Goal: Task Accomplishment & Management: Use online tool/utility

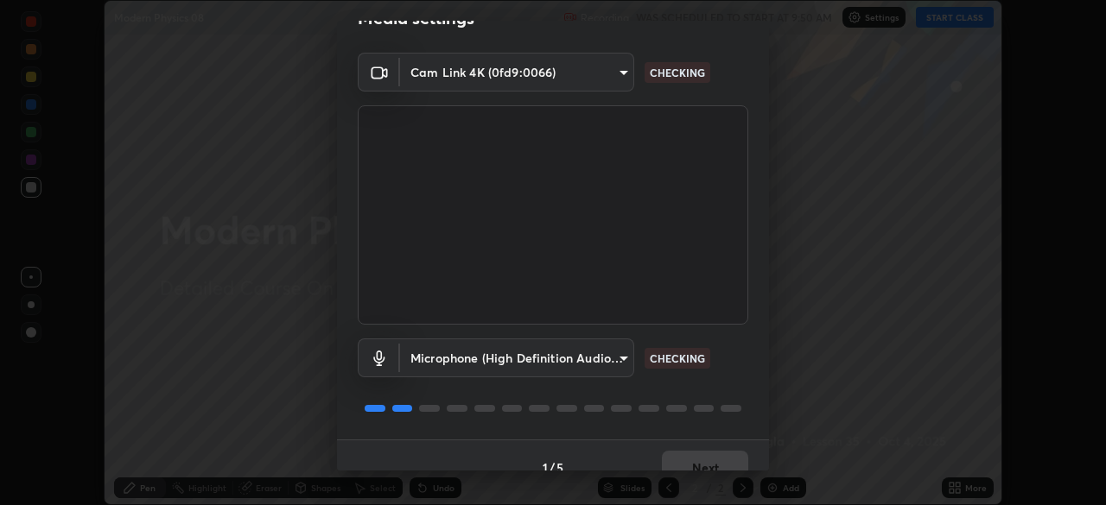
scroll to position [61, 0]
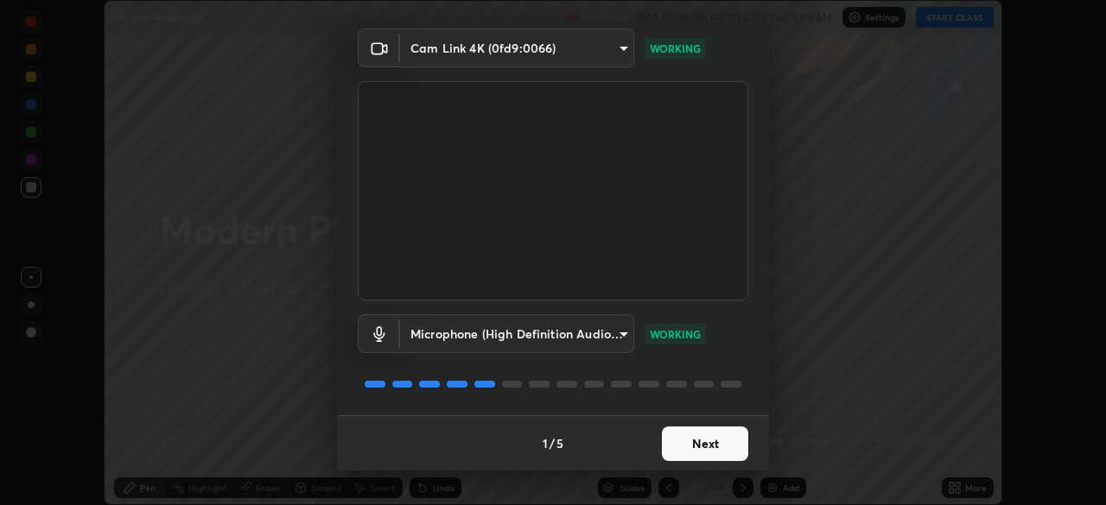
click at [701, 445] on button "Next" at bounding box center [705, 444] width 86 height 35
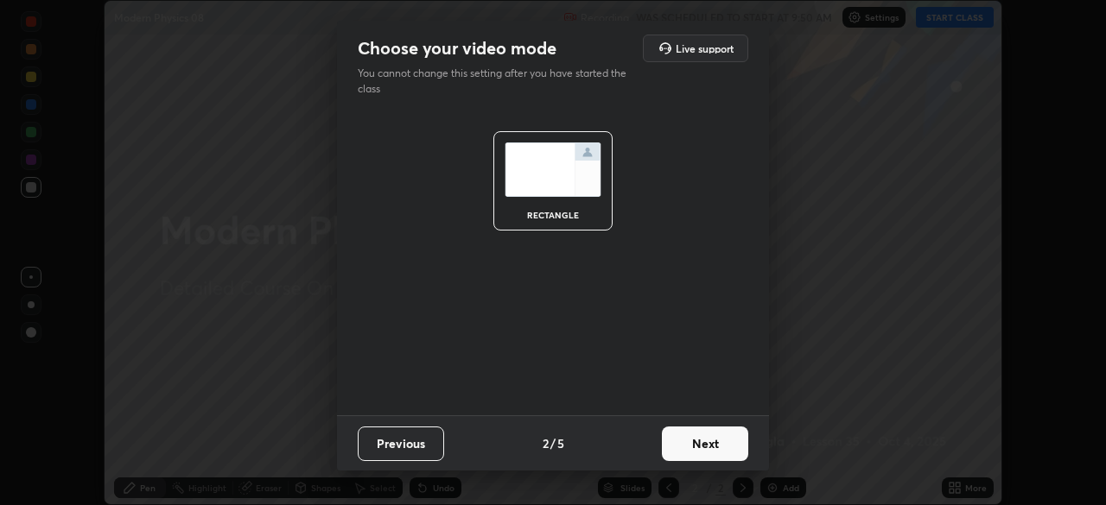
scroll to position [0, 0]
click at [696, 443] on button "Next" at bounding box center [705, 444] width 86 height 35
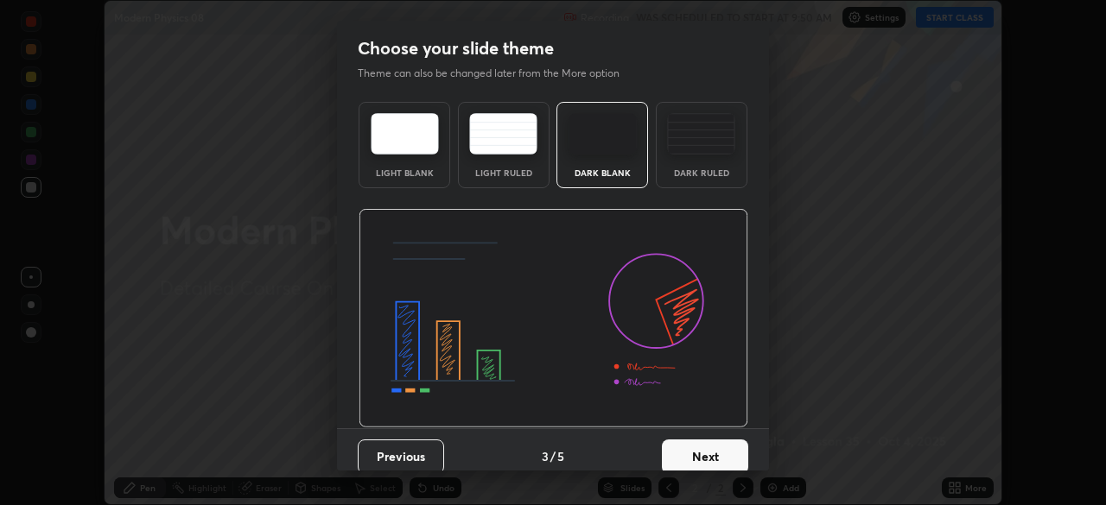
click at [690, 159] on div "Dark Ruled" at bounding box center [702, 145] width 92 height 86
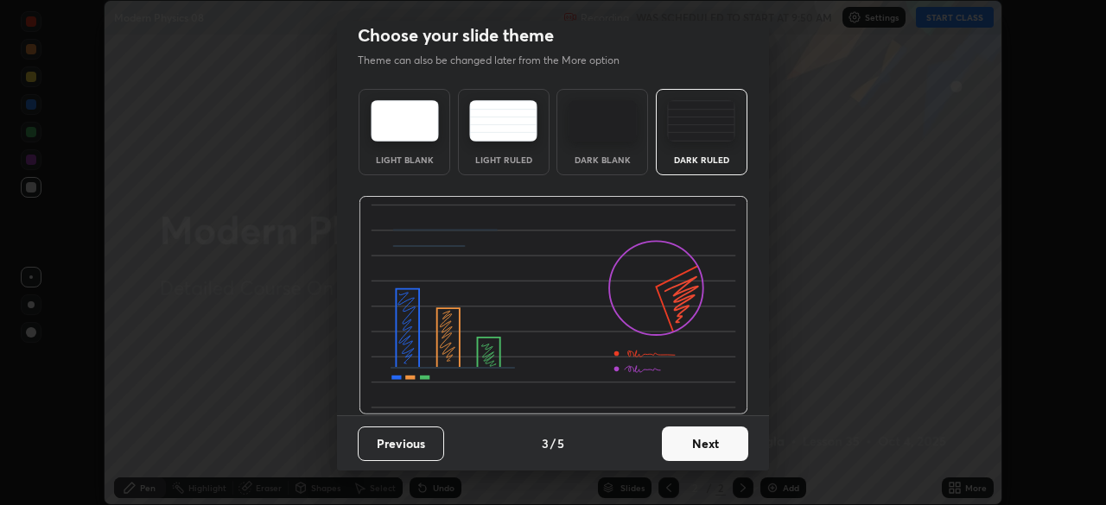
click at [696, 444] on button "Next" at bounding box center [705, 444] width 86 height 35
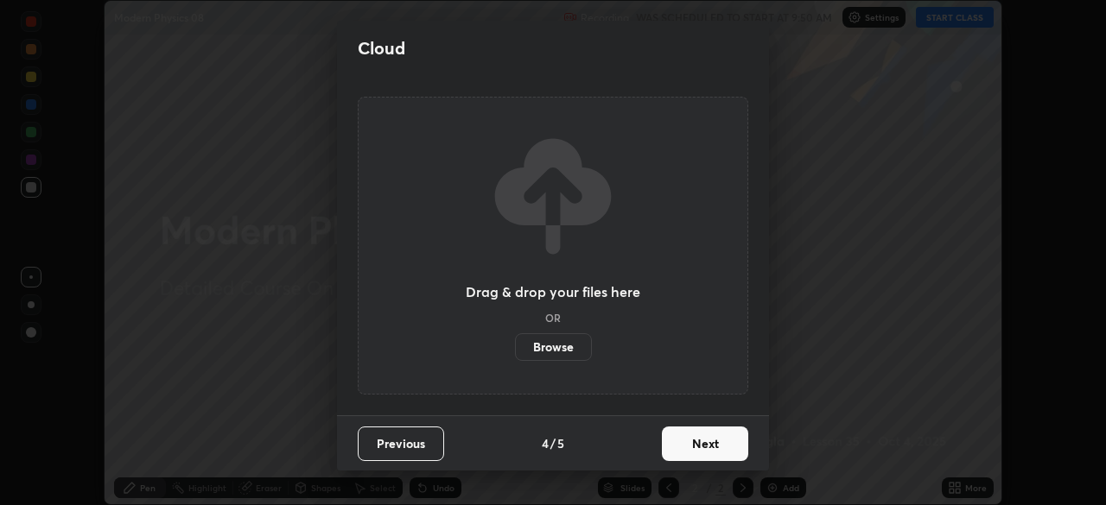
click at [563, 343] on label "Browse" at bounding box center [553, 348] width 77 height 28
click at [515, 343] on input "Browse" at bounding box center [515, 348] width 0 height 28
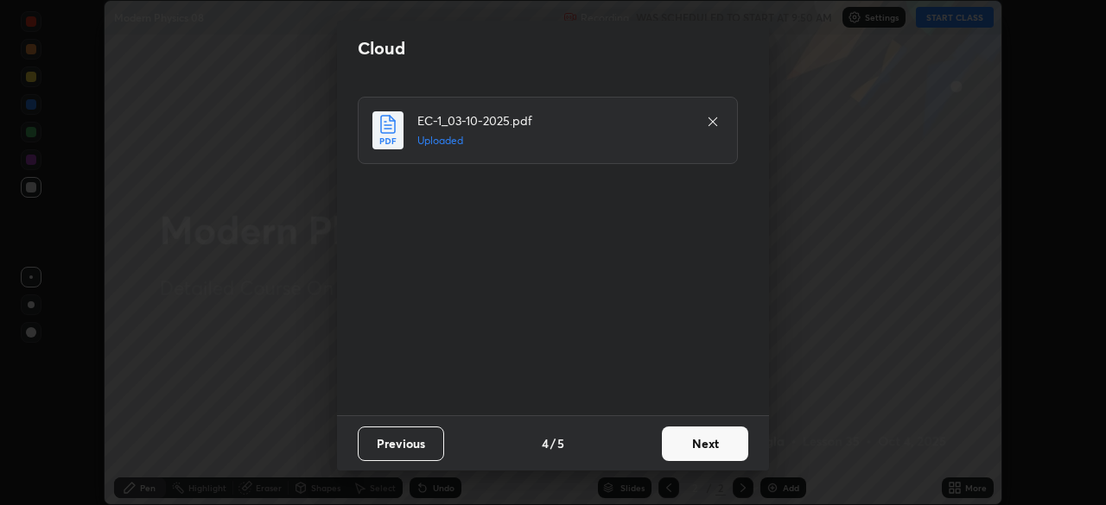
click at [680, 437] on button "Next" at bounding box center [705, 444] width 86 height 35
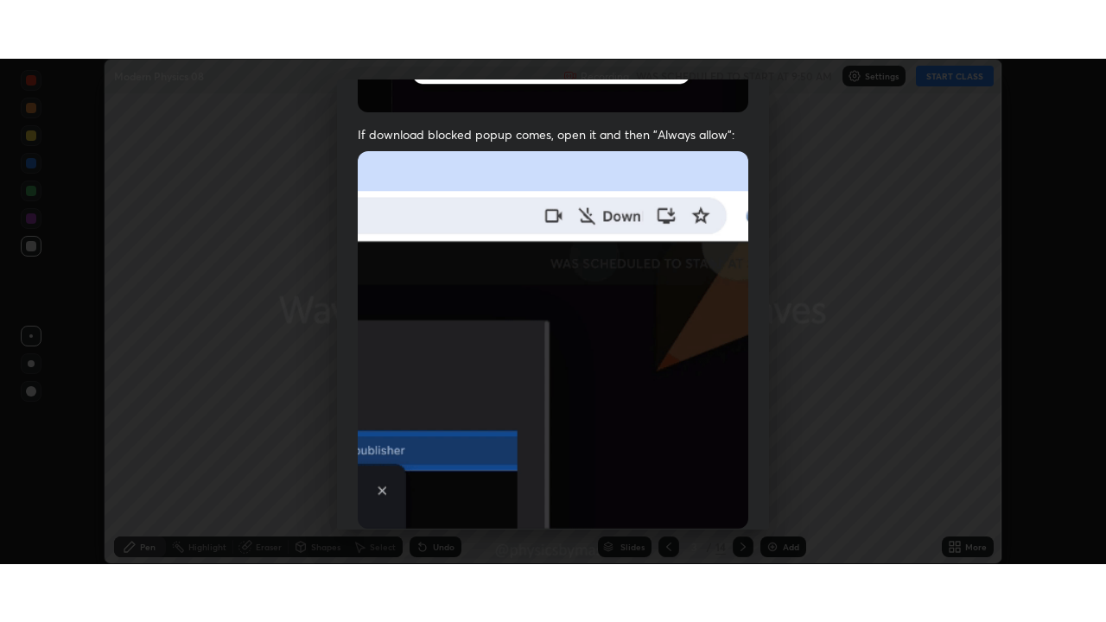
scroll to position [414, 0]
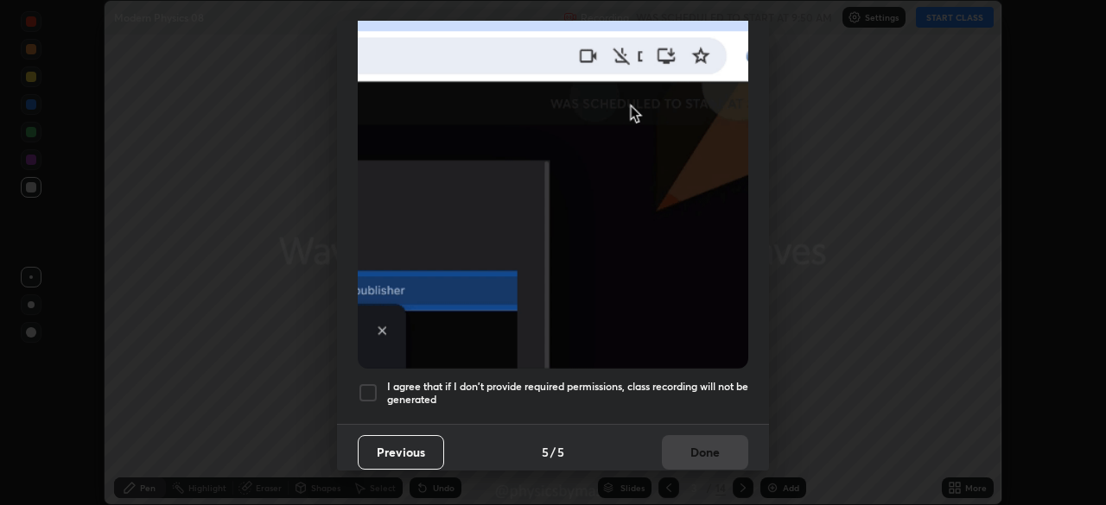
click at [698, 442] on div "Previous 5 / 5 Done" at bounding box center [553, 451] width 432 height 55
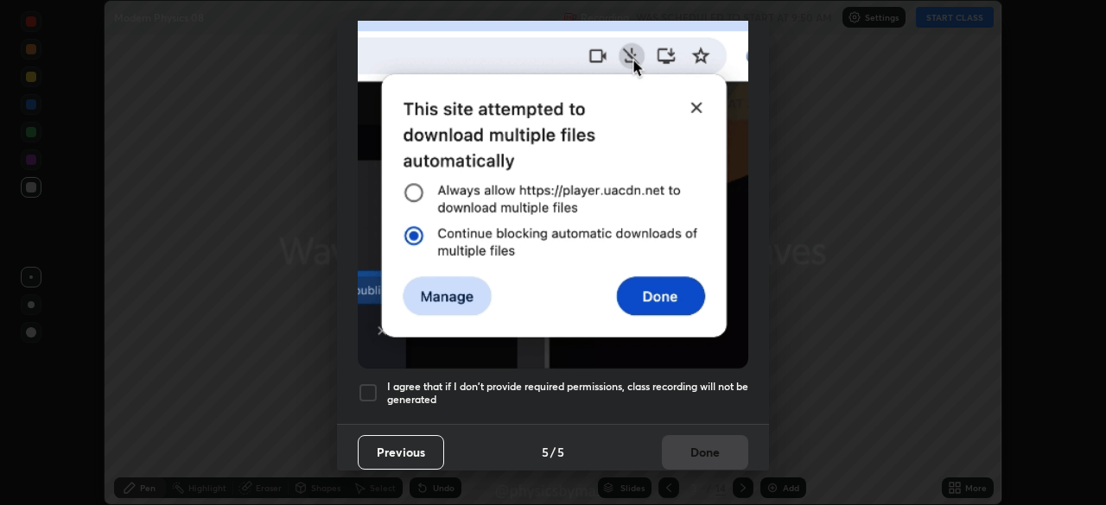
click at [613, 380] on h5 "I agree that if I don't provide required permissions, class recording will not …" at bounding box center [567, 393] width 361 height 27
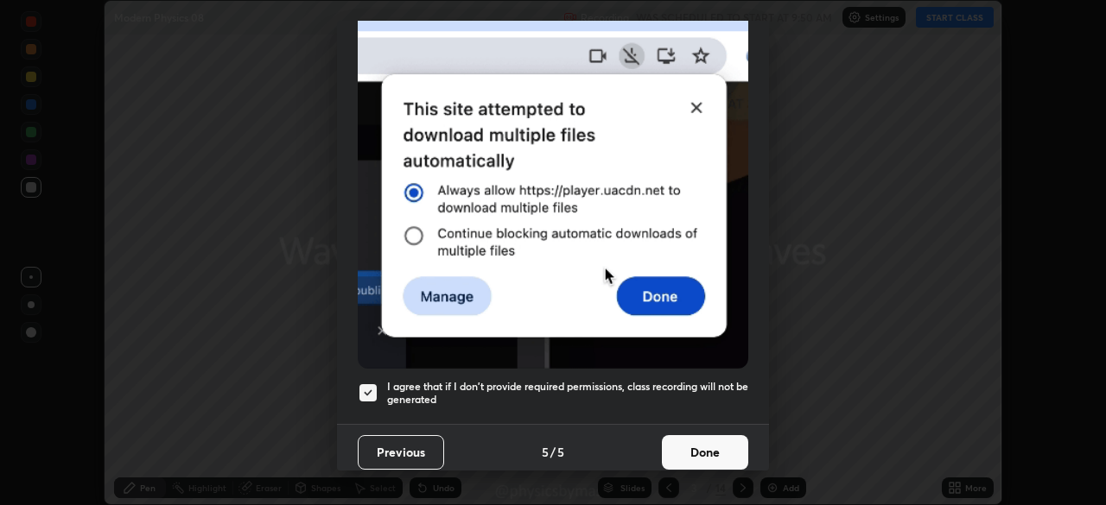
click at [672, 439] on button "Done" at bounding box center [705, 452] width 86 height 35
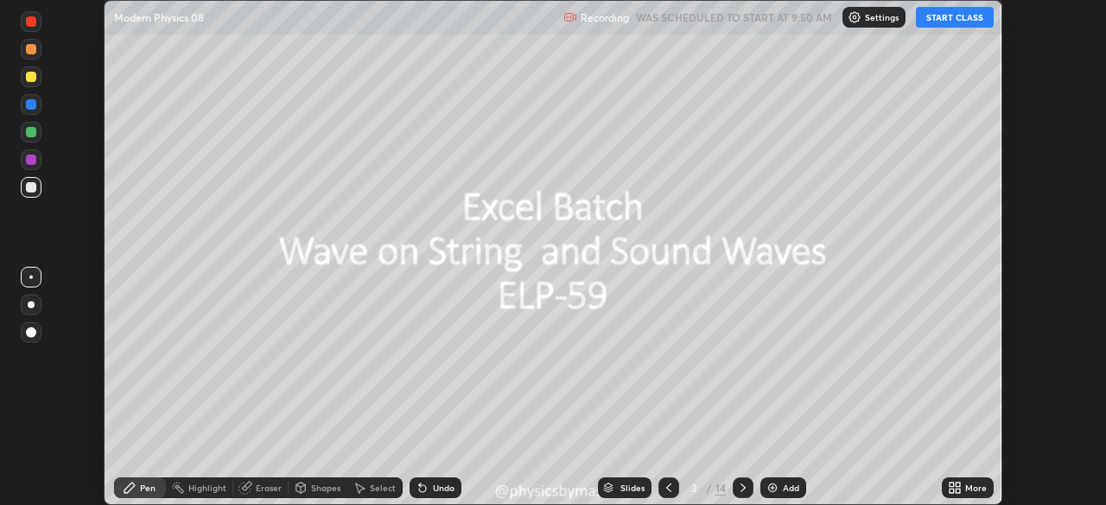
click at [667, 486] on icon at bounding box center [669, 488] width 14 height 14
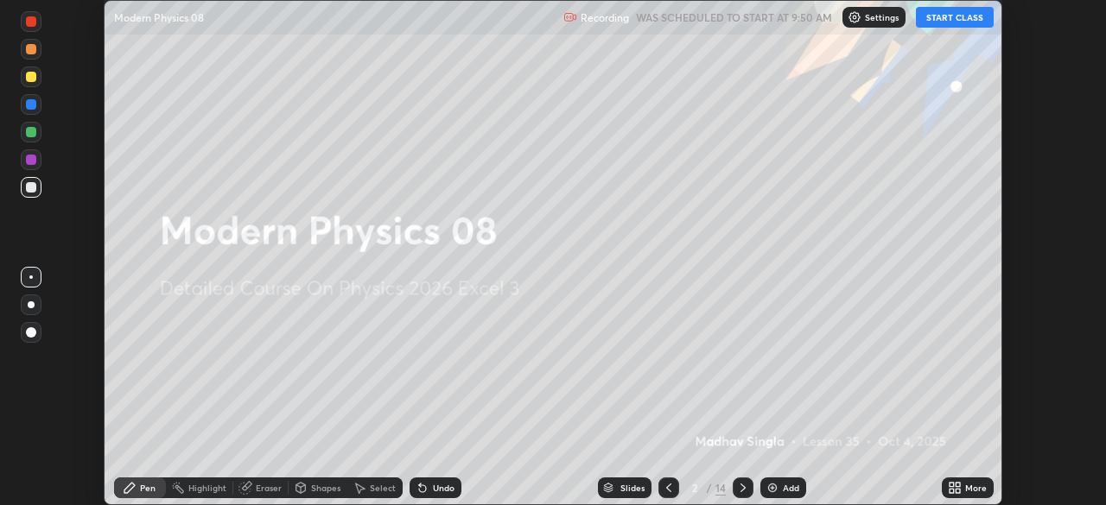
click at [953, 486] on icon at bounding box center [952, 485] width 4 height 4
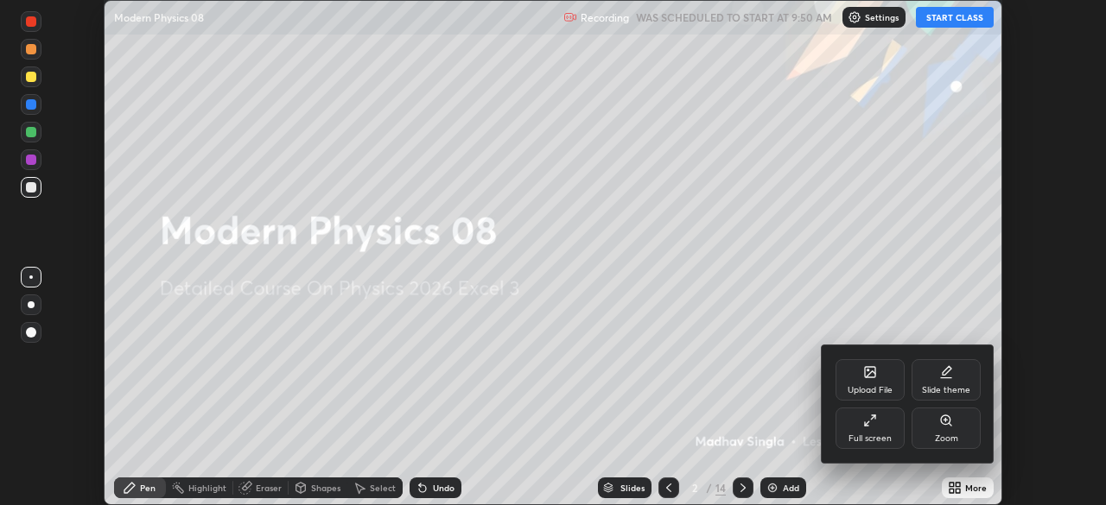
click at [886, 426] on div "Full screen" at bounding box center [870, 428] width 69 height 41
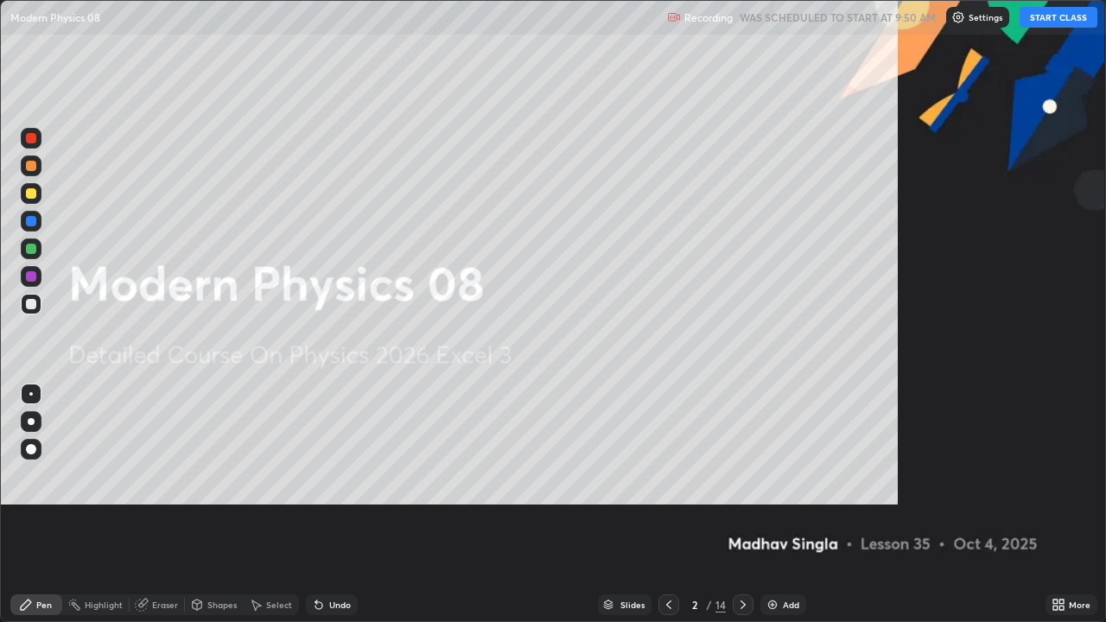
scroll to position [622, 1106]
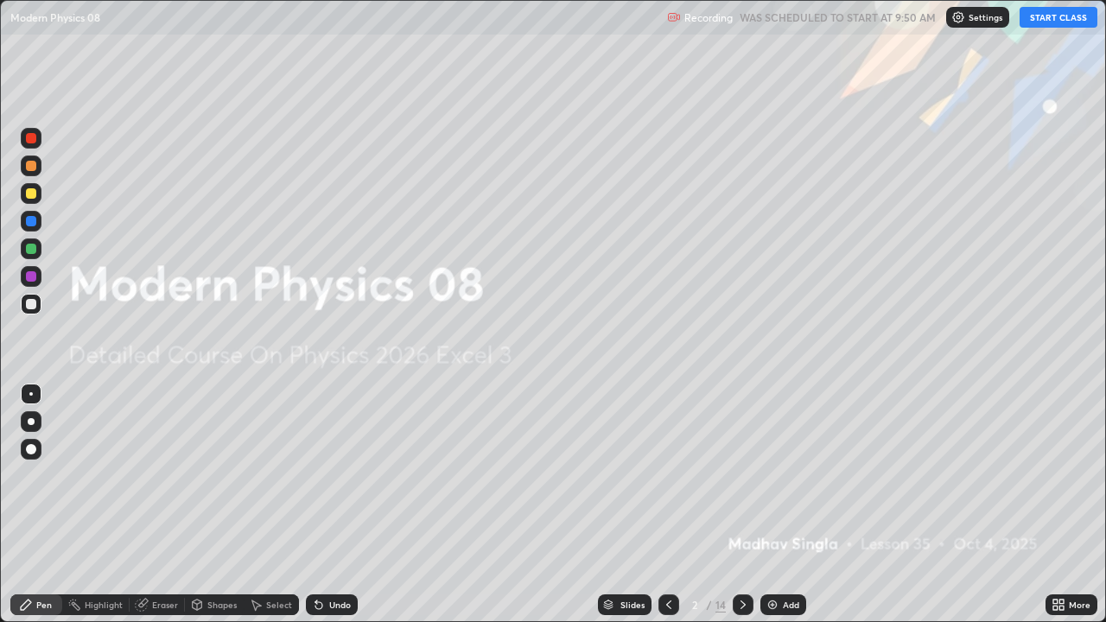
click at [1051, 19] on button "START CLASS" at bounding box center [1059, 17] width 78 height 21
click at [741, 505] on icon at bounding box center [743, 605] width 14 height 14
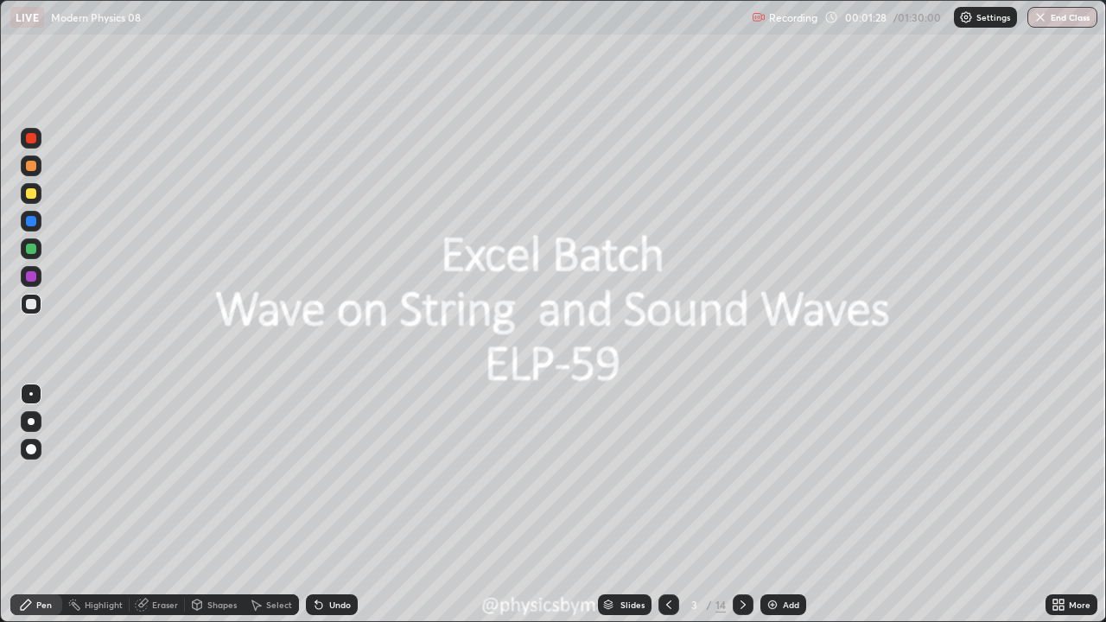
click at [40, 251] on div at bounding box center [31, 248] width 21 height 21
click at [740, 505] on div at bounding box center [743, 604] width 21 height 21
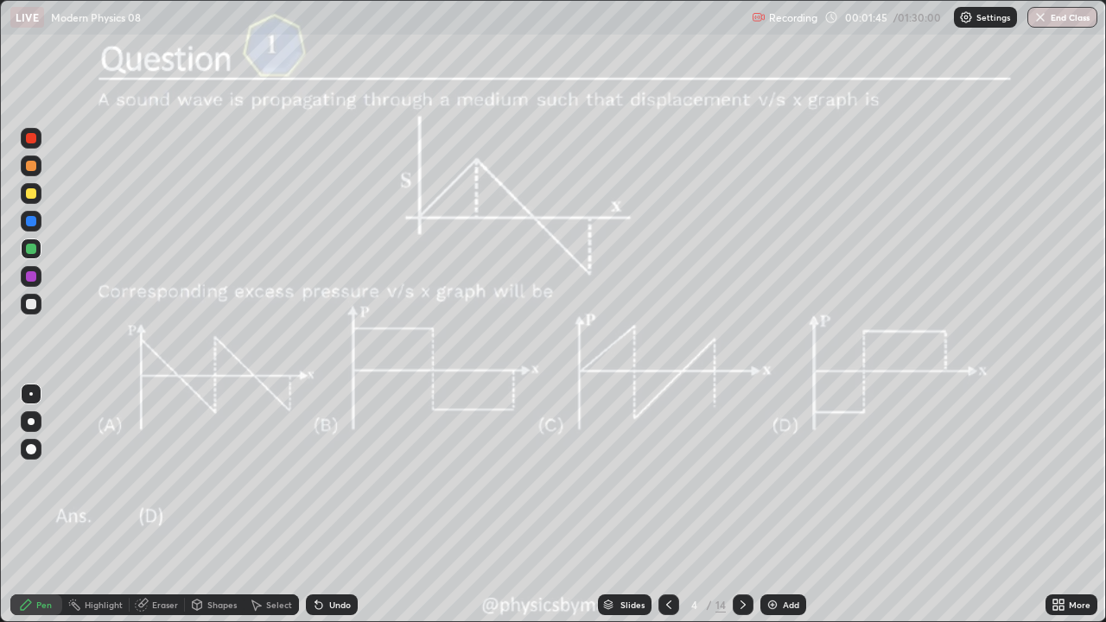
click at [739, 505] on icon at bounding box center [743, 605] width 14 height 14
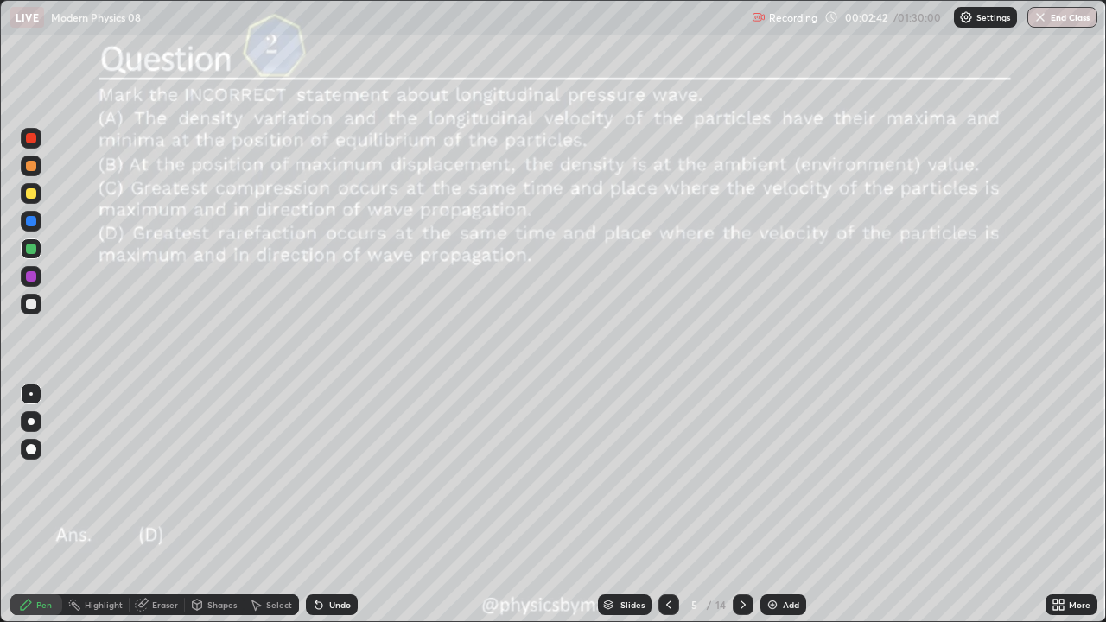
click at [29, 303] on div at bounding box center [31, 304] width 10 height 10
click at [31, 190] on div at bounding box center [31, 193] width 10 height 10
click at [745, 505] on icon at bounding box center [743, 605] width 14 height 14
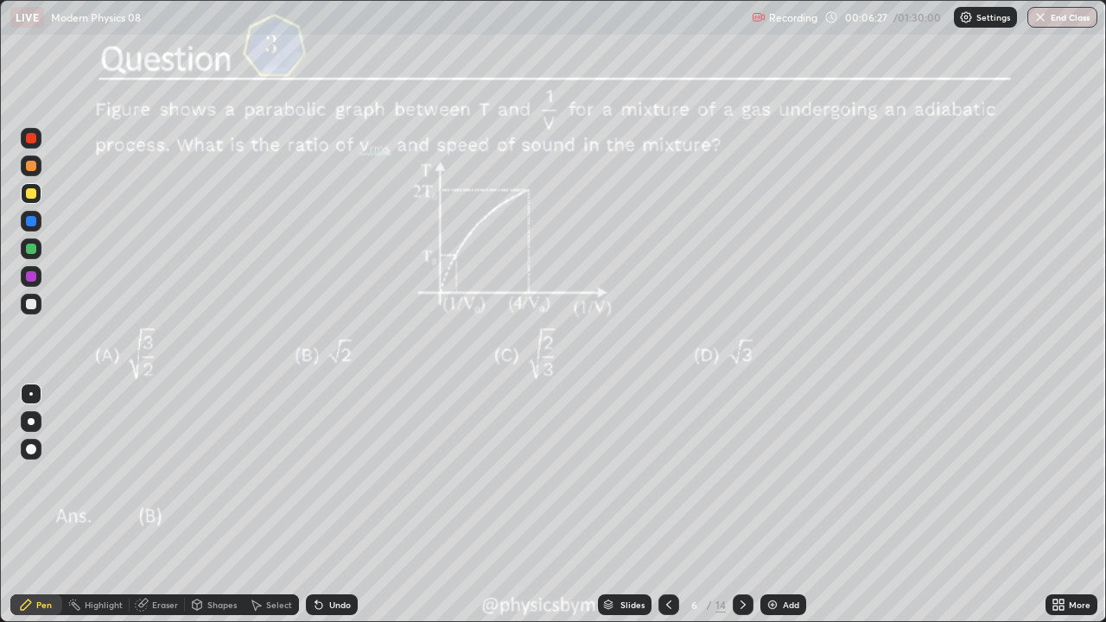
click at [34, 305] on div at bounding box center [31, 304] width 10 height 10
click at [337, 505] on div "Undo" at bounding box center [340, 605] width 22 height 9
click at [339, 505] on div "Undo" at bounding box center [332, 604] width 52 height 21
click at [741, 505] on icon at bounding box center [743, 605] width 5 height 9
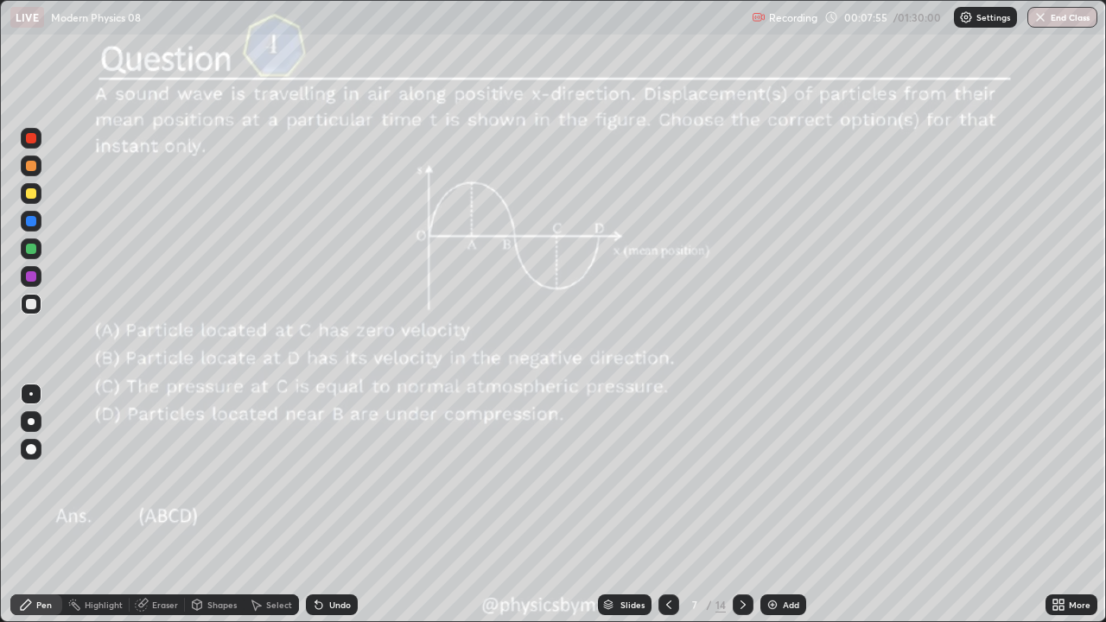
click at [33, 257] on div at bounding box center [31, 248] width 21 height 21
click at [332, 505] on div "Undo" at bounding box center [340, 605] width 22 height 9
click at [334, 505] on div "Undo" at bounding box center [340, 605] width 22 height 9
click at [340, 505] on div "Undo" at bounding box center [340, 605] width 22 height 9
click at [339, 505] on div "Undo" at bounding box center [340, 605] width 22 height 9
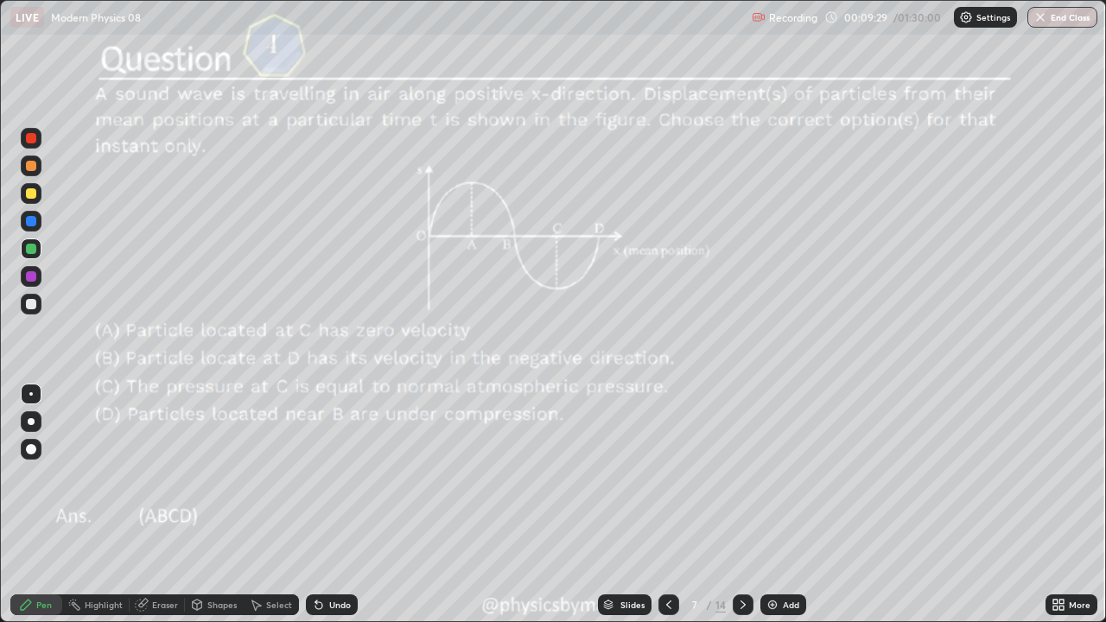
click at [337, 505] on div "Undo" at bounding box center [340, 605] width 22 height 9
click at [335, 505] on div "Undo" at bounding box center [340, 605] width 22 height 9
click at [337, 505] on div "Undo" at bounding box center [340, 605] width 22 height 9
click at [334, 505] on div "Undo" at bounding box center [340, 605] width 22 height 9
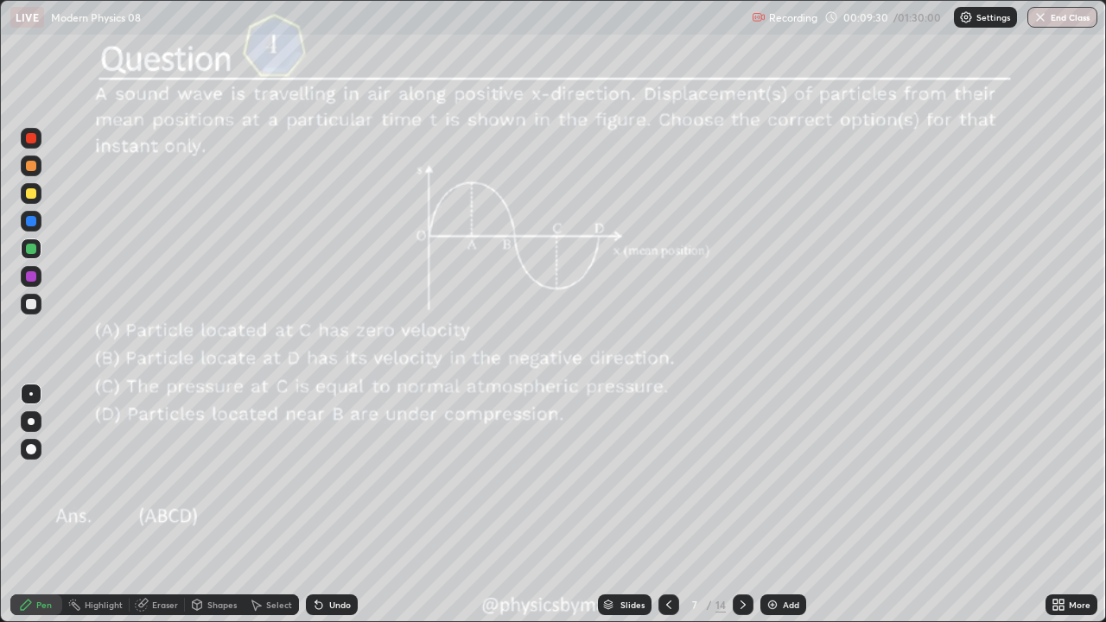
click at [337, 505] on div "Undo" at bounding box center [340, 605] width 22 height 9
click at [335, 505] on div "Undo" at bounding box center [340, 605] width 22 height 9
click at [337, 505] on div "Undo" at bounding box center [340, 605] width 22 height 9
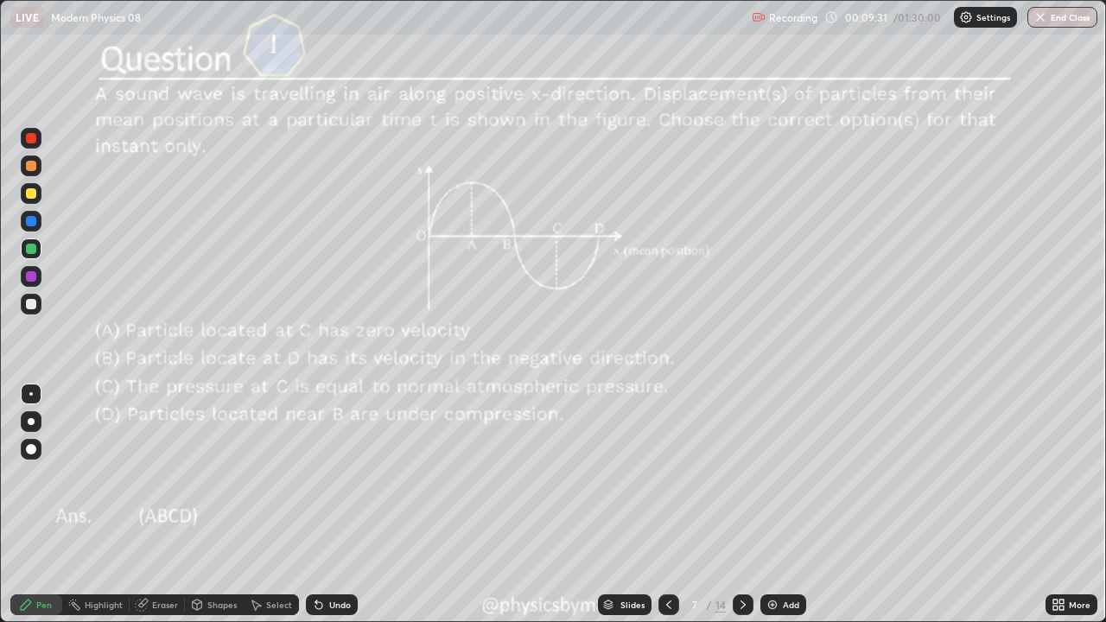
click at [337, 505] on div "Undo" at bounding box center [340, 605] width 22 height 9
click at [339, 505] on div "Undo" at bounding box center [340, 605] width 22 height 9
click at [336, 505] on div "Undo" at bounding box center [340, 605] width 22 height 9
click at [339, 505] on div "Undo" at bounding box center [340, 605] width 22 height 9
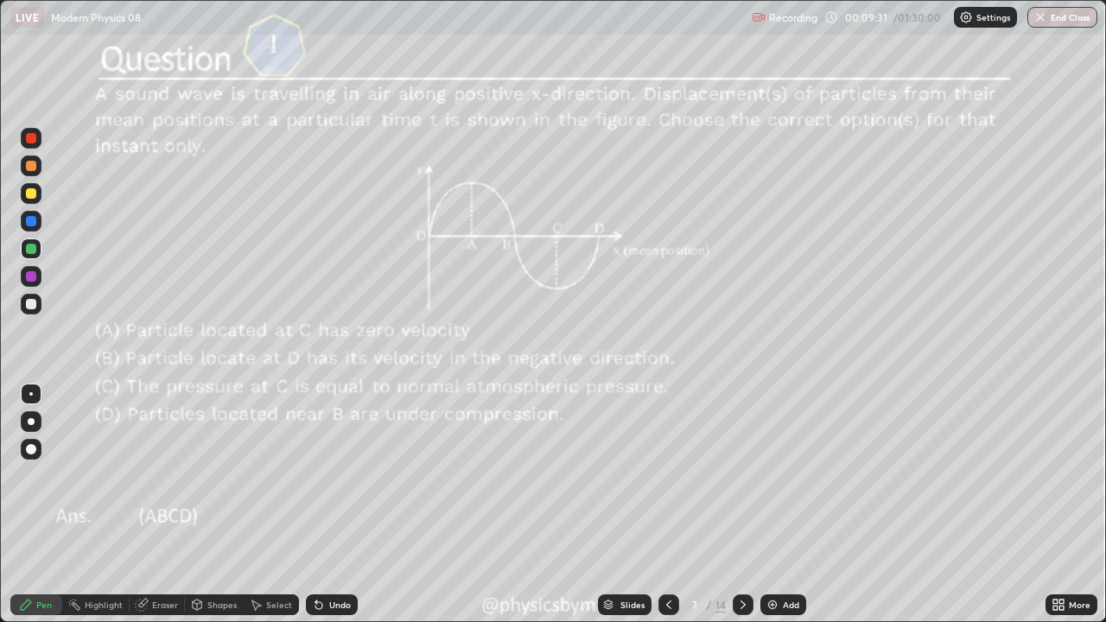
click at [340, 505] on div "Undo" at bounding box center [340, 605] width 22 height 9
click at [337, 505] on div "Undo" at bounding box center [340, 605] width 22 height 9
click at [339, 505] on div "Undo" at bounding box center [340, 605] width 22 height 9
click at [340, 505] on div "Undo" at bounding box center [340, 605] width 22 height 9
click at [334, 505] on div "Undo" at bounding box center [340, 605] width 22 height 9
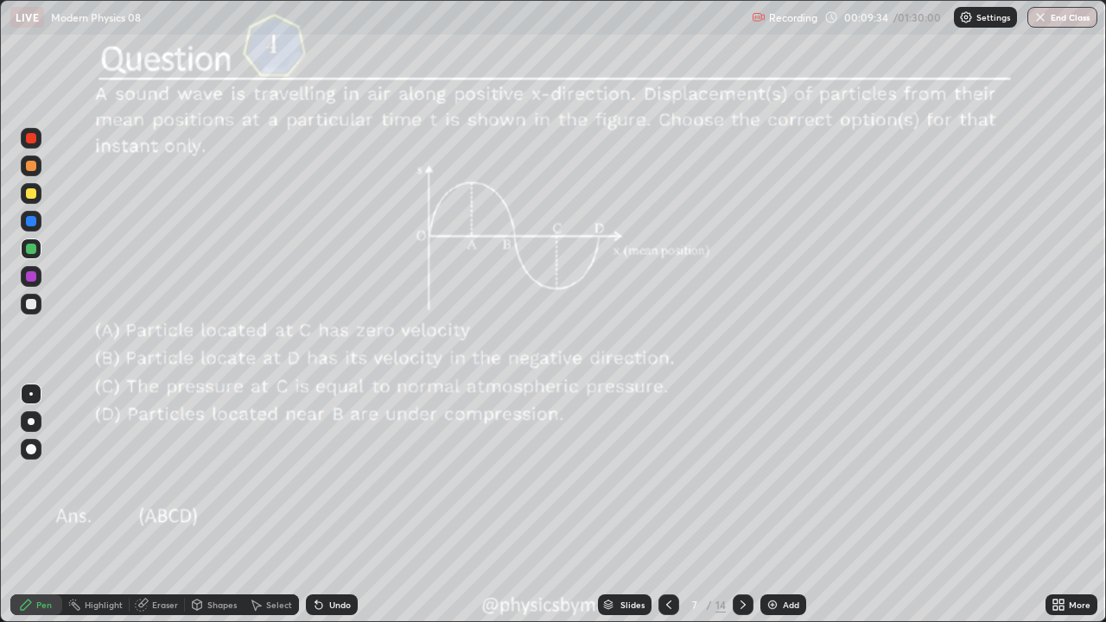
click at [342, 505] on div "Undo" at bounding box center [340, 605] width 22 height 9
click at [344, 505] on div "Undo" at bounding box center [340, 605] width 22 height 9
click at [347, 505] on div "Undo" at bounding box center [340, 605] width 22 height 9
click at [736, 505] on icon at bounding box center [743, 605] width 14 height 14
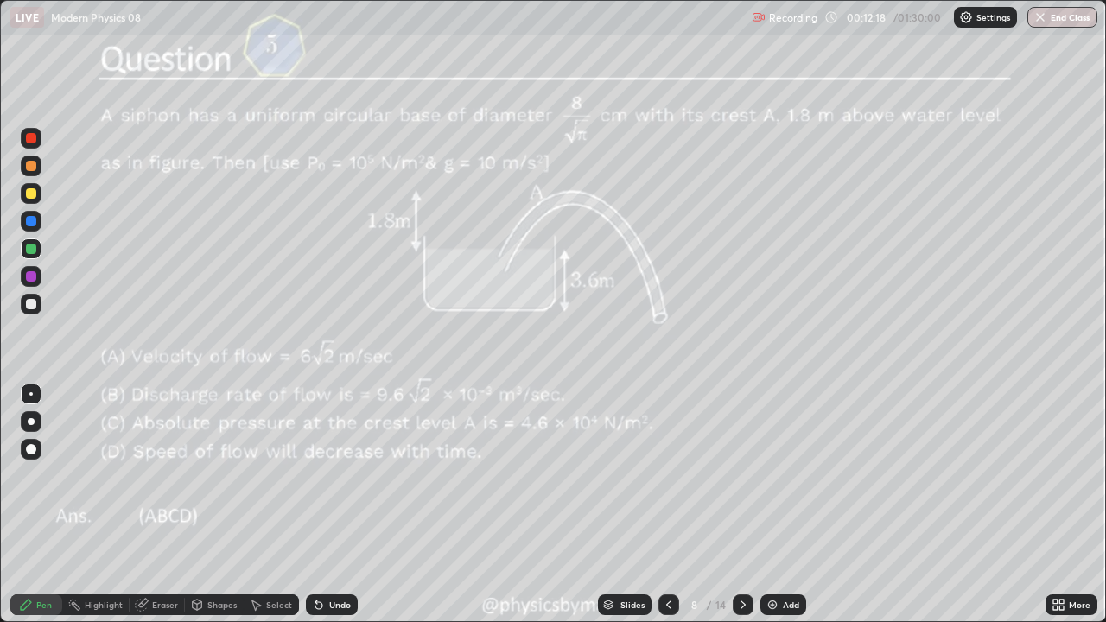
click at [693, 505] on div "8" at bounding box center [694, 605] width 17 height 10
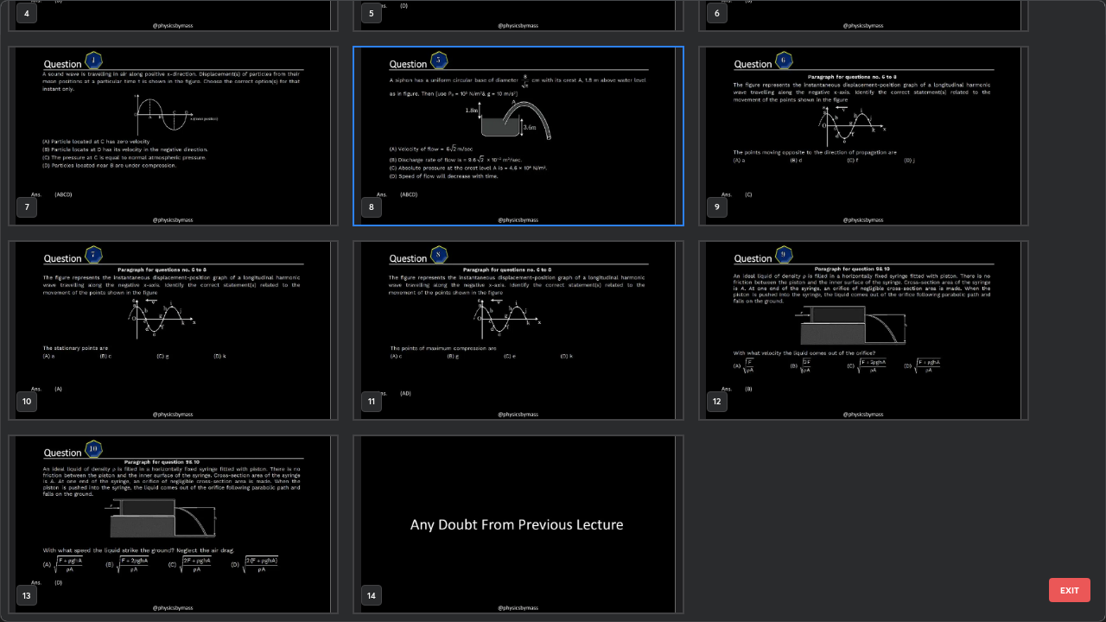
scroll to position [615, 1096]
click at [216, 505] on img "grid" at bounding box center [173, 524] width 327 height 177
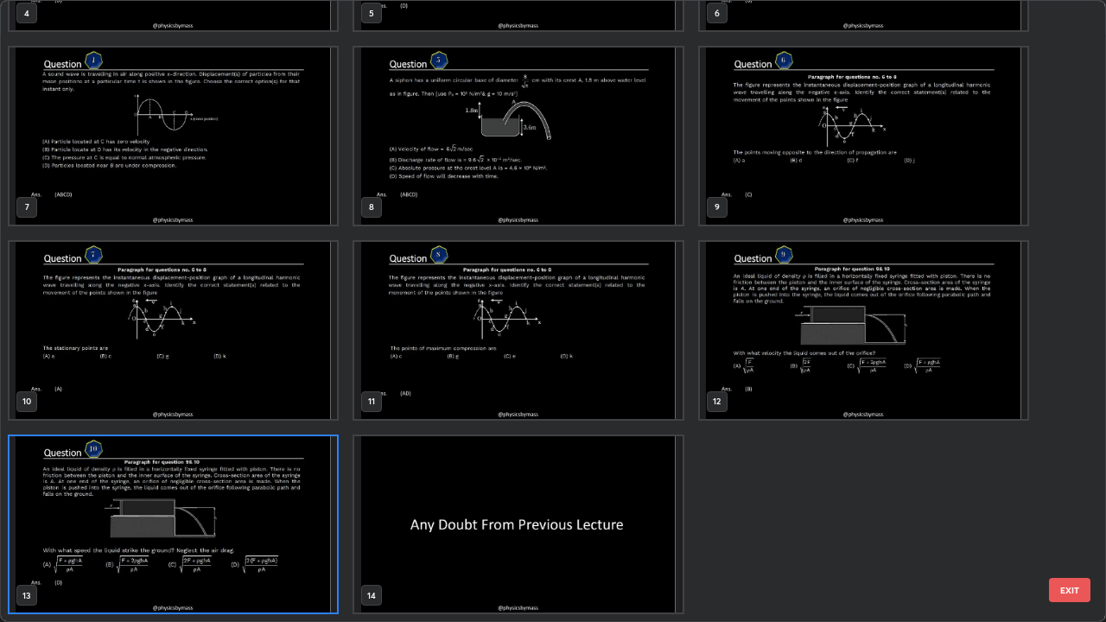
click at [217, 505] on img "grid" at bounding box center [173, 524] width 327 height 177
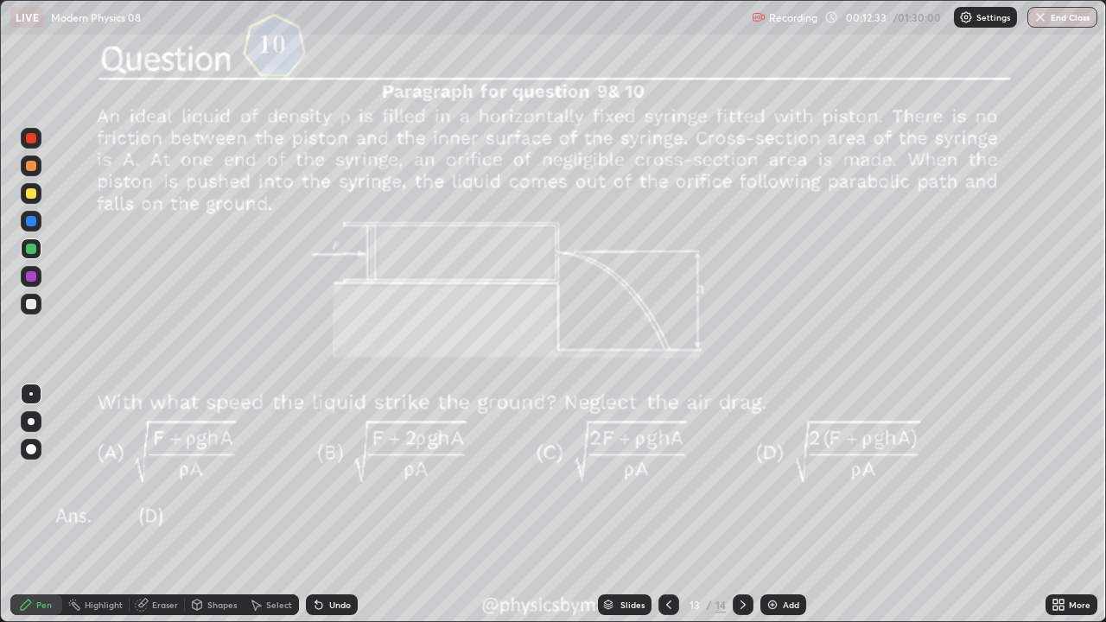
click at [666, 505] on icon at bounding box center [669, 605] width 14 height 14
click at [733, 505] on div at bounding box center [743, 604] width 21 height 21
click at [743, 505] on icon at bounding box center [743, 605] width 14 height 14
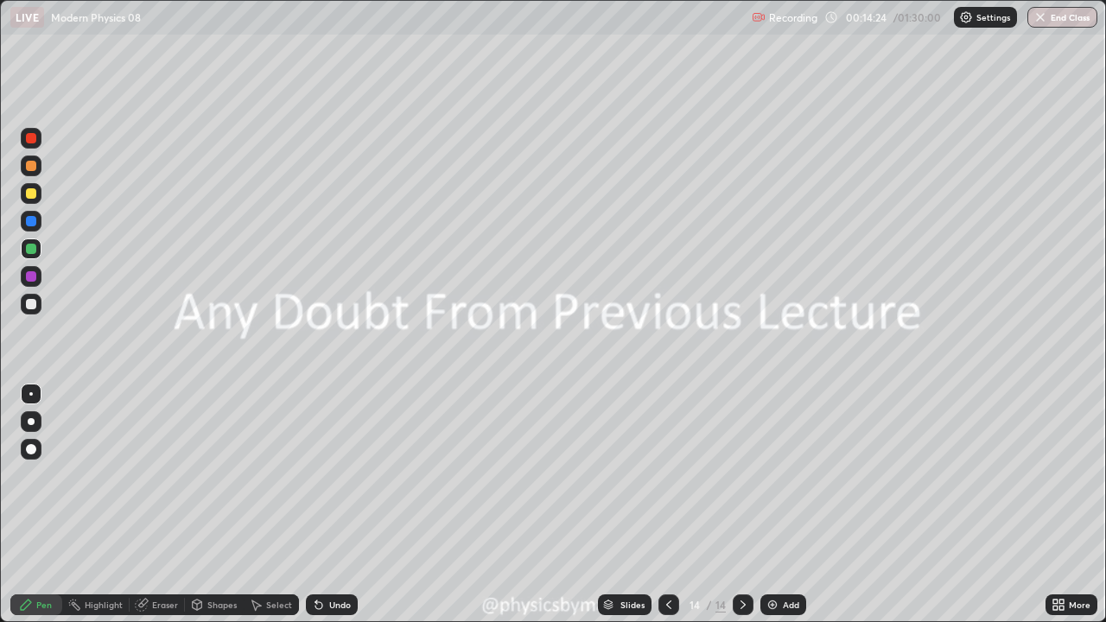
click at [707, 505] on div "/" at bounding box center [709, 605] width 5 height 10
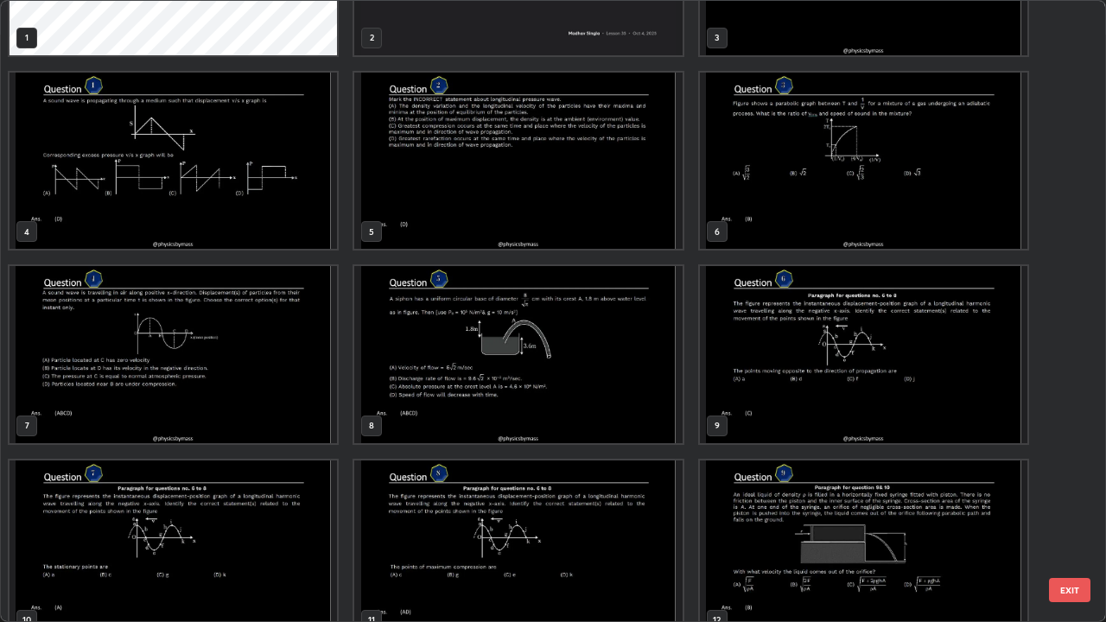
scroll to position [0, 0]
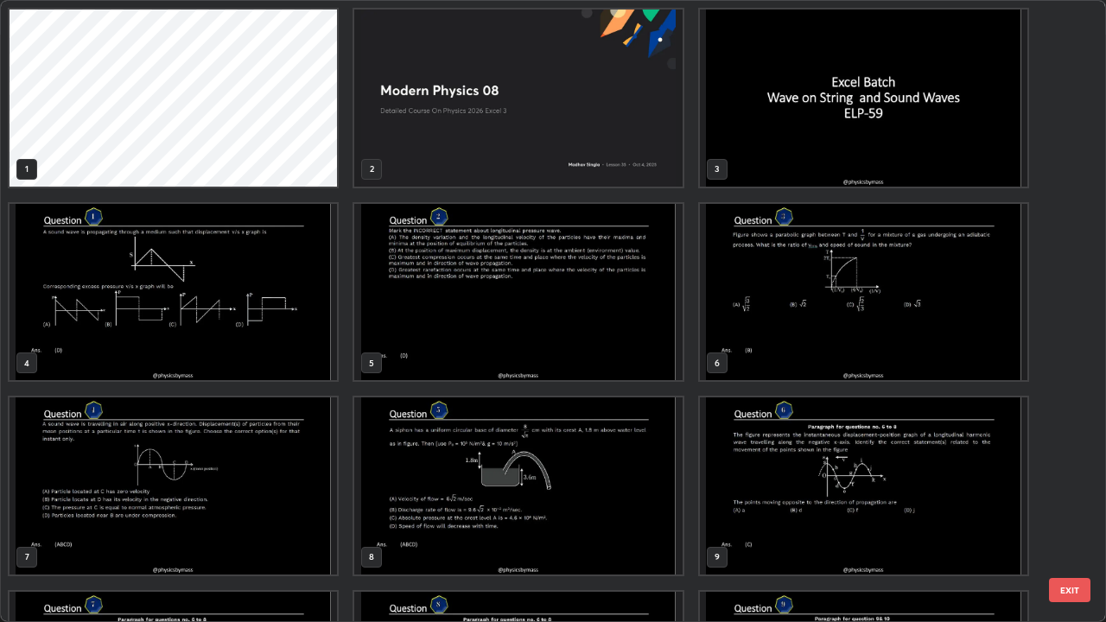
click at [776, 334] on img "grid" at bounding box center [863, 292] width 327 height 177
click at [779, 335] on img "grid" at bounding box center [863, 292] width 327 height 177
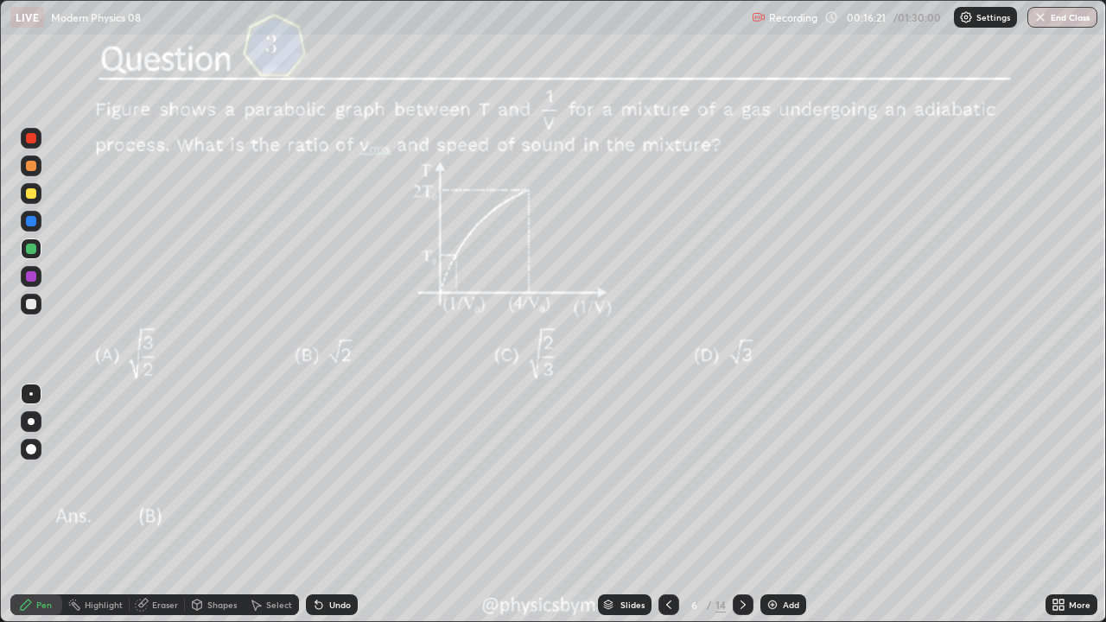
click at [665, 505] on icon at bounding box center [669, 605] width 14 height 14
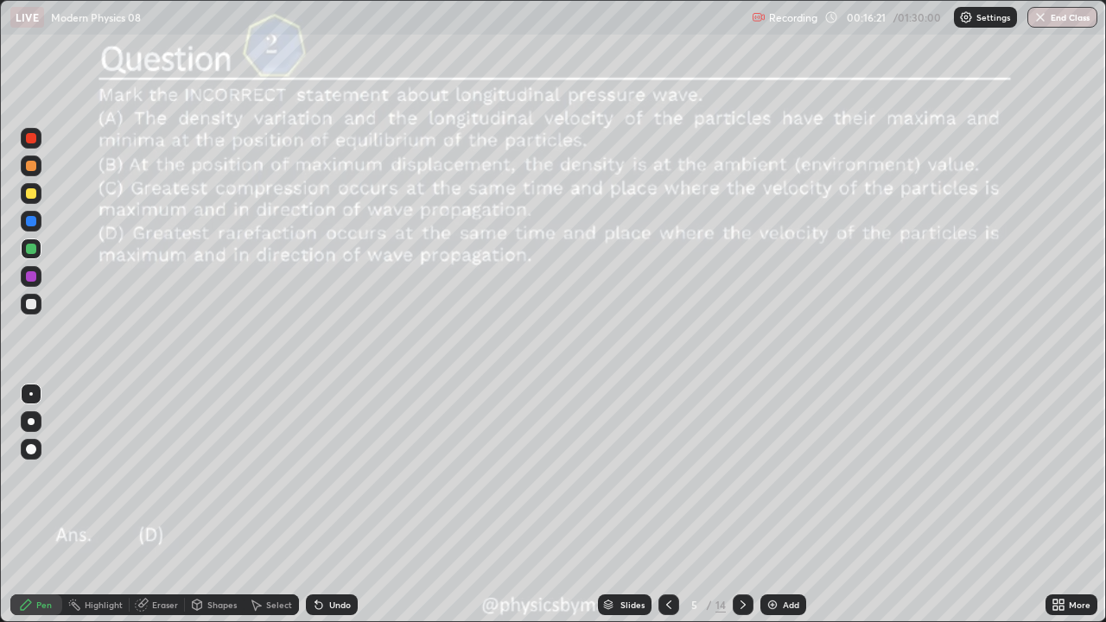
click at [668, 505] on icon at bounding box center [669, 605] width 14 height 14
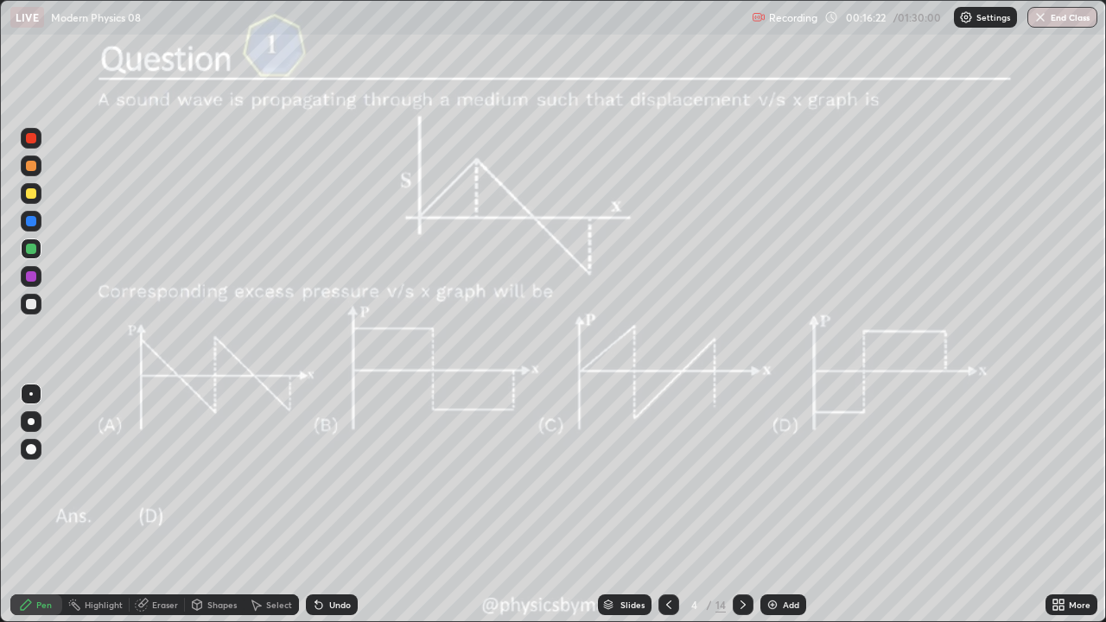
click at [740, 505] on icon at bounding box center [743, 605] width 14 height 14
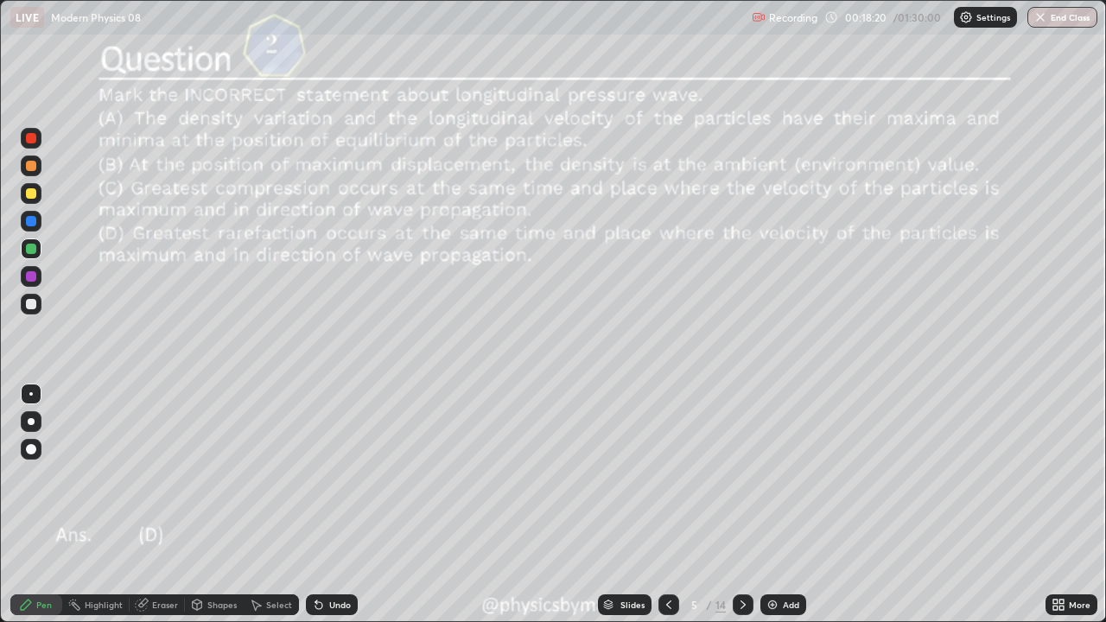
click at [707, 505] on div "/" at bounding box center [709, 605] width 5 height 10
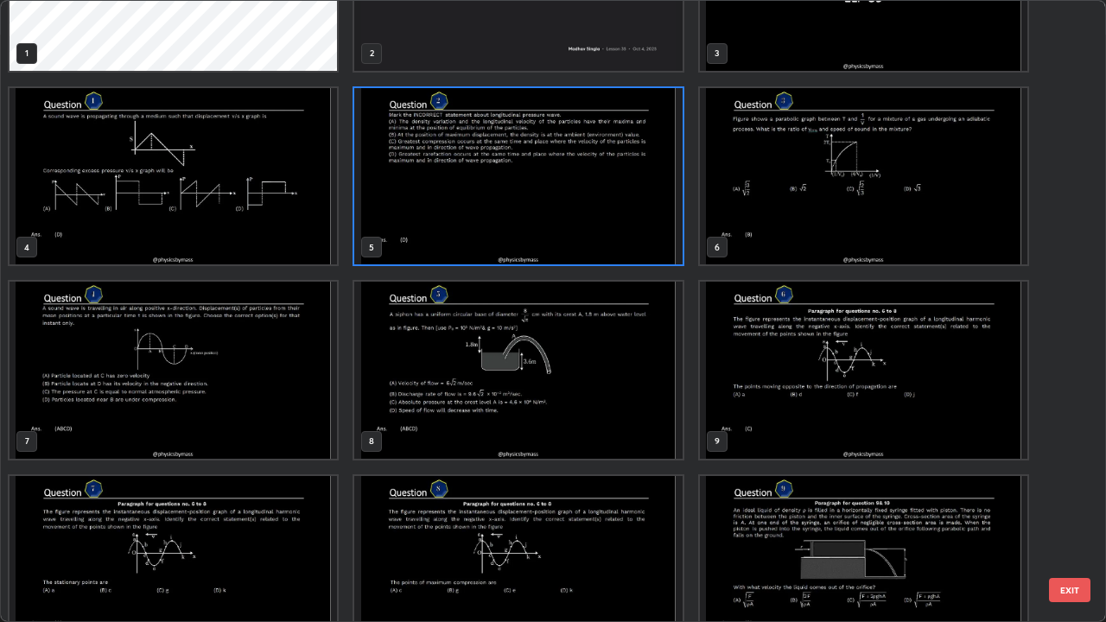
scroll to position [137, 0]
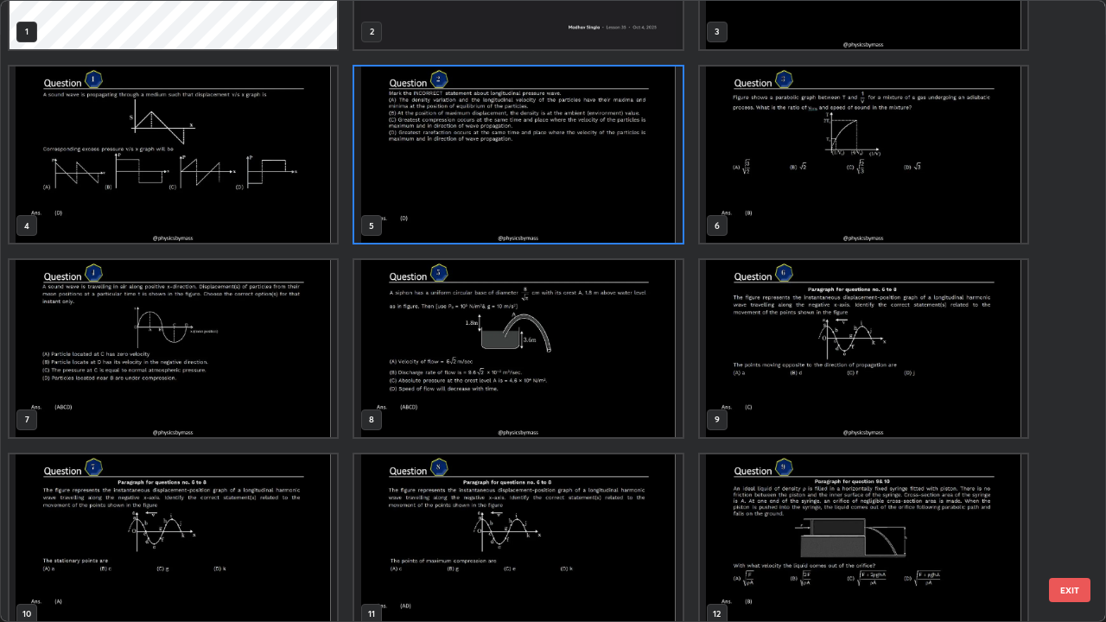
click at [419, 376] on img "grid" at bounding box center [517, 348] width 327 height 177
click at [419, 373] on img "grid" at bounding box center [517, 348] width 327 height 177
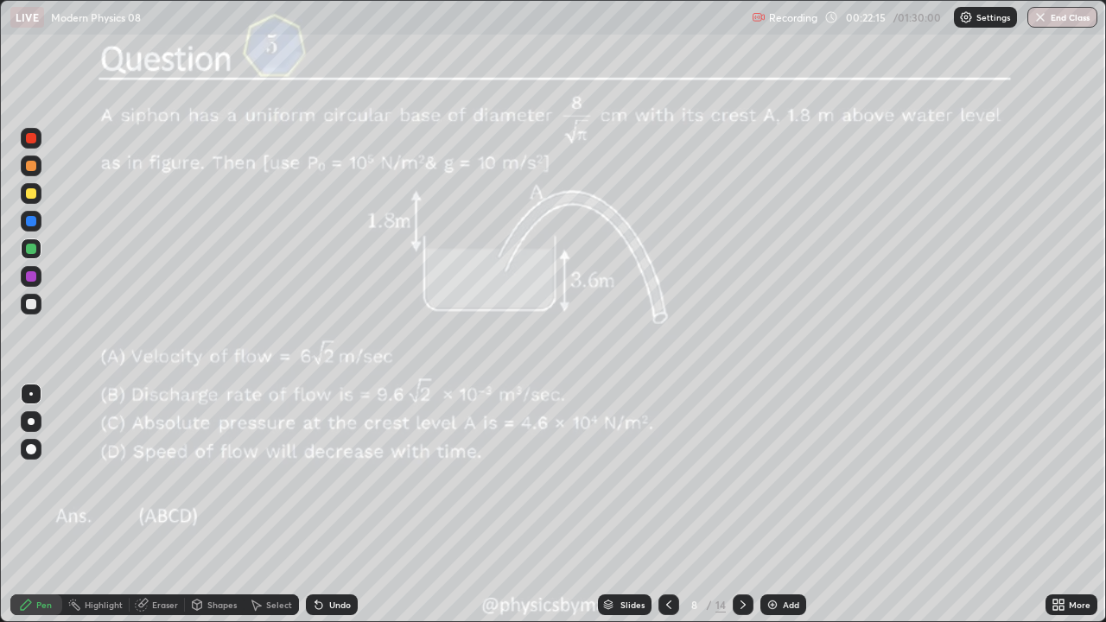
click at [708, 505] on div "/" at bounding box center [709, 605] width 5 height 10
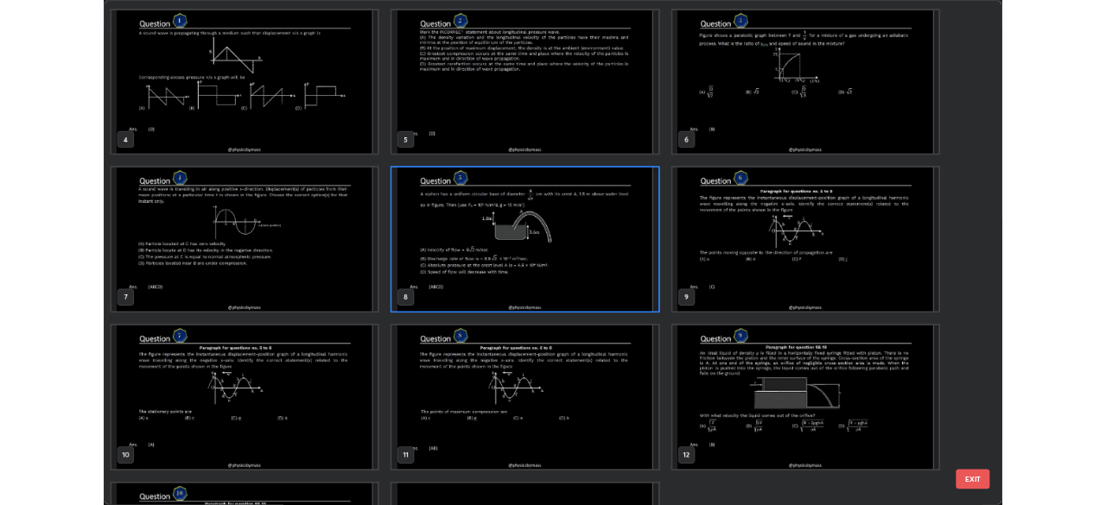
scroll to position [350, 0]
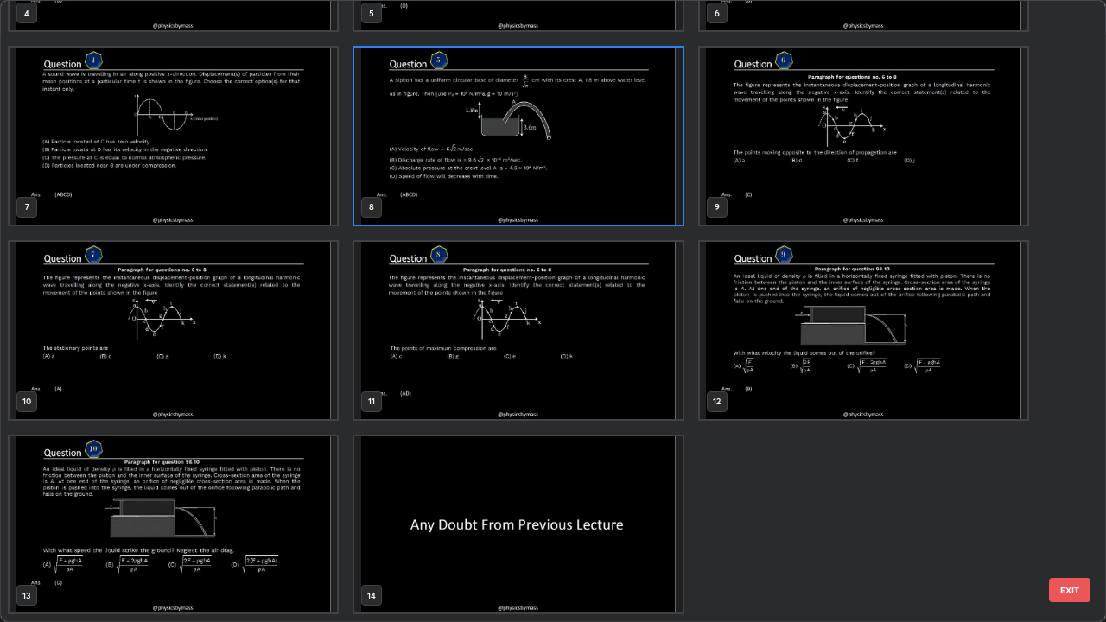
click at [575, 505] on img "grid" at bounding box center [517, 524] width 327 height 177
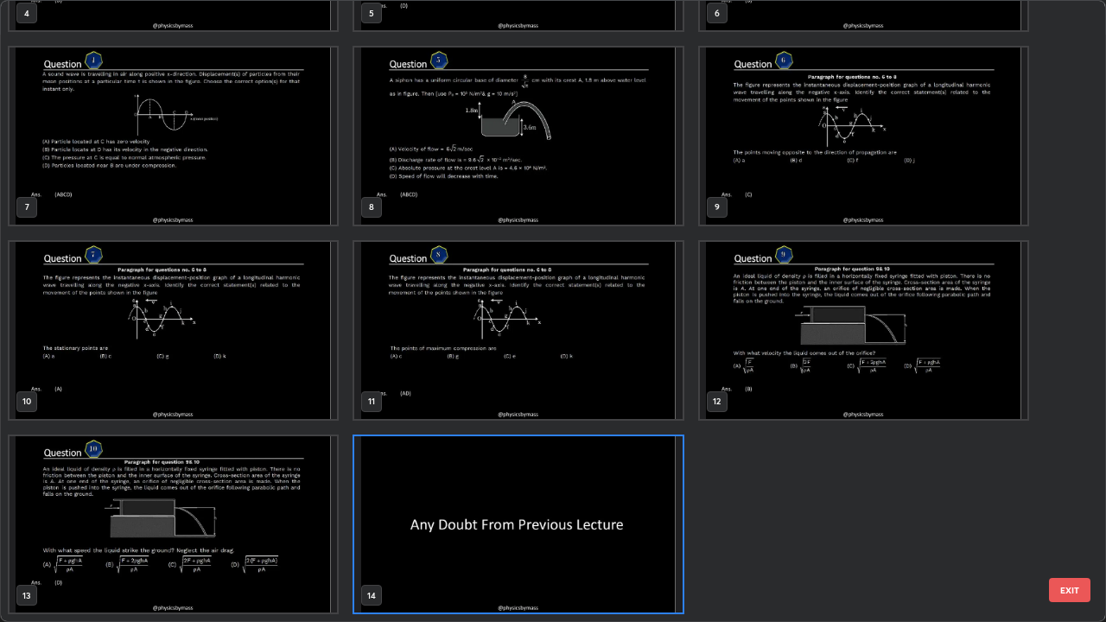
click at [577, 505] on img "grid" at bounding box center [517, 524] width 327 height 177
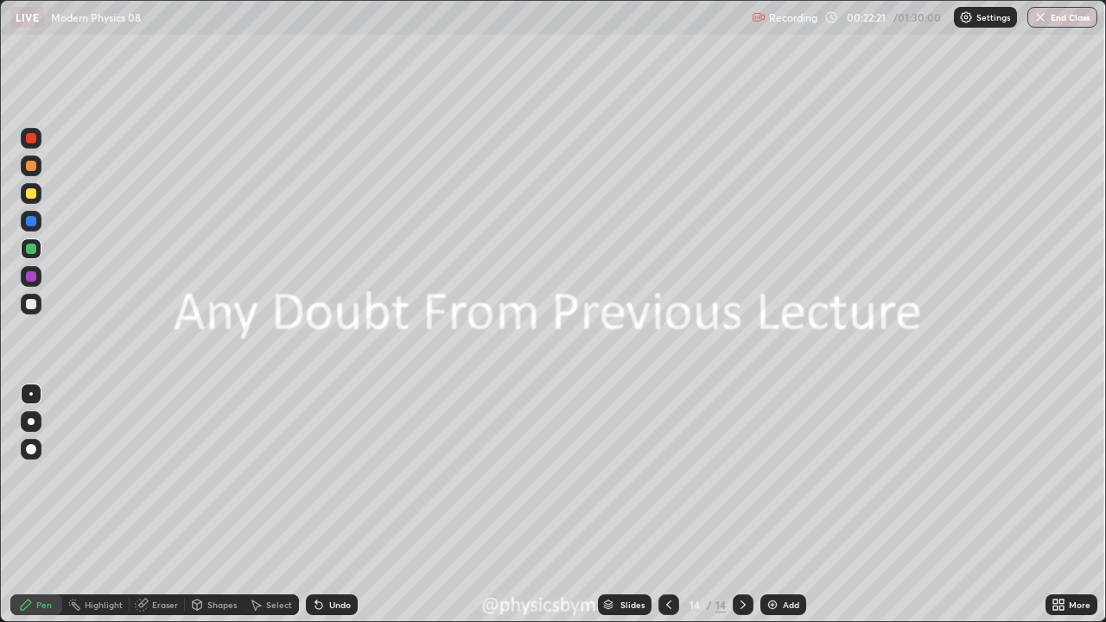
click at [780, 505] on div "Add" at bounding box center [783, 604] width 46 height 21
click at [35, 194] on div at bounding box center [31, 193] width 10 height 10
click at [331, 505] on div "Undo" at bounding box center [332, 604] width 52 height 21
click at [31, 305] on div at bounding box center [31, 304] width 10 height 10
click at [329, 505] on div "Undo" at bounding box center [340, 605] width 22 height 9
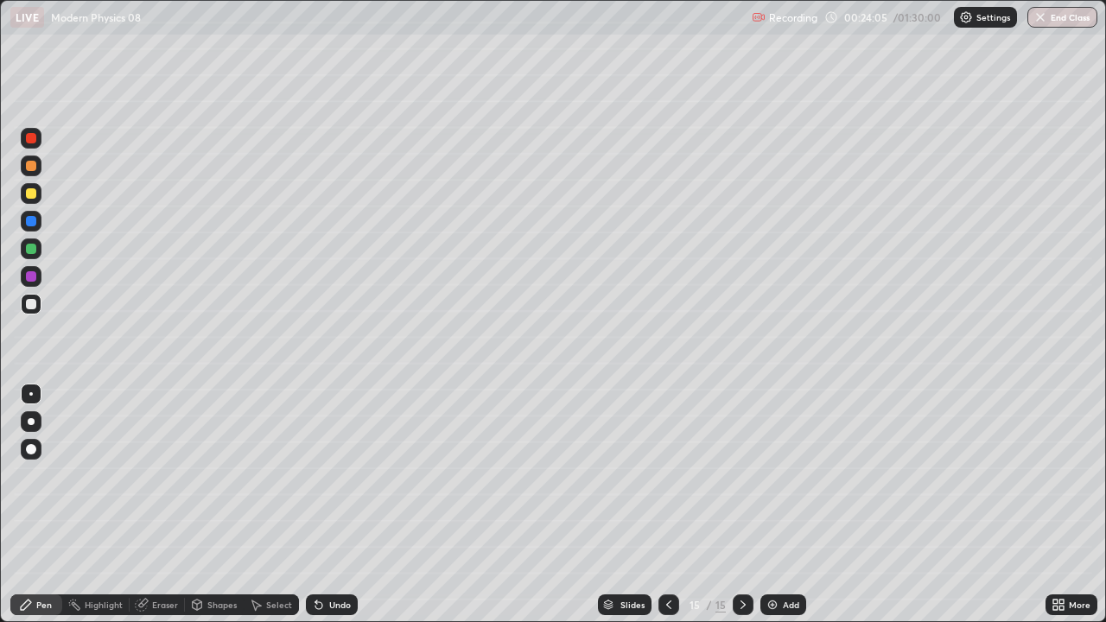
click at [331, 505] on div "Undo" at bounding box center [340, 605] width 22 height 9
click at [333, 505] on div "Undo" at bounding box center [340, 605] width 22 height 9
click at [334, 505] on div "Undo" at bounding box center [340, 605] width 22 height 9
click at [35, 193] on div at bounding box center [31, 193] width 10 height 10
click at [33, 220] on div at bounding box center [31, 221] width 10 height 10
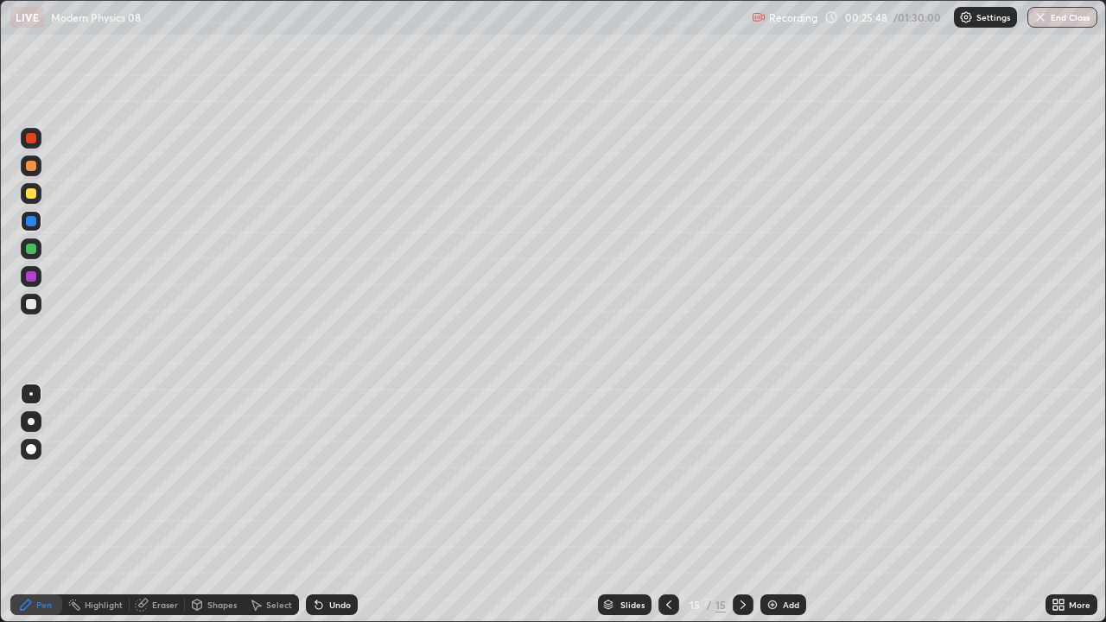
click at [26, 300] on div at bounding box center [31, 304] width 21 height 21
click at [347, 505] on div "Undo" at bounding box center [328, 605] width 59 height 35
click at [344, 505] on div "Undo" at bounding box center [332, 604] width 52 height 21
click at [777, 505] on img at bounding box center [773, 605] width 14 height 14
click at [222, 505] on div "Shapes" at bounding box center [221, 605] width 29 height 9
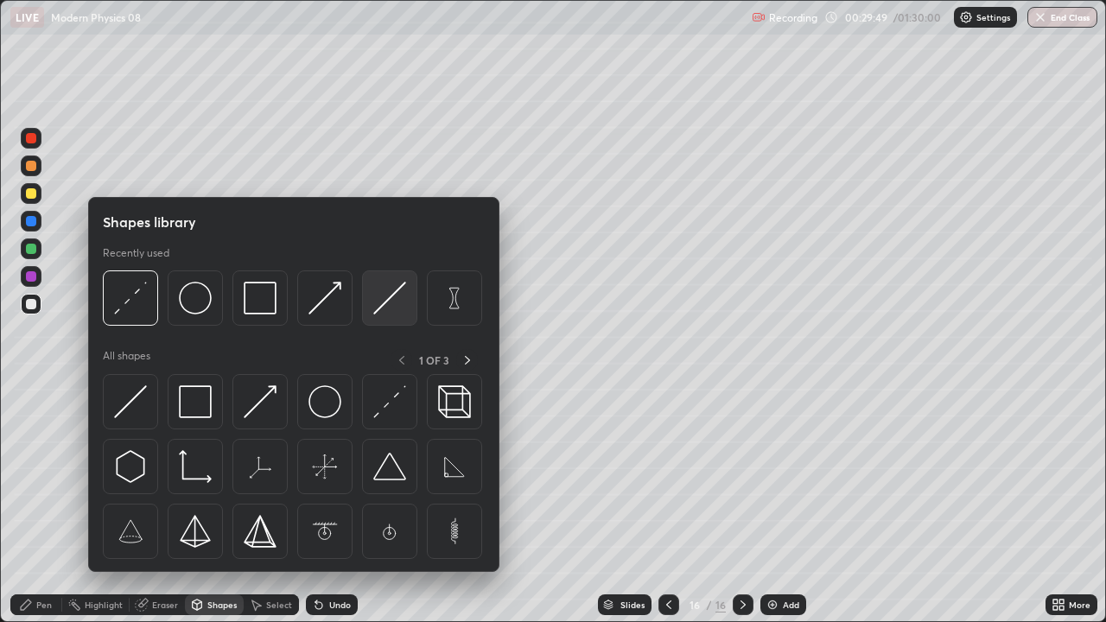
click at [384, 306] on img at bounding box center [389, 298] width 33 height 33
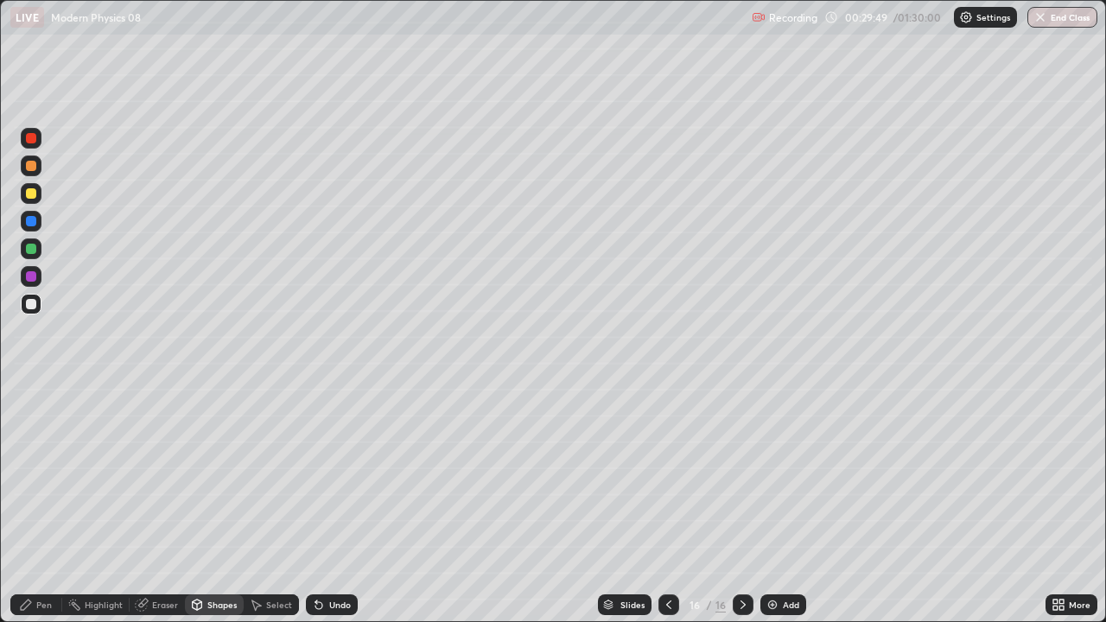
click at [30, 170] on div at bounding box center [31, 166] width 10 height 10
click at [164, 505] on div "Eraser" at bounding box center [165, 605] width 26 height 9
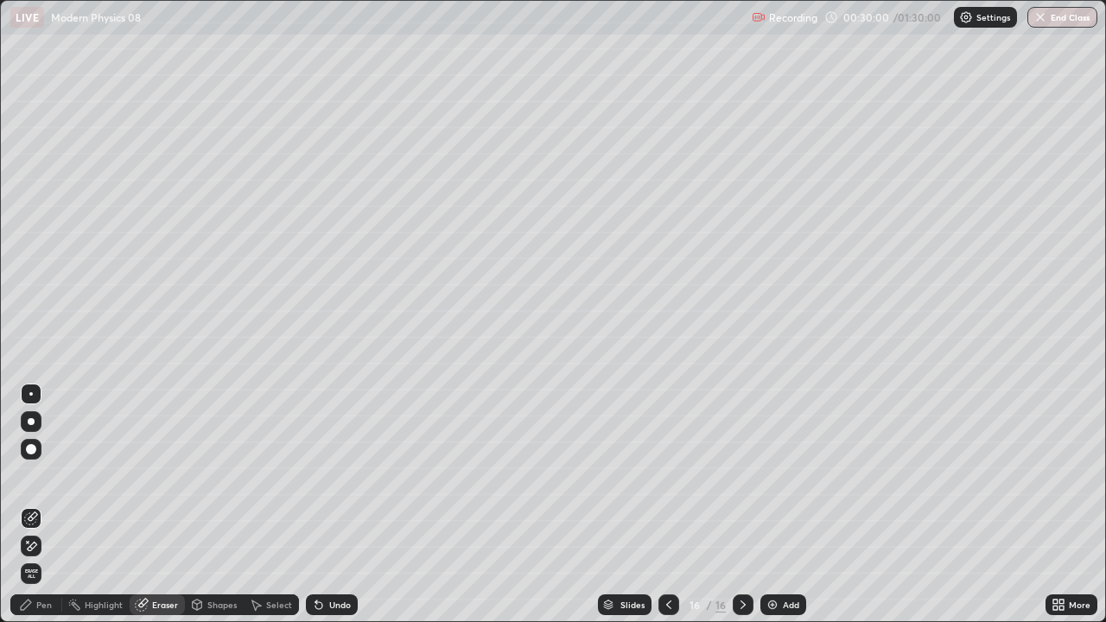
click at [29, 505] on div "Pen" at bounding box center [36, 604] width 52 height 21
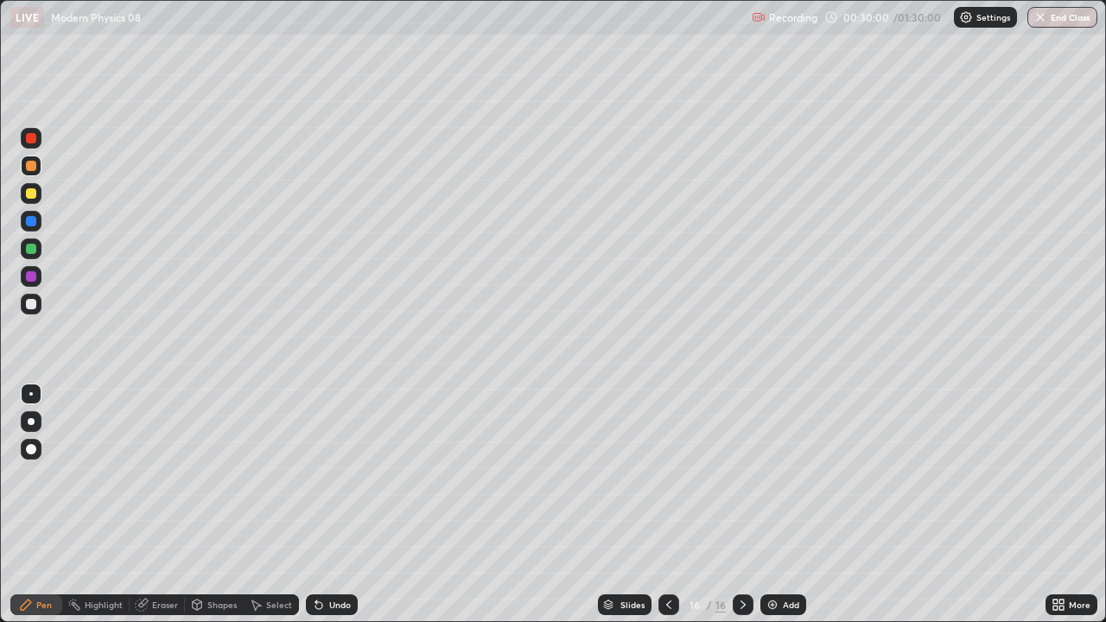
click at [32, 248] on div at bounding box center [31, 249] width 10 height 10
click at [214, 505] on div "Shapes" at bounding box center [214, 604] width 59 height 21
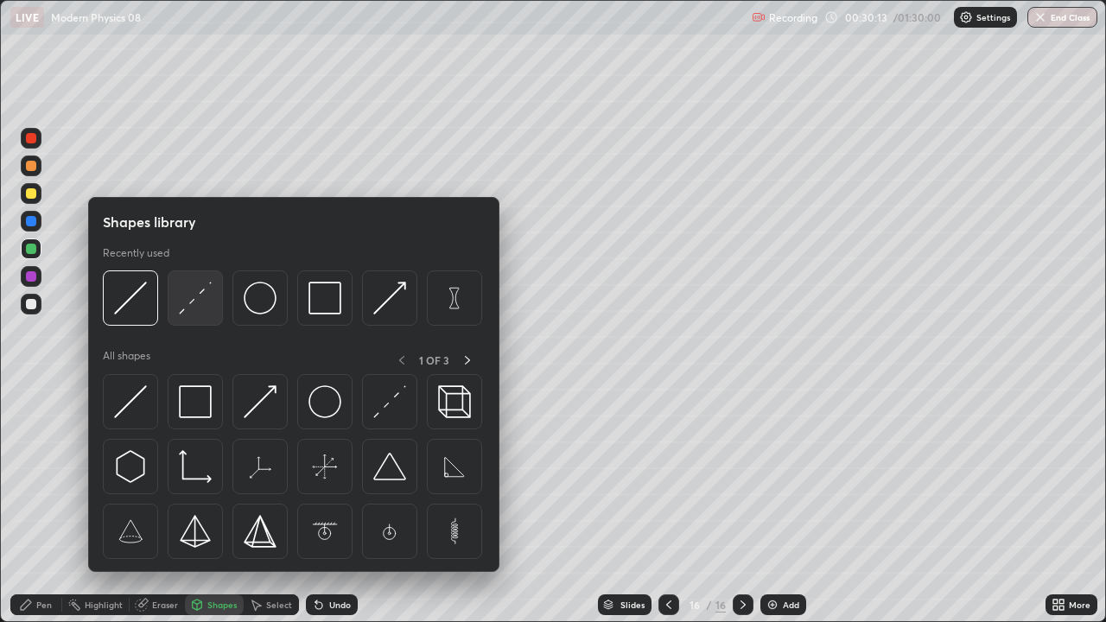
click at [188, 299] on img at bounding box center [195, 298] width 33 height 33
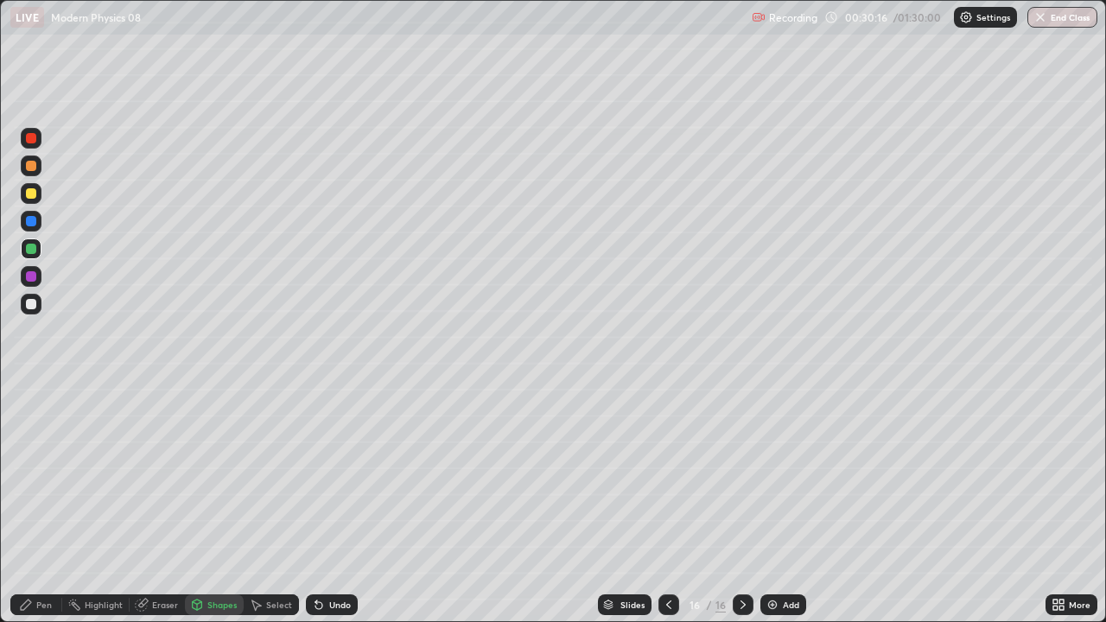
click at [40, 505] on div "Pen" at bounding box center [44, 605] width 16 height 9
click at [322, 505] on div "Undo" at bounding box center [328, 605] width 59 height 35
click at [334, 505] on div "Undo" at bounding box center [332, 604] width 52 height 21
click at [33, 306] on div at bounding box center [31, 304] width 10 height 10
click at [213, 505] on div "Shapes" at bounding box center [221, 605] width 29 height 9
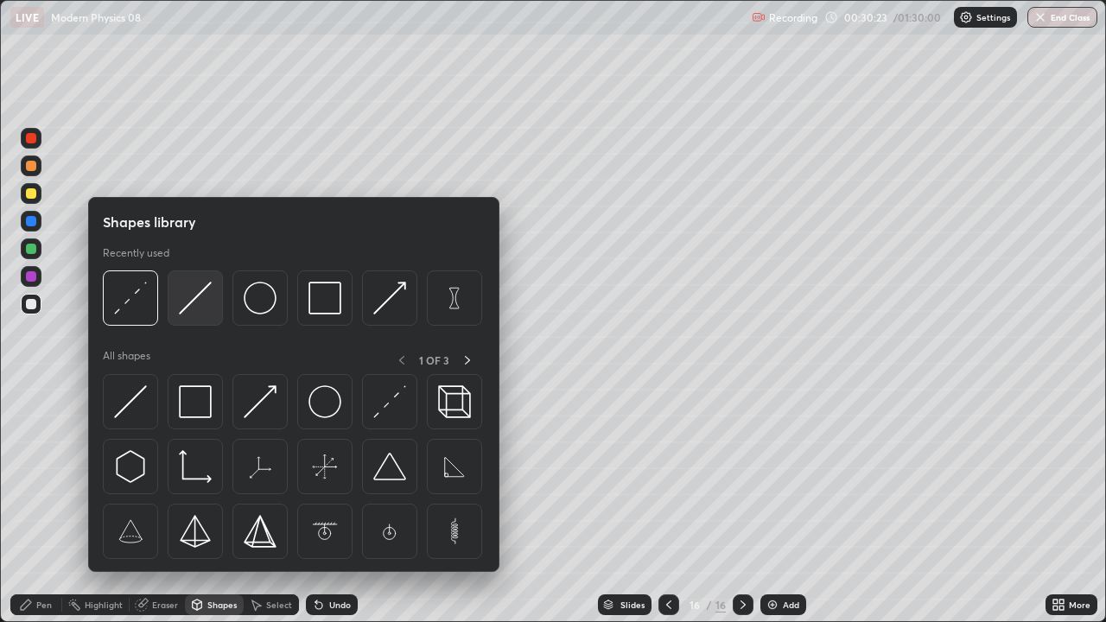
click at [190, 299] on img at bounding box center [195, 298] width 33 height 33
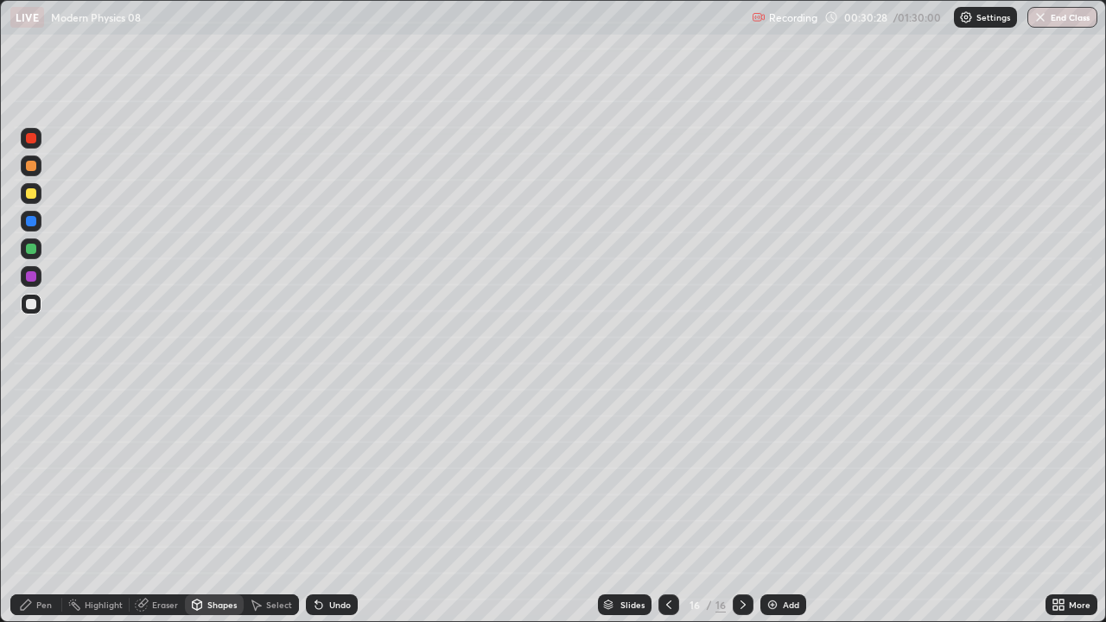
click at [333, 505] on div "Undo" at bounding box center [340, 605] width 22 height 9
click at [340, 505] on div "Undo" at bounding box center [340, 605] width 22 height 9
click at [340, 505] on div "Undo" at bounding box center [332, 604] width 52 height 21
click at [35, 217] on div at bounding box center [31, 221] width 21 height 21
click at [40, 505] on div "Pen" at bounding box center [44, 605] width 16 height 9
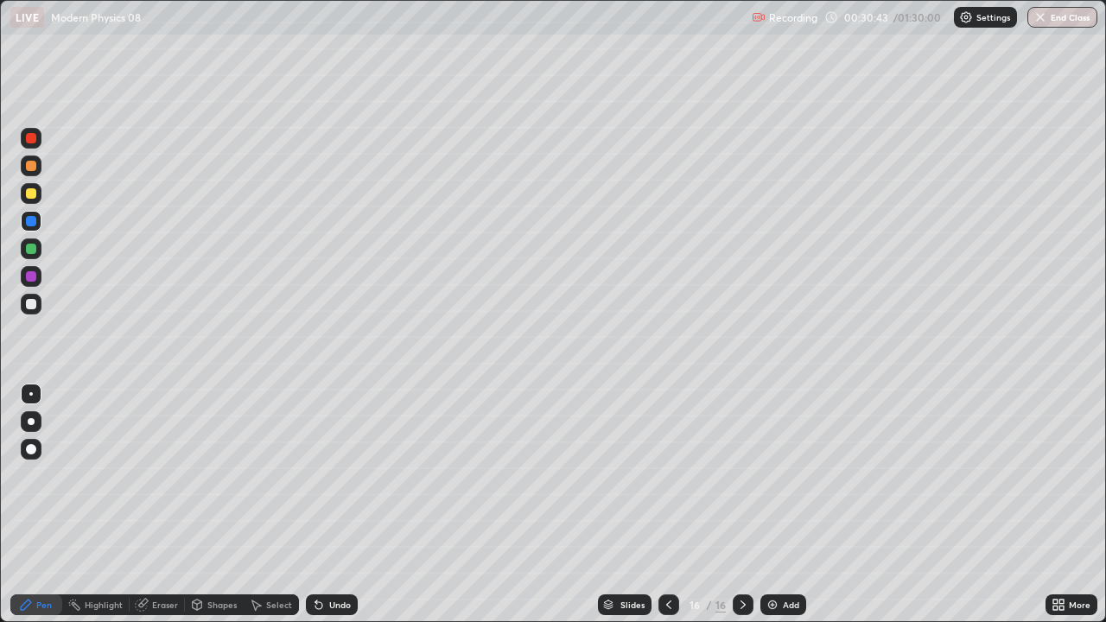
click at [32, 304] on div at bounding box center [31, 304] width 10 height 10
click at [334, 505] on div "Undo" at bounding box center [332, 604] width 52 height 21
click at [210, 505] on div "Shapes" at bounding box center [214, 604] width 59 height 21
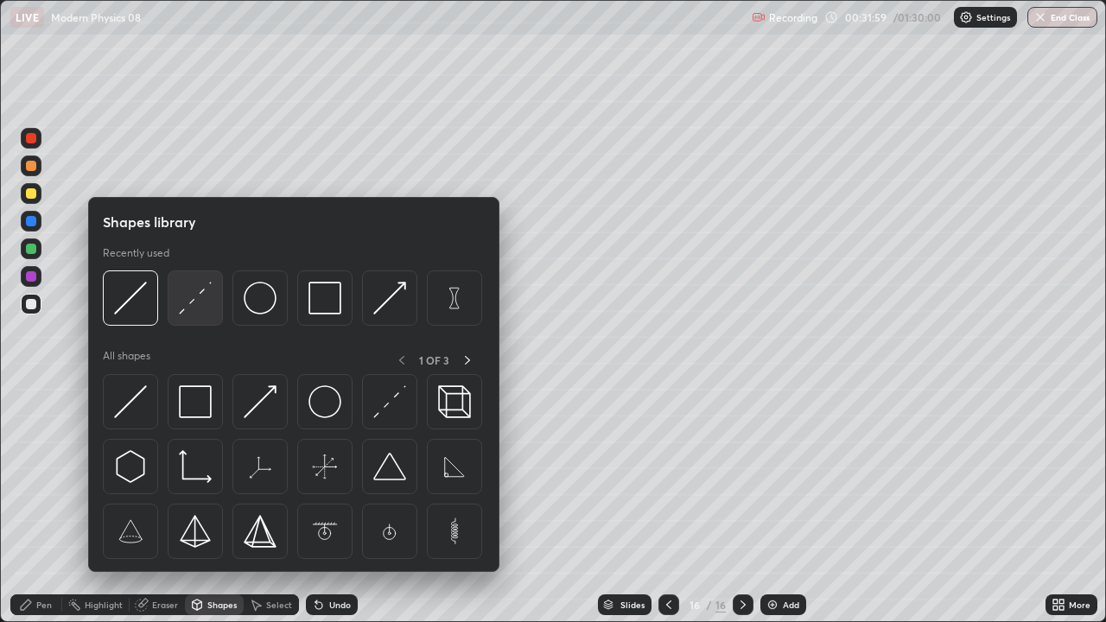
click at [188, 319] on div at bounding box center [195, 297] width 55 height 55
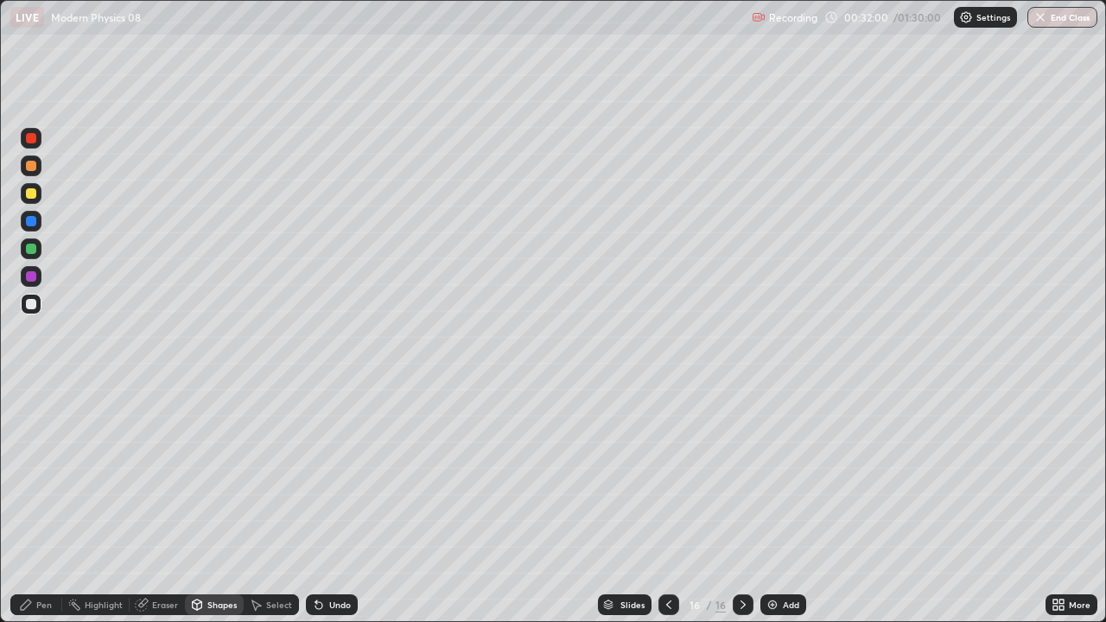
click at [34, 251] on div at bounding box center [31, 249] width 10 height 10
click at [50, 505] on div "Pen" at bounding box center [44, 605] width 16 height 9
click at [203, 505] on div "Shapes" at bounding box center [214, 604] width 59 height 21
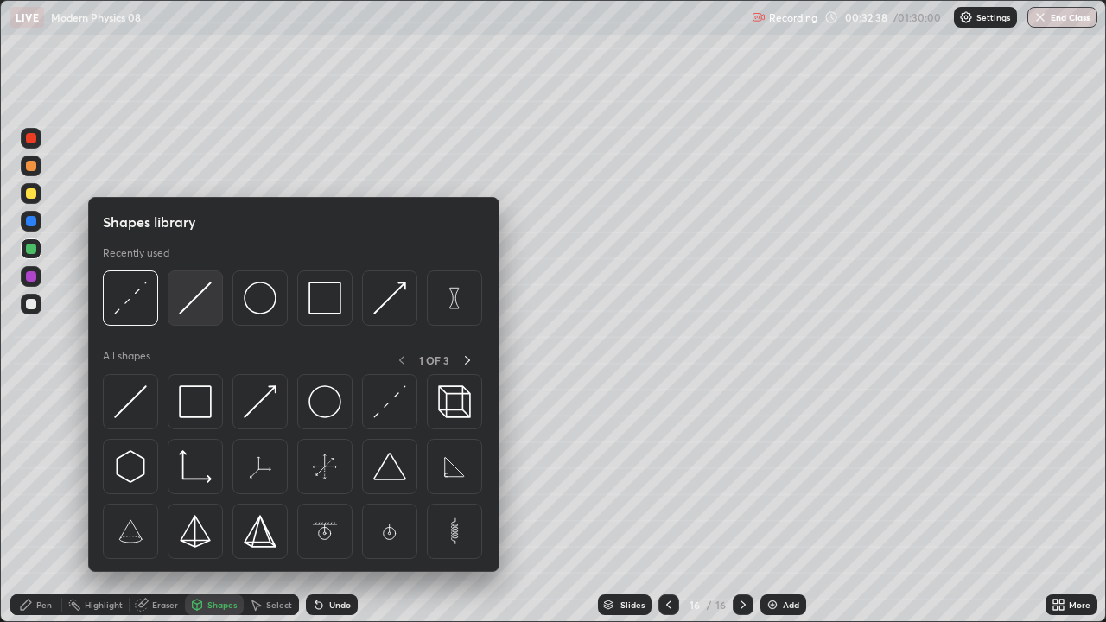
click at [210, 302] on img at bounding box center [195, 298] width 33 height 33
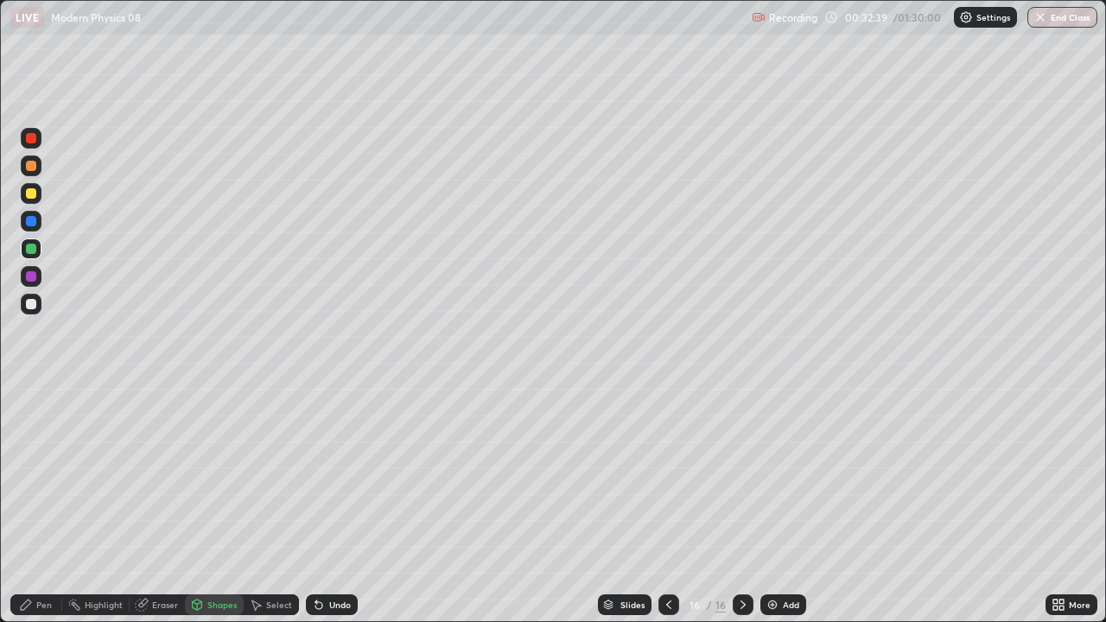
click at [29, 194] on div at bounding box center [31, 193] width 10 height 10
click at [39, 505] on div "Pen" at bounding box center [44, 605] width 16 height 9
click at [160, 505] on div "Eraser" at bounding box center [165, 605] width 26 height 9
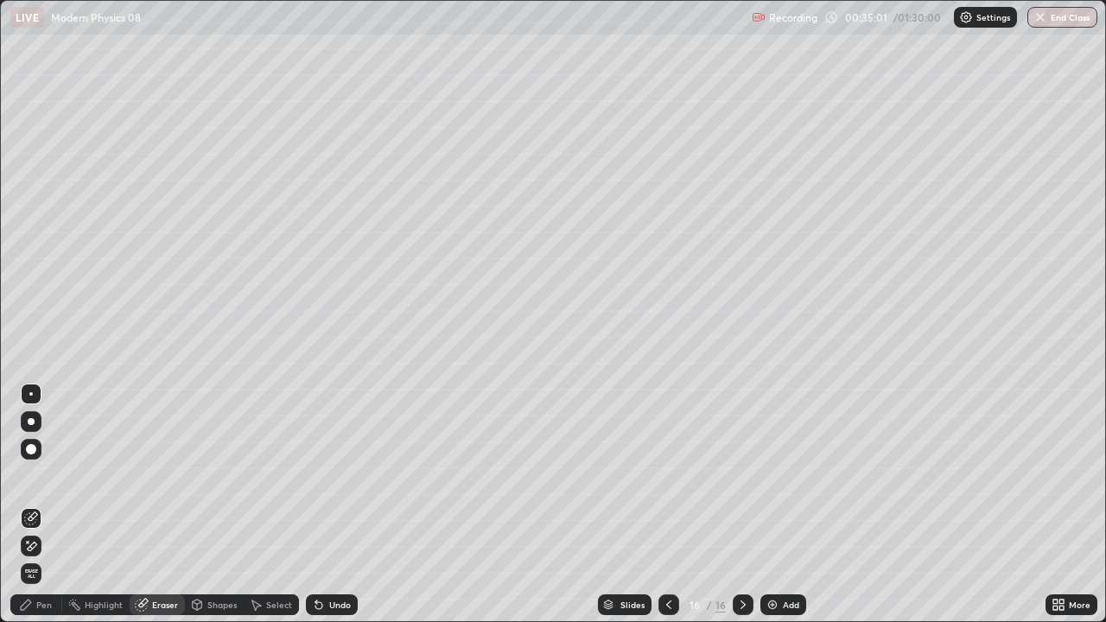
click at [29, 505] on div "Pen" at bounding box center [36, 604] width 52 height 21
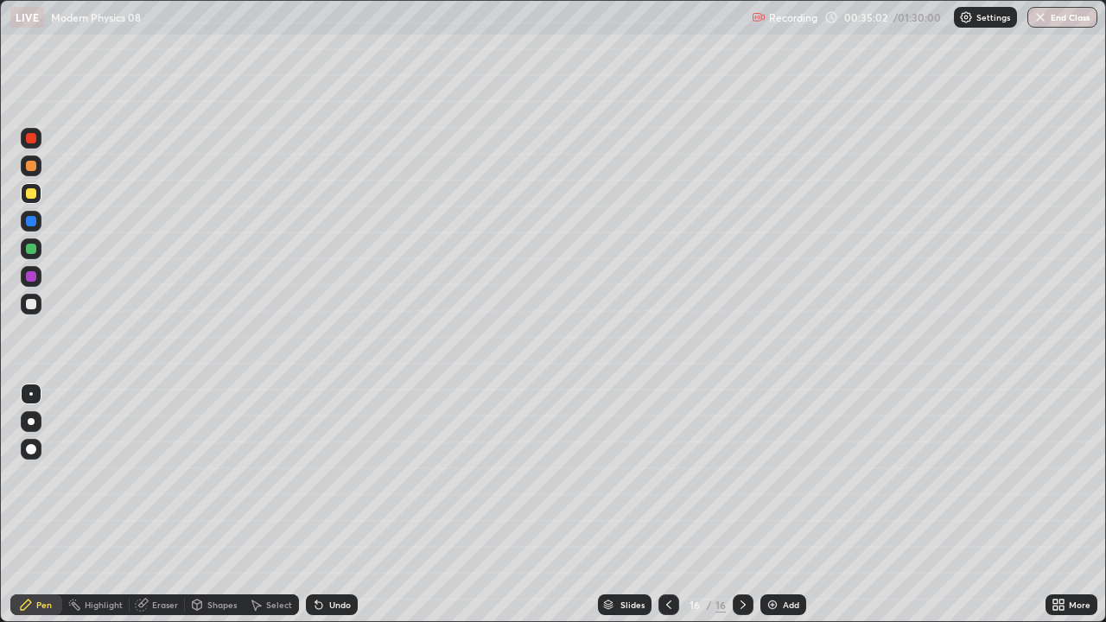
click at [29, 247] on div at bounding box center [31, 249] width 10 height 10
click at [337, 505] on div "Undo" at bounding box center [340, 605] width 22 height 9
click at [25, 310] on div at bounding box center [31, 304] width 21 height 21
click at [330, 505] on div "Undo" at bounding box center [340, 605] width 22 height 9
click at [316, 505] on icon at bounding box center [318, 605] width 7 height 7
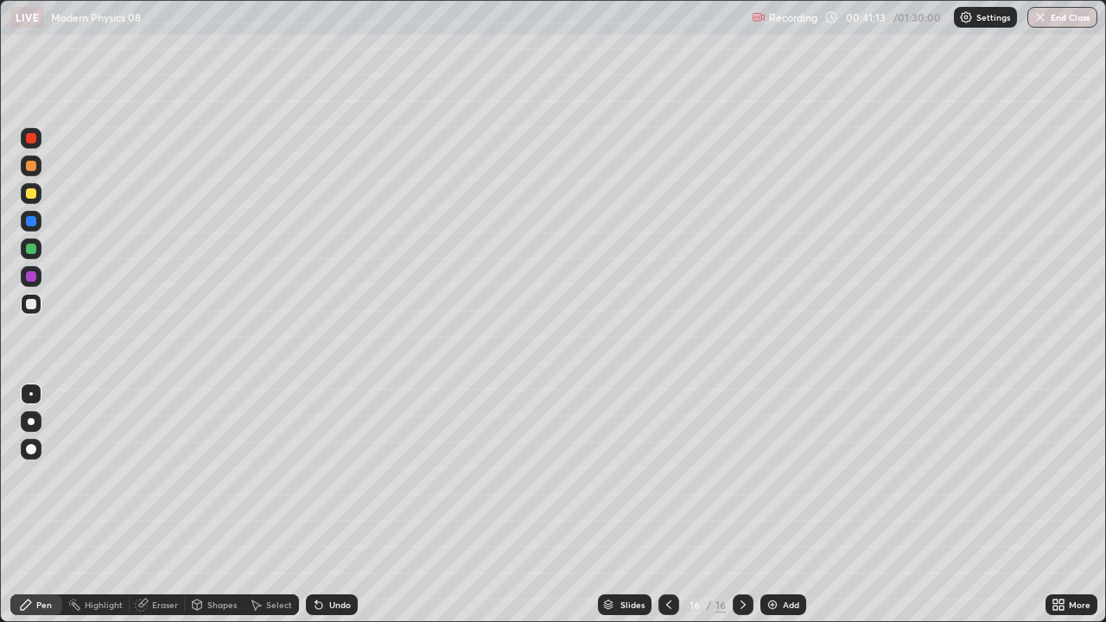
click at [785, 505] on div "Add" at bounding box center [791, 605] width 16 height 9
click at [37, 200] on div at bounding box center [31, 193] width 21 height 21
click at [216, 505] on div "Shapes" at bounding box center [221, 605] width 29 height 9
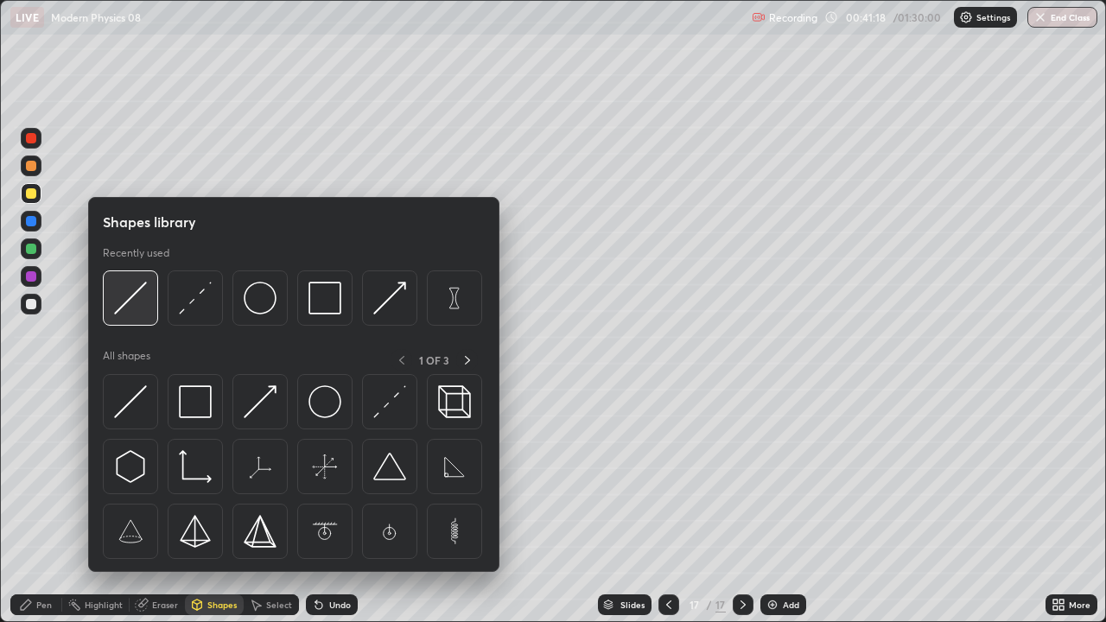
click at [140, 302] on img at bounding box center [130, 298] width 33 height 33
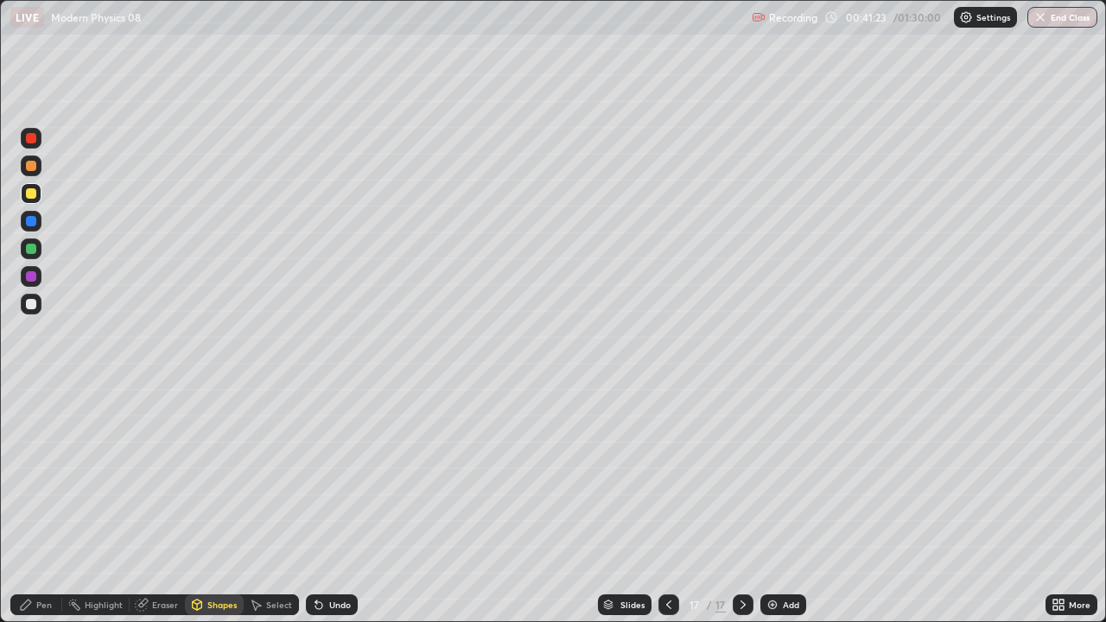
click at [34, 505] on div "Pen" at bounding box center [36, 604] width 52 height 21
click at [220, 505] on div "Shapes" at bounding box center [221, 605] width 29 height 9
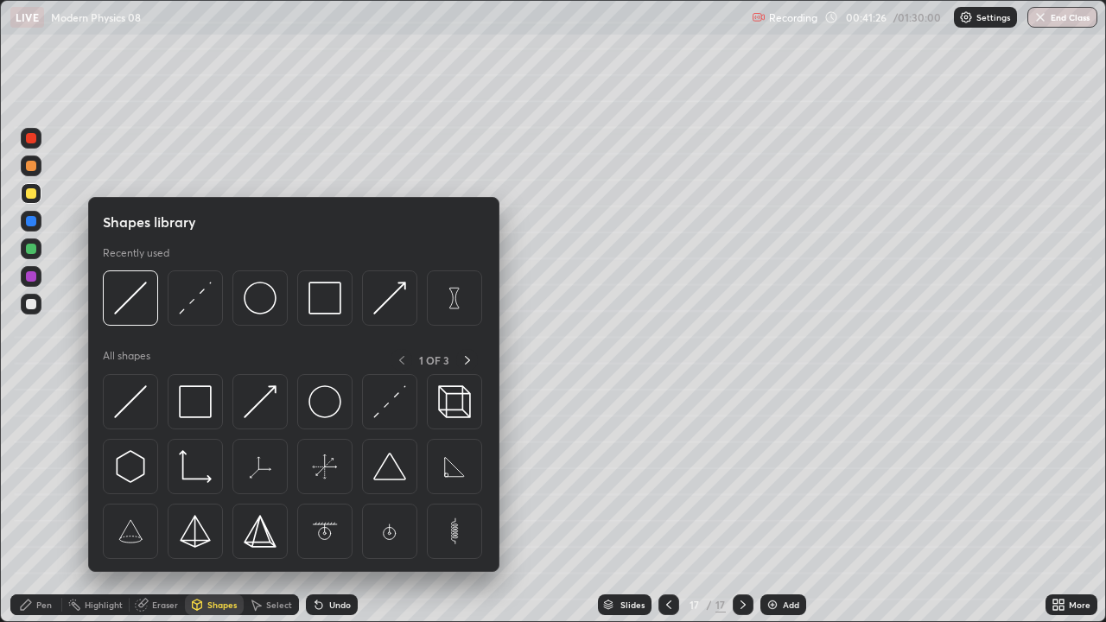
click at [156, 505] on div "Eraser" at bounding box center [157, 604] width 55 height 21
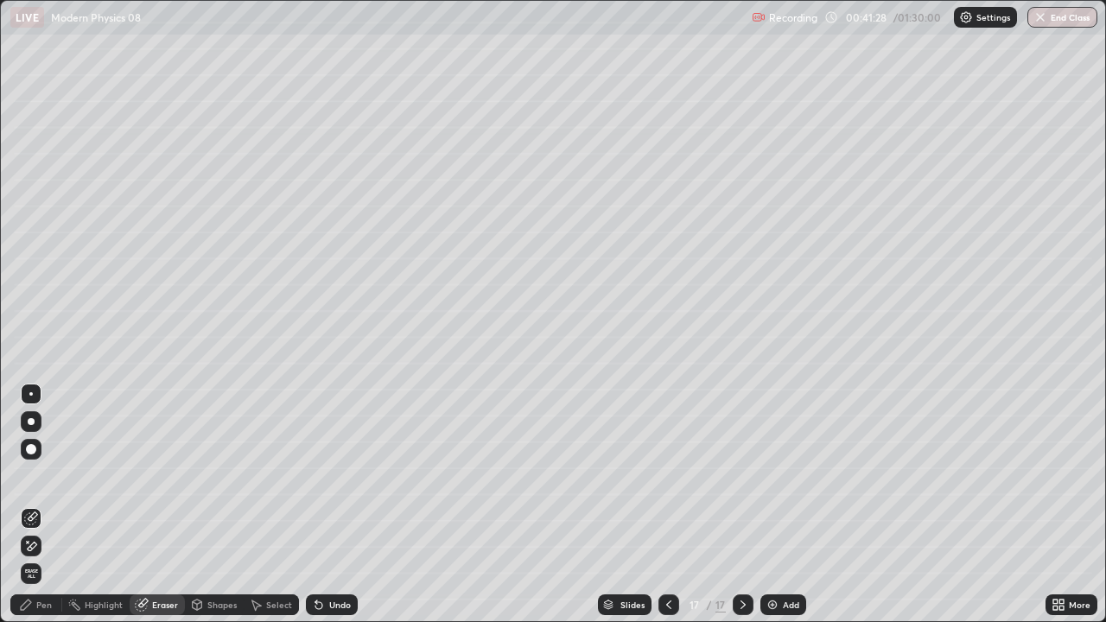
click at [14, 505] on div "Pen" at bounding box center [36, 604] width 52 height 21
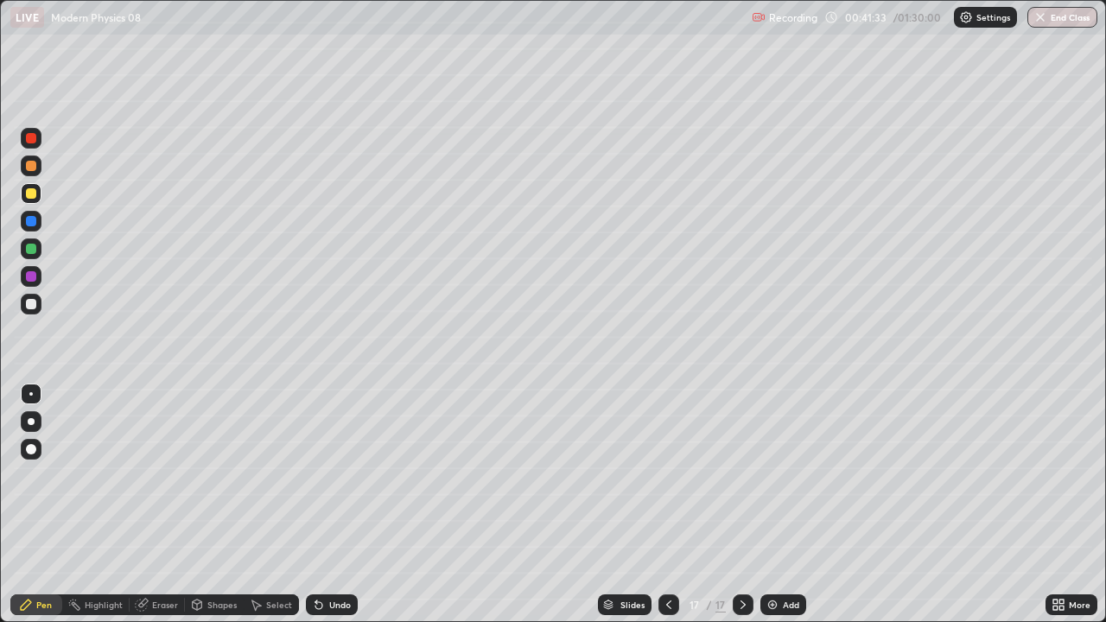
click at [35, 246] on div at bounding box center [31, 249] width 10 height 10
click at [333, 505] on div "Undo" at bounding box center [340, 605] width 22 height 9
click at [35, 304] on div at bounding box center [31, 304] width 10 height 10
click at [321, 505] on div "Undo" at bounding box center [332, 604] width 52 height 21
click at [331, 505] on div "Undo" at bounding box center [340, 605] width 22 height 9
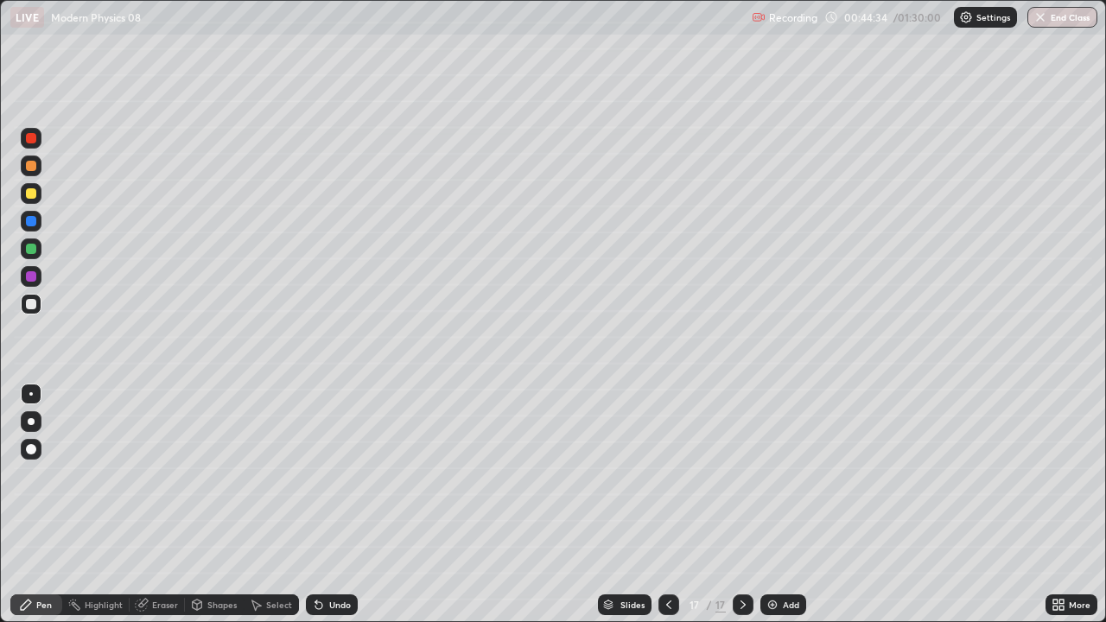
click at [785, 505] on div "Add" at bounding box center [783, 604] width 46 height 21
click at [40, 254] on div at bounding box center [31, 248] width 21 height 21
click at [669, 505] on div at bounding box center [668, 604] width 21 height 21
click at [741, 505] on icon at bounding box center [743, 605] width 14 height 14
click at [210, 505] on div "Shapes" at bounding box center [221, 605] width 29 height 9
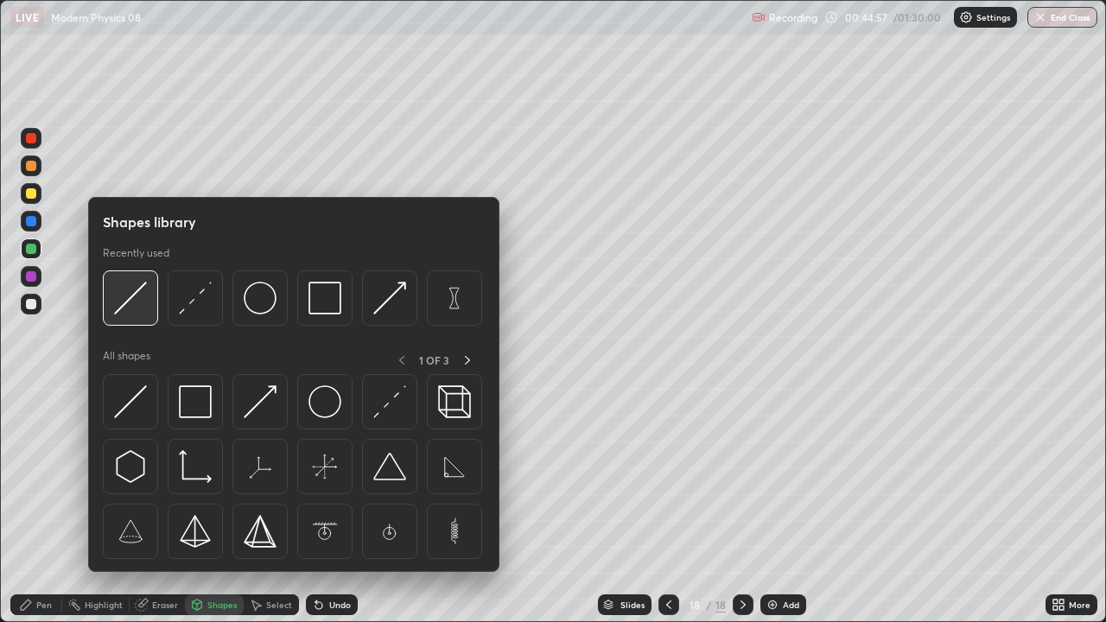
click at [139, 305] on img at bounding box center [130, 298] width 33 height 33
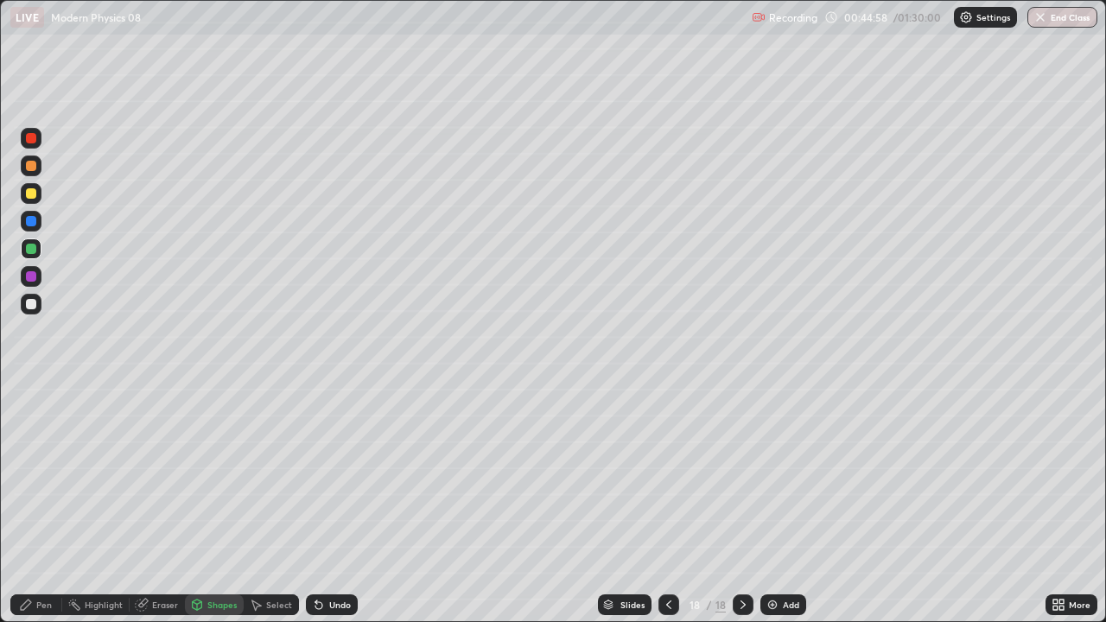
click at [34, 187] on div at bounding box center [31, 193] width 21 height 21
click at [161, 505] on div "Eraser" at bounding box center [165, 605] width 26 height 9
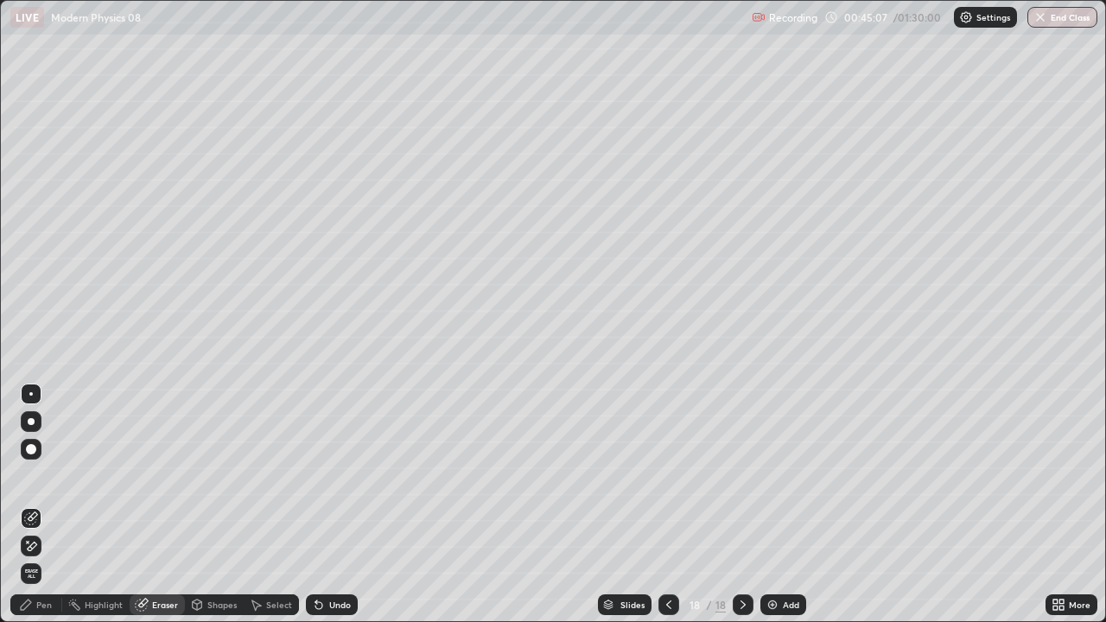
click at [25, 505] on icon at bounding box center [26, 605] width 10 height 10
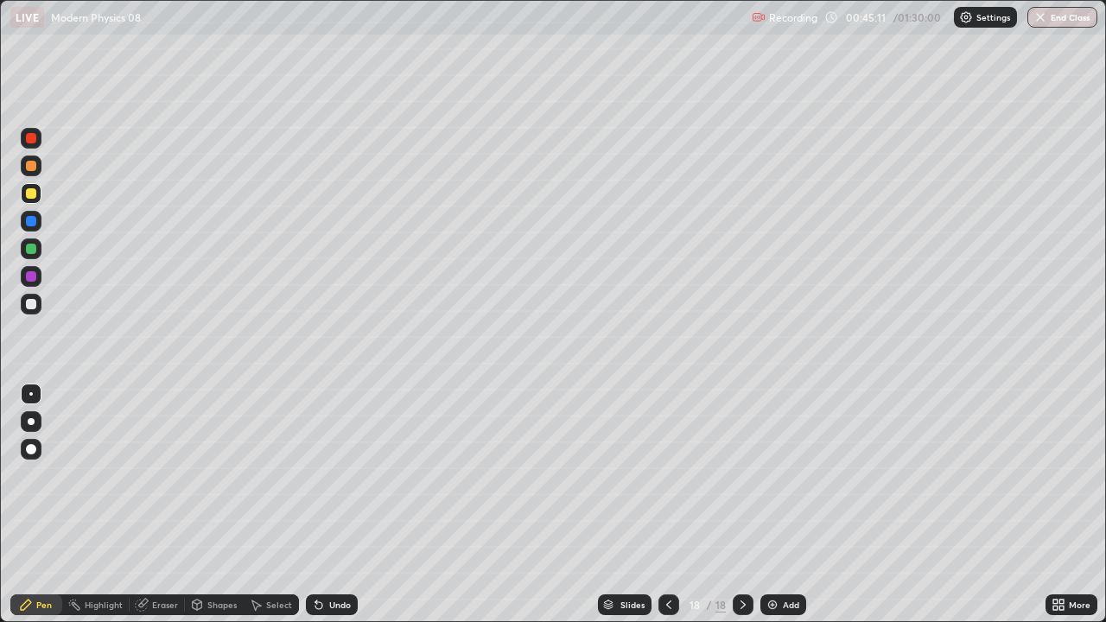
click at [199, 505] on icon at bounding box center [198, 605] width 10 height 10
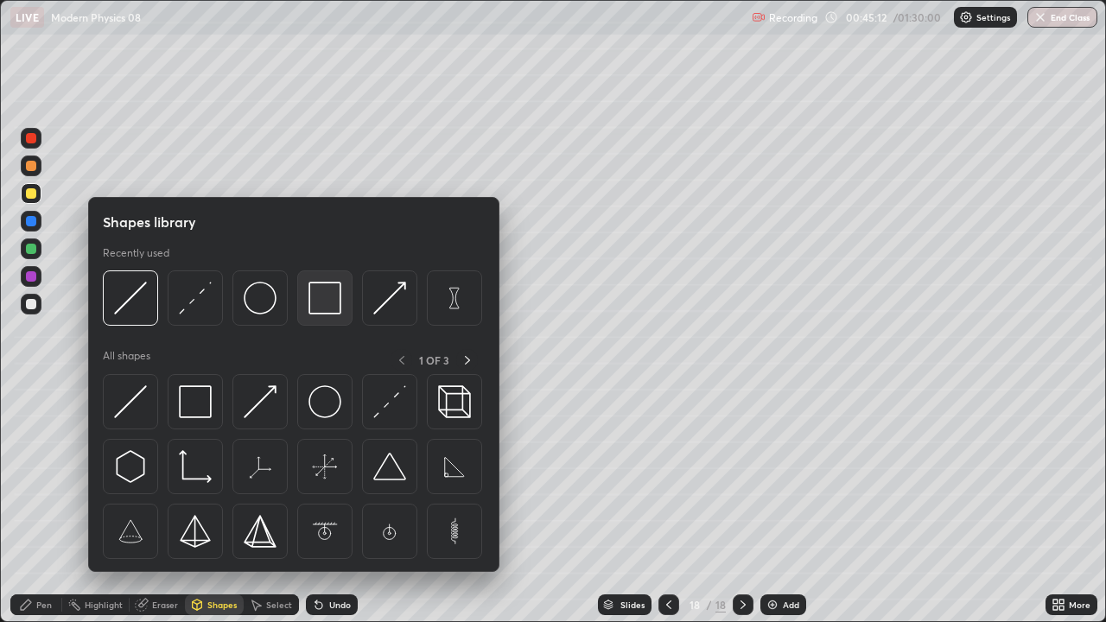
click at [320, 300] on img at bounding box center [324, 298] width 33 height 33
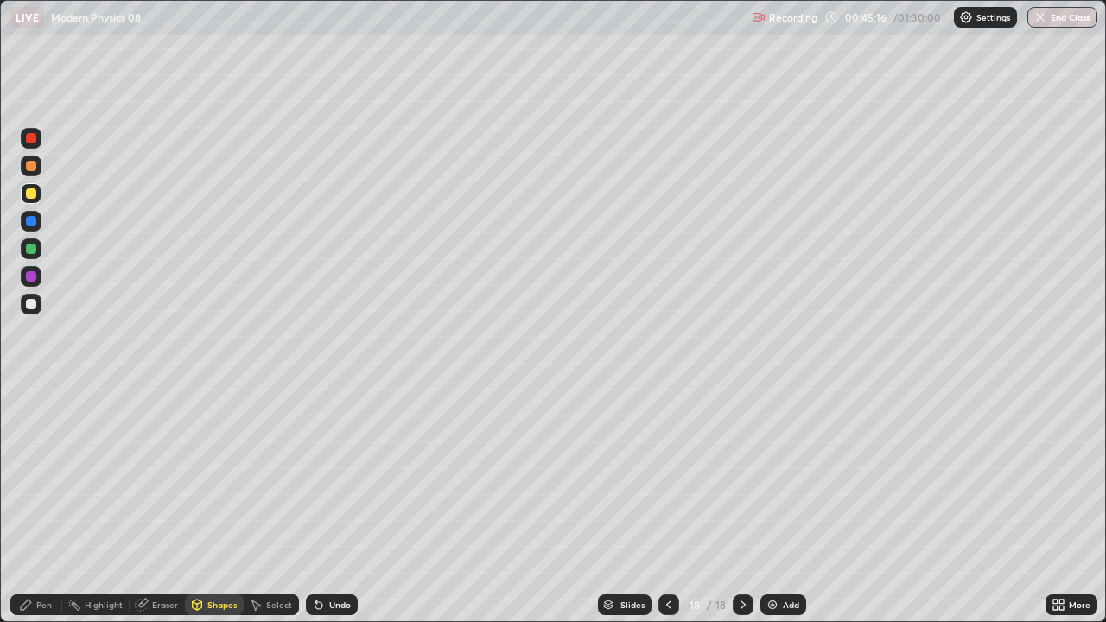
click at [22, 505] on icon at bounding box center [26, 605] width 10 height 10
click at [31, 251] on div at bounding box center [31, 249] width 10 height 10
click at [207, 505] on div "Shapes" at bounding box center [221, 605] width 29 height 9
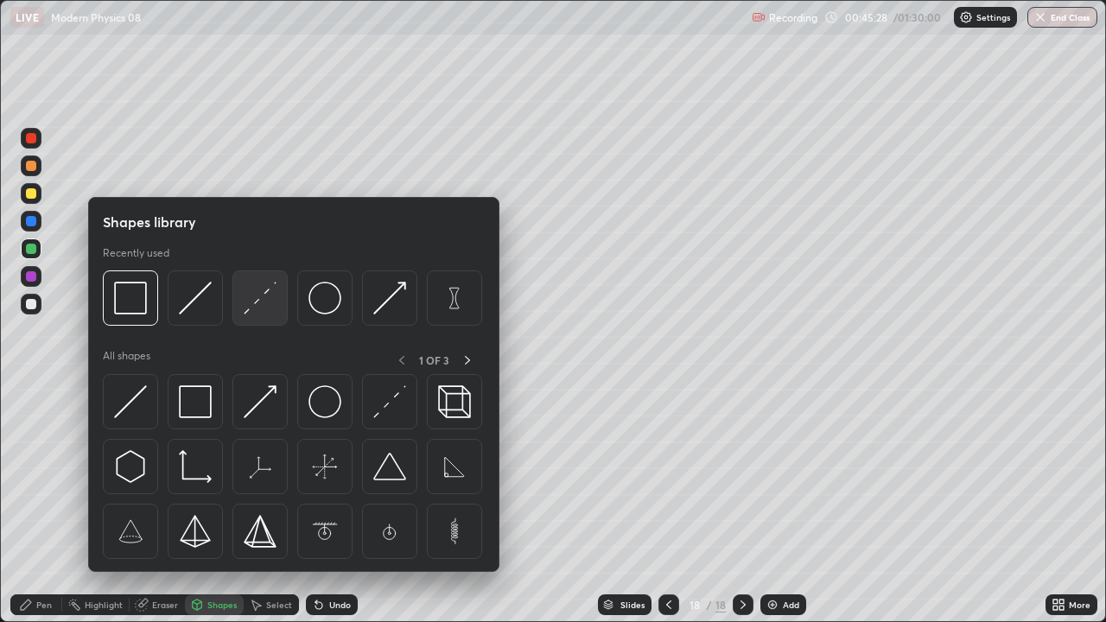
click at [263, 301] on img at bounding box center [260, 298] width 33 height 33
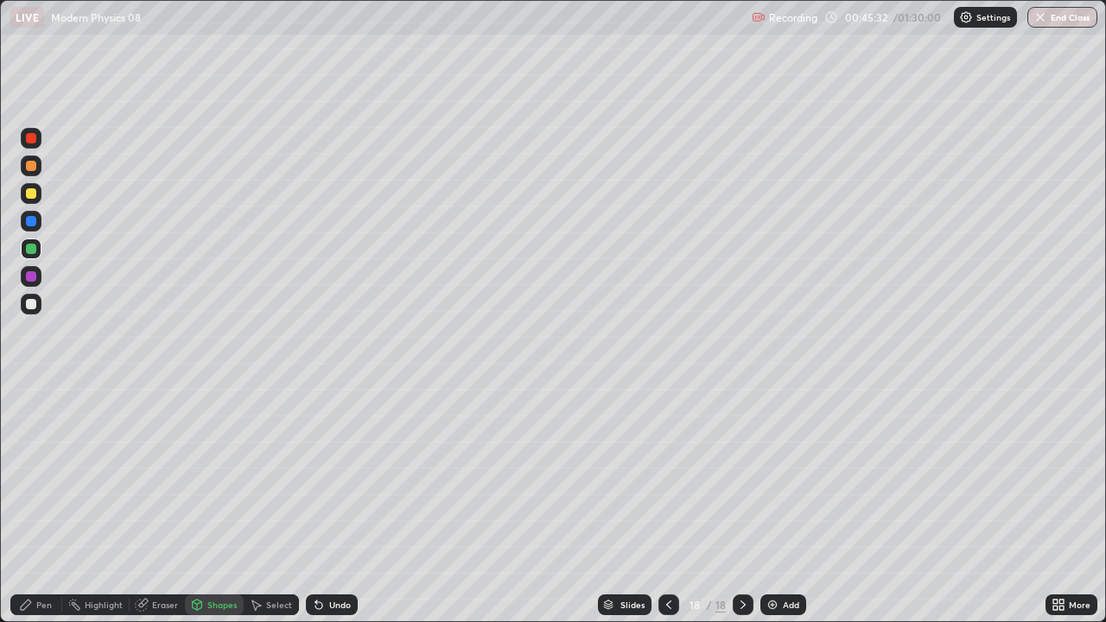
click at [41, 505] on div "Pen" at bounding box center [44, 605] width 16 height 9
click at [30, 304] on div at bounding box center [31, 304] width 10 height 10
click at [268, 505] on div "Select" at bounding box center [271, 604] width 55 height 21
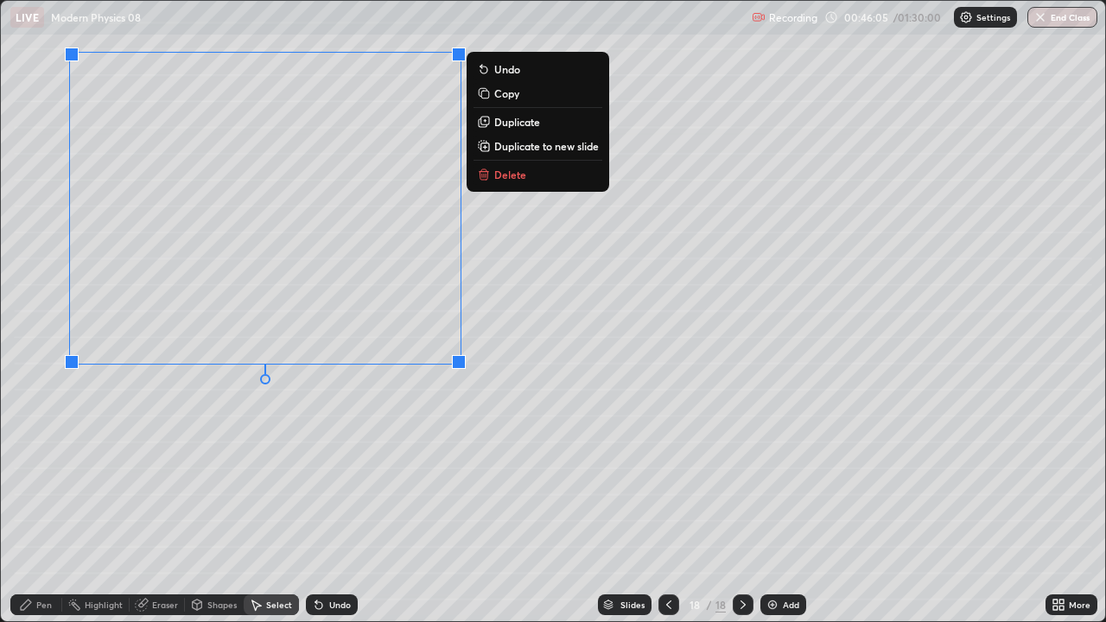
click at [513, 124] on p "Duplicate" at bounding box center [517, 122] width 46 height 14
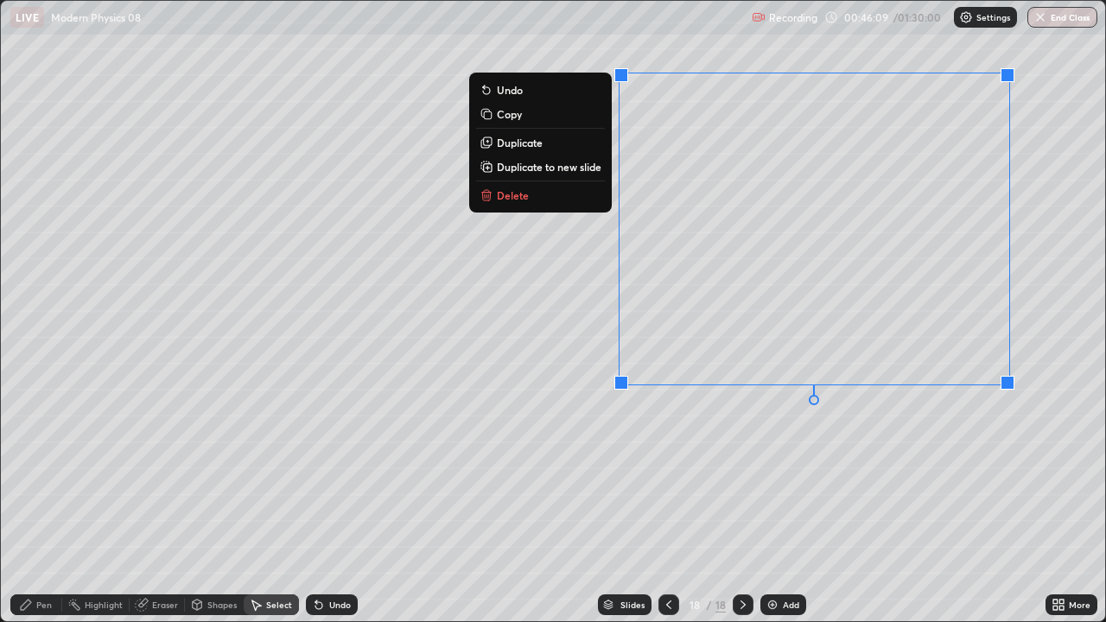
click at [219, 505] on div "Shapes" at bounding box center [221, 605] width 29 height 9
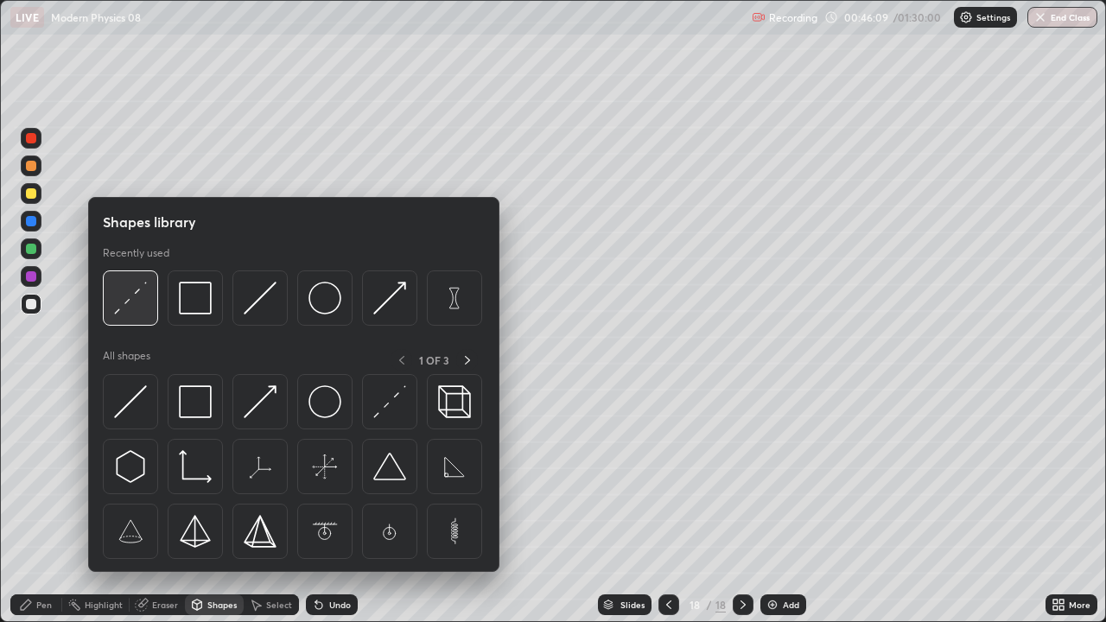
click at [141, 304] on img at bounding box center [130, 298] width 33 height 33
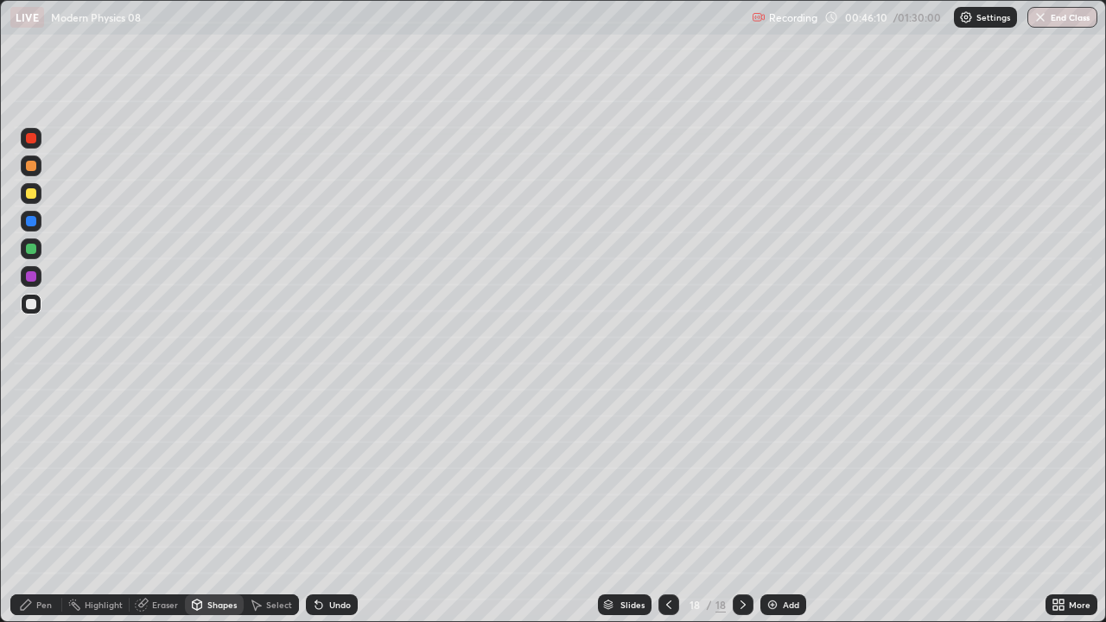
click at [38, 246] on div at bounding box center [31, 248] width 21 height 21
click at [36, 505] on div "Pen" at bounding box center [44, 605] width 16 height 9
click at [162, 505] on div "Eraser" at bounding box center [165, 605] width 26 height 9
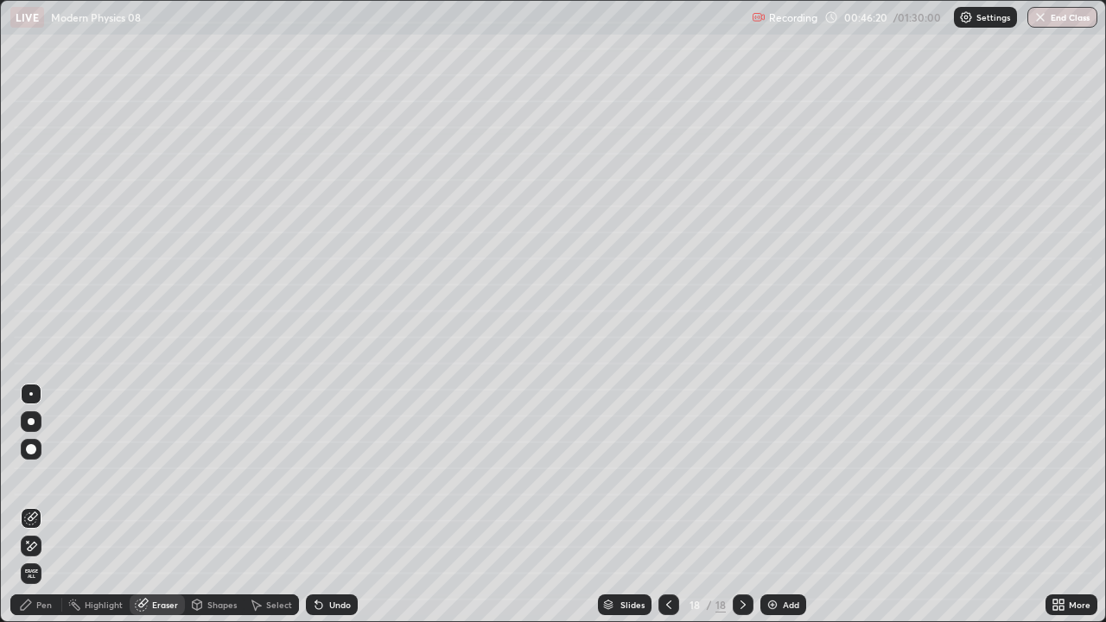
click at [39, 505] on div "Pen" at bounding box center [36, 604] width 52 height 21
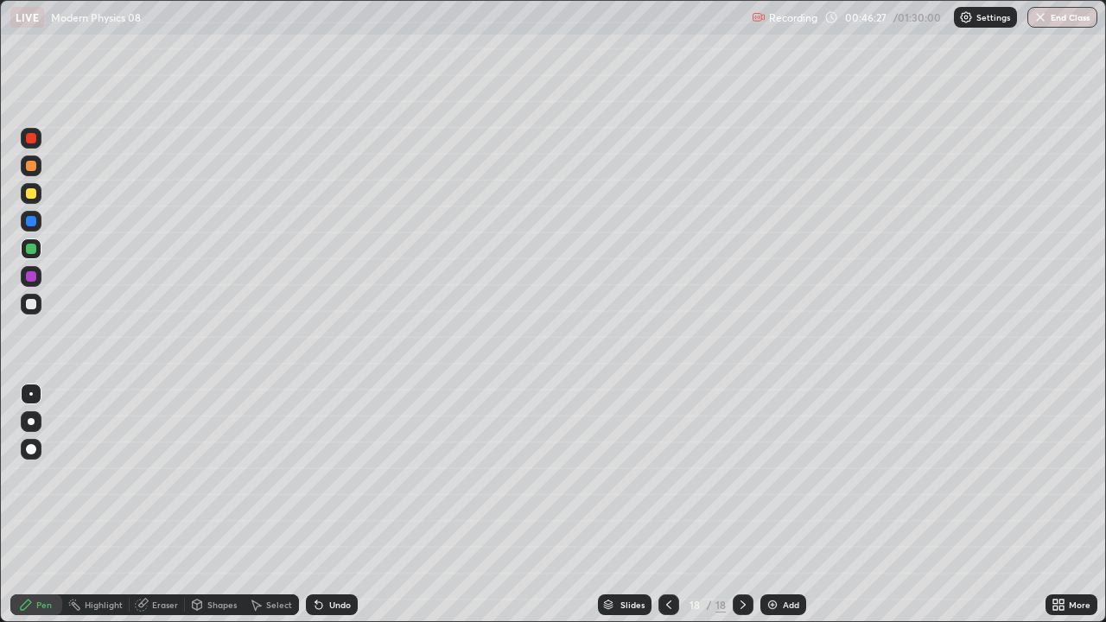
click at [29, 311] on div at bounding box center [31, 304] width 21 height 21
click at [153, 505] on div "Eraser" at bounding box center [165, 605] width 26 height 9
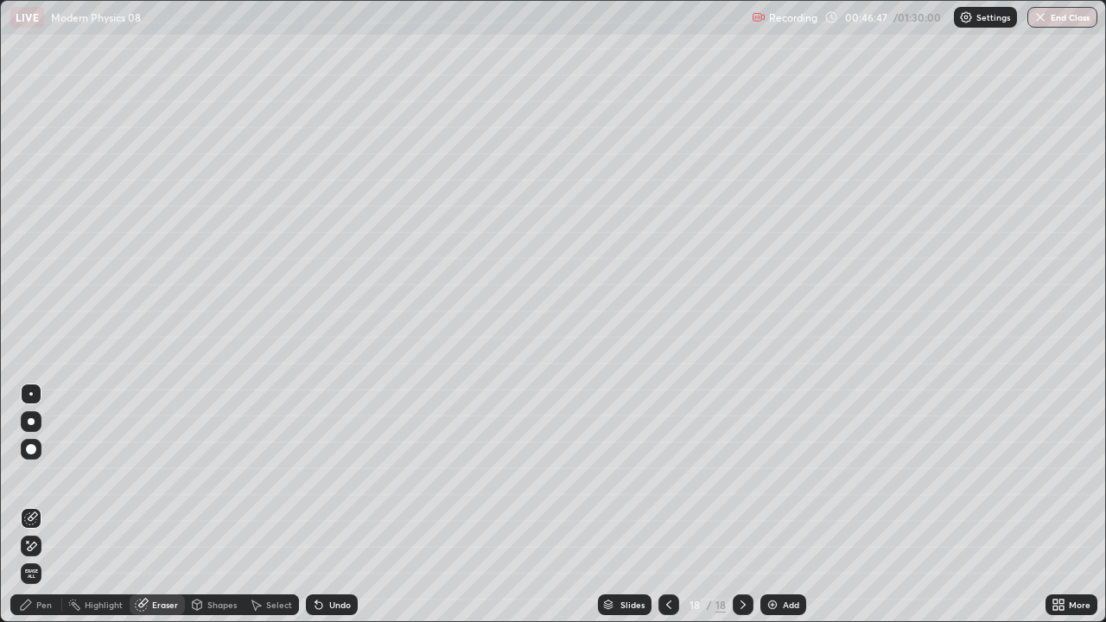
click at [34, 505] on div "Pen" at bounding box center [36, 604] width 52 height 21
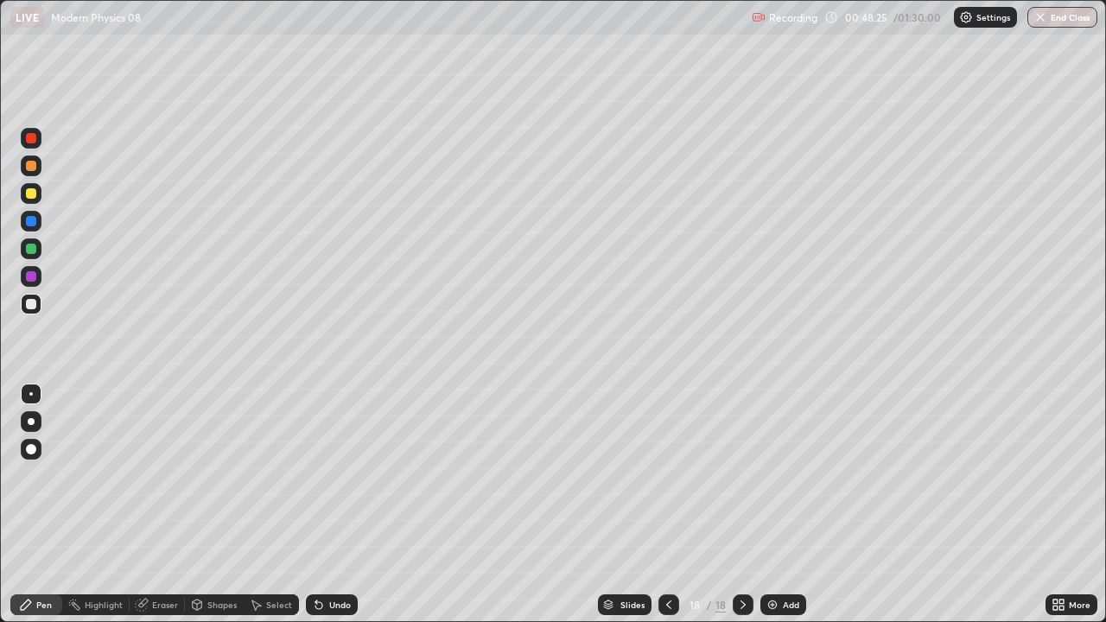
click at [332, 505] on div "Undo" at bounding box center [340, 605] width 22 height 9
click at [149, 505] on div "Eraser" at bounding box center [157, 604] width 55 height 21
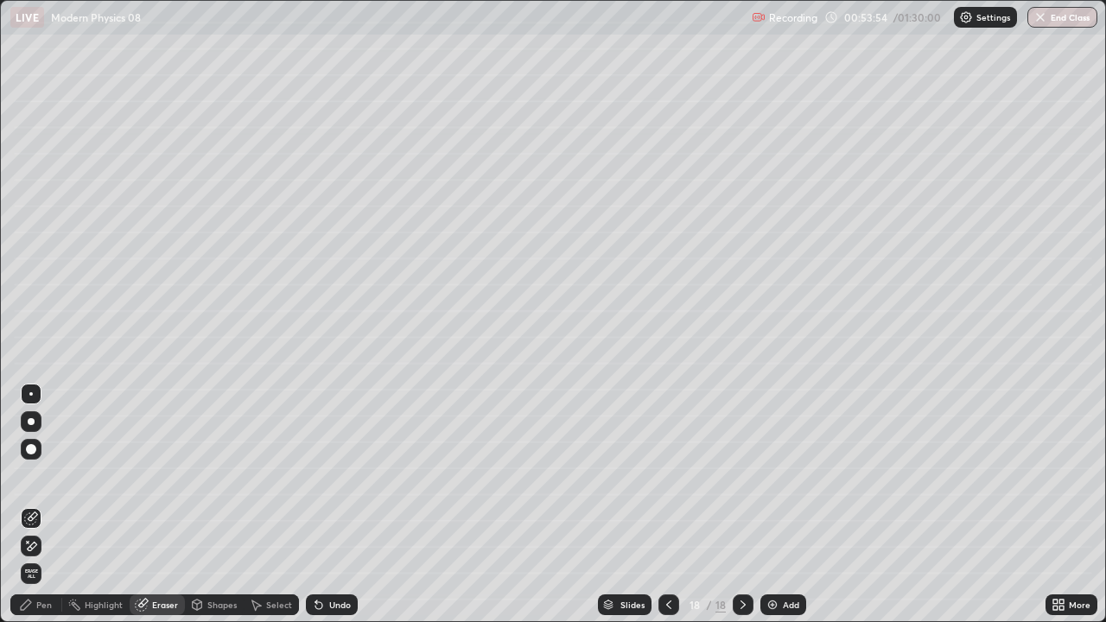
click at [44, 505] on div "Pen" at bounding box center [44, 605] width 16 height 9
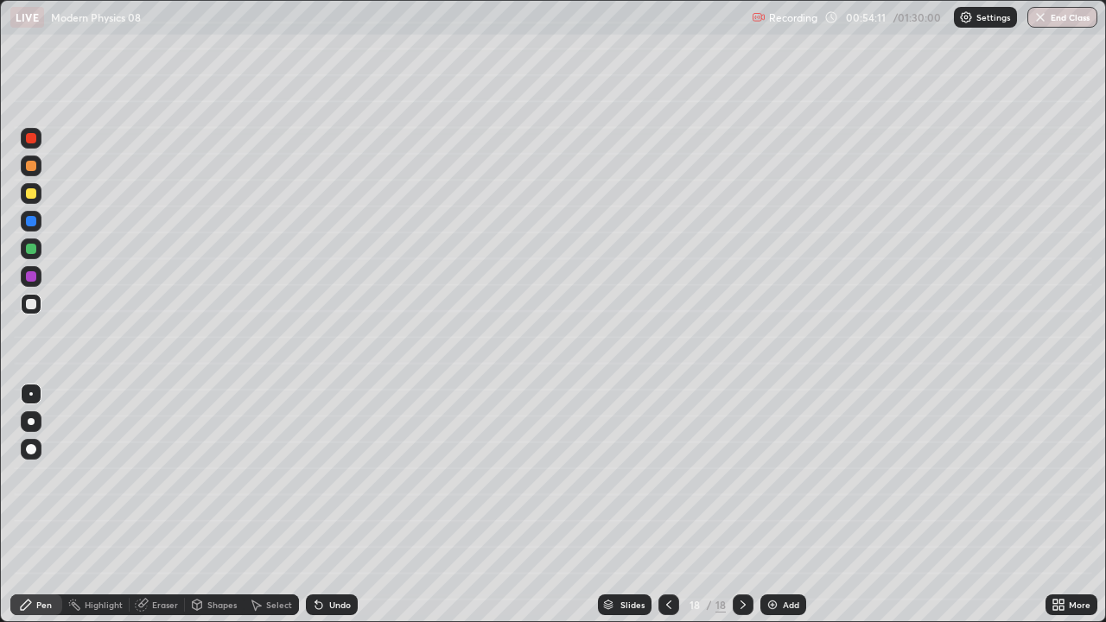
click at [776, 505] on div "Add" at bounding box center [783, 604] width 46 height 21
click at [26, 251] on div at bounding box center [31, 249] width 10 height 10
click at [213, 505] on div "Shapes" at bounding box center [221, 605] width 29 height 9
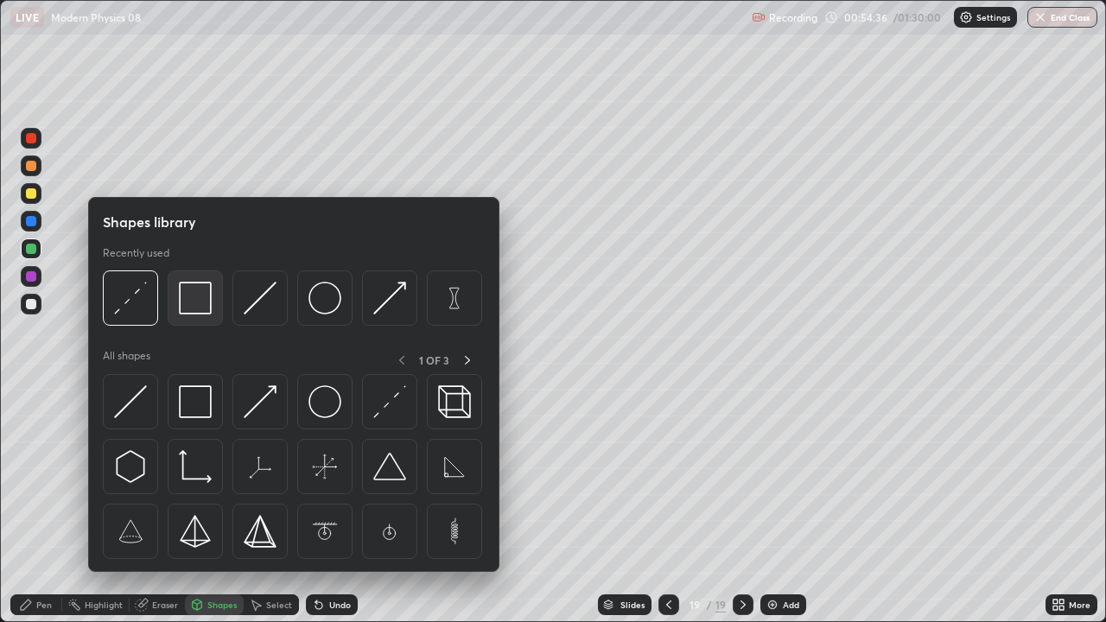
click at [204, 308] on img at bounding box center [195, 298] width 33 height 33
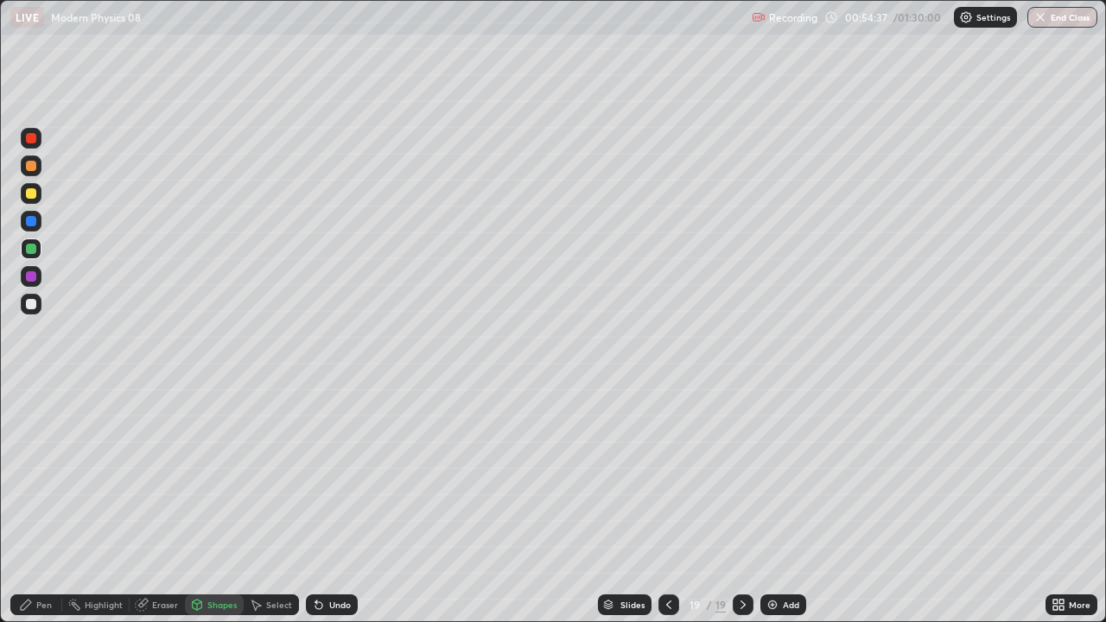
click at [40, 161] on div at bounding box center [31, 166] width 21 height 21
click at [227, 505] on div "Shapes" at bounding box center [221, 605] width 29 height 9
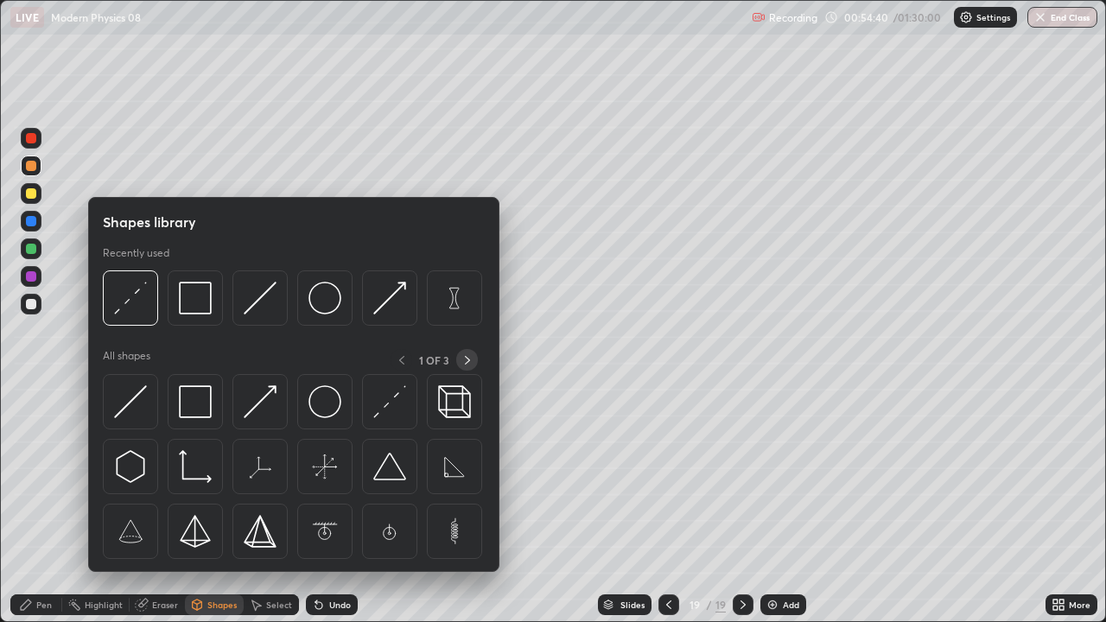
click at [467, 359] on icon at bounding box center [467, 360] width 5 height 9
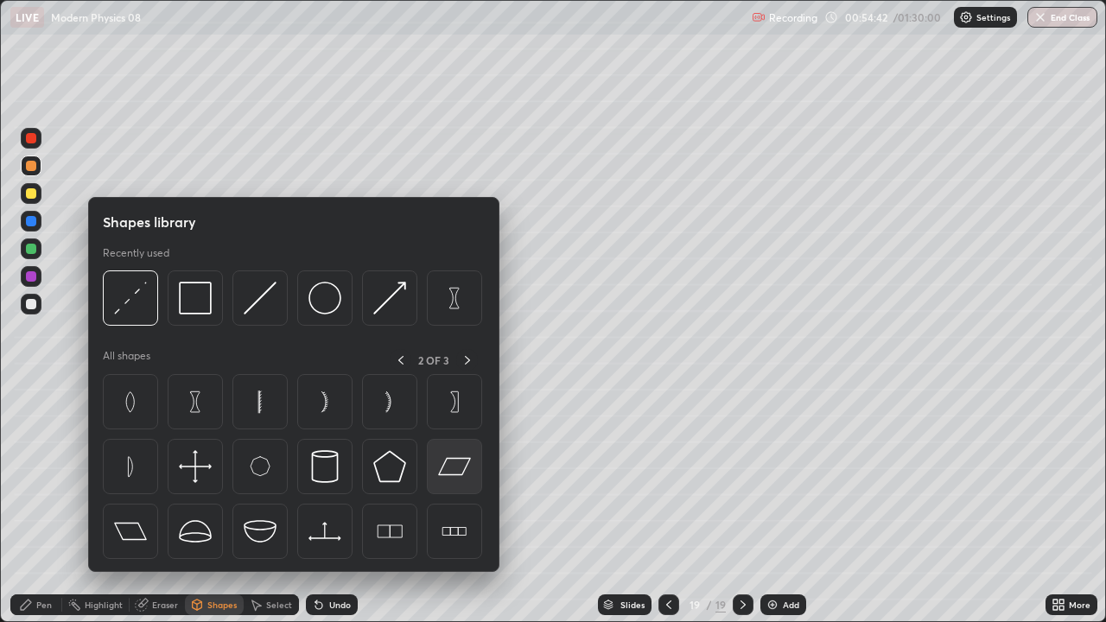
click at [455, 472] on img at bounding box center [454, 466] width 33 height 33
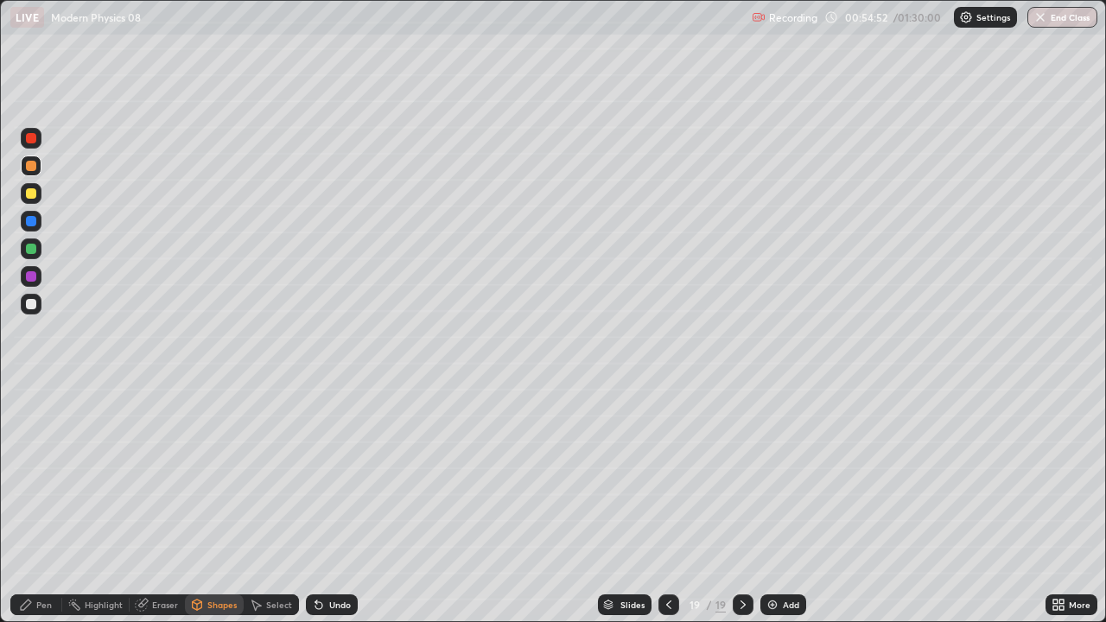
click at [270, 505] on div "Select" at bounding box center [279, 605] width 26 height 9
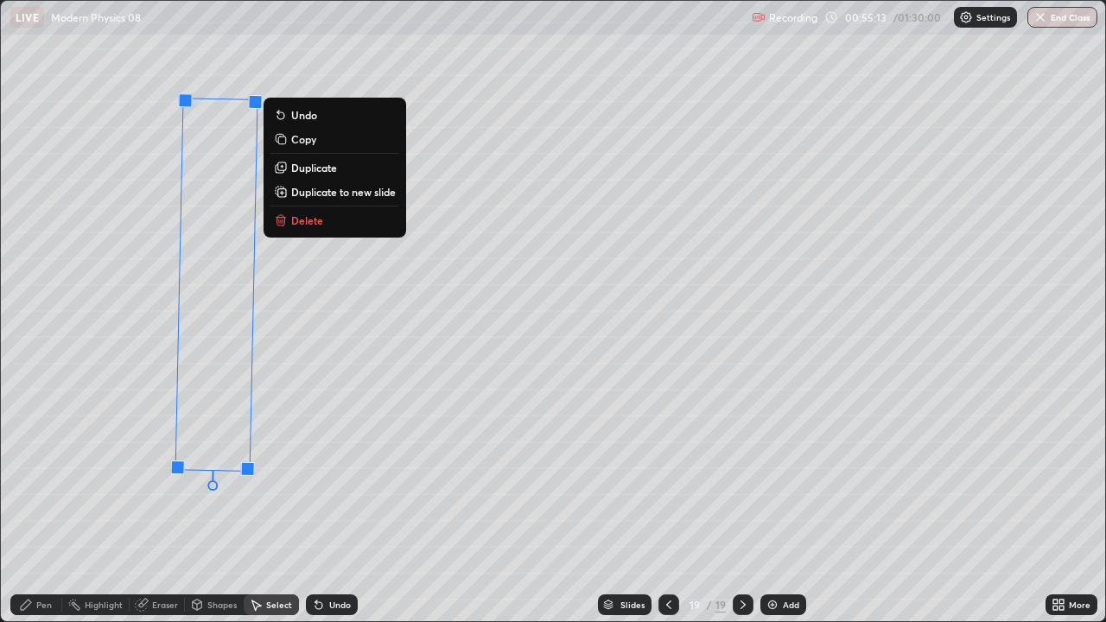
click at [313, 167] on p "Duplicate" at bounding box center [314, 168] width 46 height 14
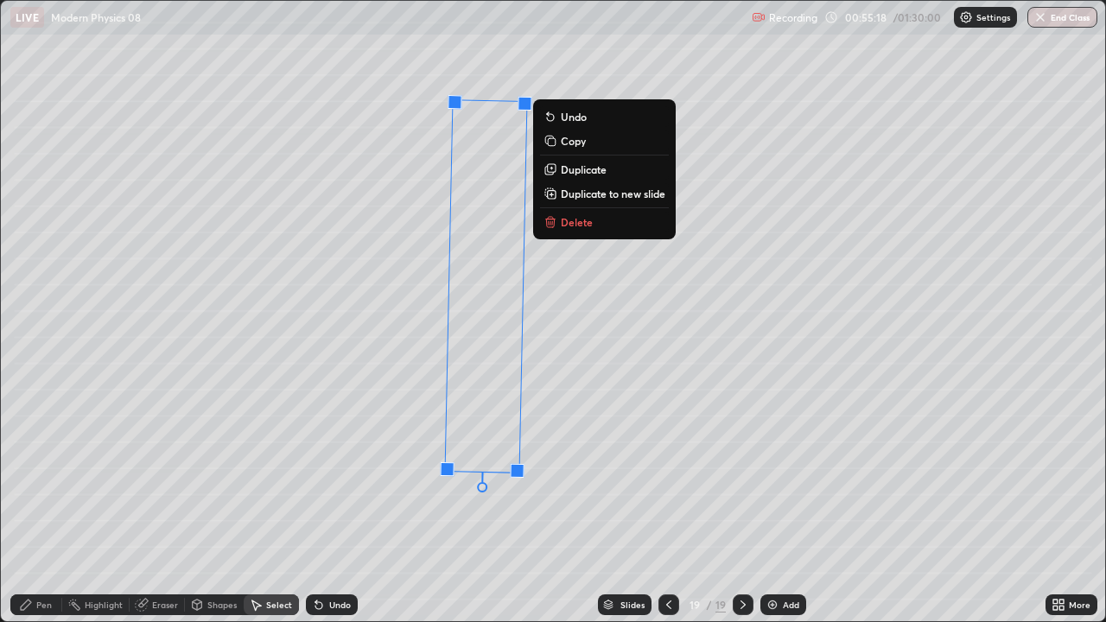
click at [35, 505] on div "Pen" at bounding box center [36, 604] width 52 height 21
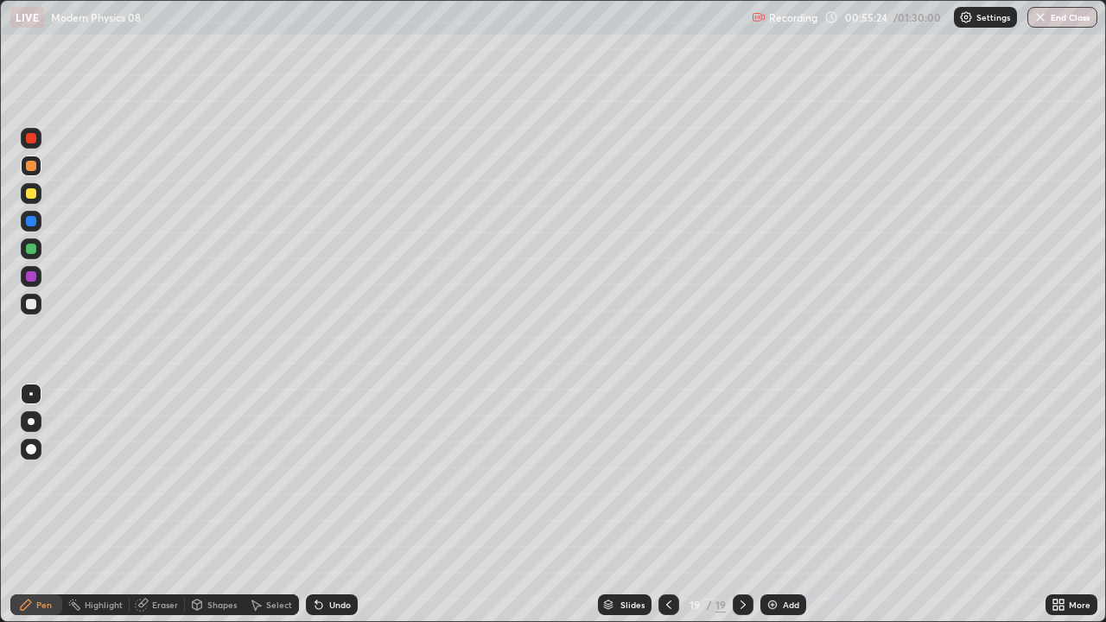
click at [22, 254] on div at bounding box center [31, 248] width 21 height 21
click at [210, 505] on div "Shapes" at bounding box center [221, 605] width 29 height 9
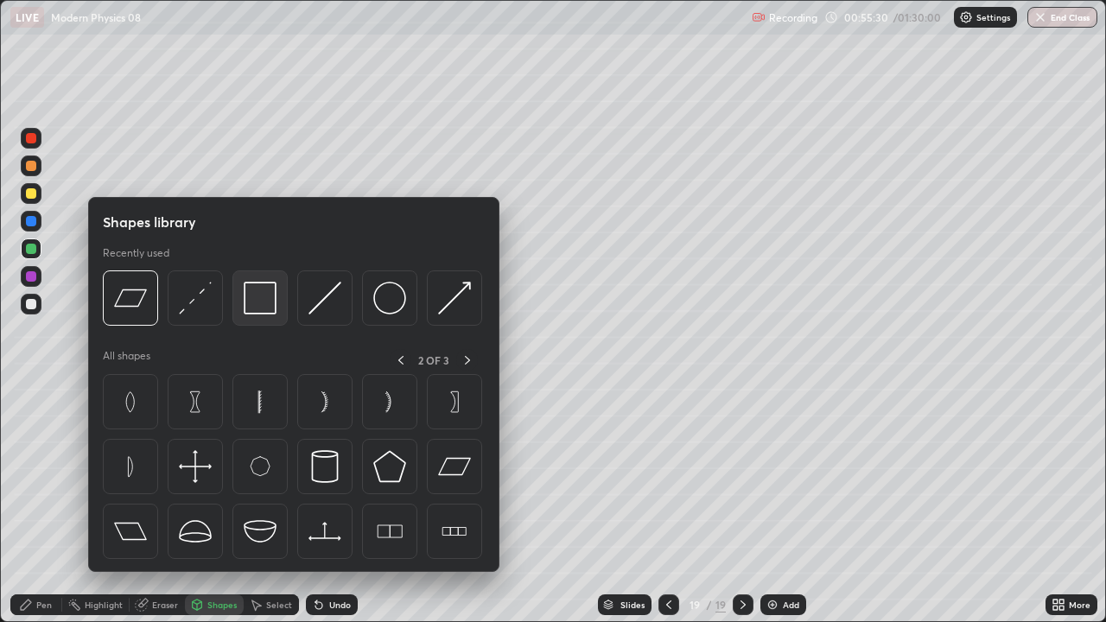
click at [256, 303] on img at bounding box center [260, 298] width 33 height 33
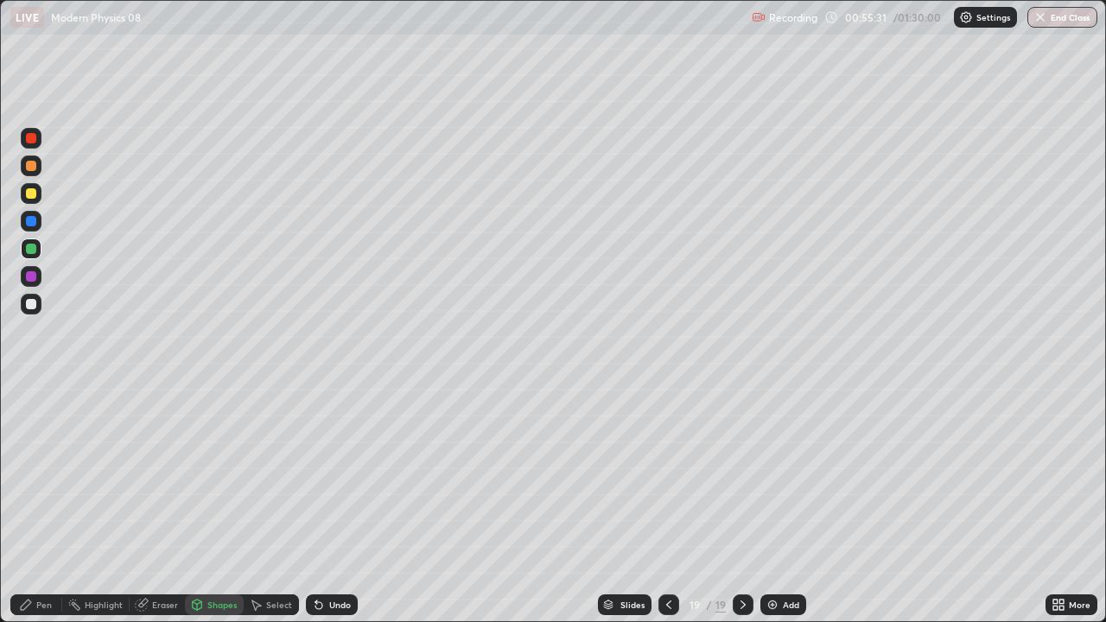
click at [223, 505] on div "Shapes" at bounding box center [214, 604] width 59 height 21
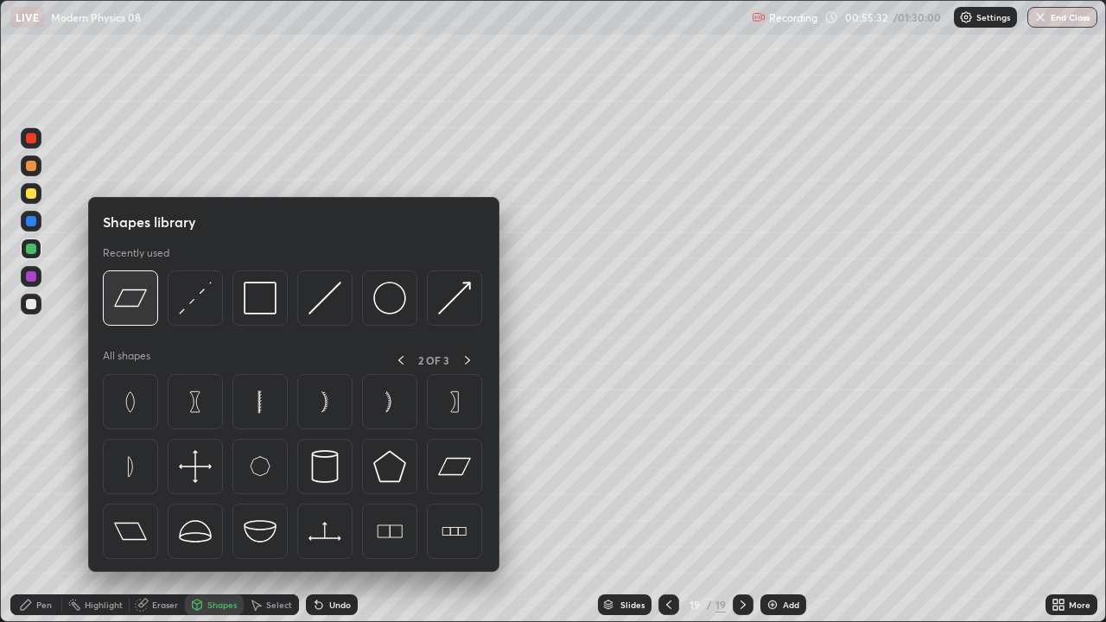
click at [138, 309] on img at bounding box center [130, 298] width 33 height 33
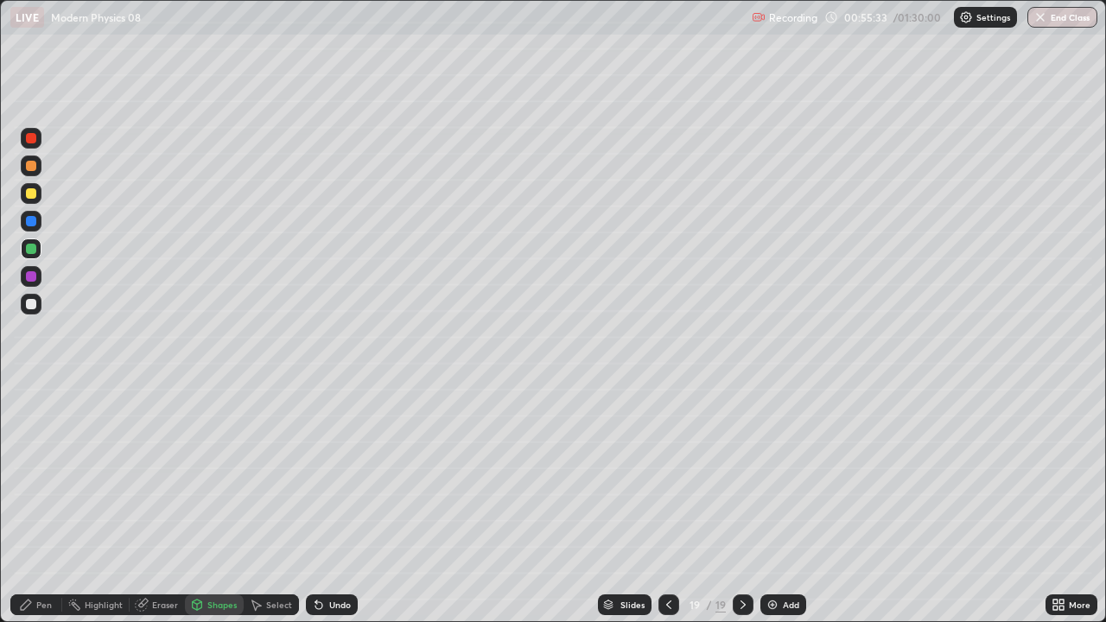
click at [33, 505] on div "Pen" at bounding box center [36, 604] width 52 height 21
click at [330, 505] on div "Undo" at bounding box center [340, 605] width 22 height 9
click at [211, 505] on div "Shapes" at bounding box center [221, 605] width 29 height 9
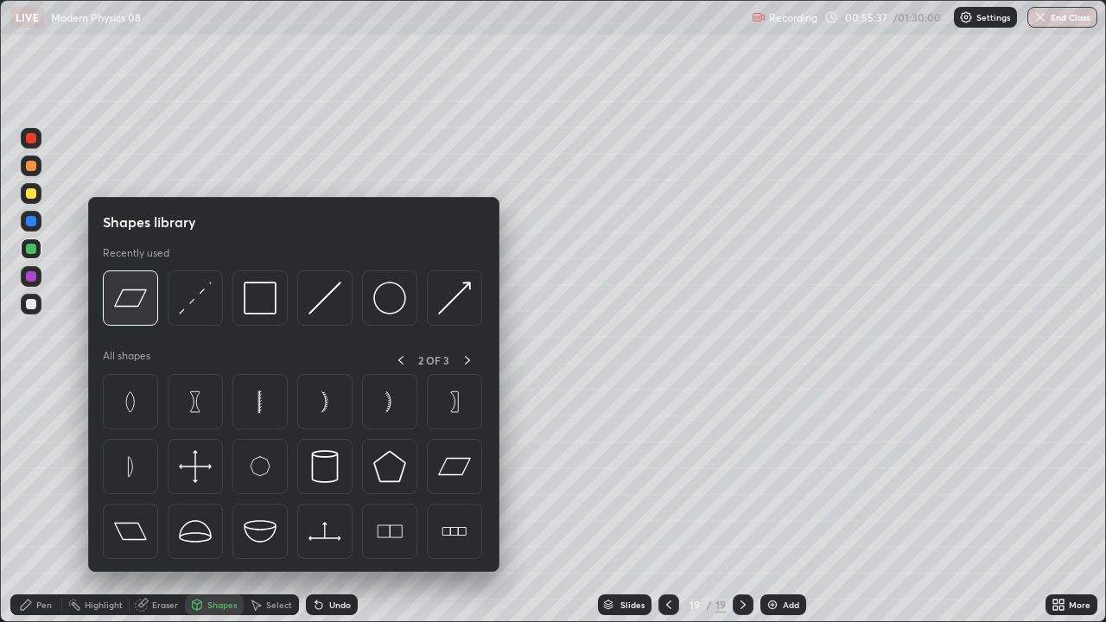
click at [140, 308] on img at bounding box center [130, 298] width 33 height 33
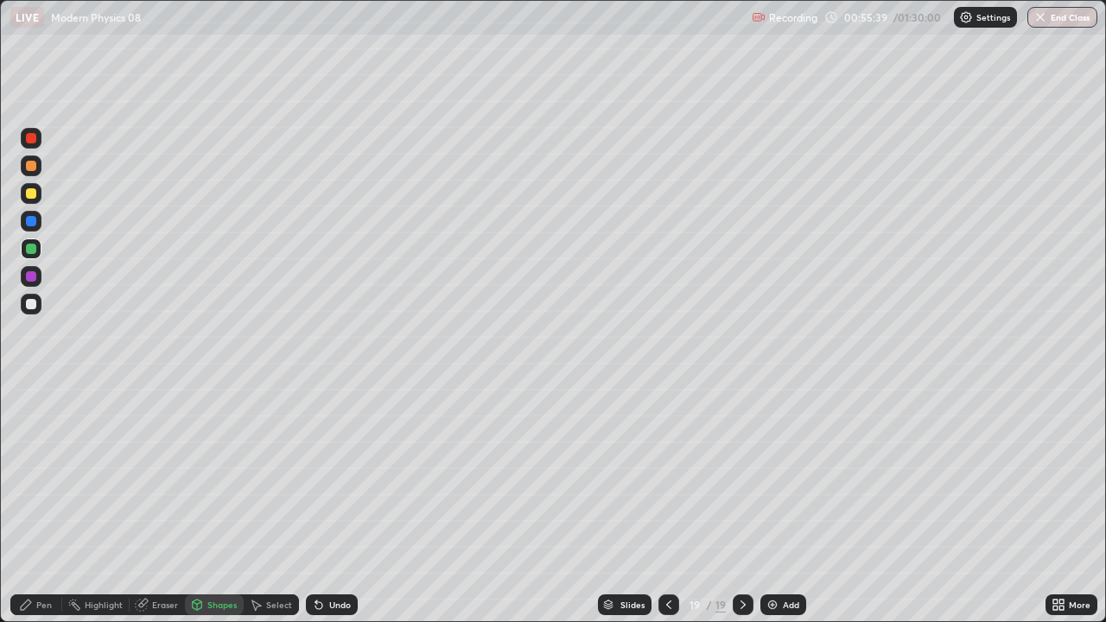
click at [335, 505] on div "Undo" at bounding box center [340, 605] width 22 height 9
click at [30, 505] on icon at bounding box center [26, 605] width 14 height 14
click at [342, 505] on div "Undo" at bounding box center [340, 605] width 22 height 9
click at [340, 505] on div "Undo" at bounding box center [332, 604] width 52 height 21
click at [337, 505] on div "Undo" at bounding box center [340, 605] width 22 height 9
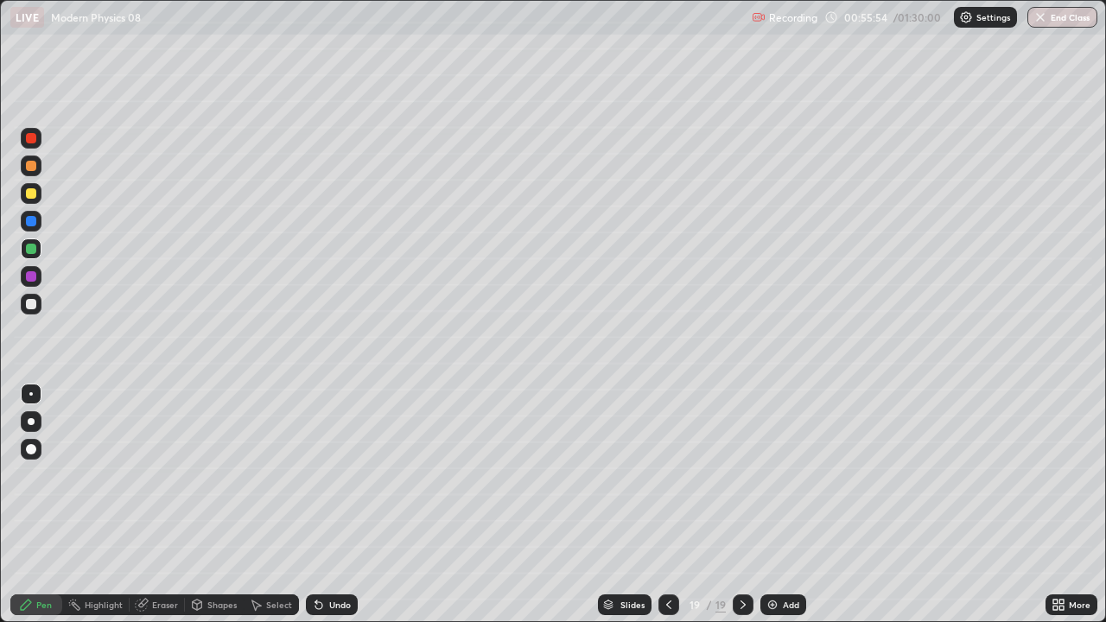
click at [329, 505] on div "Undo" at bounding box center [340, 605] width 22 height 9
click at [338, 505] on div "Undo" at bounding box center [340, 605] width 22 height 9
click at [340, 505] on div "Undo" at bounding box center [340, 605] width 22 height 9
click at [264, 505] on div "Select" at bounding box center [271, 604] width 55 height 21
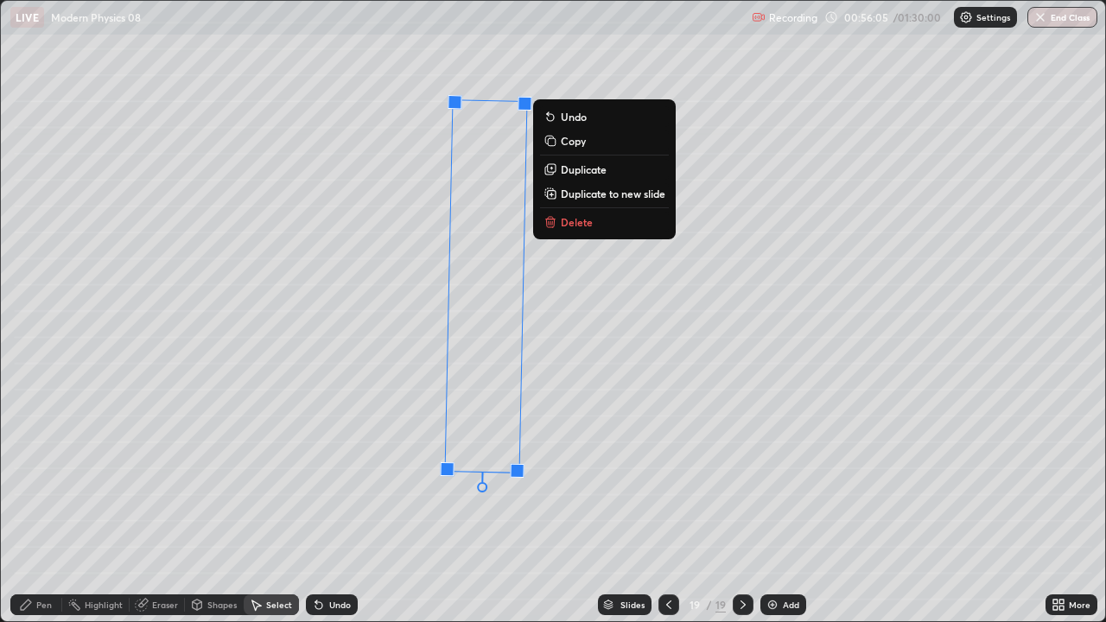
click at [572, 225] on p "Delete" at bounding box center [577, 222] width 32 height 14
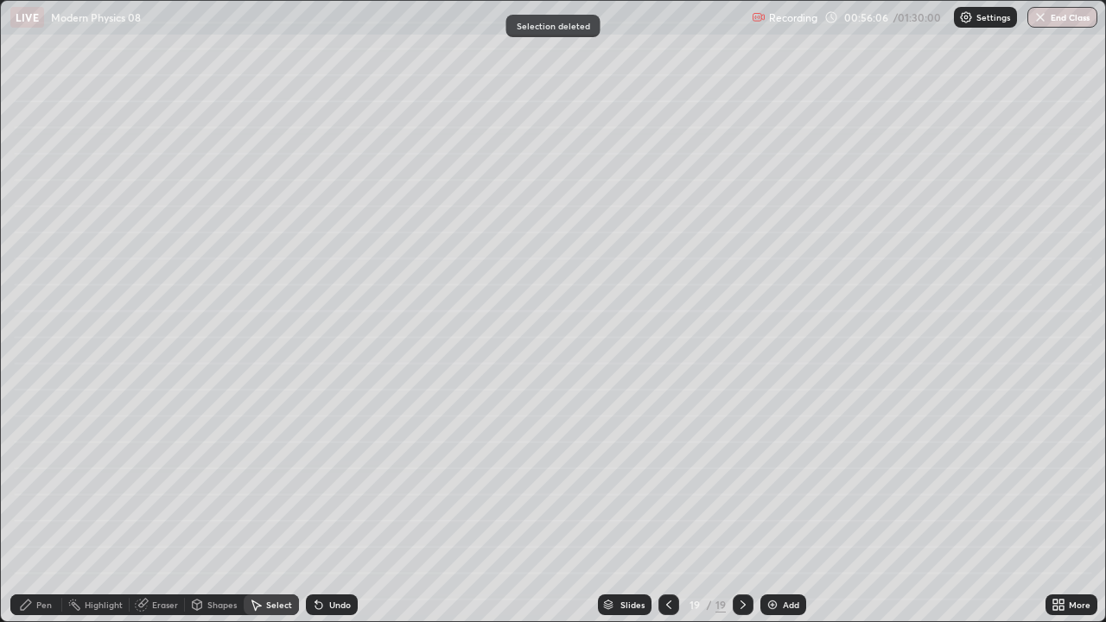
click at [34, 505] on div "Pen" at bounding box center [36, 604] width 52 height 21
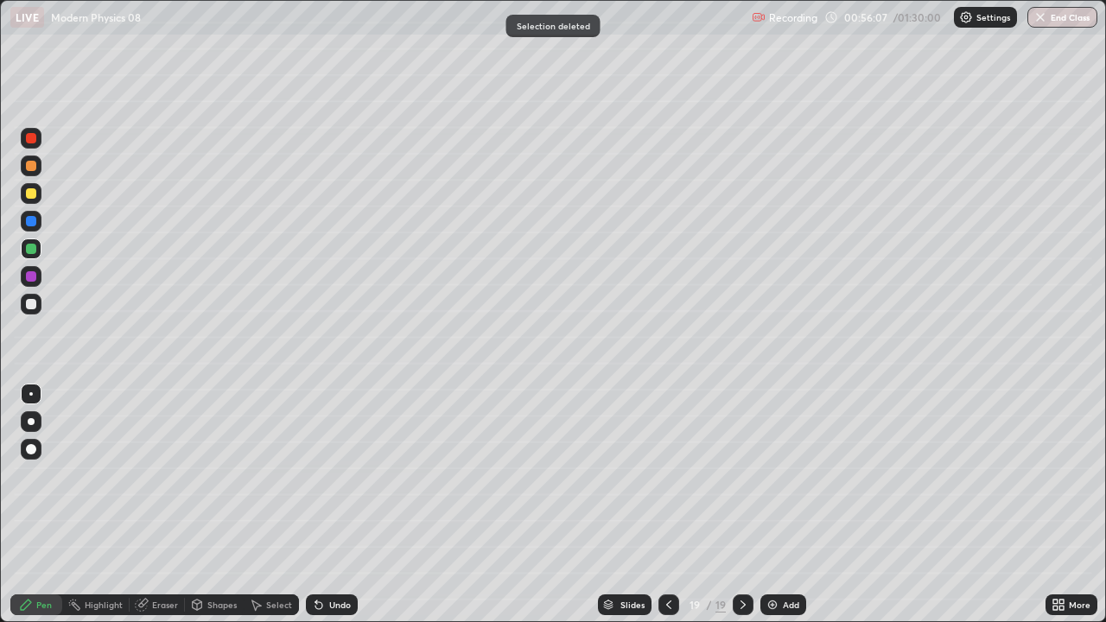
click at [29, 166] on div at bounding box center [31, 166] width 10 height 10
click at [214, 505] on div "Shapes" at bounding box center [221, 605] width 29 height 9
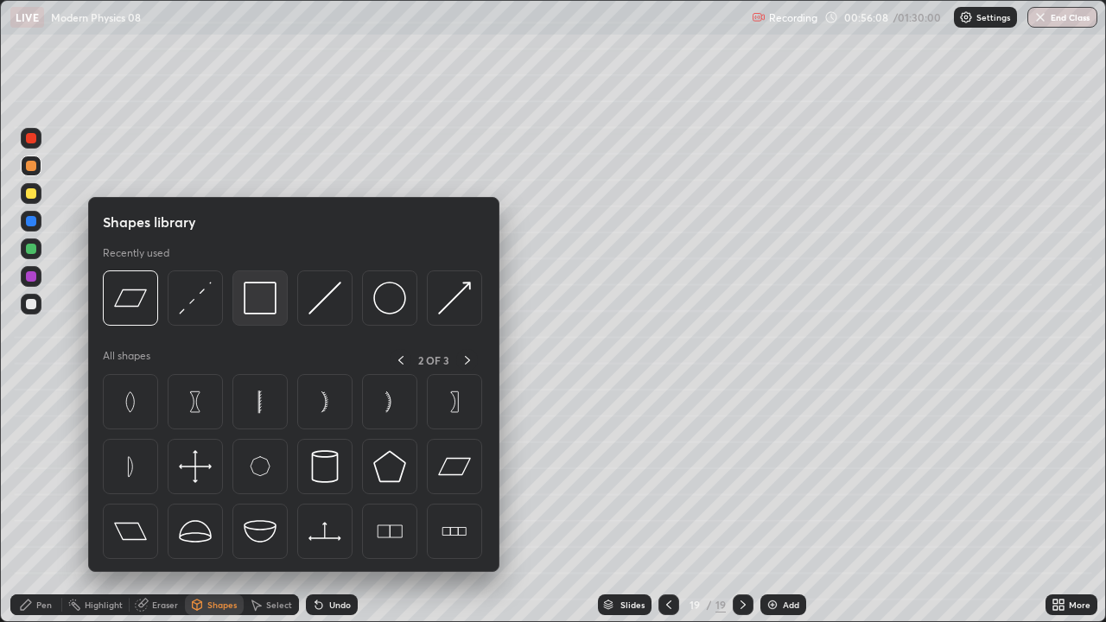
click at [256, 297] on img at bounding box center [260, 298] width 33 height 33
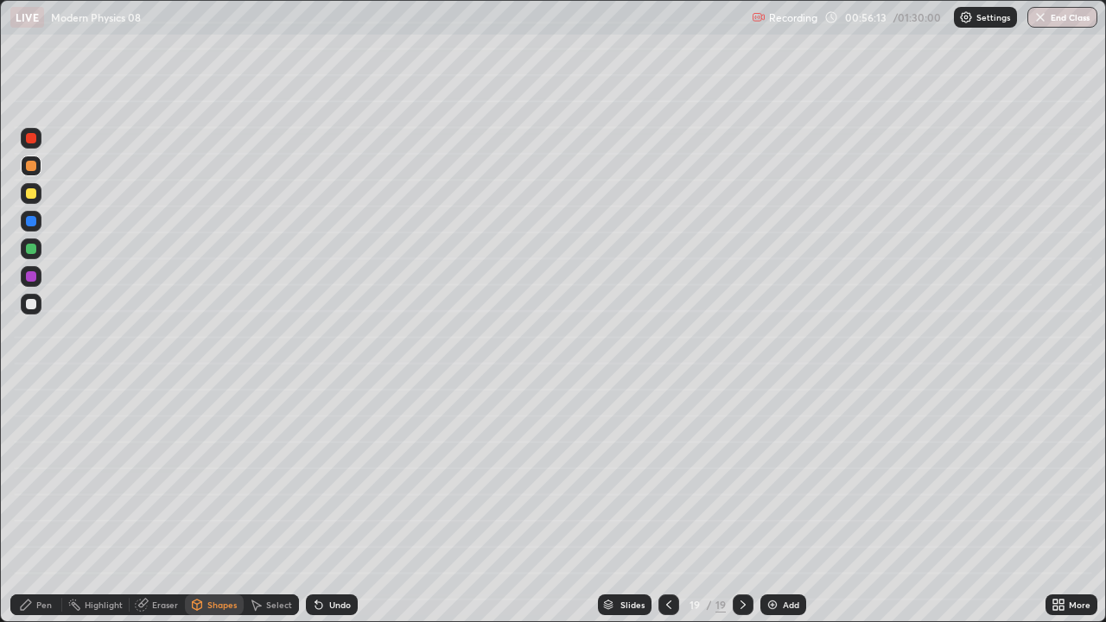
click at [212, 505] on div "Shapes" at bounding box center [214, 604] width 59 height 21
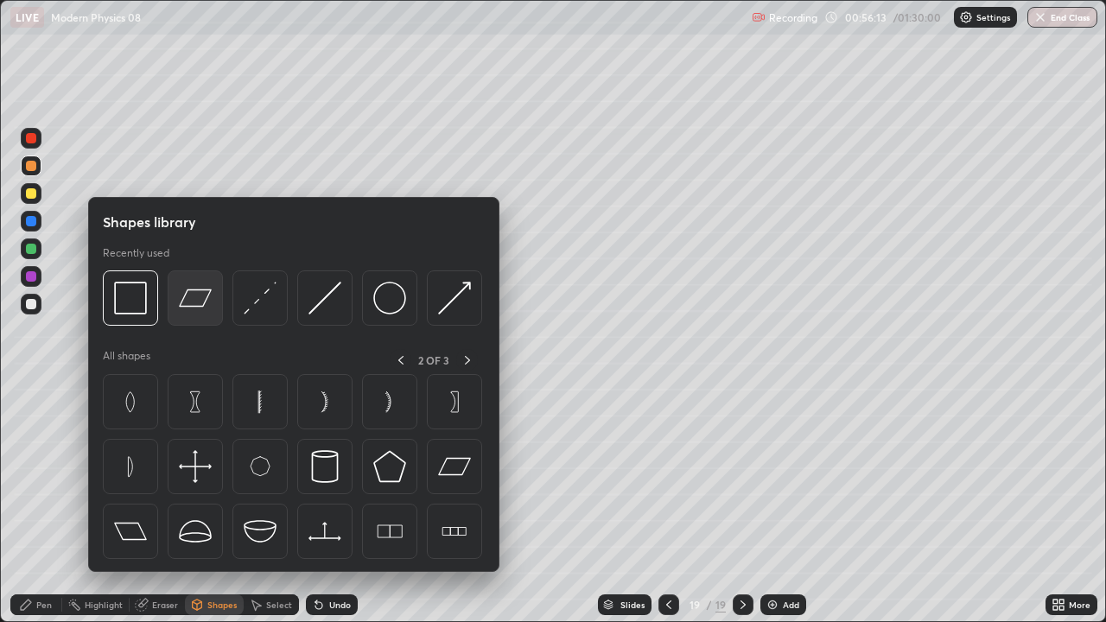
click at [194, 300] on img at bounding box center [195, 298] width 33 height 33
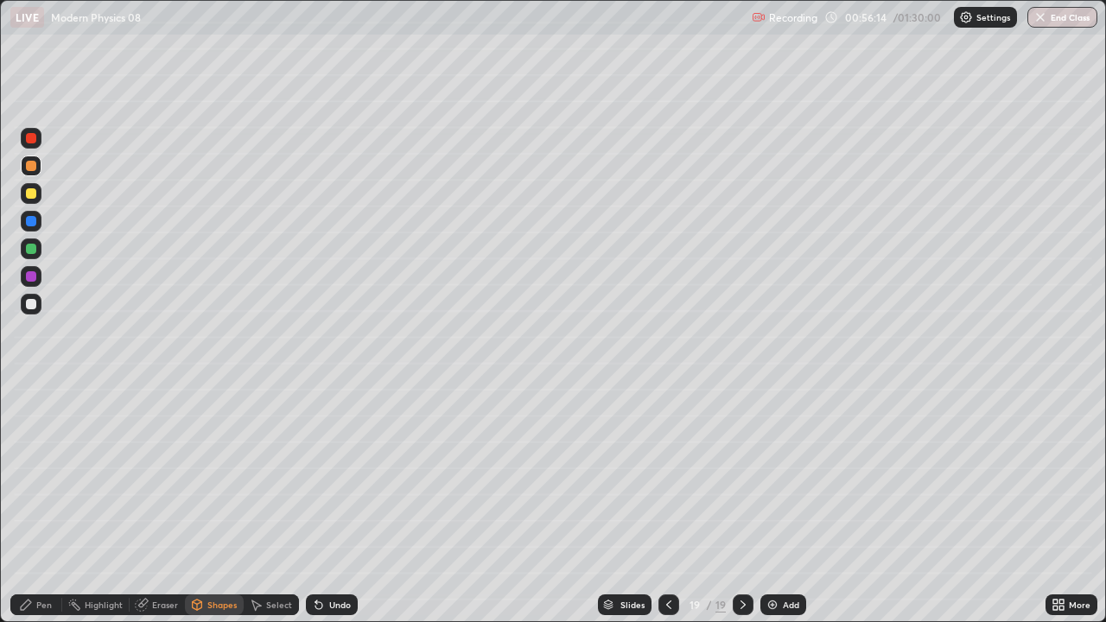
click at [197, 505] on icon at bounding box center [197, 607] width 0 height 6
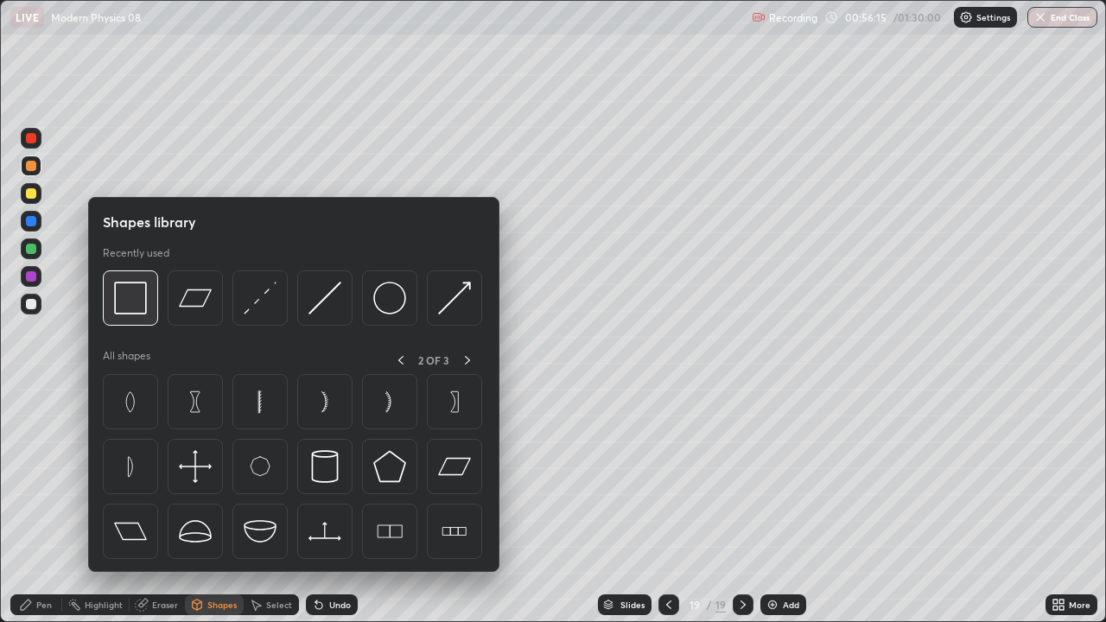
click at [137, 311] on img at bounding box center [130, 298] width 33 height 33
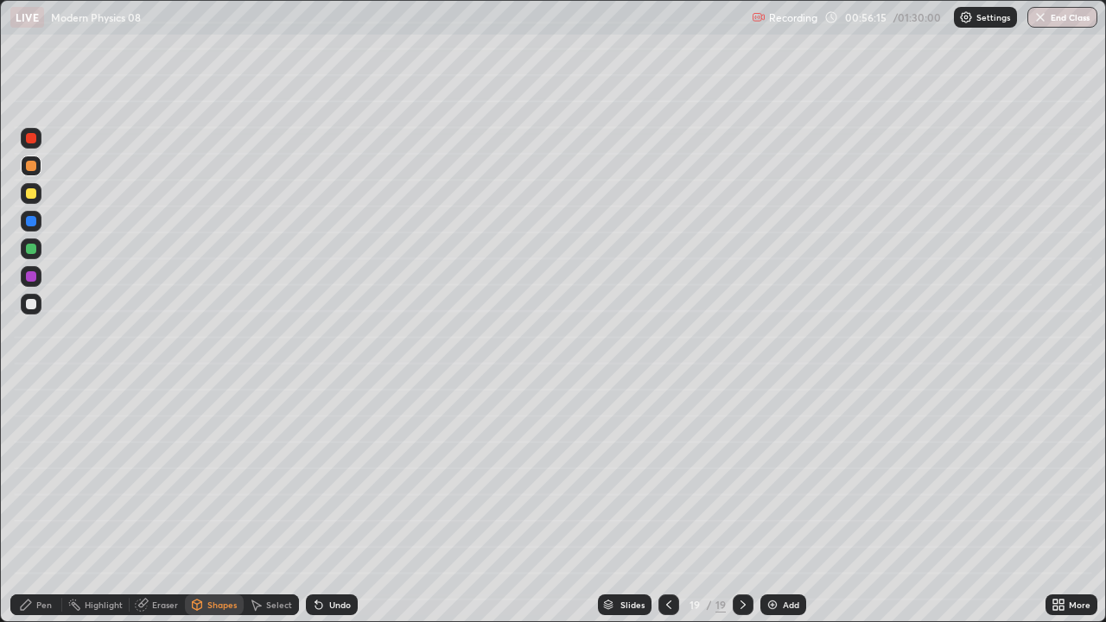
click at [31, 249] on div at bounding box center [31, 249] width 10 height 10
click at [272, 505] on div "Select" at bounding box center [279, 605] width 26 height 9
click at [212, 505] on div "Shapes" at bounding box center [214, 604] width 59 height 21
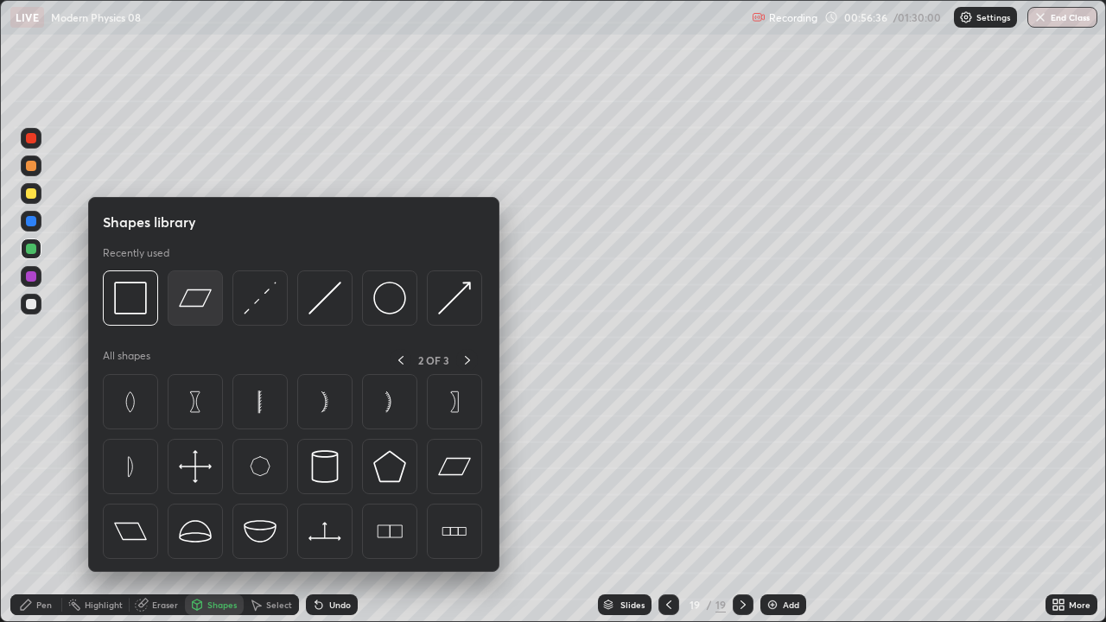
click at [195, 305] on img at bounding box center [195, 298] width 33 height 33
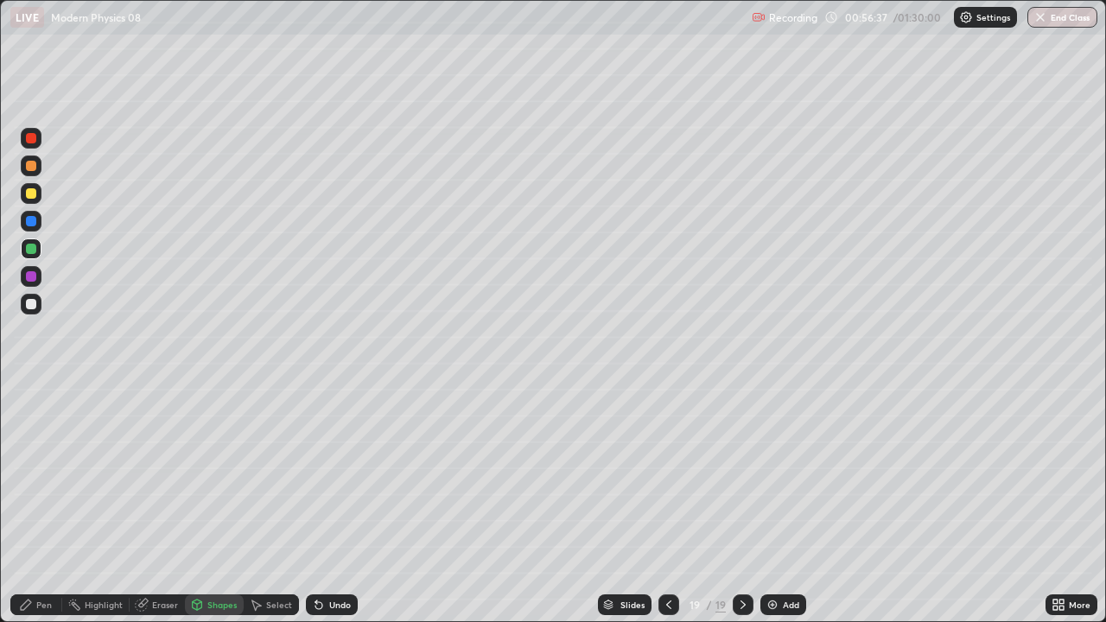
click at [223, 505] on div "Shapes" at bounding box center [221, 605] width 29 height 9
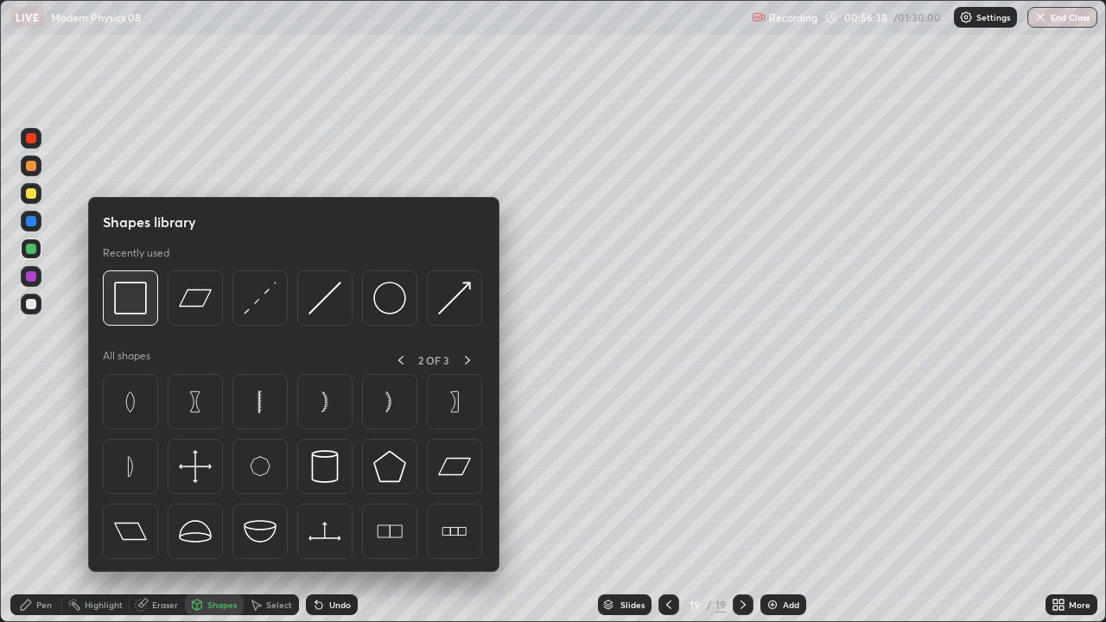
click at [127, 309] on img at bounding box center [130, 298] width 33 height 33
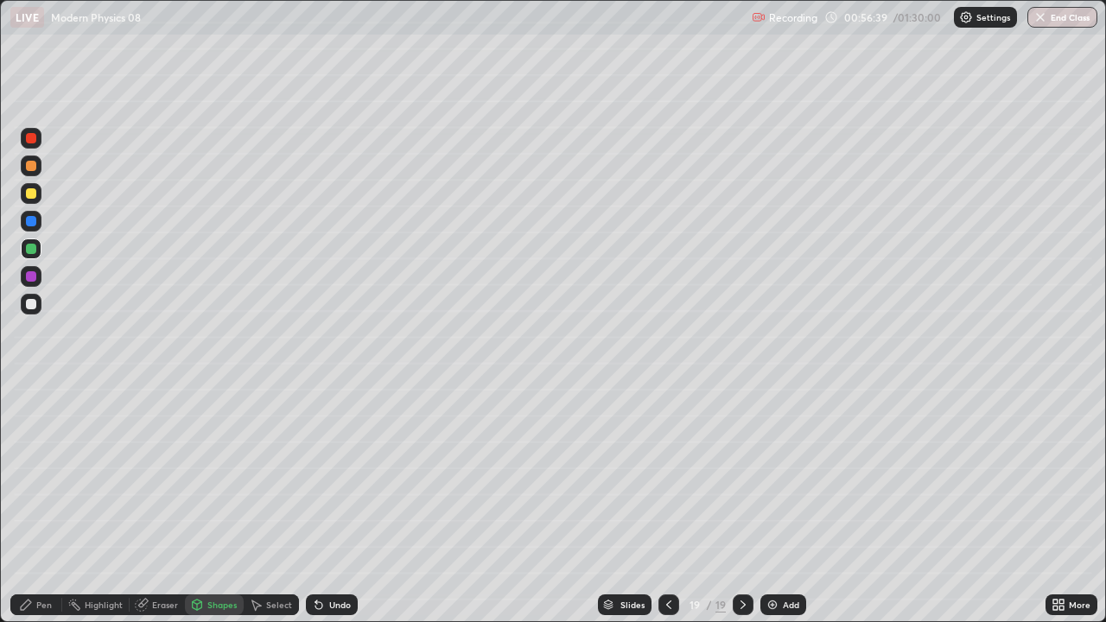
click at [29, 168] on div at bounding box center [31, 166] width 10 height 10
click at [215, 505] on div "Shapes" at bounding box center [221, 605] width 29 height 9
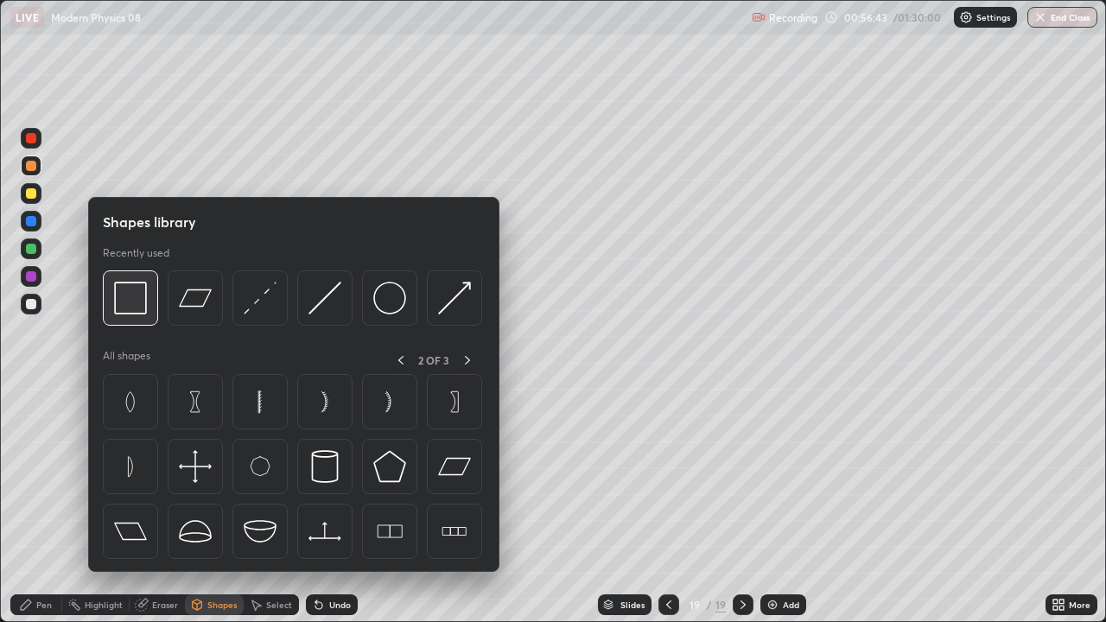
click at [143, 301] on img at bounding box center [130, 298] width 33 height 33
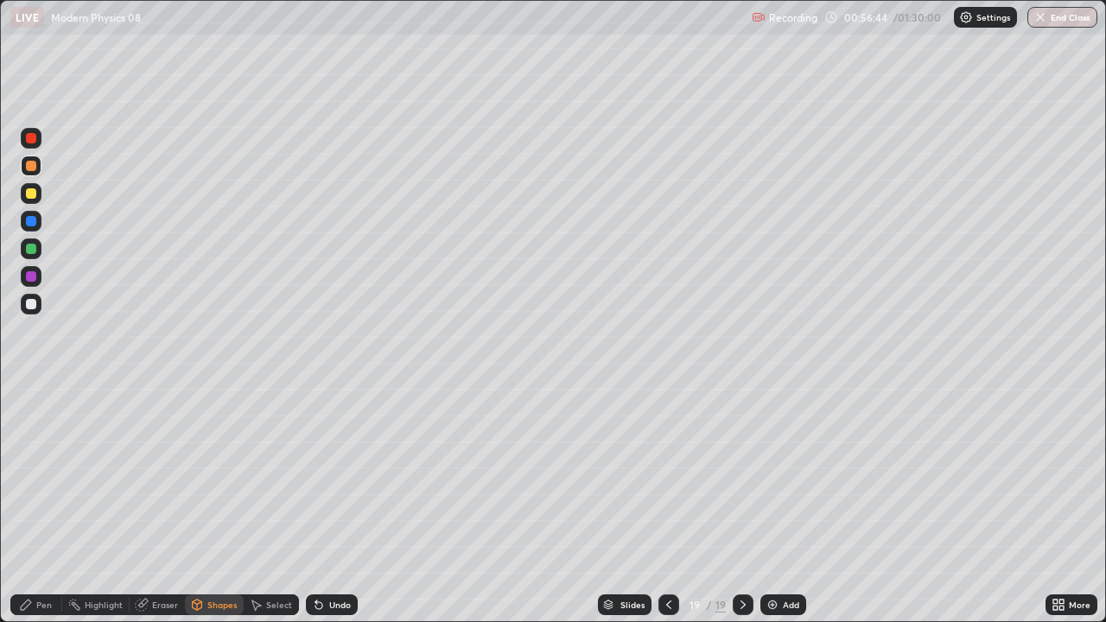
click at [32, 248] on div at bounding box center [31, 249] width 10 height 10
click at [29, 505] on icon at bounding box center [26, 605] width 14 height 14
click at [33, 200] on div at bounding box center [31, 193] width 21 height 21
click at [37, 307] on div at bounding box center [31, 304] width 21 height 21
click at [315, 505] on icon at bounding box center [316, 602] width 2 height 2
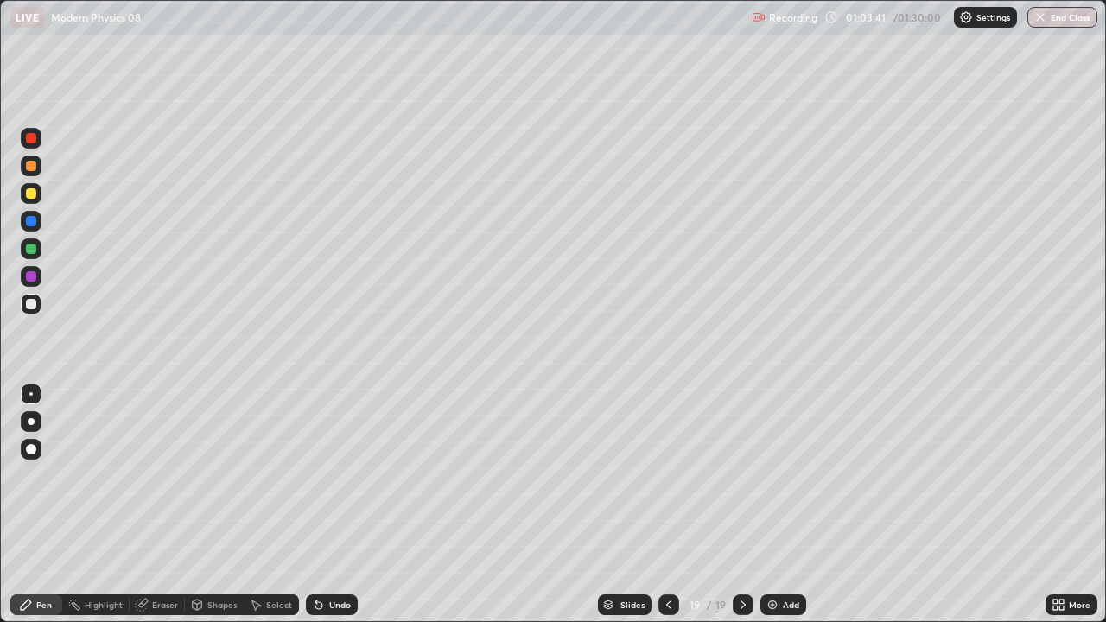
click at [775, 505] on img at bounding box center [773, 605] width 14 height 14
click at [35, 247] on div at bounding box center [31, 249] width 10 height 10
click at [35, 172] on div at bounding box center [31, 166] width 21 height 21
click at [227, 505] on div "Shapes" at bounding box center [221, 605] width 29 height 9
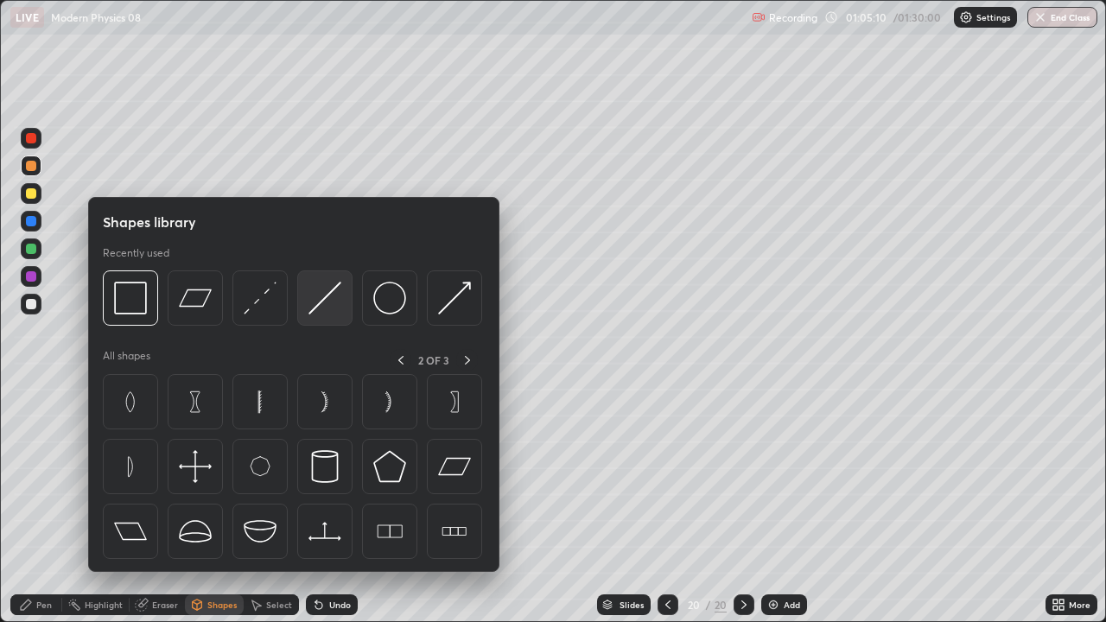
click at [326, 302] on img at bounding box center [324, 298] width 33 height 33
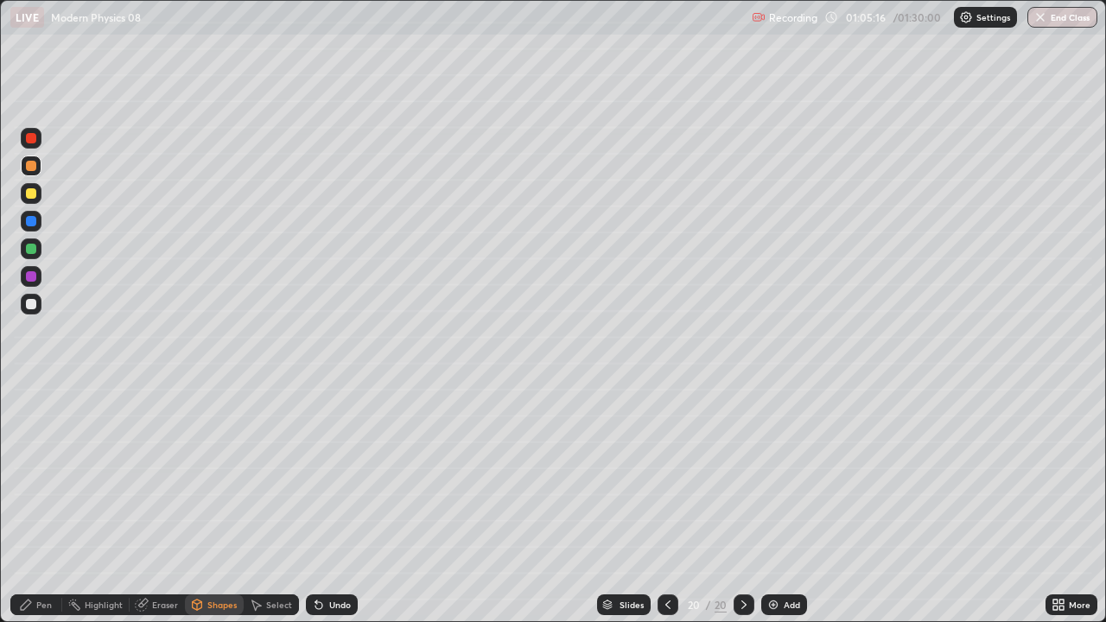
click at [331, 505] on div "Undo" at bounding box center [340, 605] width 22 height 9
click at [156, 505] on div "Eraser" at bounding box center [165, 605] width 26 height 9
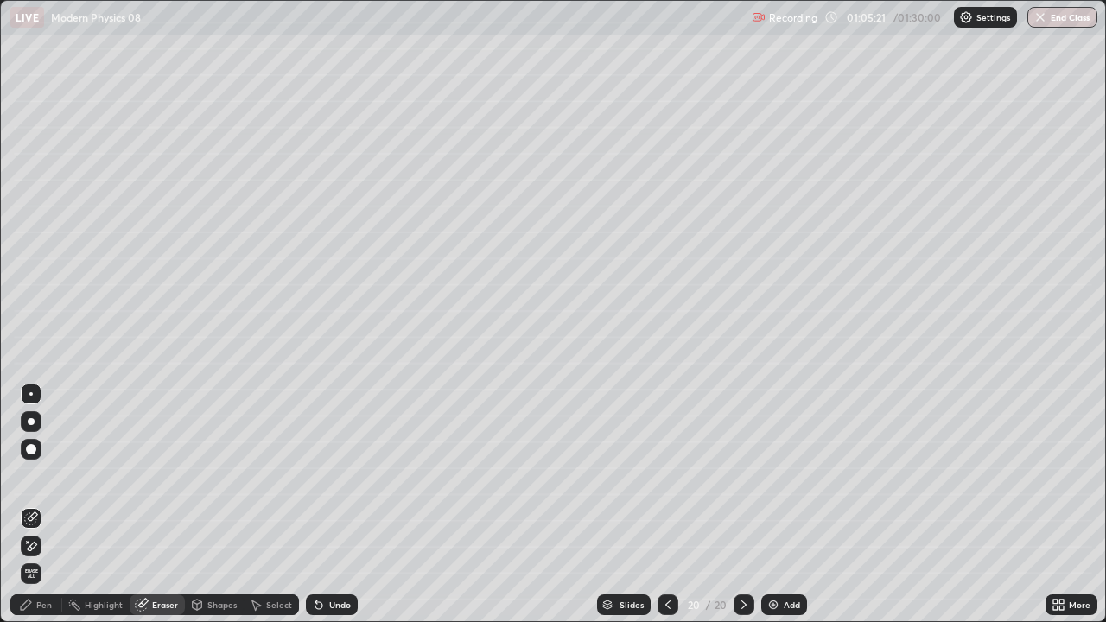
click at [29, 505] on div "Pen" at bounding box center [36, 604] width 52 height 21
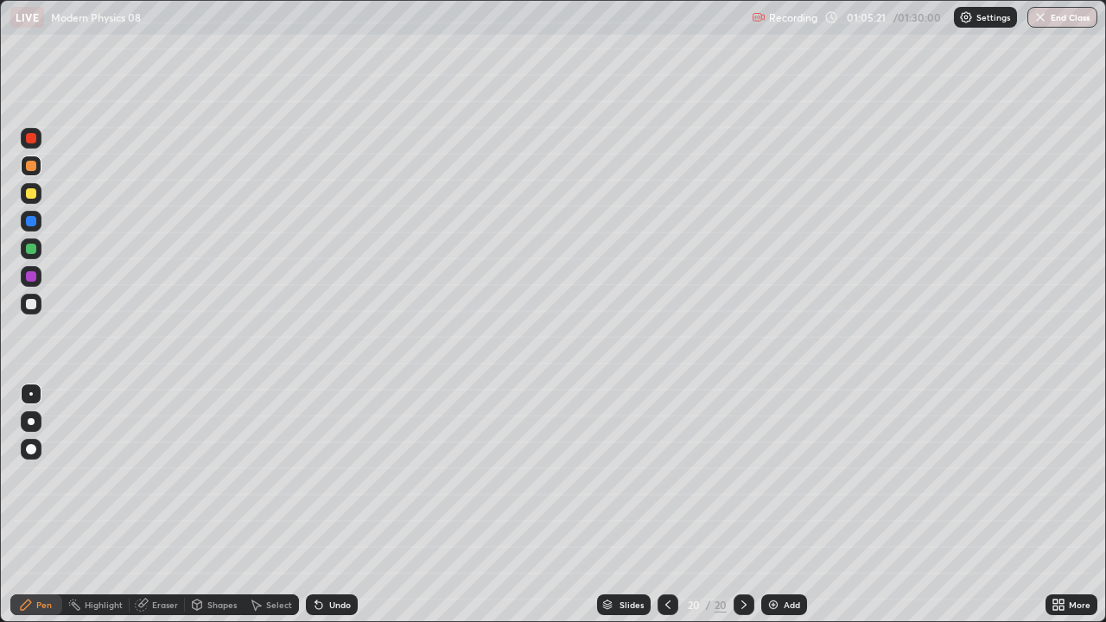
click at [30, 250] on div at bounding box center [31, 249] width 10 height 10
click at [217, 505] on div "Shapes" at bounding box center [221, 605] width 29 height 9
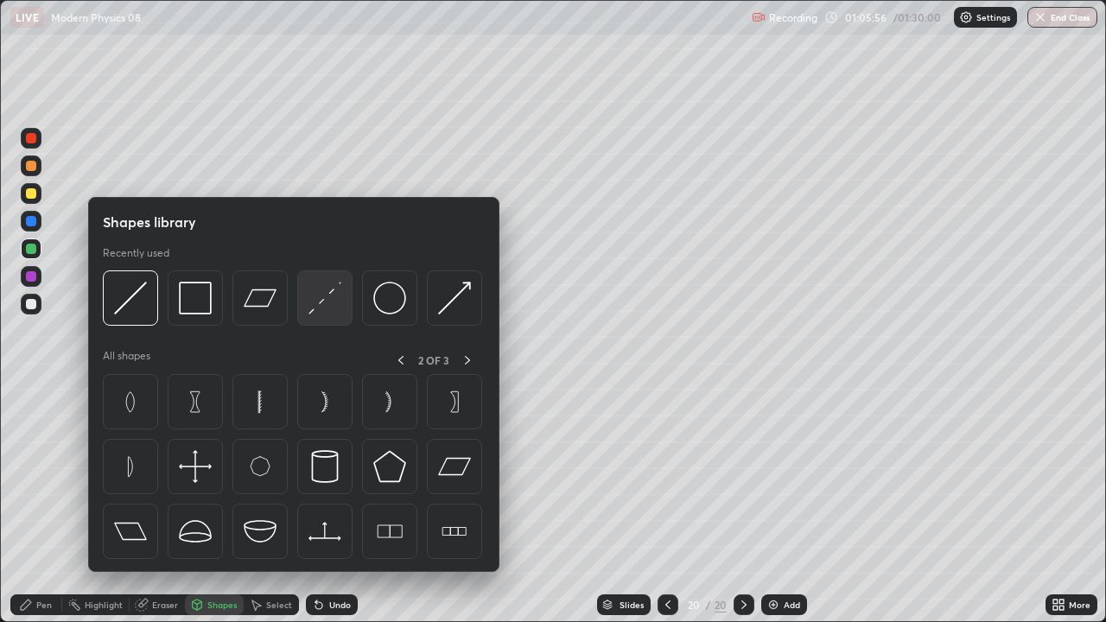
click at [328, 301] on img at bounding box center [324, 298] width 33 height 33
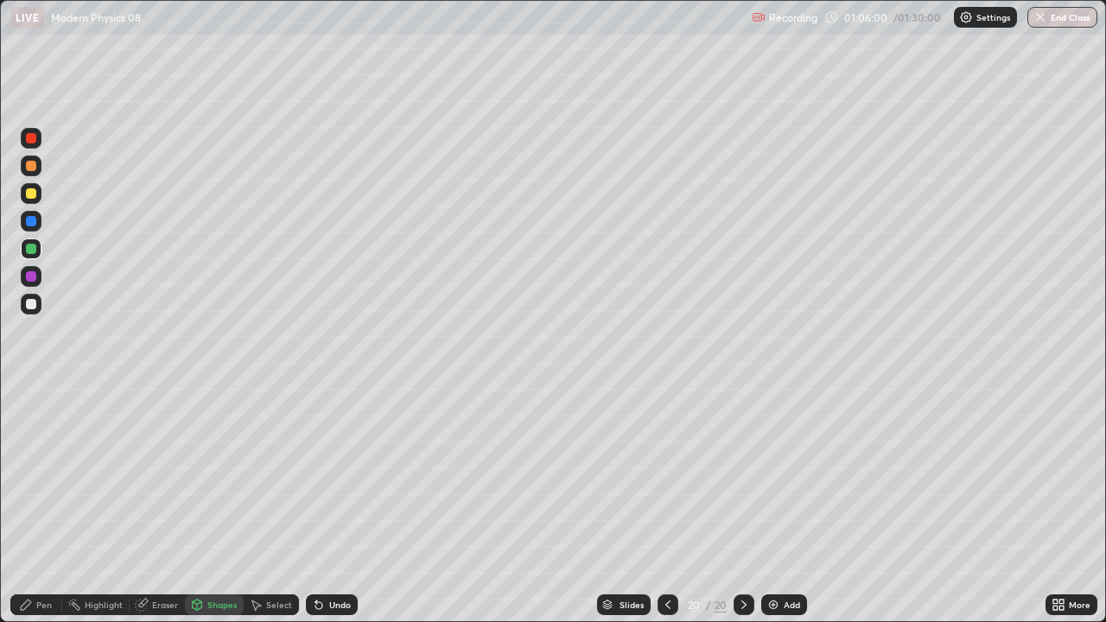
click at [26, 505] on icon at bounding box center [26, 605] width 10 height 10
click at [211, 505] on div "Shapes" at bounding box center [221, 605] width 29 height 9
click at [20, 505] on icon at bounding box center [26, 605] width 14 height 14
click at [31, 223] on div at bounding box center [31, 221] width 10 height 10
click at [32, 305] on div at bounding box center [31, 304] width 10 height 10
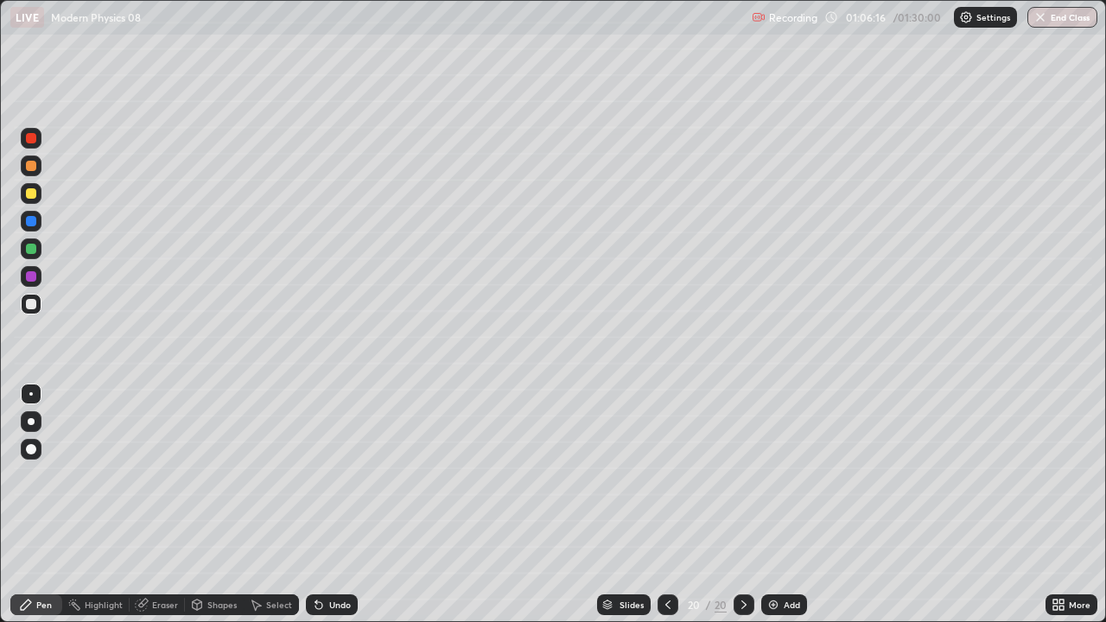
click at [329, 505] on div "Undo" at bounding box center [340, 605] width 22 height 9
click at [312, 505] on icon at bounding box center [319, 605] width 14 height 14
click at [1065, 505] on icon at bounding box center [1059, 605] width 14 height 14
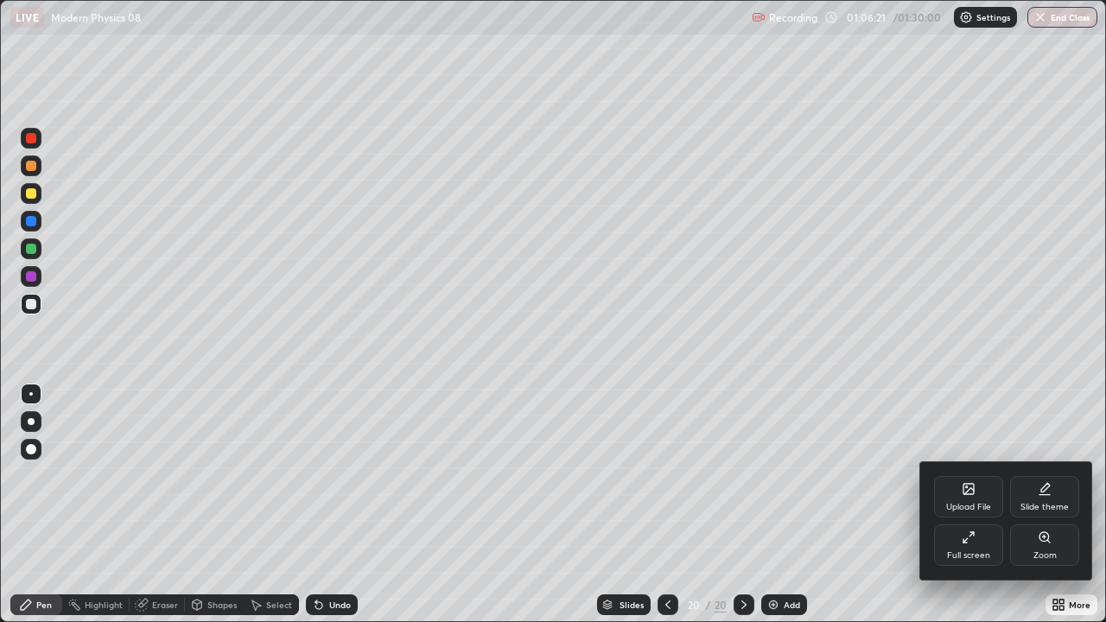
click at [964, 505] on div "Full screen" at bounding box center [968, 555] width 43 height 9
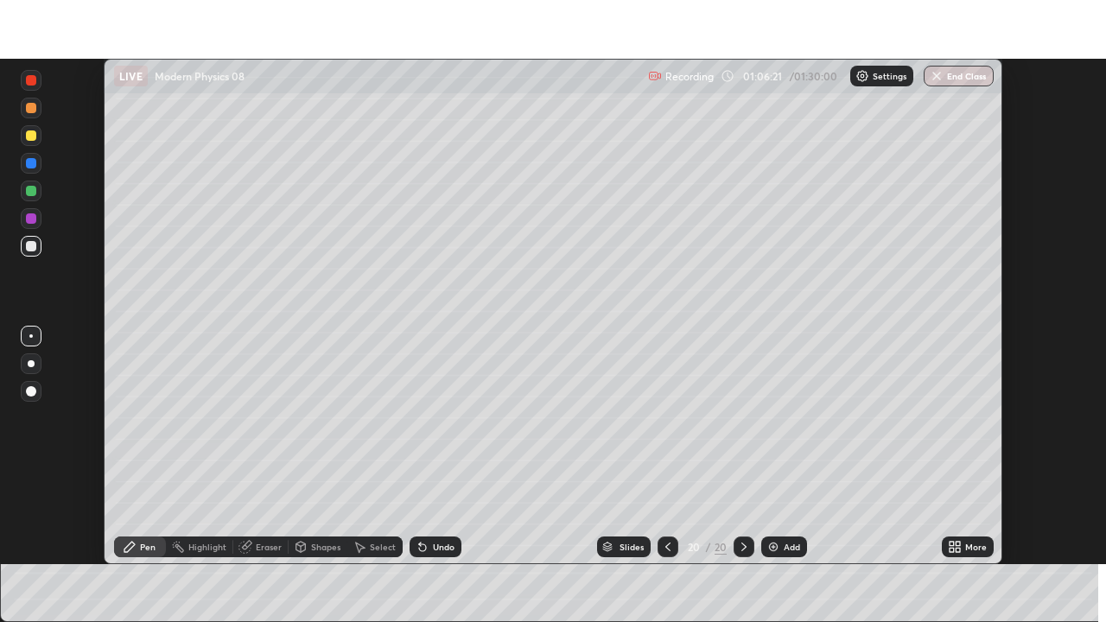
scroll to position [85903, 85303]
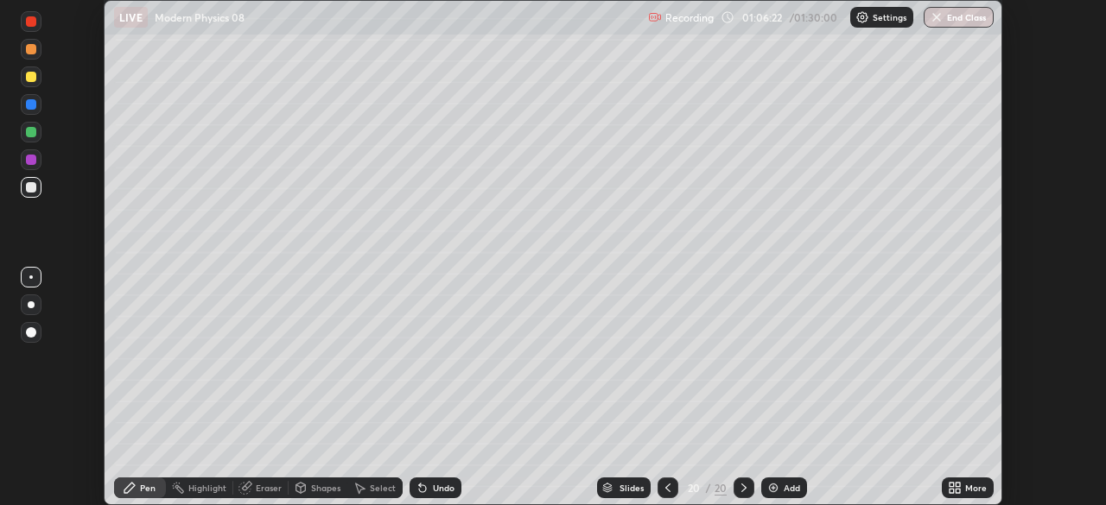
click at [957, 486] on icon at bounding box center [958, 485] width 4 height 4
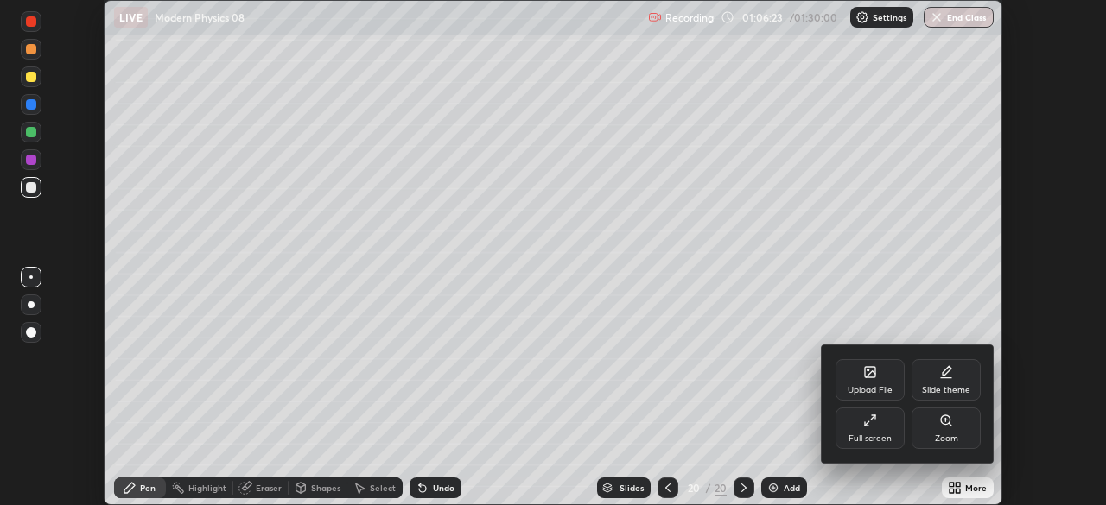
click at [872, 438] on div "Full screen" at bounding box center [870, 439] width 43 height 9
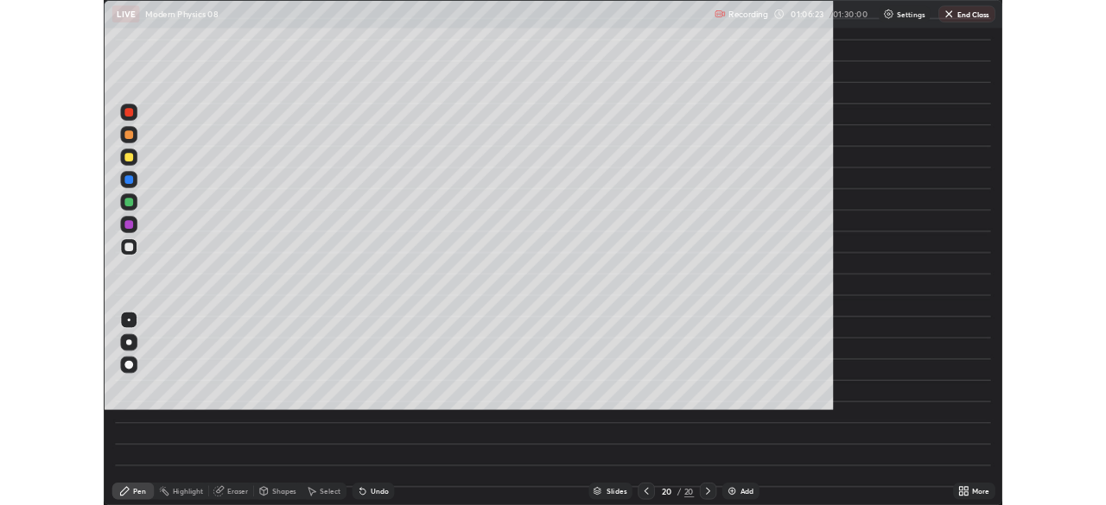
scroll to position [622, 1106]
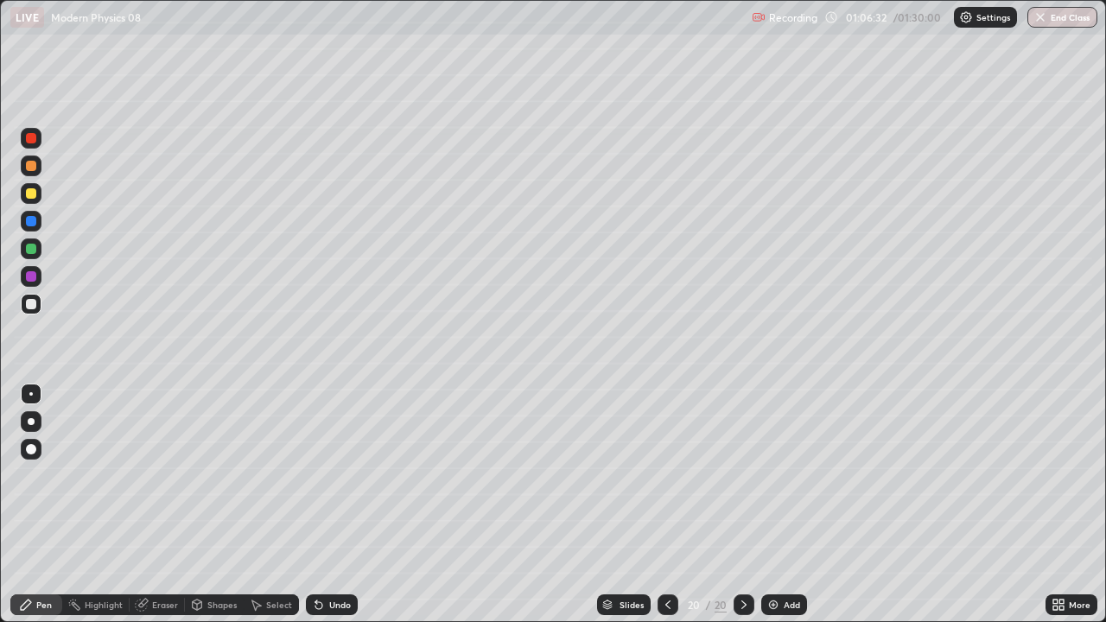
click at [322, 505] on icon at bounding box center [319, 605] width 14 height 14
click at [340, 505] on div "Undo" at bounding box center [340, 605] width 22 height 9
click at [341, 505] on div "Undo" at bounding box center [340, 605] width 22 height 9
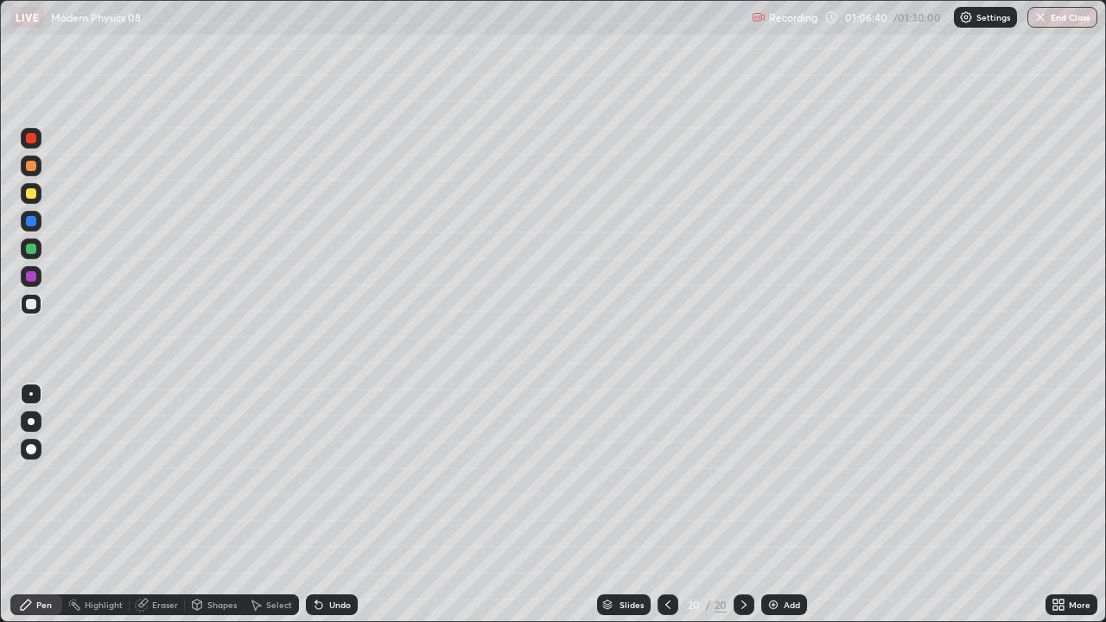
click at [342, 505] on div "Undo" at bounding box center [340, 605] width 22 height 9
click at [349, 505] on div "Undo" at bounding box center [332, 604] width 52 height 21
click at [352, 505] on div "Undo" at bounding box center [332, 604] width 52 height 21
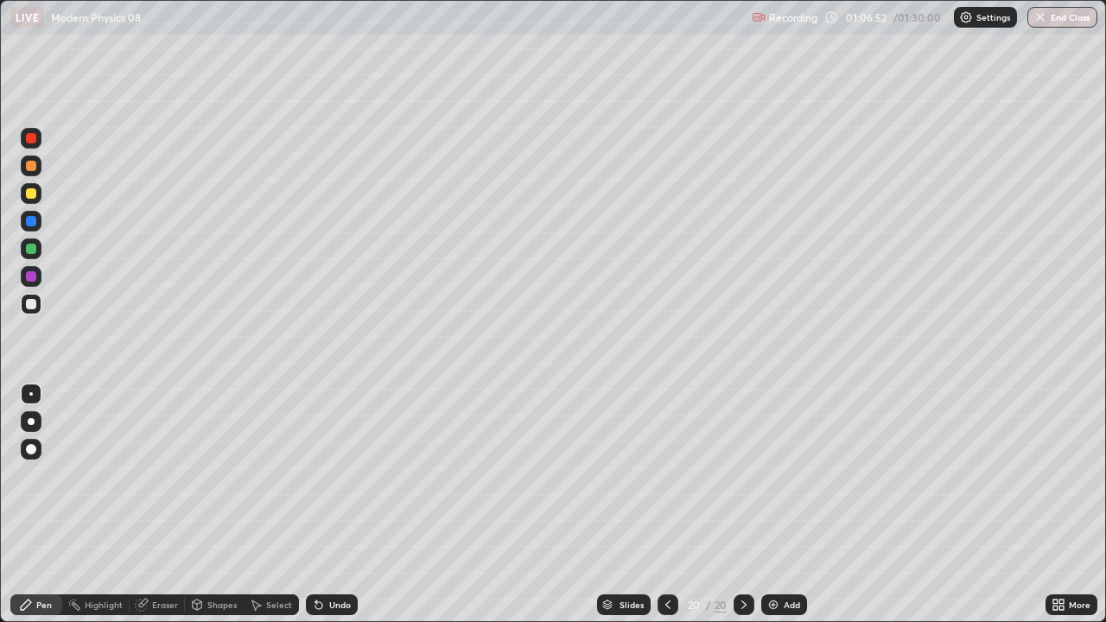
click at [213, 505] on div "Shapes" at bounding box center [221, 605] width 29 height 9
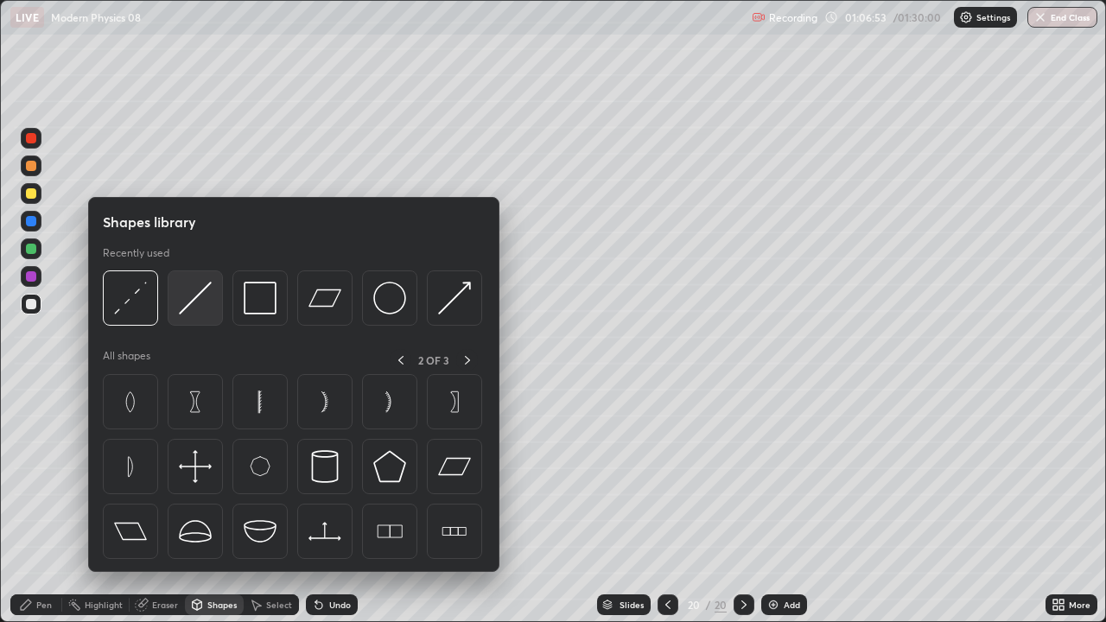
click at [195, 310] on img at bounding box center [195, 298] width 33 height 33
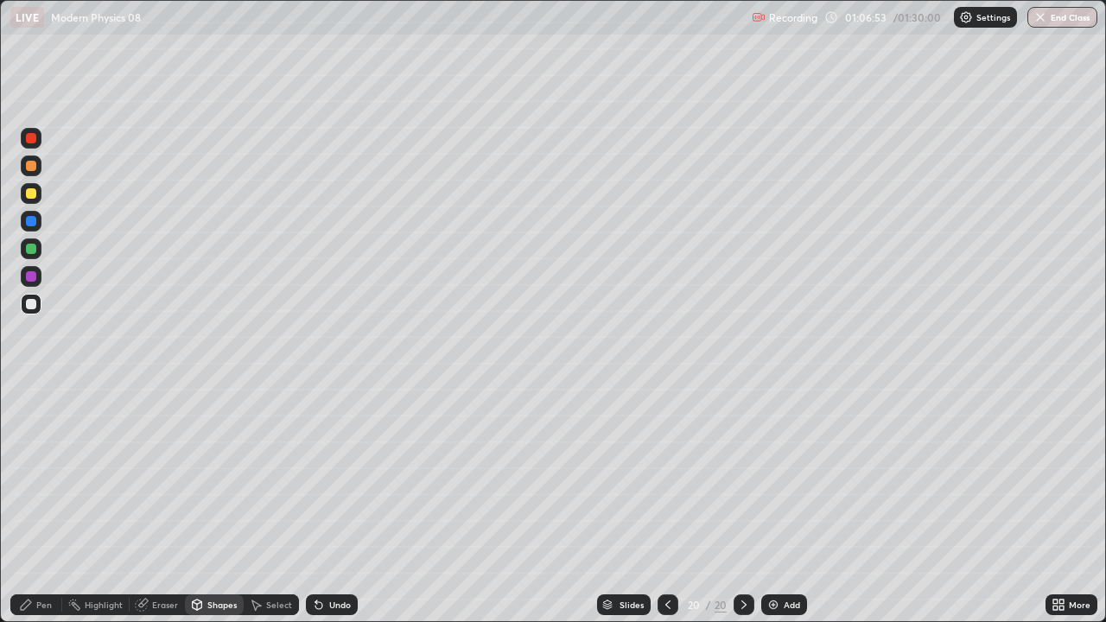
click at [32, 255] on div at bounding box center [31, 248] width 21 height 21
click at [32, 505] on icon at bounding box center [26, 605] width 14 height 14
click at [35, 307] on div at bounding box center [31, 304] width 10 height 10
click at [215, 505] on div "Shapes" at bounding box center [221, 605] width 29 height 9
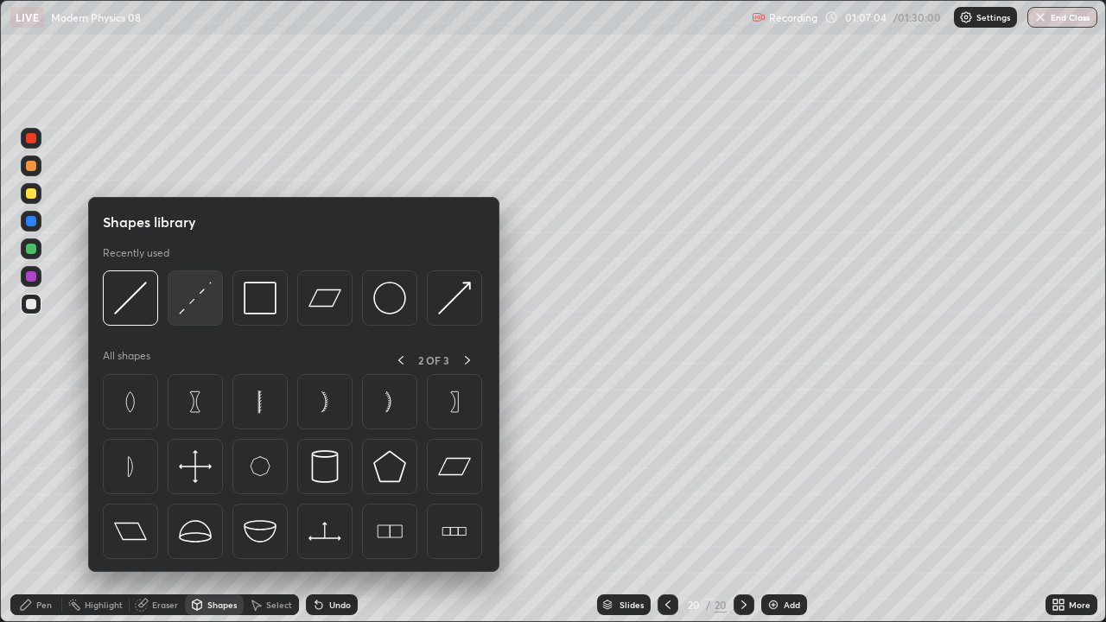
click at [200, 302] on img at bounding box center [195, 298] width 33 height 33
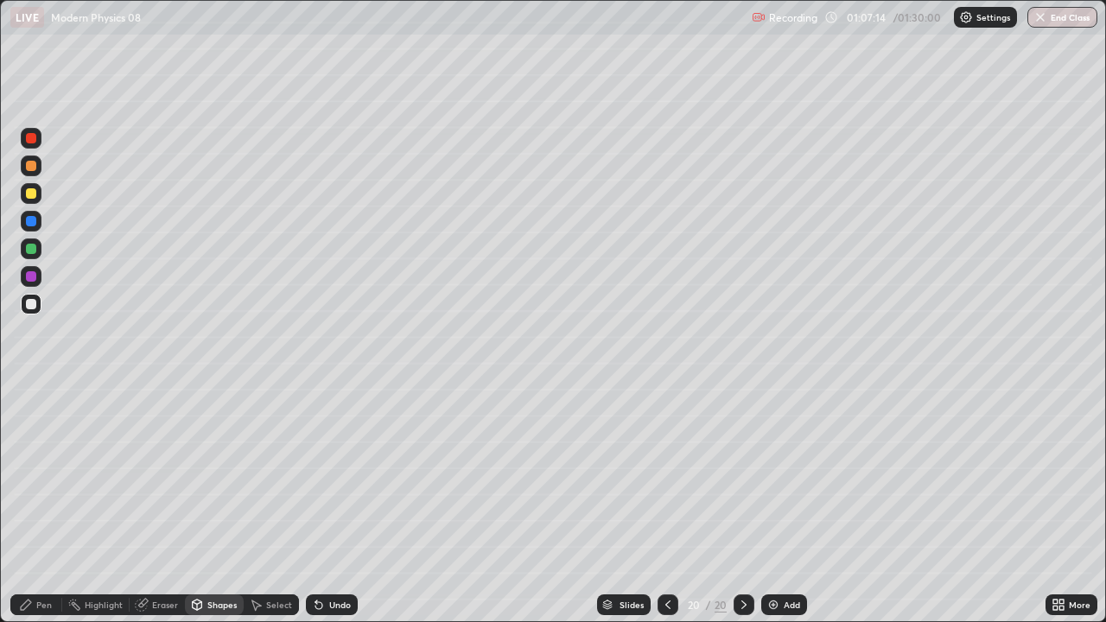
click at [31, 505] on div "Pen" at bounding box center [36, 604] width 52 height 21
click at [197, 505] on icon at bounding box center [198, 605] width 10 height 10
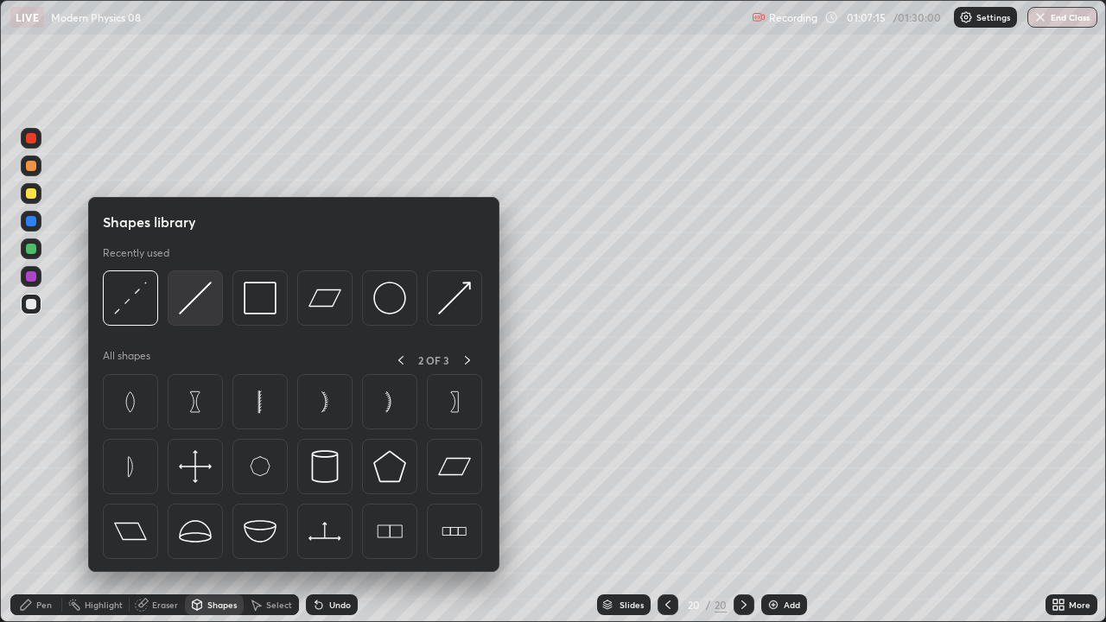
click at [194, 308] on img at bounding box center [195, 298] width 33 height 33
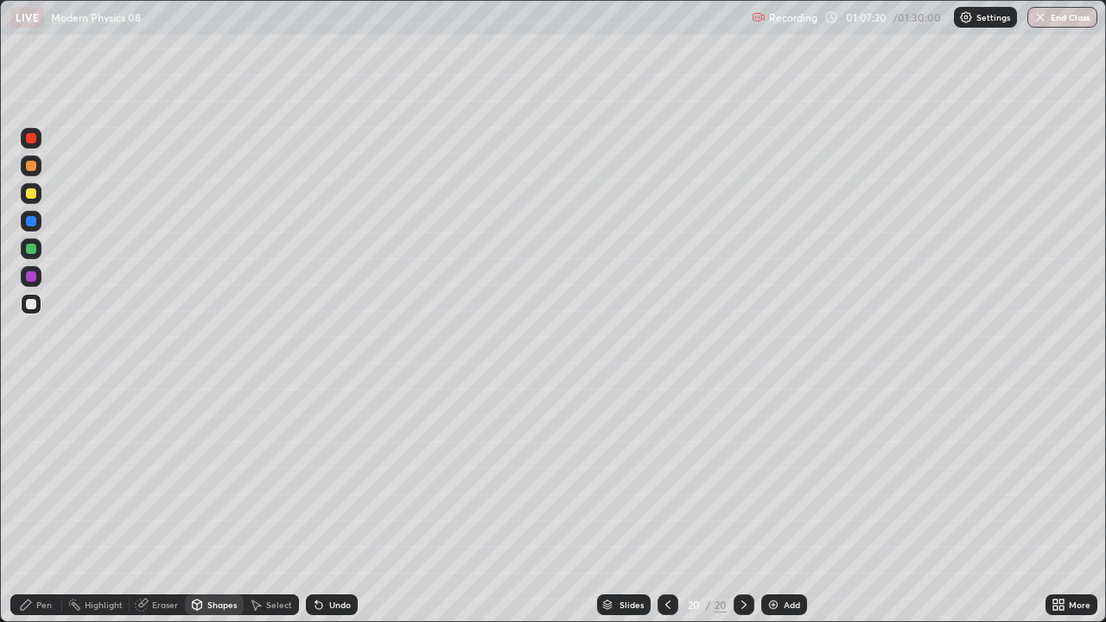
click at [26, 505] on icon at bounding box center [26, 605] width 14 height 14
click at [329, 505] on div "Undo" at bounding box center [340, 605] width 22 height 9
click at [770, 505] on img at bounding box center [773, 605] width 14 height 14
click at [212, 505] on div "Shapes" at bounding box center [221, 605] width 29 height 9
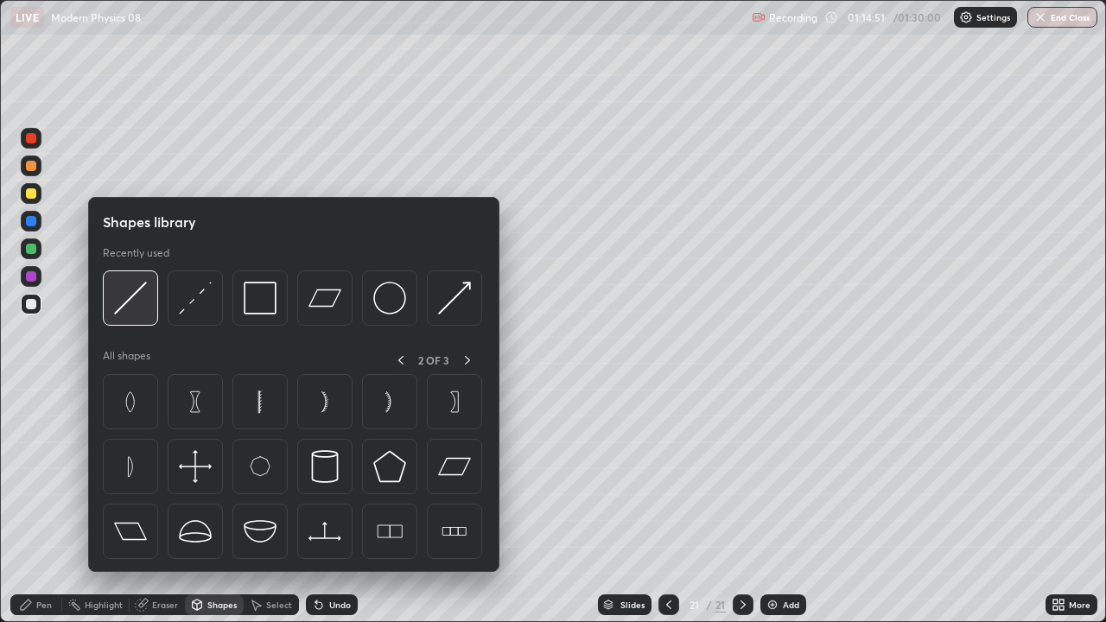
click at [136, 308] on img at bounding box center [130, 298] width 33 height 33
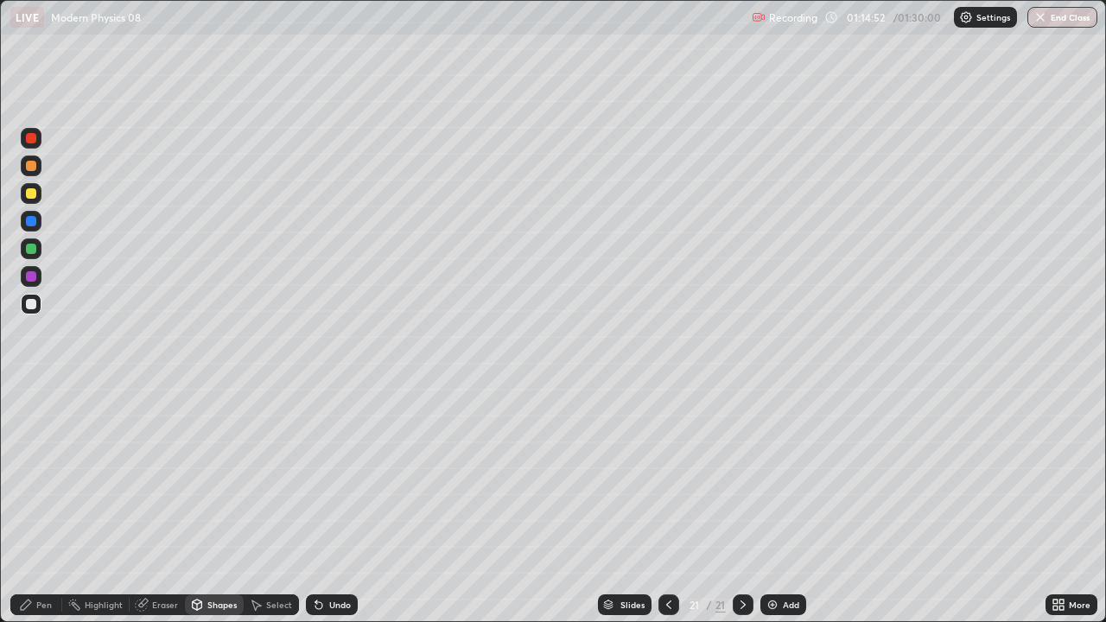
click at [34, 248] on div at bounding box center [31, 249] width 10 height 10
click at [159, 505] on div "Eraser" at bounding box center [157, 604] width 55 height 21
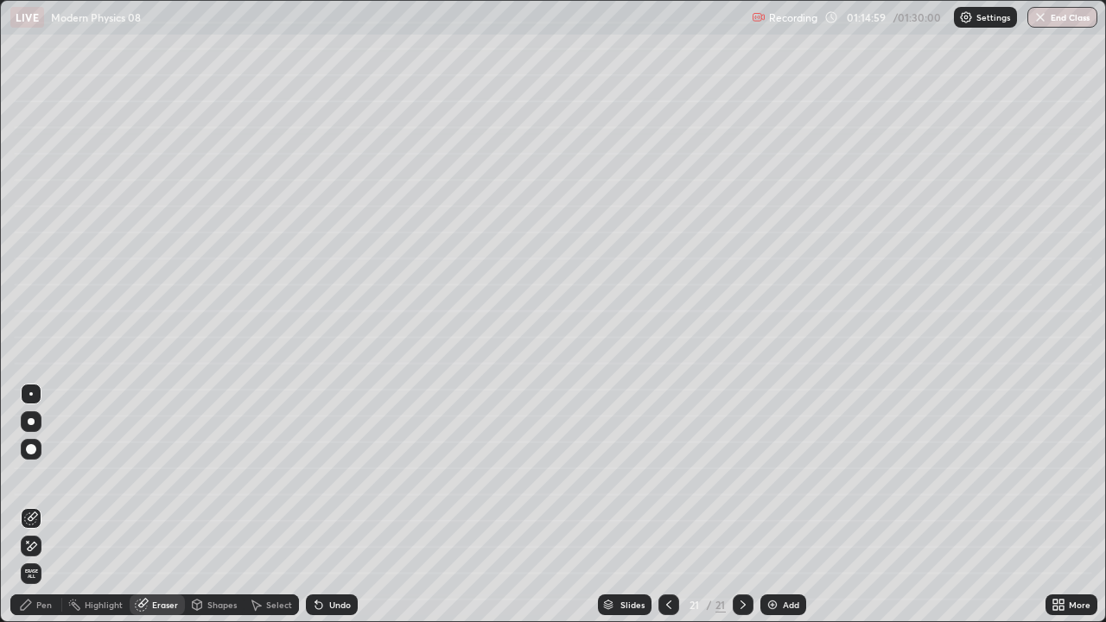
click at [27, 505] on icon at bounding box center [26, 605] width 10 height 10
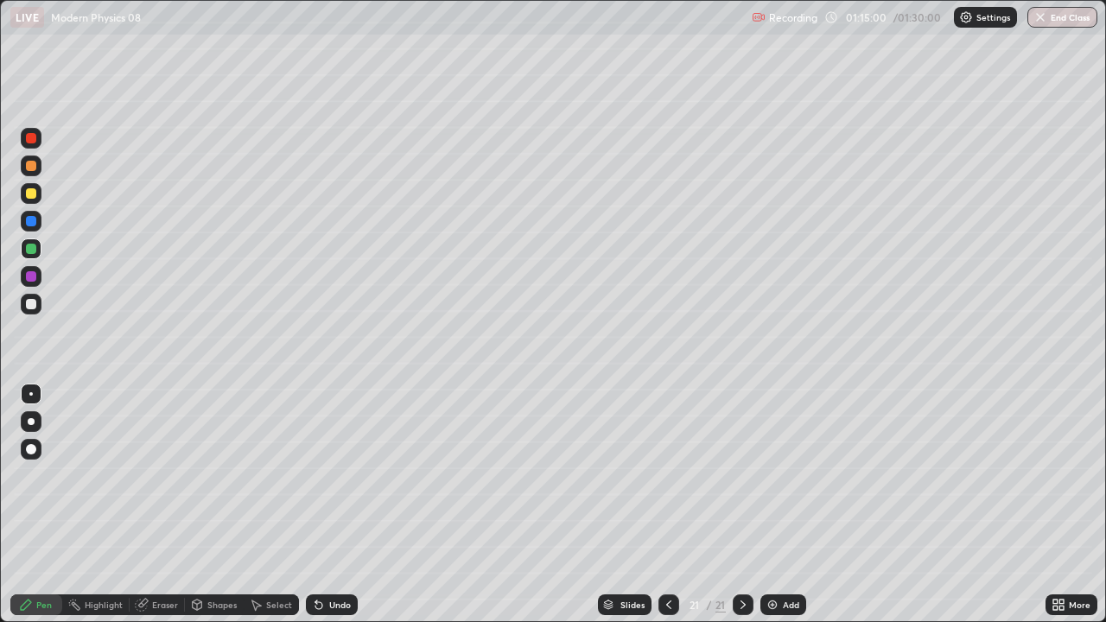
click at [30, 200] on div at bounding box center [31, 193] width 21 height 21
click at [37, 306] on div at bounding box center [31, 304] width 21 height 21
click at [319, 505] on icon at bounding box center [318, 605] width 7 height 7
click at [330, 505] on div "Undo" at bounding box center [340, 605] width 22 height 9
click at [324, 505] on div "Undo" at bounding box center [332, 604] width 52 height 21
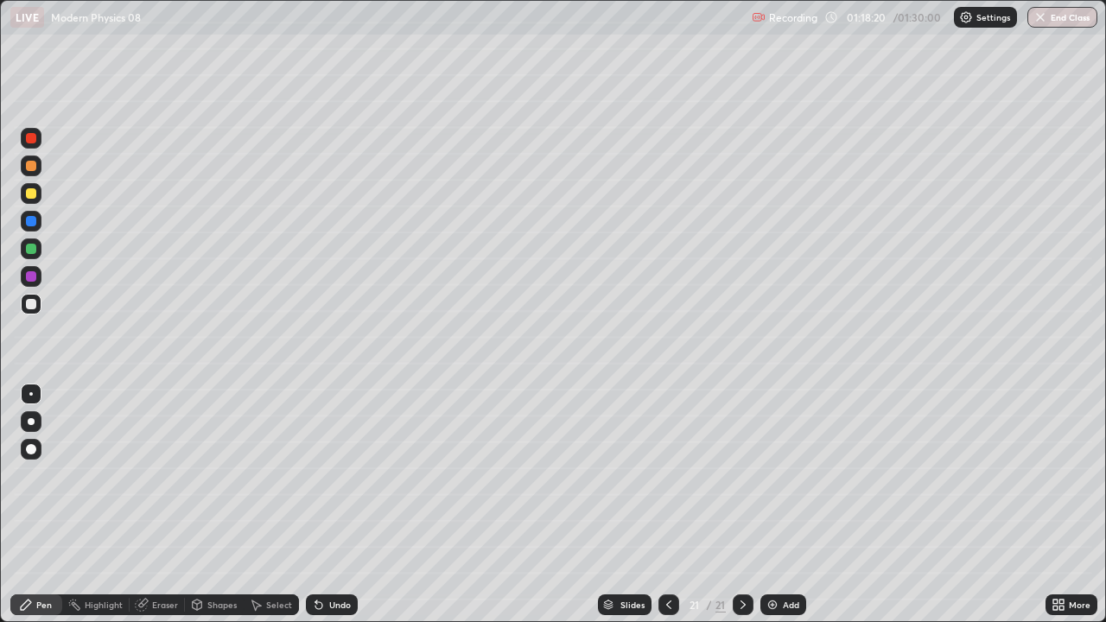
click at [316, 505] on icon at bounding box center [318, 605] width 7 height 7
click at [328, 505] on div "Undo" at bounding box center [332, 604] width 52 height 21
click at [770, 505] on img at bounding box center [773, 605] width 14 height 14
click at [29, 248] on div at bounding box center [31, 249] width 10 height 10
click at [35, 162] on div at bounding box center [31, 166] width 10 height 10
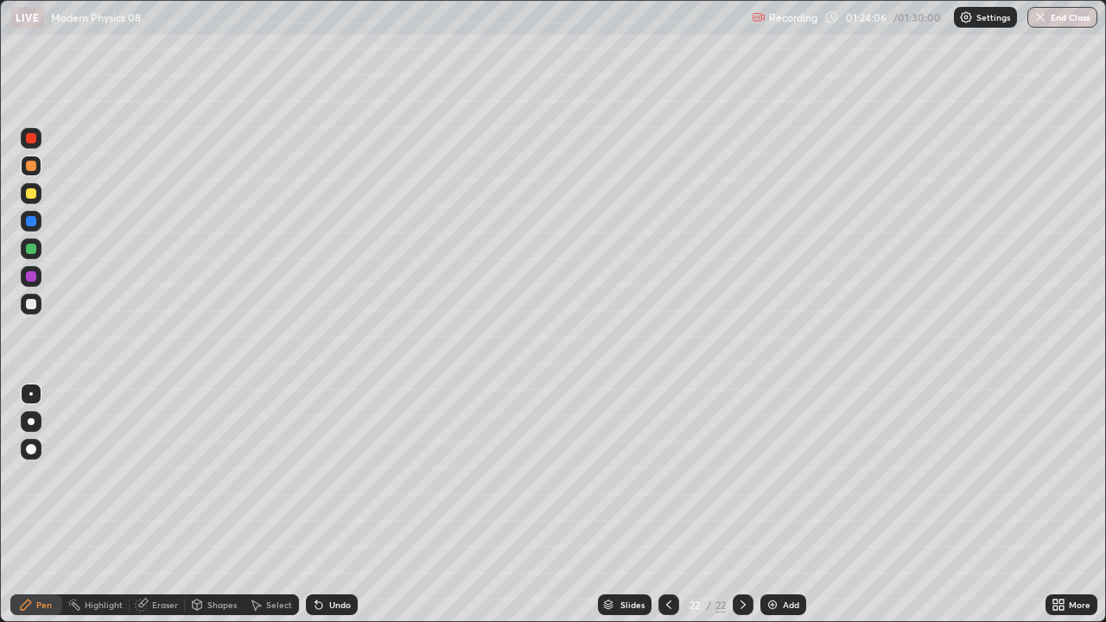
click at [325, 505] on div "Undo" at bounding box center [332, 604] width 52 height 21
click at [334, 505] on div "Undo" at bounding box center [332, 604] width 52 height 21
click at [31, 295] on div at bounding box center [31, 304] width 21 height 21
click at [221, 505] on div "Shapes" at bounding box center [214, 604] width 59 height 21
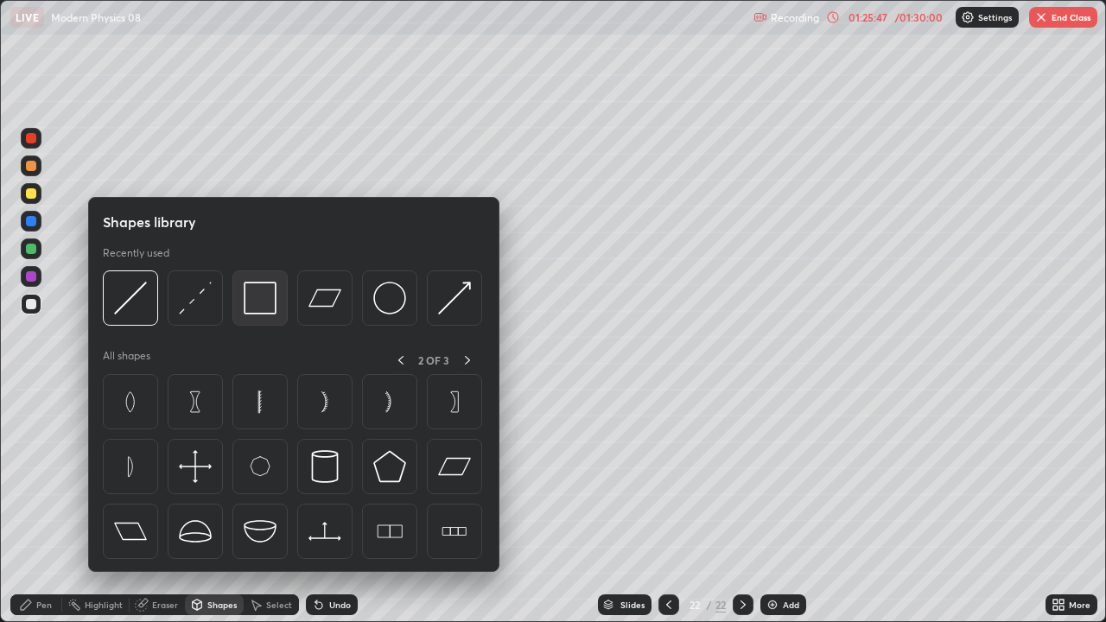
click at [266, 307] on img at bounding box center [260, 298] width 33 height 33
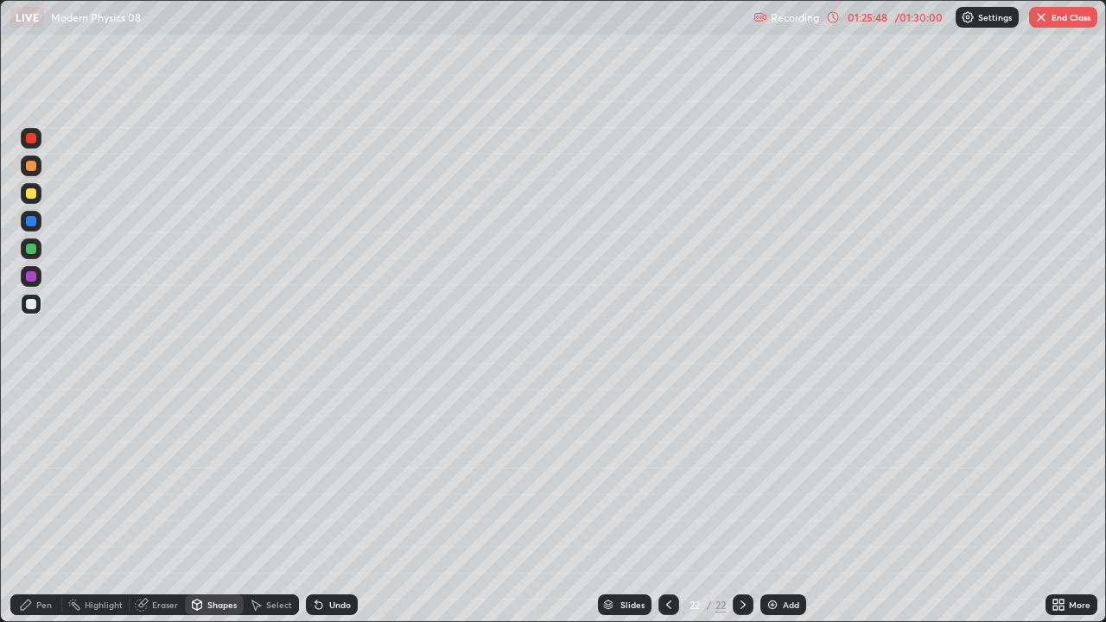
click at [30, 194] on div at bounding box center [31, 193] width 10 height 10
click at [279, 505] on div "Select" at bounding box center [279, 605] width 26 height 9
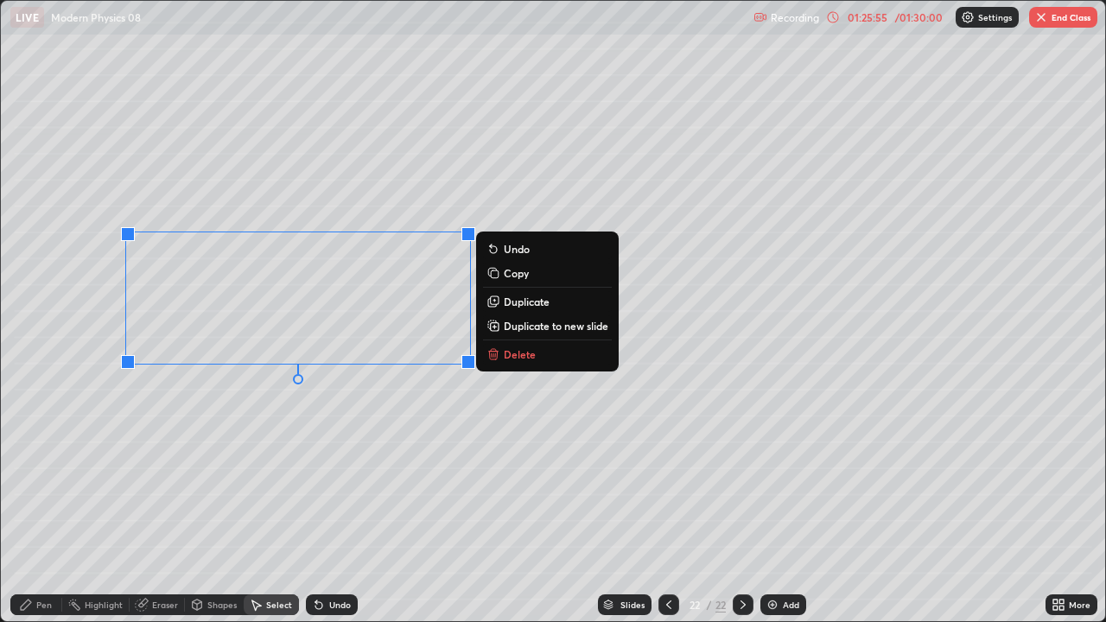
click at [37, 505] on div "Pen" at bounding box center [44, 605] width 16 height 9
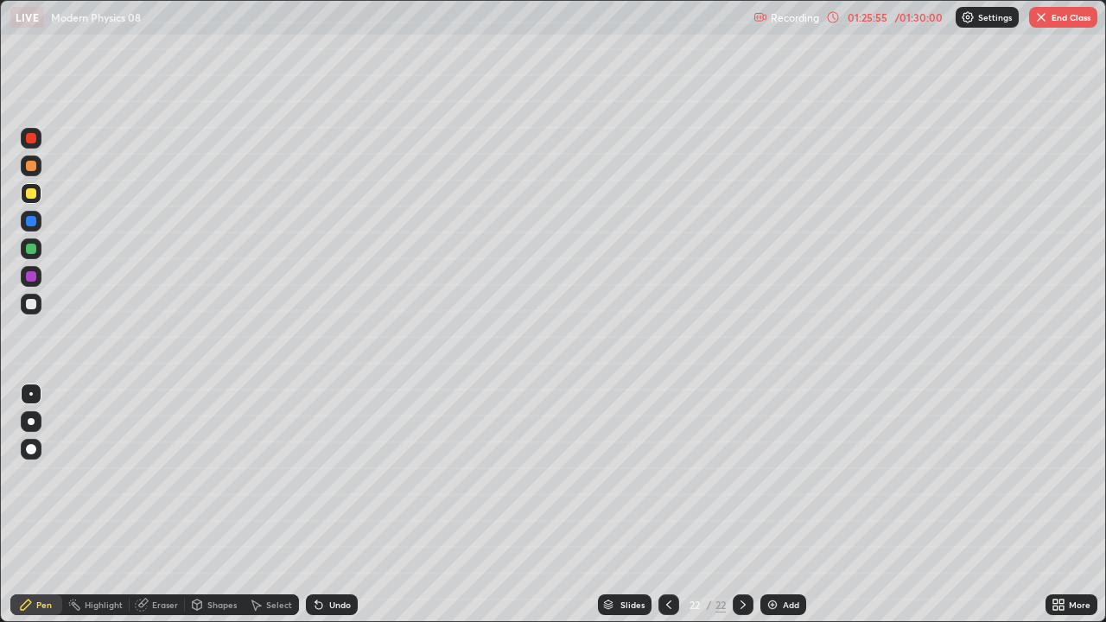
click at [212, 505] on div "Shapes" at bounding box center [214, 604] width 59 height 21
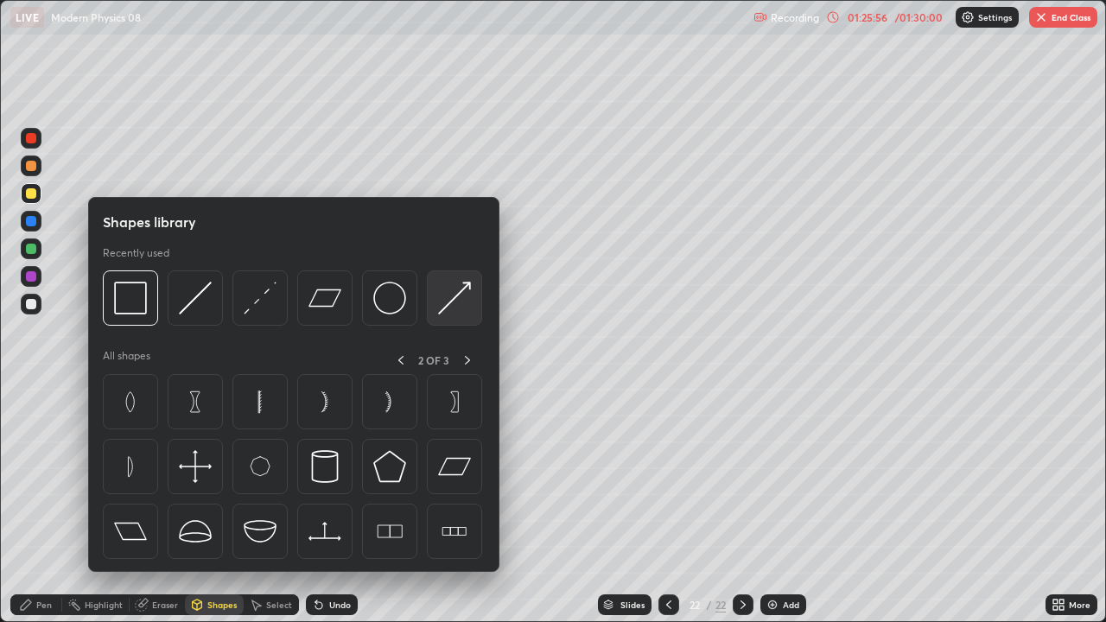
click at [455, 310] on img at bounding box center [454, 298] width 33 height 33
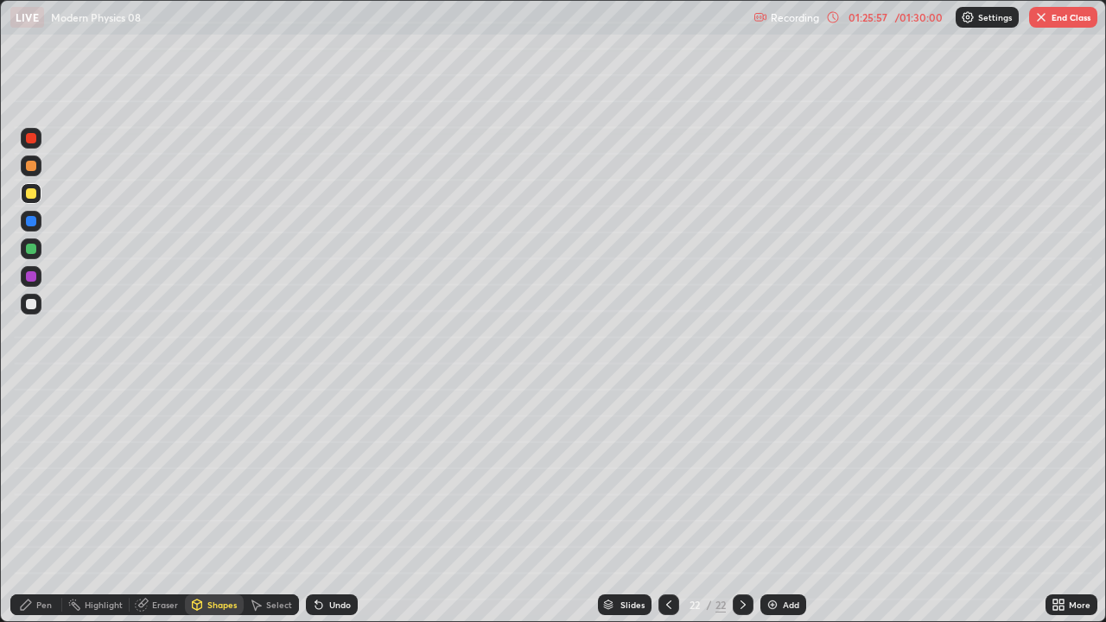
click at [29, 301] on div at bounding box center [31, 304] width 10 height 10
click at [29, 302] on div at bounding box center [31, 304] width 10 height 10
click at [26, 247] on div at bounding box center [31, 249] width 10 height 10
click at [32, 505] on icon at bounding box center [26, 605] width 14 height 14
click at [28, 305] on div at bounding box center [31, 304] width 10 height 10
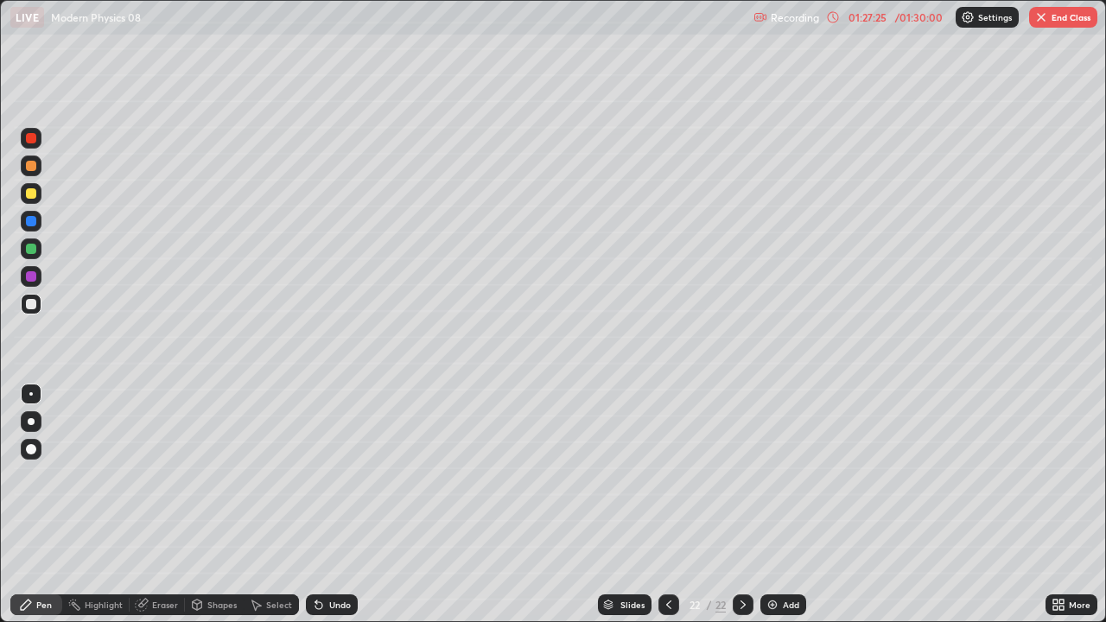
click at [329, 505] on div "Undo" at bounding box center [340, 605] width 22 height 9
click at [340, 505] on div "Undo" at bounding box center [332, 604] width 52 height 21
click at [1060, 505] on icon at bounding box center [1061, 602] width 4 height 4
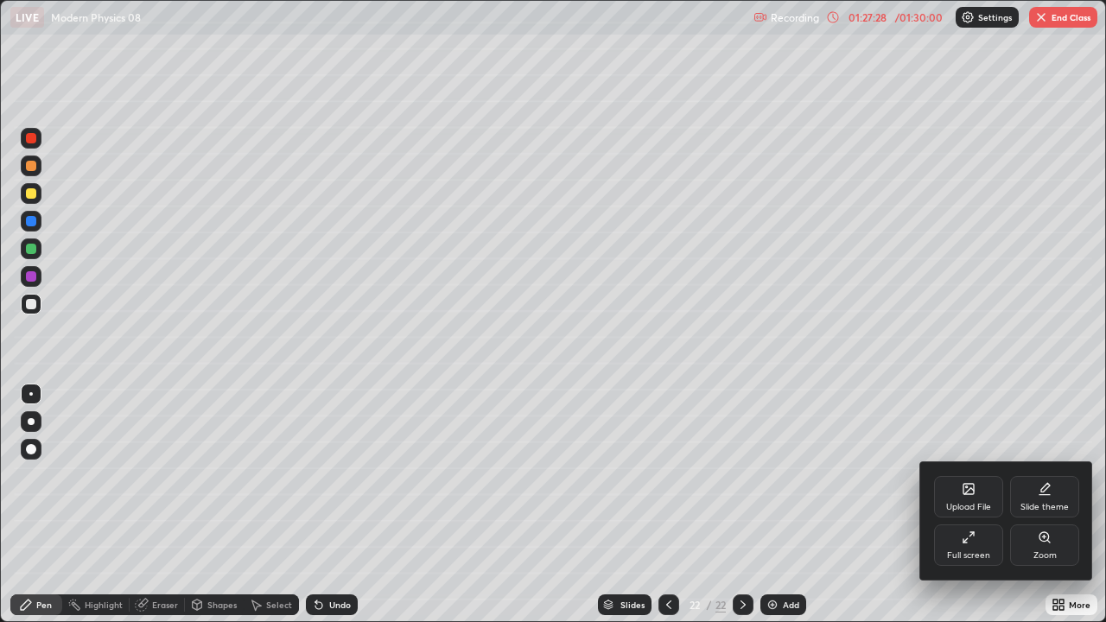
click at [979, 505] on div "Full screen" at bounding box center [968, 545] width 69 height 41
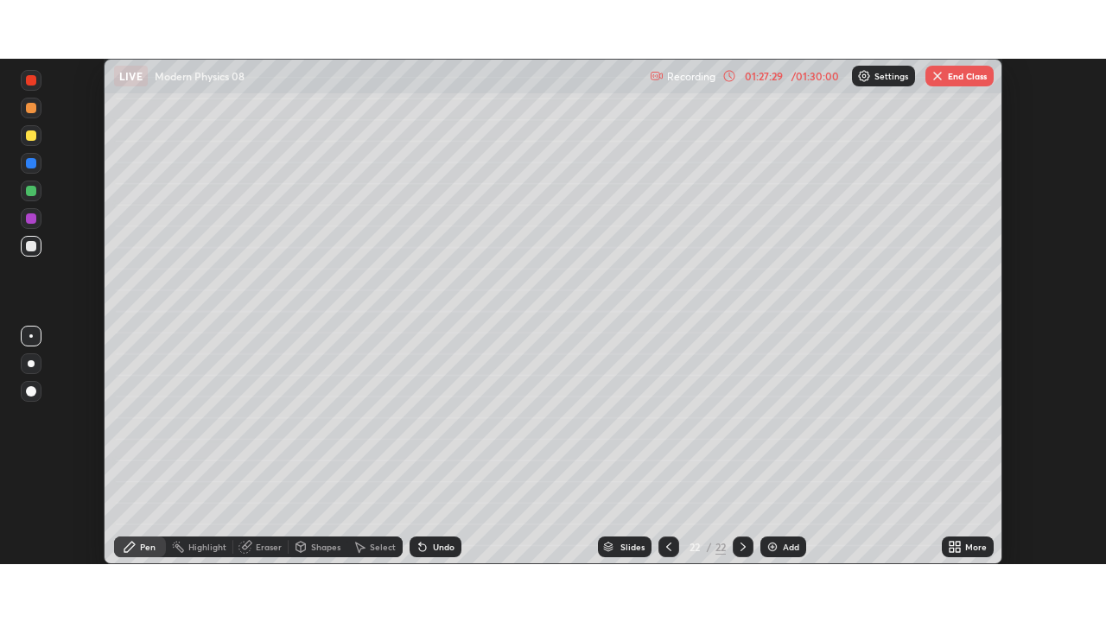
scroll to position [85903, 85303]
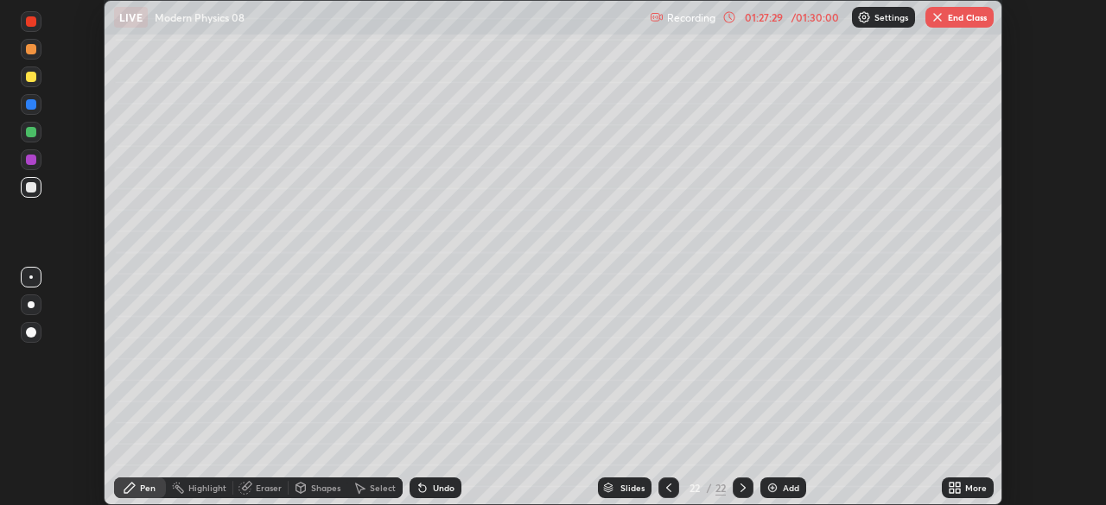
click at [957, 484] on icon at bounding box center [958, 485] width 4 height 4
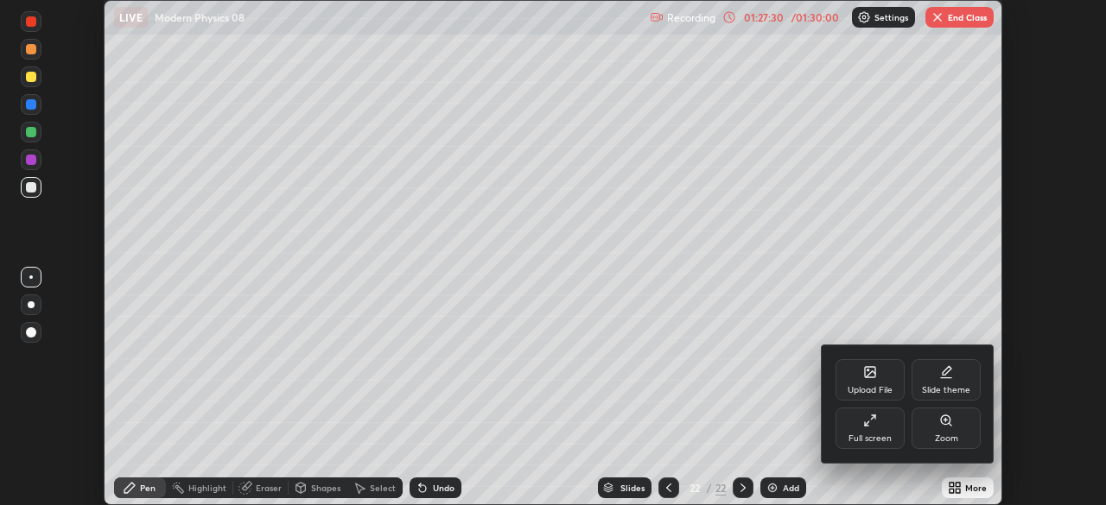
click at [886, 431] on div "Full screen" at bounding box center [870, 428] width 69 height 41
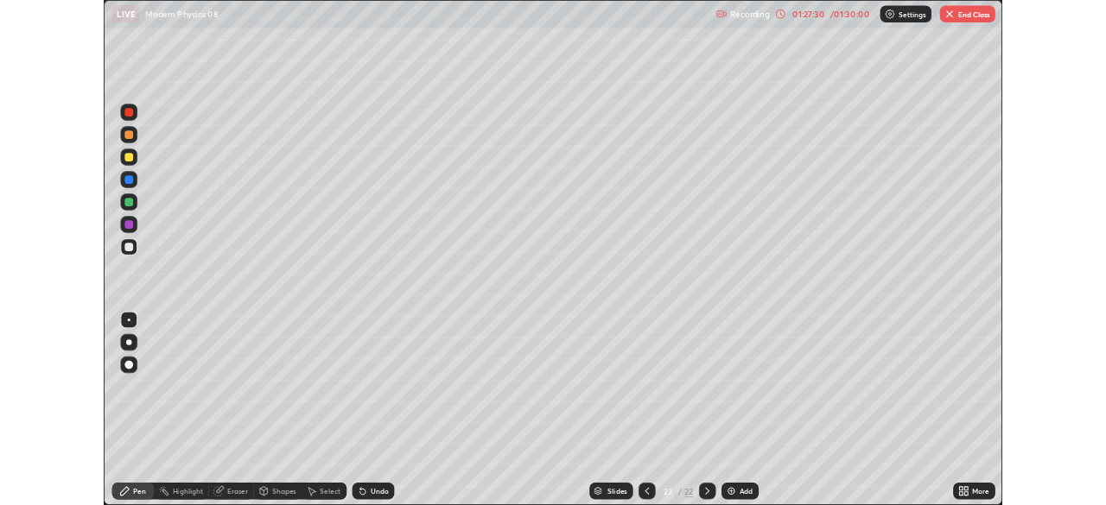
scroll to position [622, 1106]
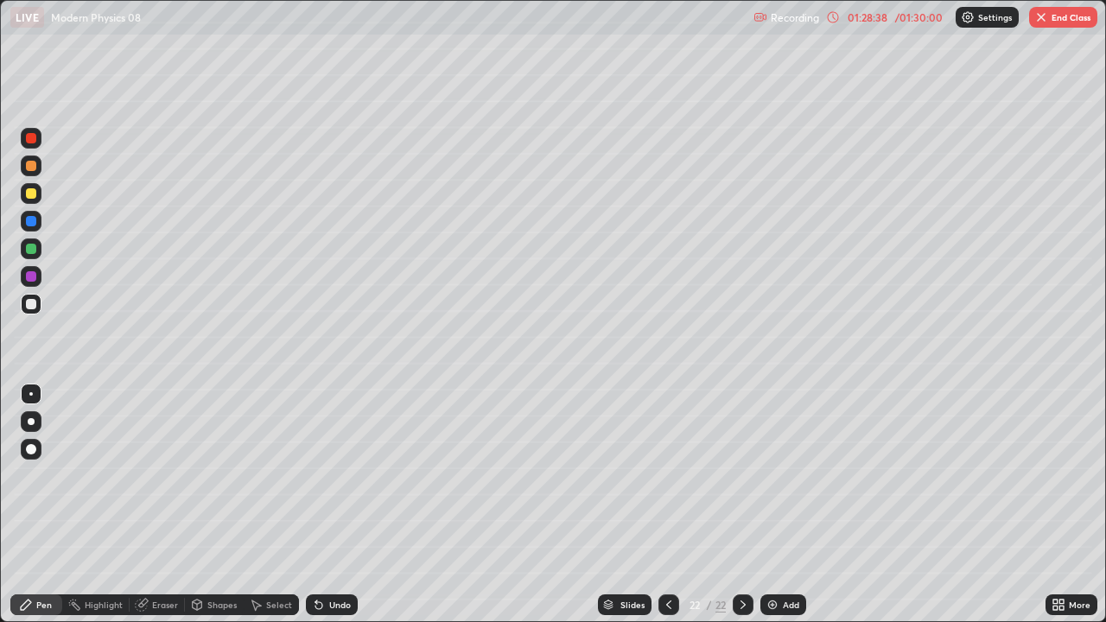
click at [339, 505] on div "Undo" at bounding box center [340, 605] width 22 height 9
click at [323, 505] on div "Undo" at bounding box center [332, 604] width 52 height 21
click at [316, 505] on icon at bounding box center [318, 605] width 7 height 7
click at [145, 505] on icon at bounding box center [143, 603] width 10 height 9
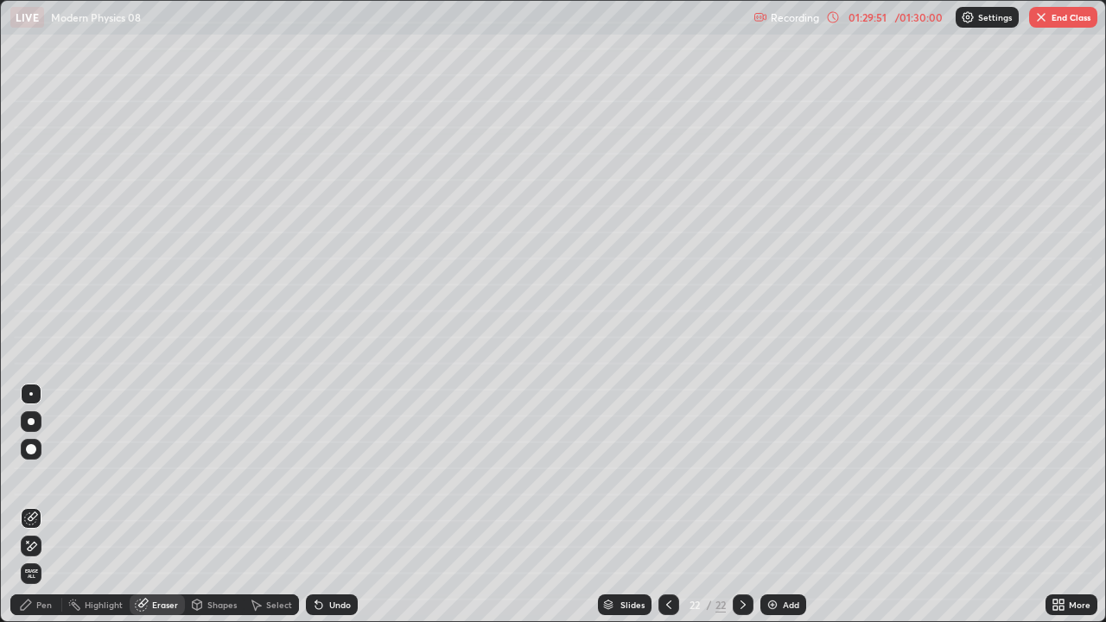
click at [34, 505] on div "Pen" at bounding box center [36, 604] width 52 height 21
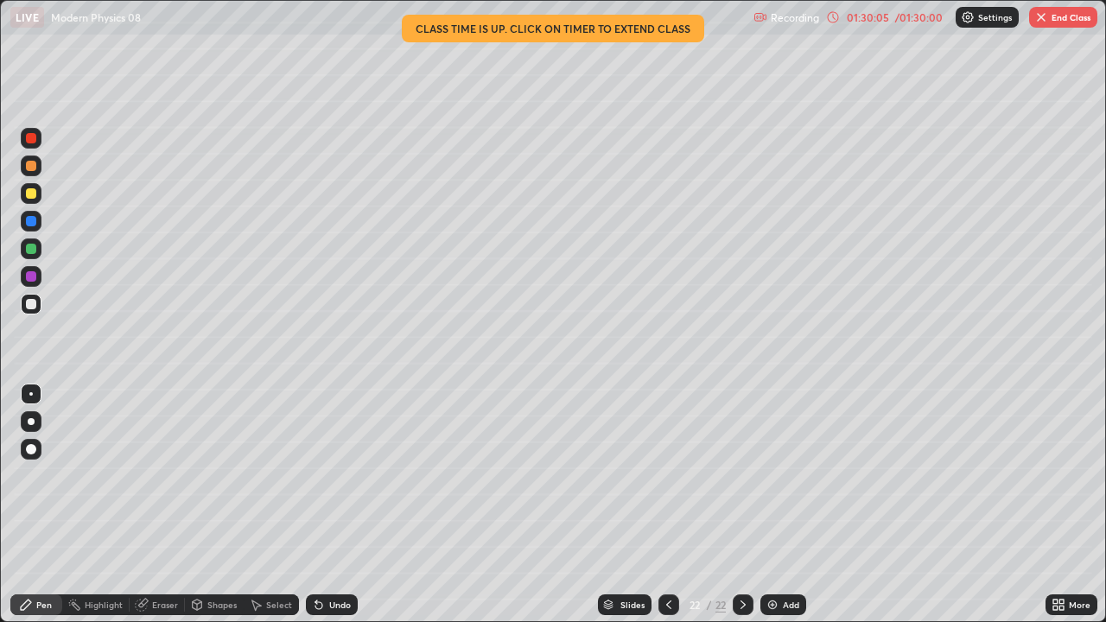
click at [312, 505] on div "Undo" at bounding box center [332, 604] width 52 height 21
click at [311, 505] on div "Undo" at bounding box center [332, 604] width 52 height 21
click at [319, 505] on icon at bounding box center [318, 605] width 7 height 7
click at [1059, 505] on icon at bounding box center [1061, 608] width 4 height 4
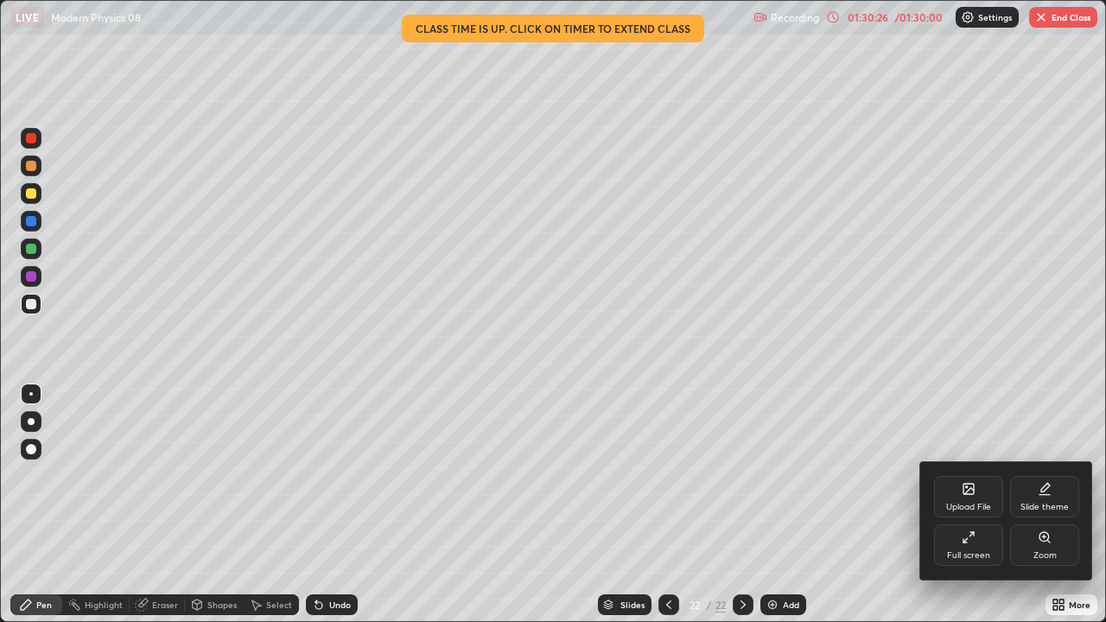
click at [961, 505] on div "Full screen" at bounding box center [968, 545] width 69 height 41
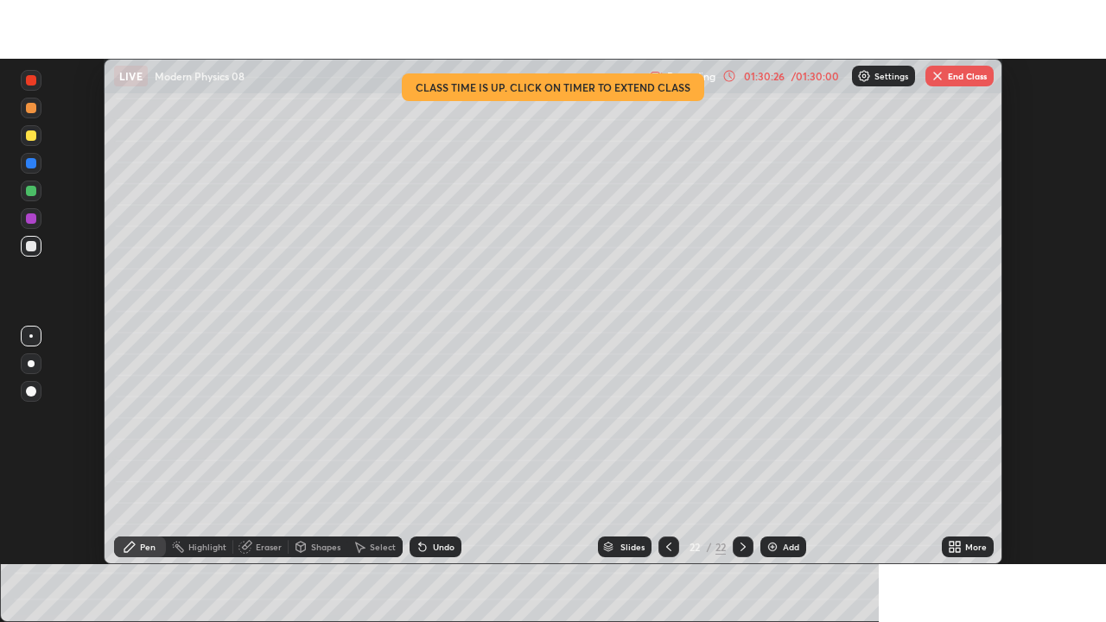
scroll to position [85903, 85303]
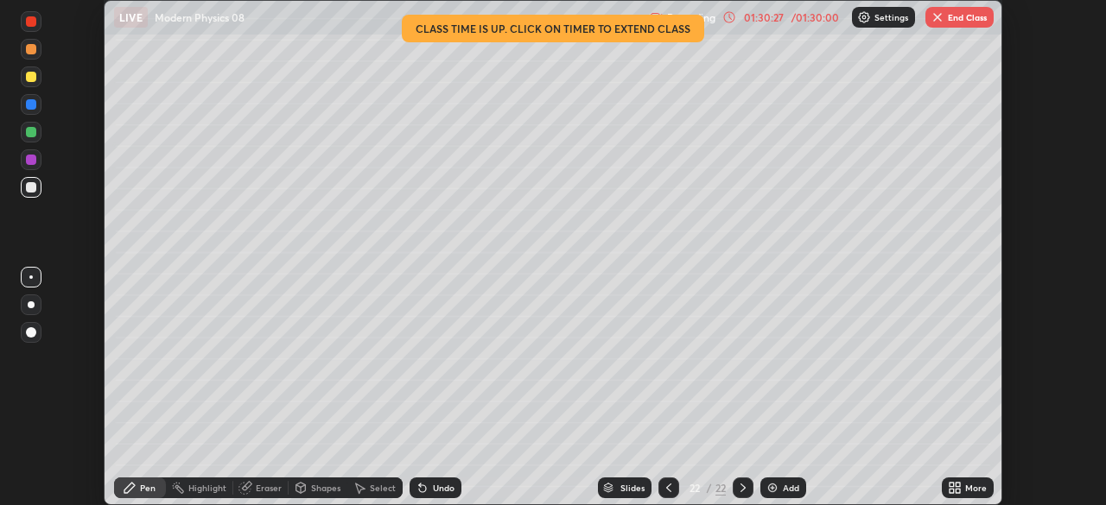
click at [1057, 486] on div "Setting up your live class Class time is up. Click on timer to extend class" at bounding box center [553, 252] width 1106 height 505
click at [977, 487] on div "More" at bounding box center [976, 488] width 22 height 9
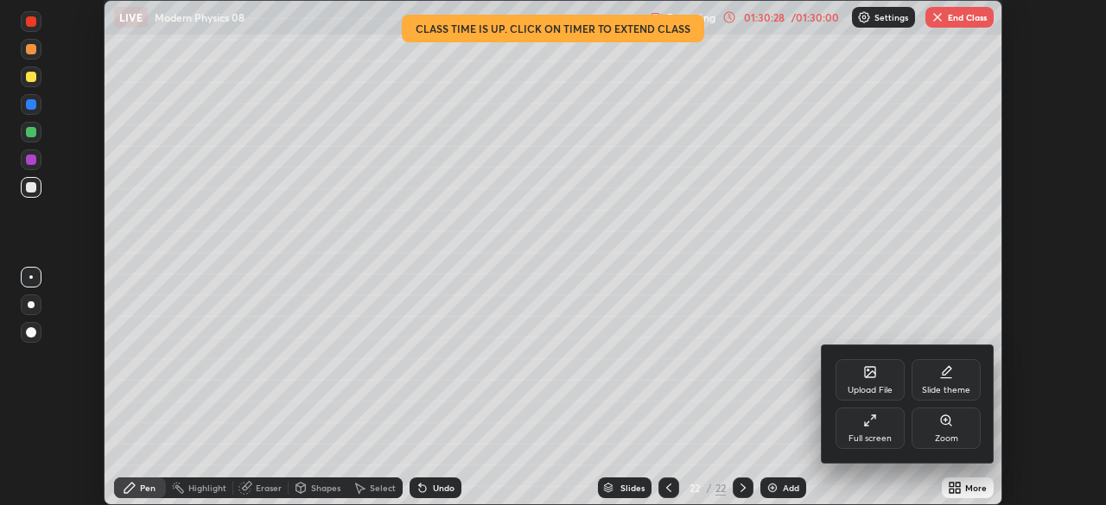
click at [868, 435] on div "Full screen" at bounding box center [870, 439] width 43 height 9
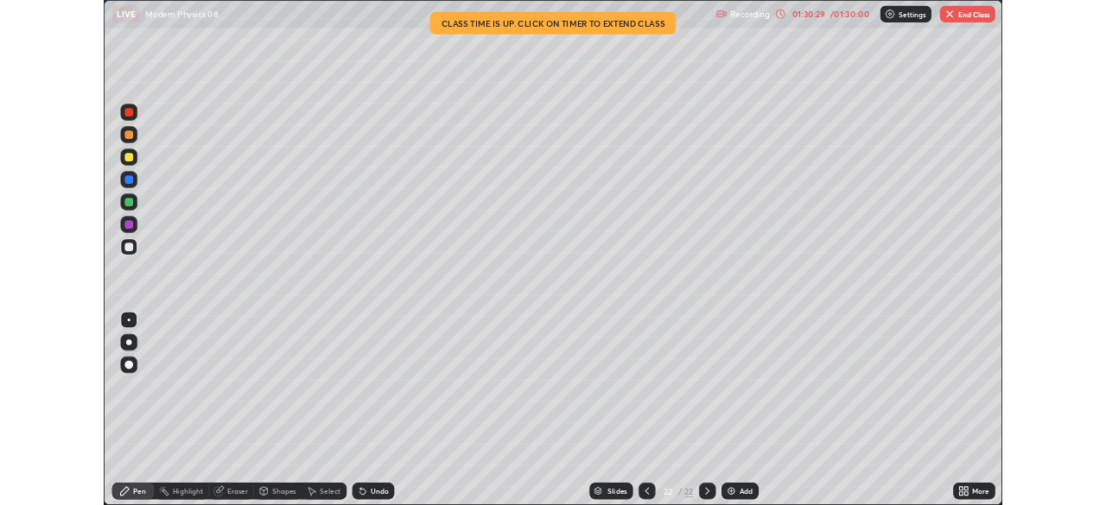
scroll to position [622, 1106]
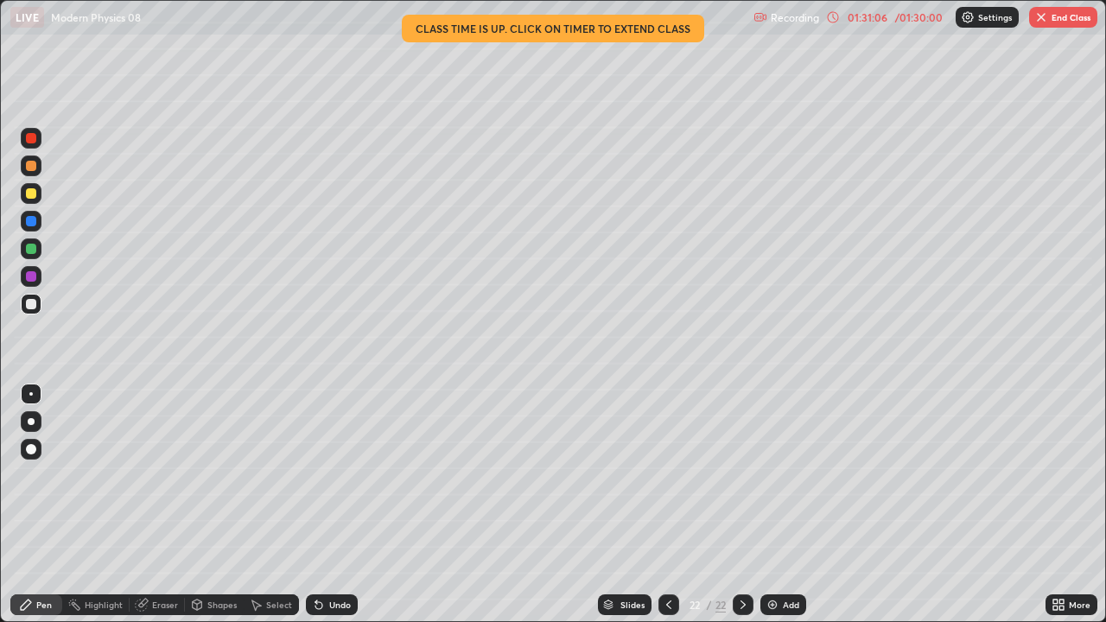
click at [785, 505] on div "Add" at bounding box center [783, 604] width 46 height 21
click at [29, 245] on div at bounding box center [31, 249] width 10 height 10
click at [315, 505] on div "Undo" at bounding box center [332, 604] width 52 height 21
click at [316, 505] on div "Undo" at bounding box center [332, 604] width 52 height 21
click at [312, 505] on div "Undo" at bounding box center [332, 604] width 52 height 21
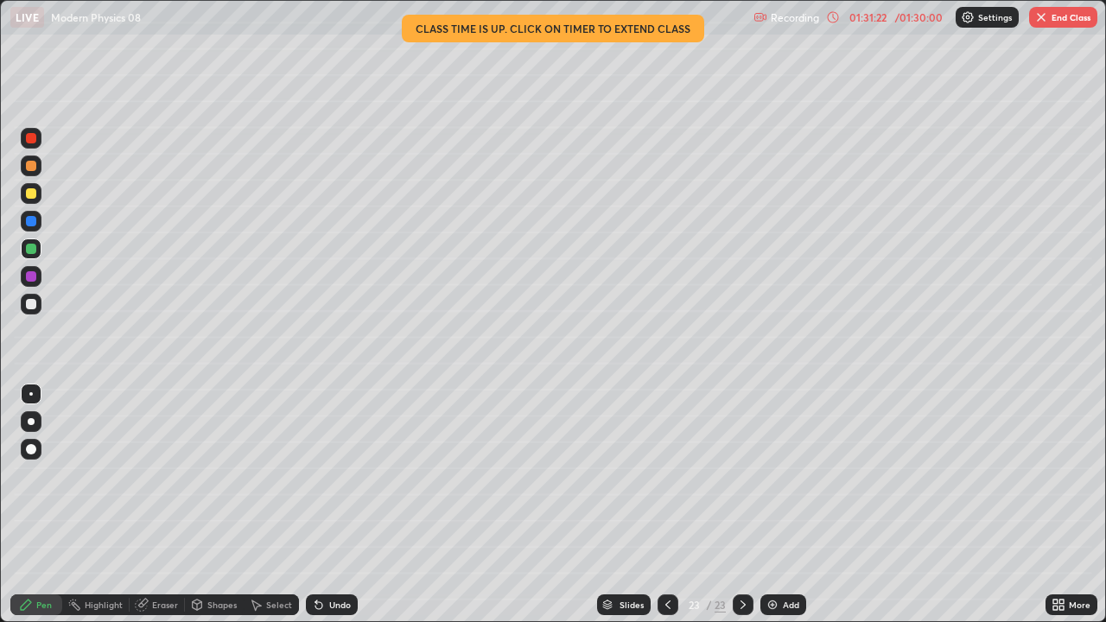
click at [321, 505] on div "Undo" at bounding box center [332, 604] width 52 height 21
click at [1063, 505] on icon at bounding box center [1059, 605] width 14 height 14
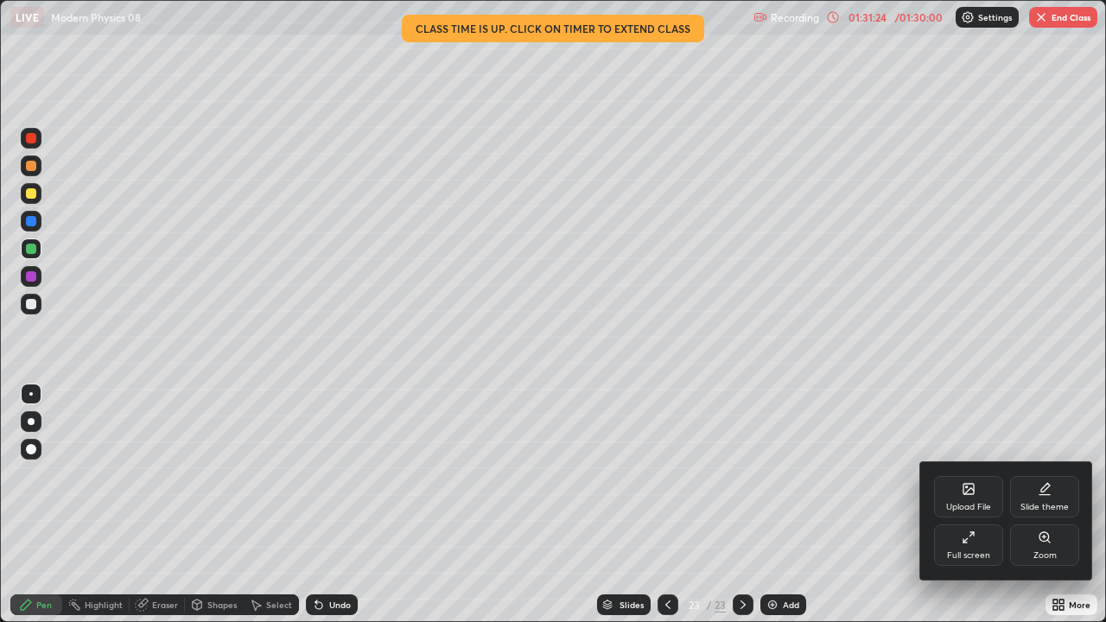
click at [965, 505] on div "Full screen" at bounding box center [968, 545] width 69 height 41
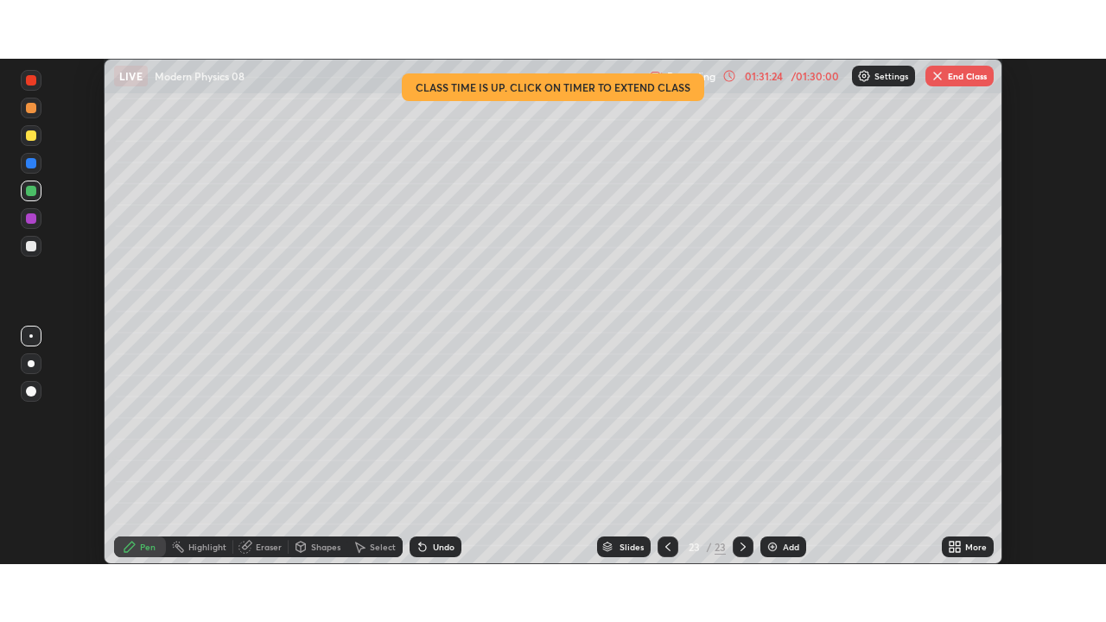
scroll to position [85903, 85303]
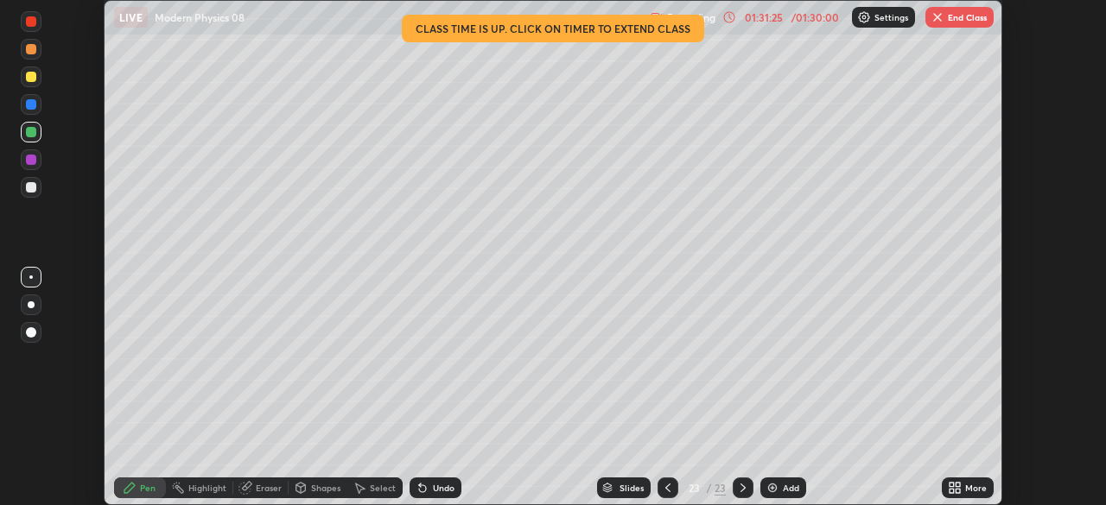
click at [953, 484] on icon at bounding box center [952, 485] width 4 height 4
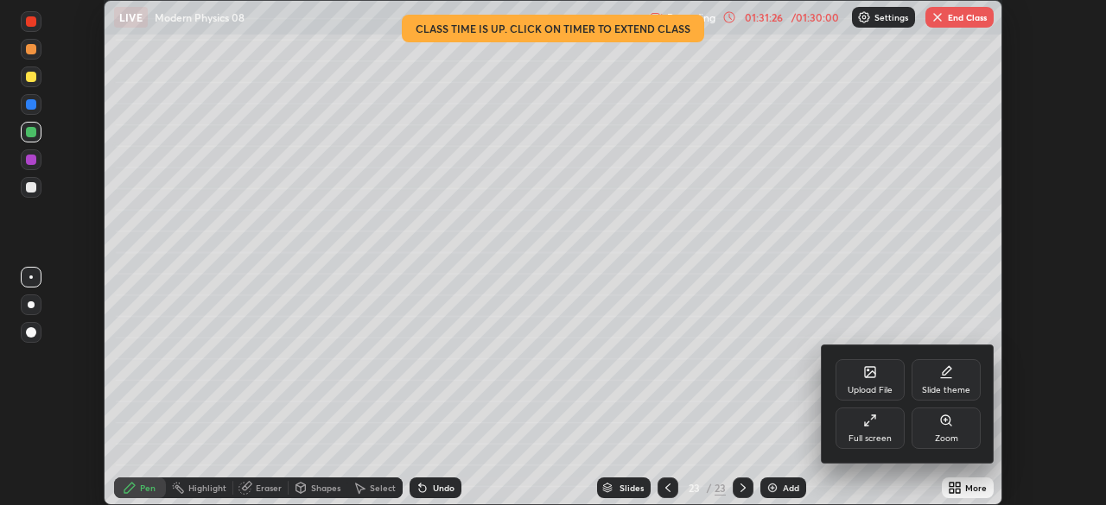
click at [866, 428] on div "Full screen" at bounding box center [870, 428] width 69 height 41
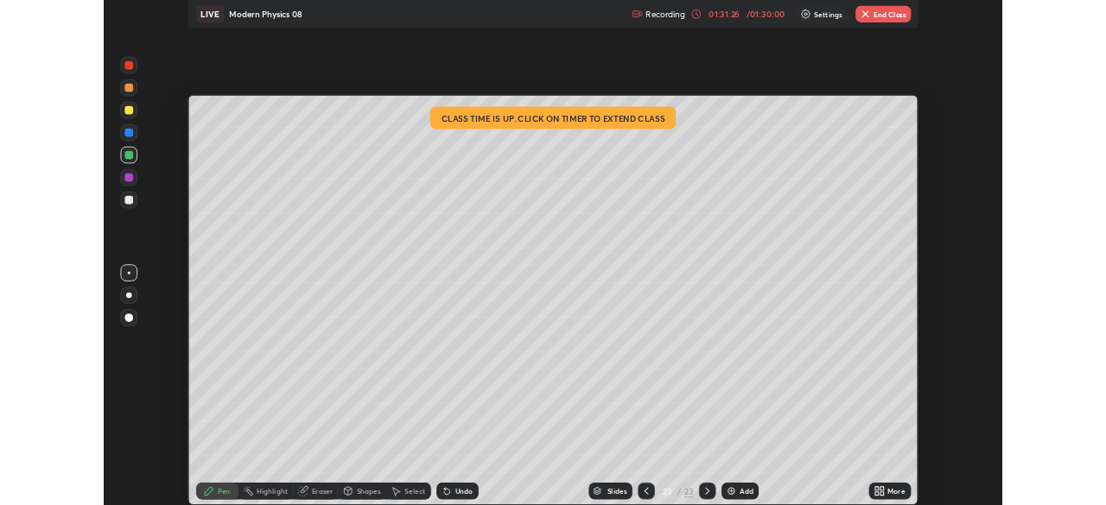
scroll to position [622, 1106]
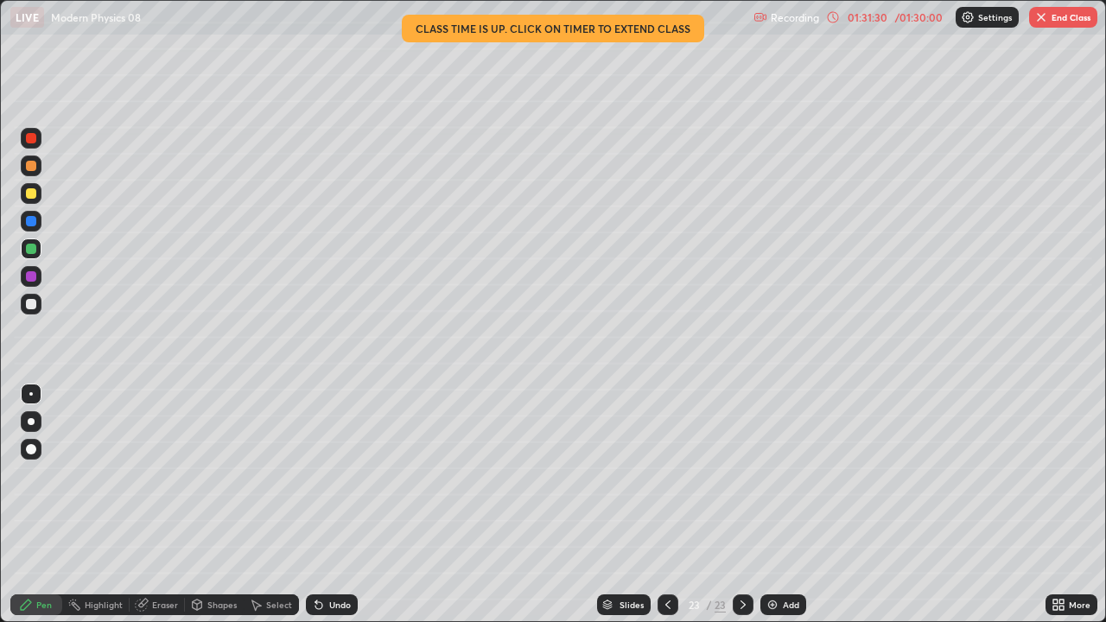
click at [332, 505] on div "Undo" at bounding box center [340, 605] width 22 height 9
click at [333, 505] on div "Undo" at bounding box center [340, 605] width 22 height 9
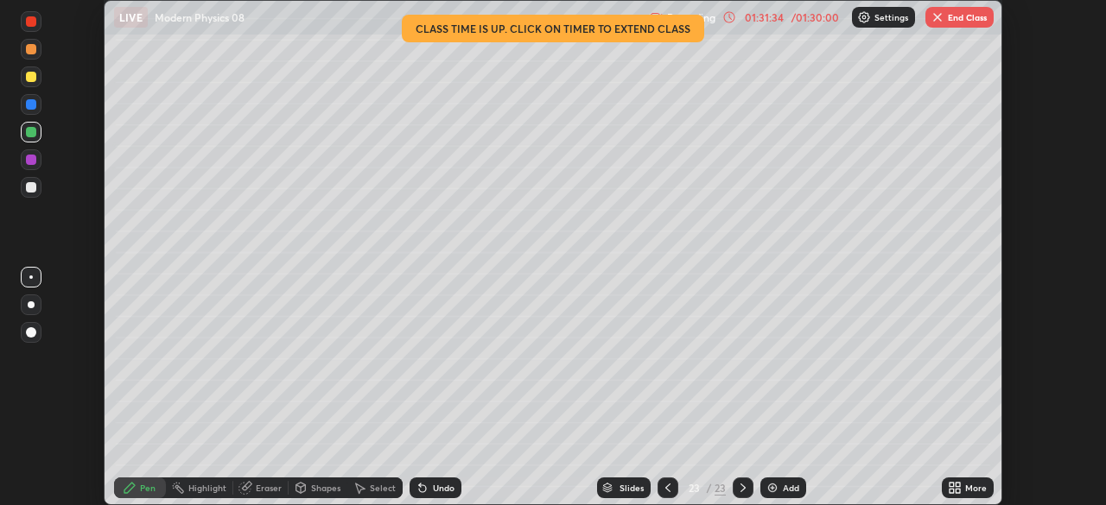
scroll to position [85903, 85303]
click at [757, 18] on div "01:31:37" at bounding box center [764, 17] width 48 height 10
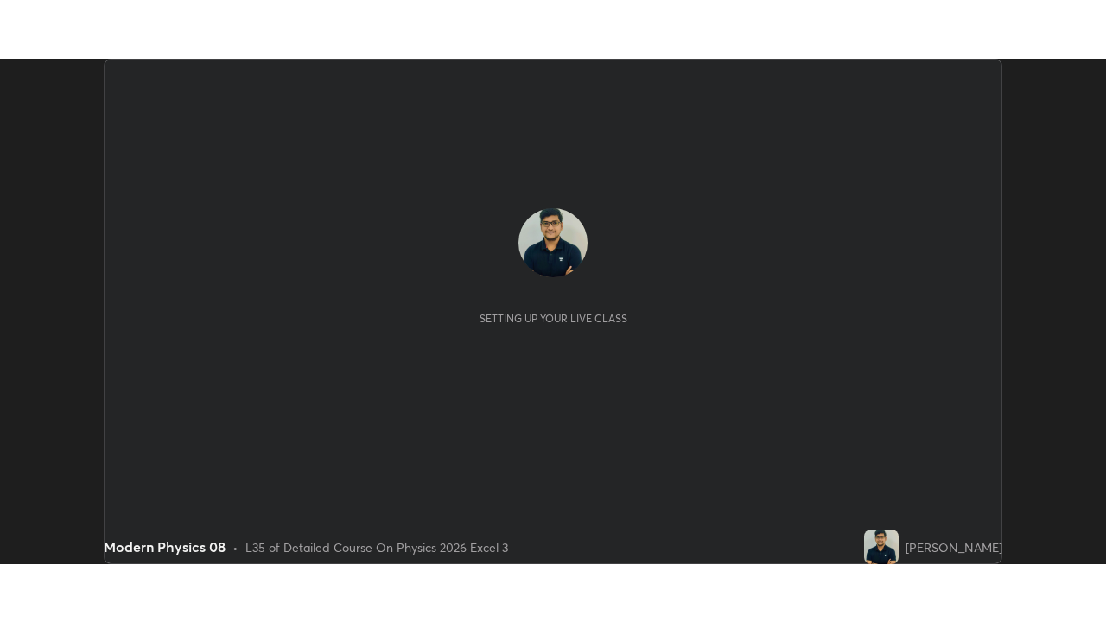
scroll to position [505, 1106]
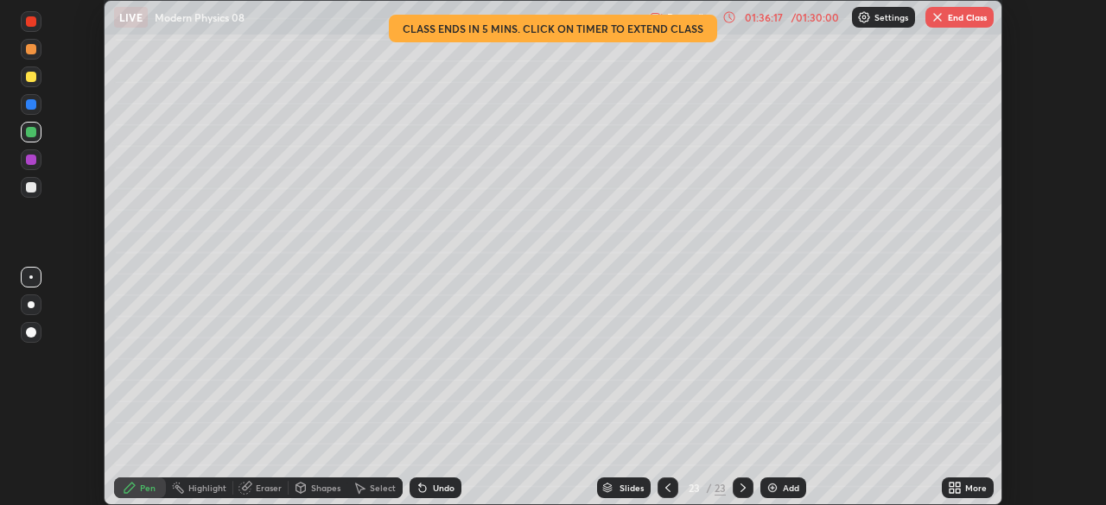
click at [793, 22] on div "/ 01:30:00" at bounding box center [815, 17] width 54 height 10
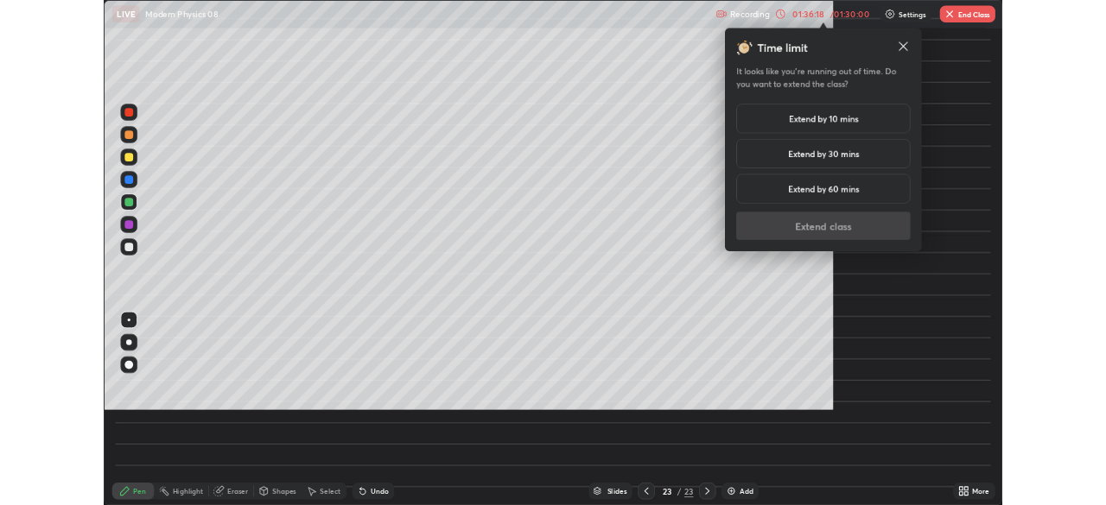
scroll to position [622, 1106]
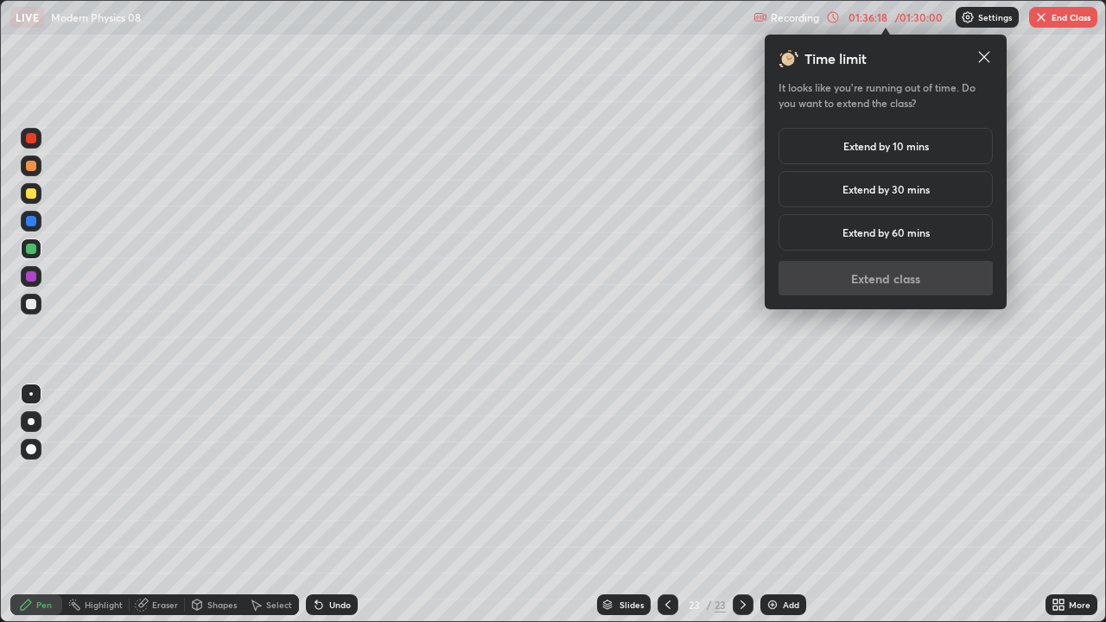
click at [795, 270] on div "Time limit It looks like you’re running out of time. Do you want to extend the …" at bounding box center [886, 171] width 214 height 247
click at [866, 195] on h5 "Extend by 30 mins" at bounding box center [885, 189] width 87 height 16
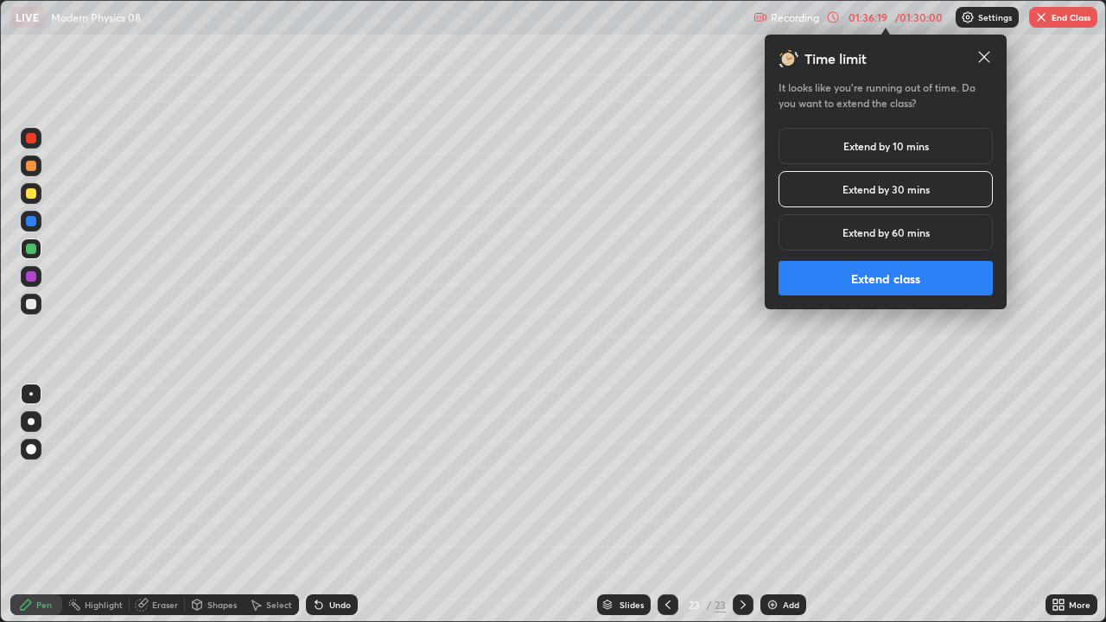
click at [875, 283] on button "Extend class" at bounding box center [886, 278] width 214 height 35
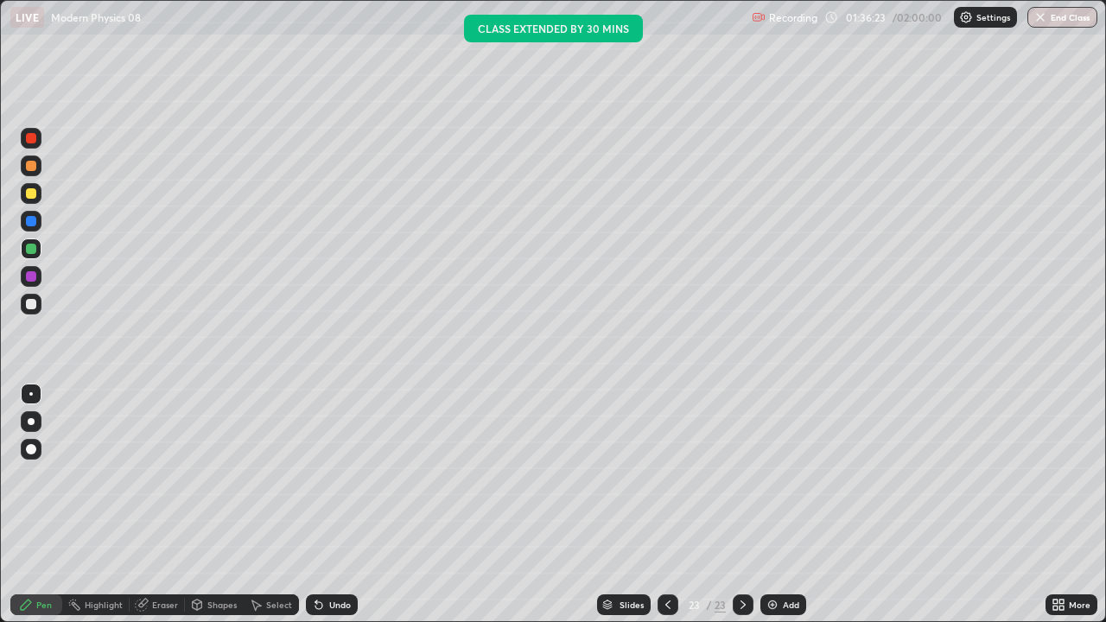
click at [32, 312] on div at bounding box center [31, 304] width 21 height 21
click at [39, 505] on div "Pen" at bounding box center [36, 604] width 52 height 21
click at [31, 250] on div at bounding box center [31, 249] width 10 height 10
click at [227, 505] on div "Shapes" at bounding box center [214, 604] width 59 height 21
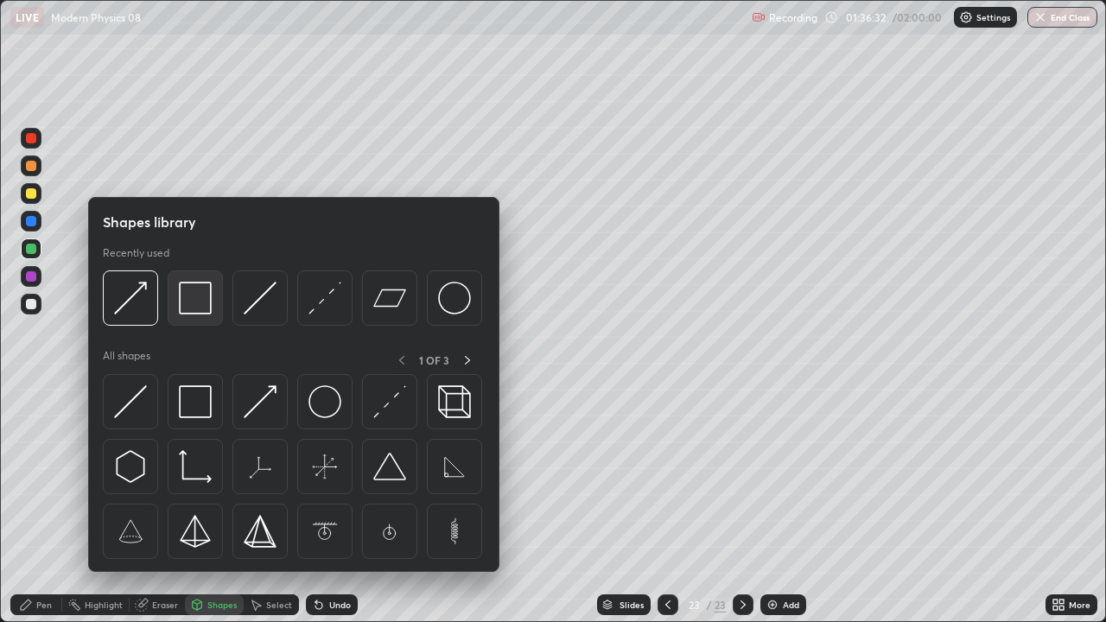
click at [194, 310] on img at bounding box center [195, 298] width 33 height 33
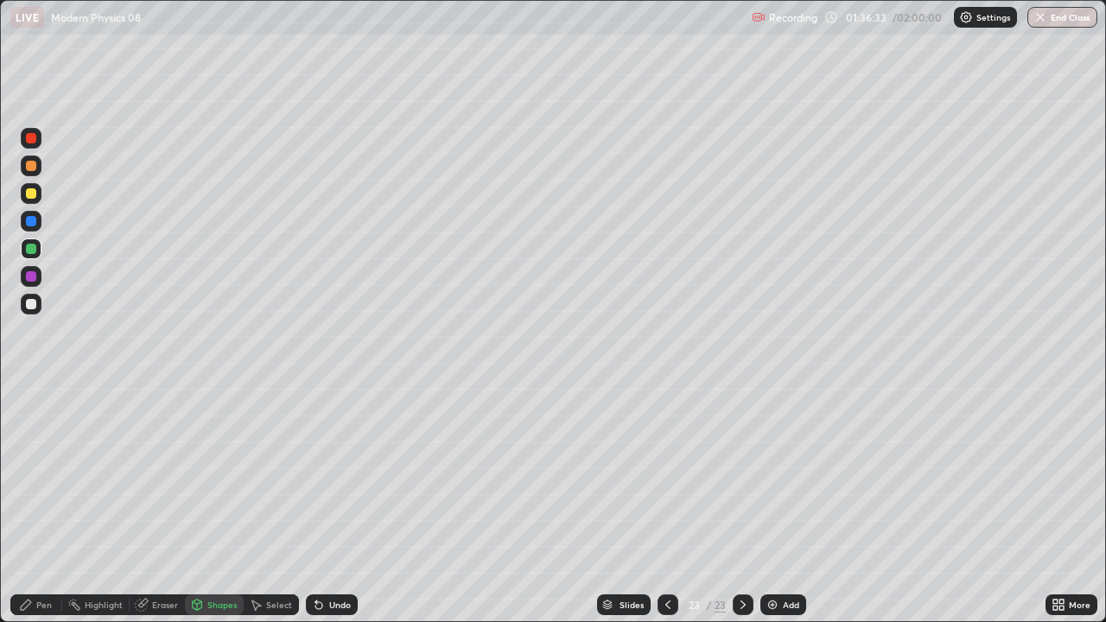
click at [666, 505] on icon at bounding box center [668, 605] width 14 height 14
click at [274, 505] on div "Select" at bounding box center [279, 605] width 26 height 9
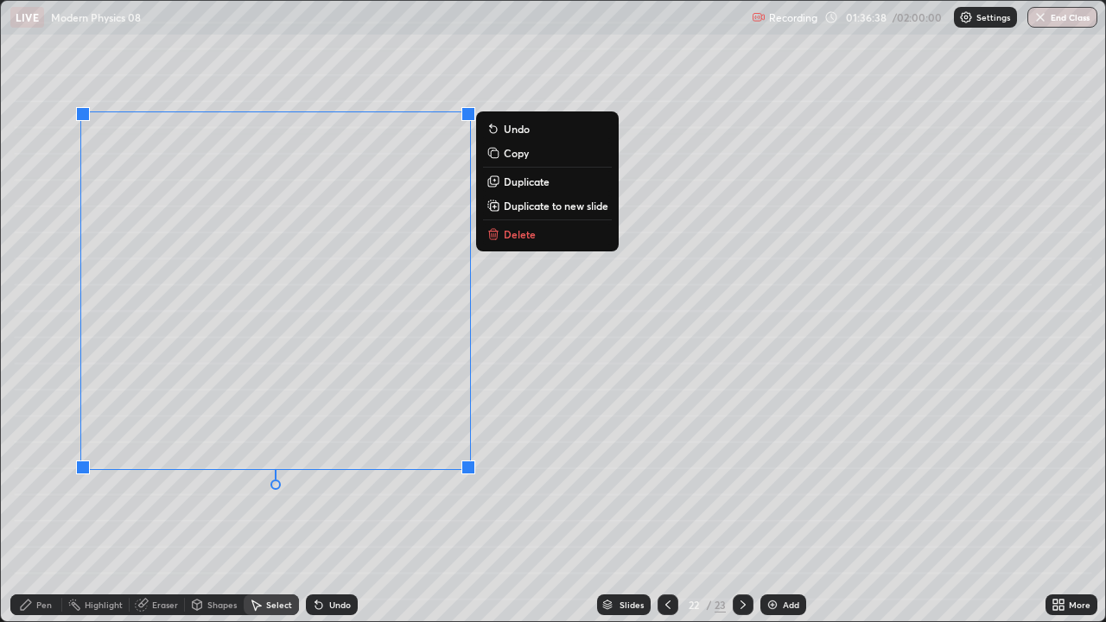
click at [523, 156] on p "Copy" at bounding box center [516, 153] width 25 height 14
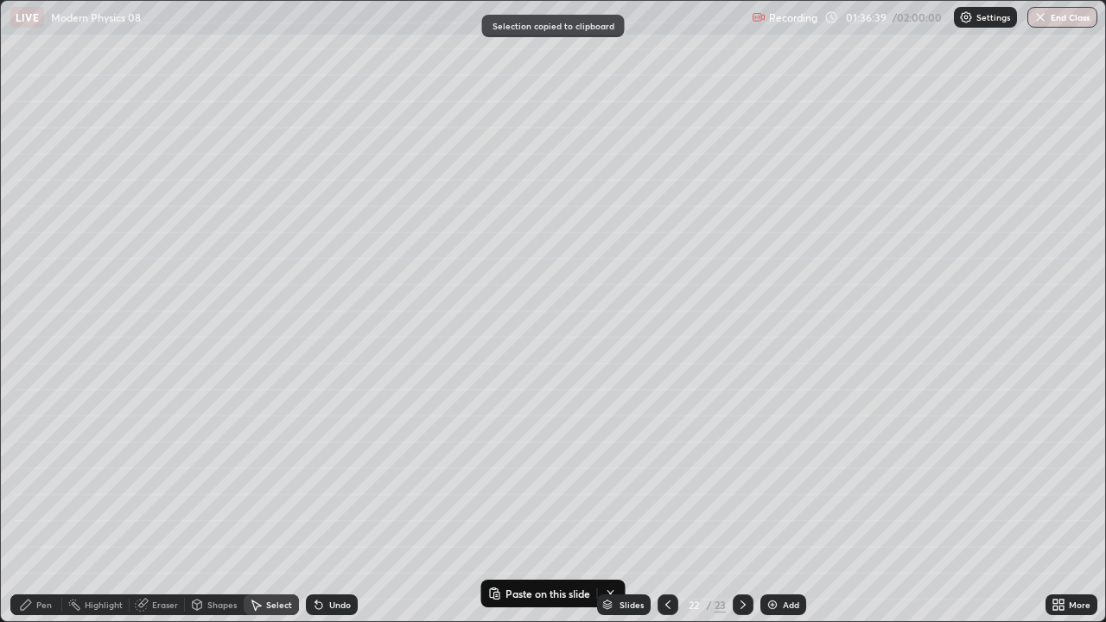
click at [741, 505] on icon at bounding box center [743, 605] width 14 height 14
click at [563, 505] on button "Paste on this slide" at bounding box center [539, 593] width 109 height 21
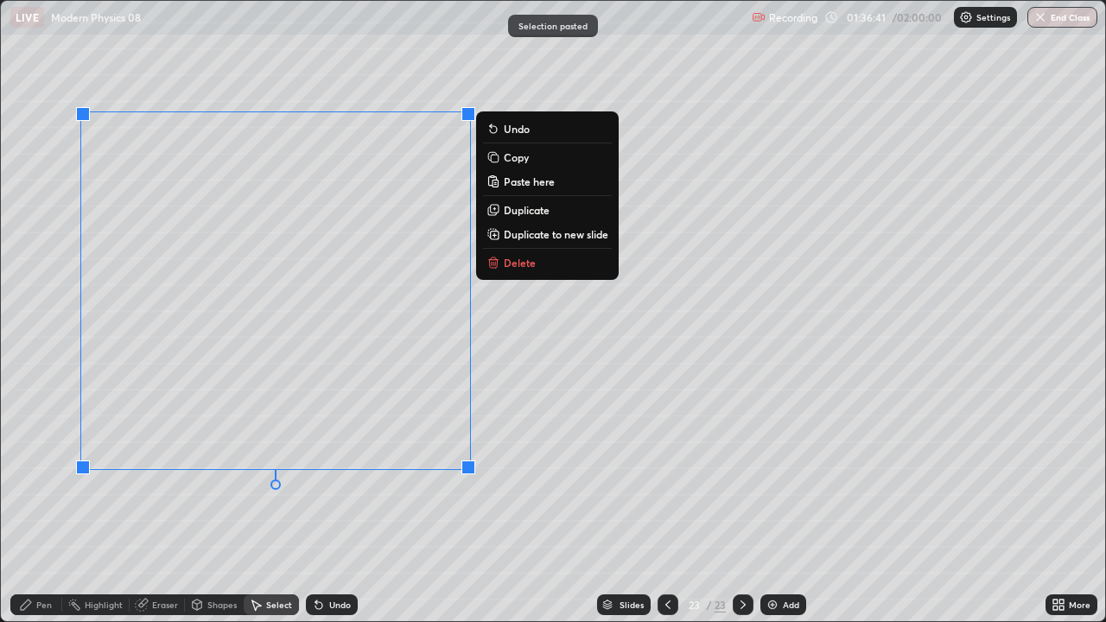
click at [32, 404] on div "Erase all" at bounding box center [30, 311] width 41 height 553
click at [29, 505] on icon at bounding box center [26, 605] width 10 height 10
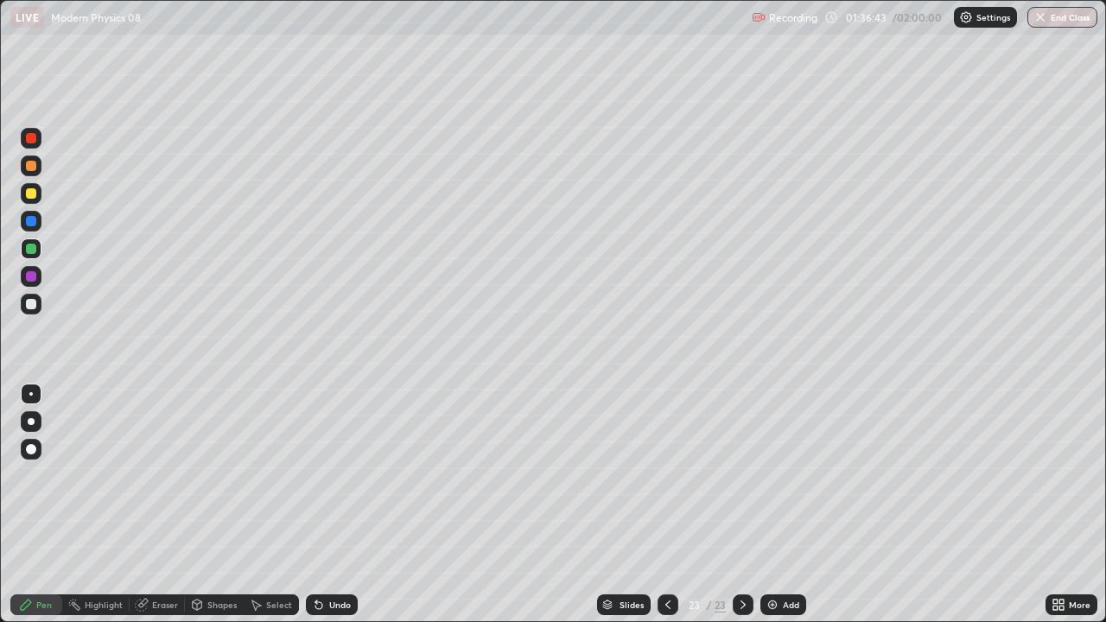
click at [33, 305] on div at bounding box center [31, 304] width 10 height 10
click at [208, 505] on div "Shapes" at bounding box center [214, 604] width 59 height 21
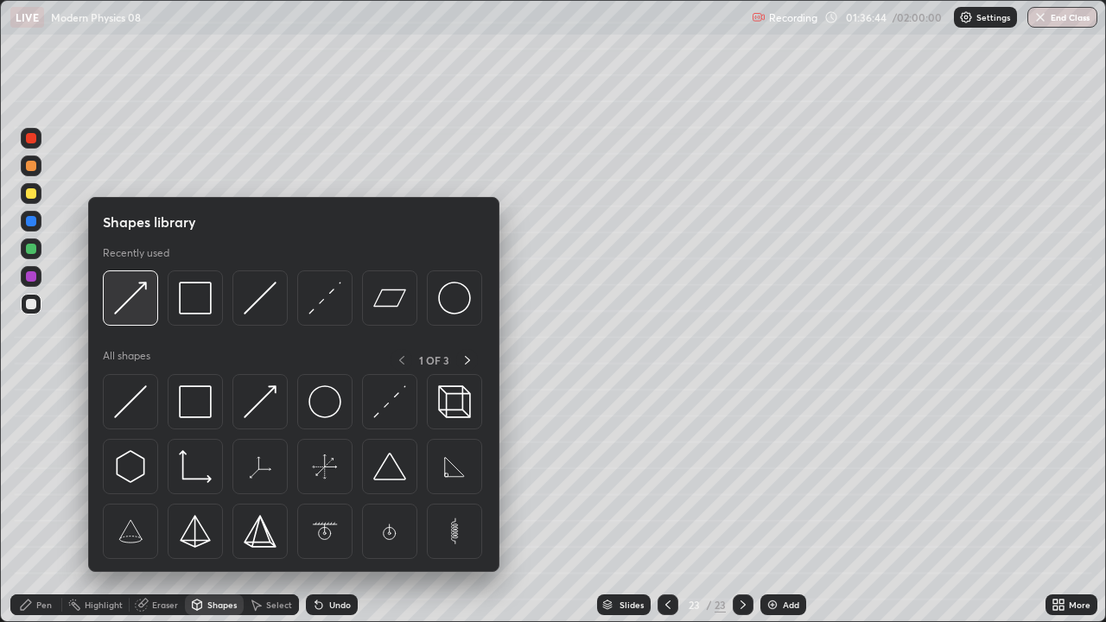
click at [136, 310] on img at bounding box center [130, 298] width 33 height 33
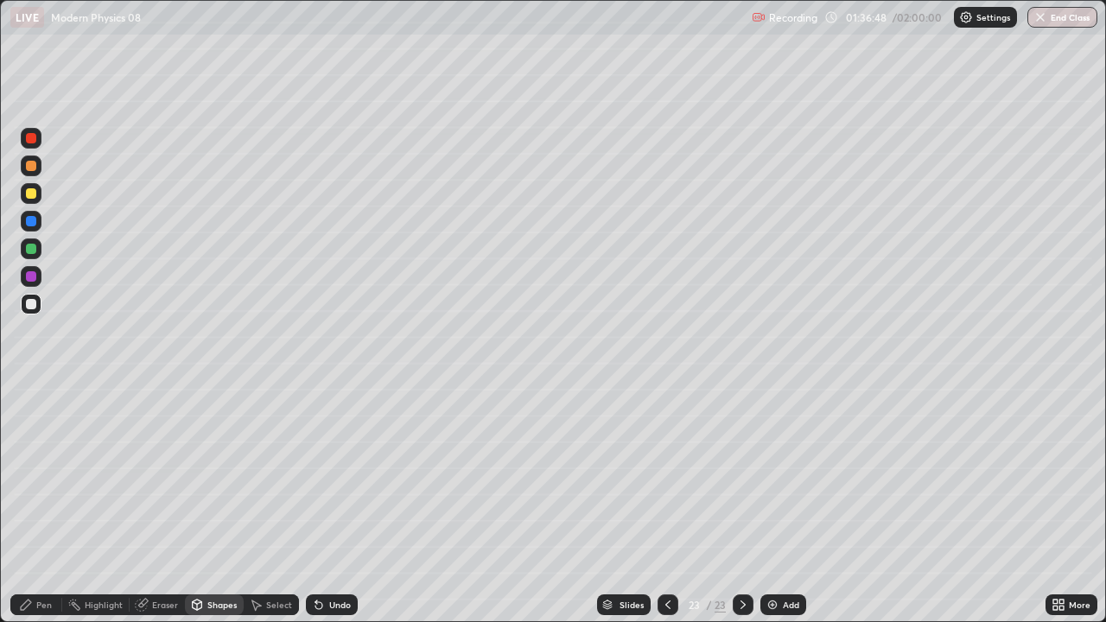
click at [156, 505] on div "Eraser" at bounding box center [157, 604] width 55 height 21
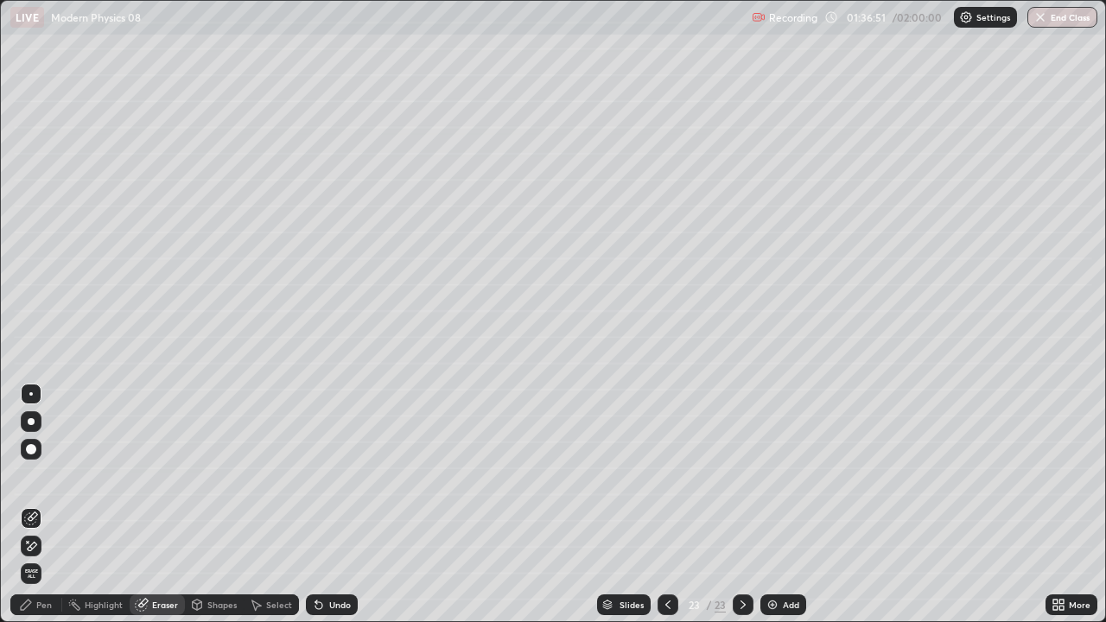
click at [29, 505] on div "Pen" at bounding box center [36, 604] width 52 height 21
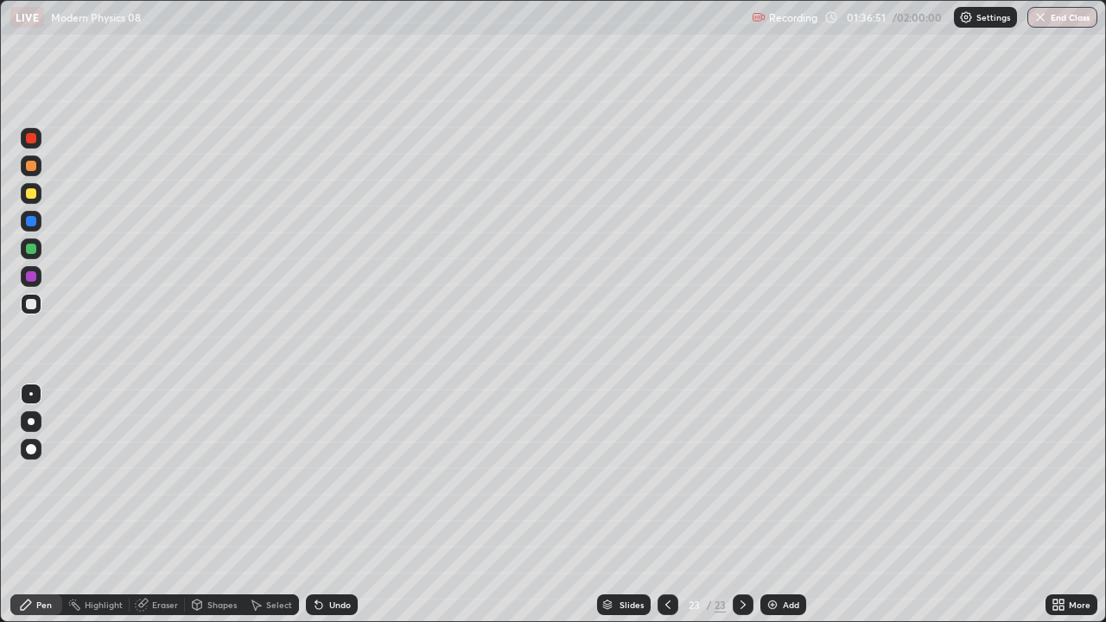
click at [216, 505] on div "Shapes" at bounding box center [221, 605] width 29 height 9
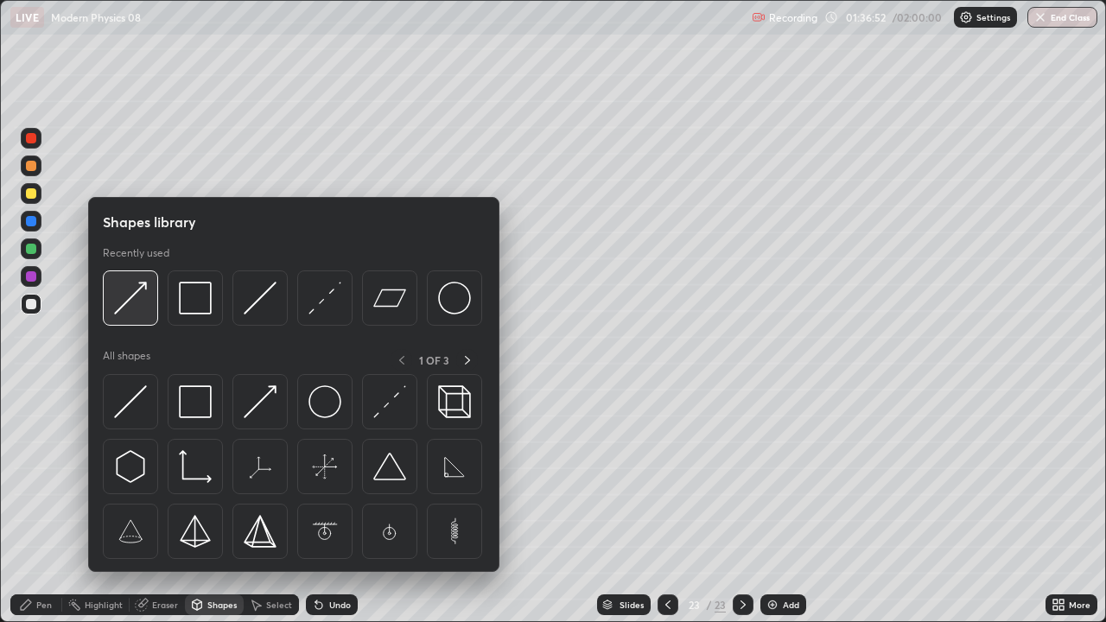
click at [140, 308] on img at bounding box center [130, 298] width 33 height 33
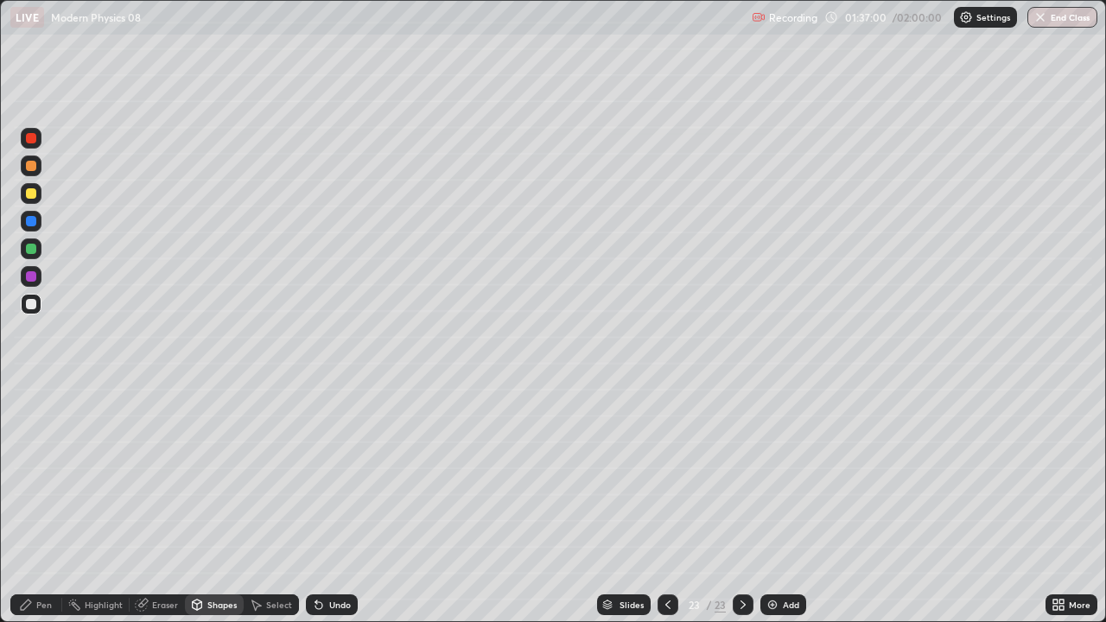
click at [16, 505] on div "Pen" at bounding box center [36, 604] width 52 height 21
click at [334, 505] on div "Undo" at bounding box center [340, 605] width 22 height 9
click at [341, 505] on div "Undo" at bounding box center [340, 605] width 22 height 9
click at [326, 505] on div "Undo" at bounding box center [332, 604] width 52 height 21
click at [323, 505] on div "Undo" at bounding box center [332, 604] width 52 height 21
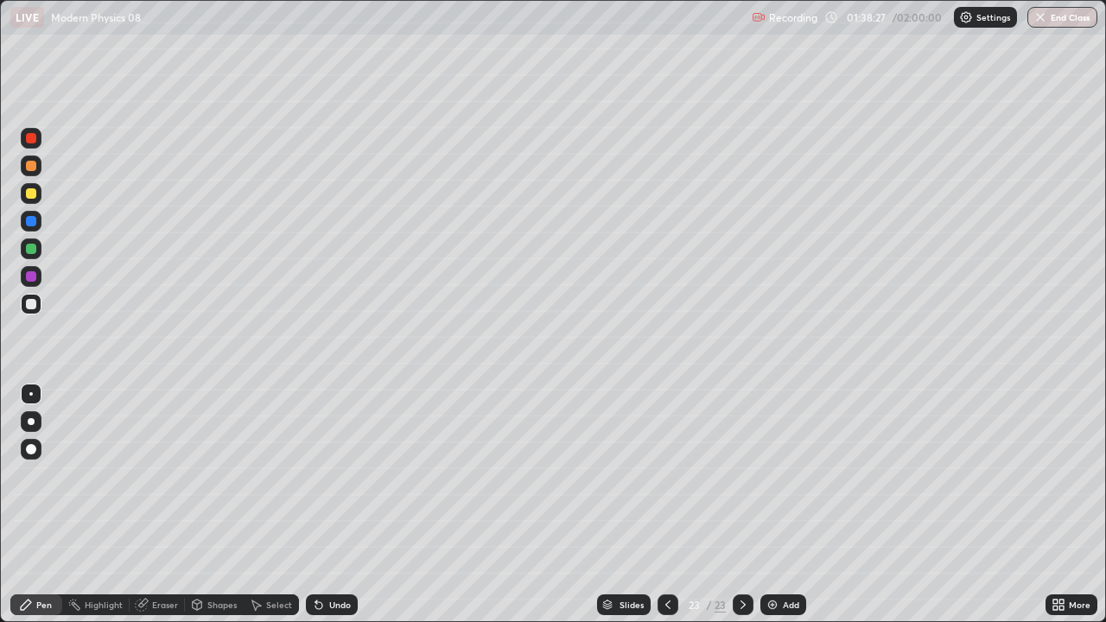
click at [323, 505] on div "Undo" at bounding box center [332, 604] width 52 height 21
click at [322, 505] on icon at bounding box center [319, 605] width 14 height 14
click at [337, 505] on div "Undo" at bounding box center [340, 605] width 22 height 9
click at [333, 505] on div "Undo" at bounding box center [340, 605] width 22 height 9
click at [325, 505] on div "Undo" at bounding box center [332, 604] width 52 height 21
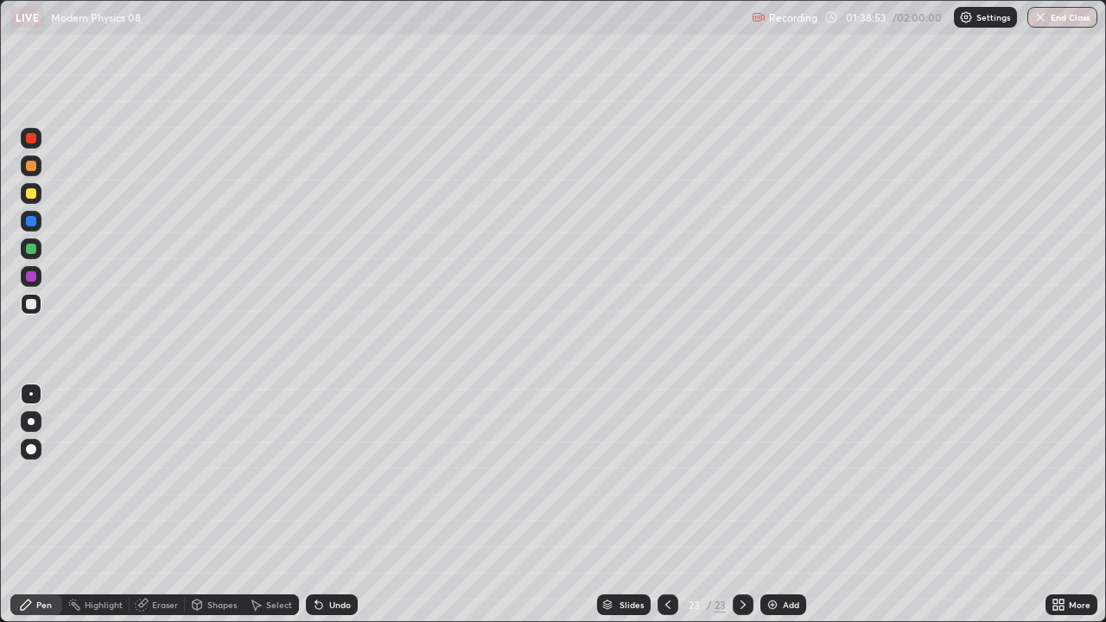
click at [668, 505] on icon at bounding box center [667, 605] width 5 height 9
click at [747, 505] on div at bounding box center [743, 604] width 21 height 21
click at [742, 505] on div at bounding box center [743, 604] width 21 height 21
click at [666, 505] on icon at bounding box center [668, 605] width 14 height 14
click at [741, 505] on icon at bounding box center [743, 605] width 14 height 14
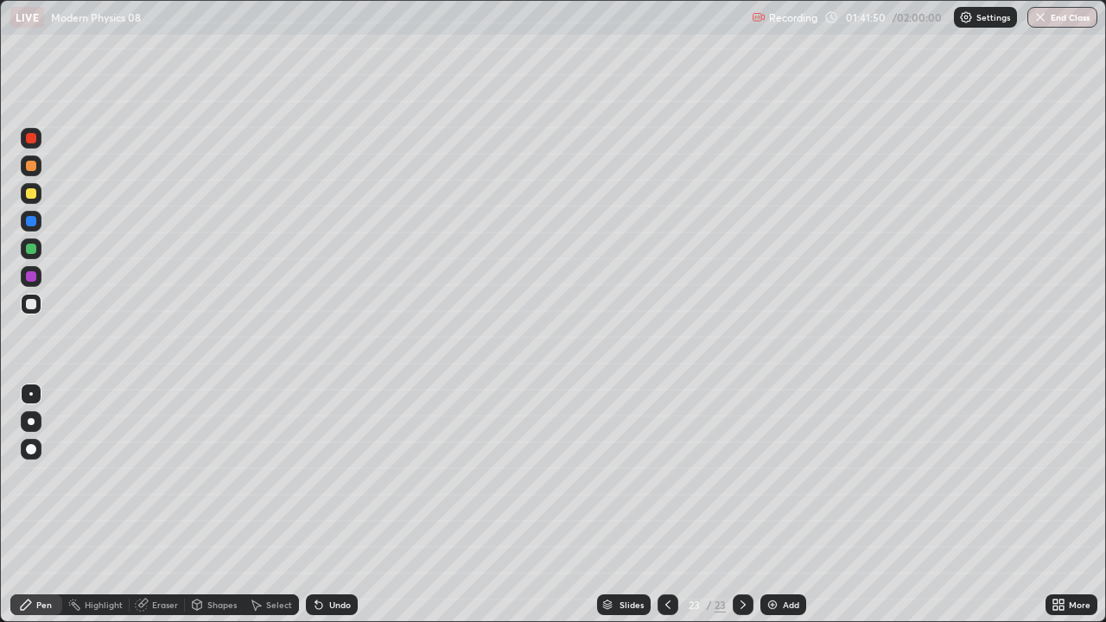
click at [666, 505] on icon at bounding box center [668, 605] width 14 height 14
click at [743, 505] on icon at bounding box center [743, 605] width 14 height 14
click at [666, 505] on icon at bounding box center [667, 605] width 5 height 9
click at [742, 505] on icon at bounding box center [743, 605] width 14 height 14
click at [1039, 22] on img "button" at bounding box center [1040, 17] width 14 height 14
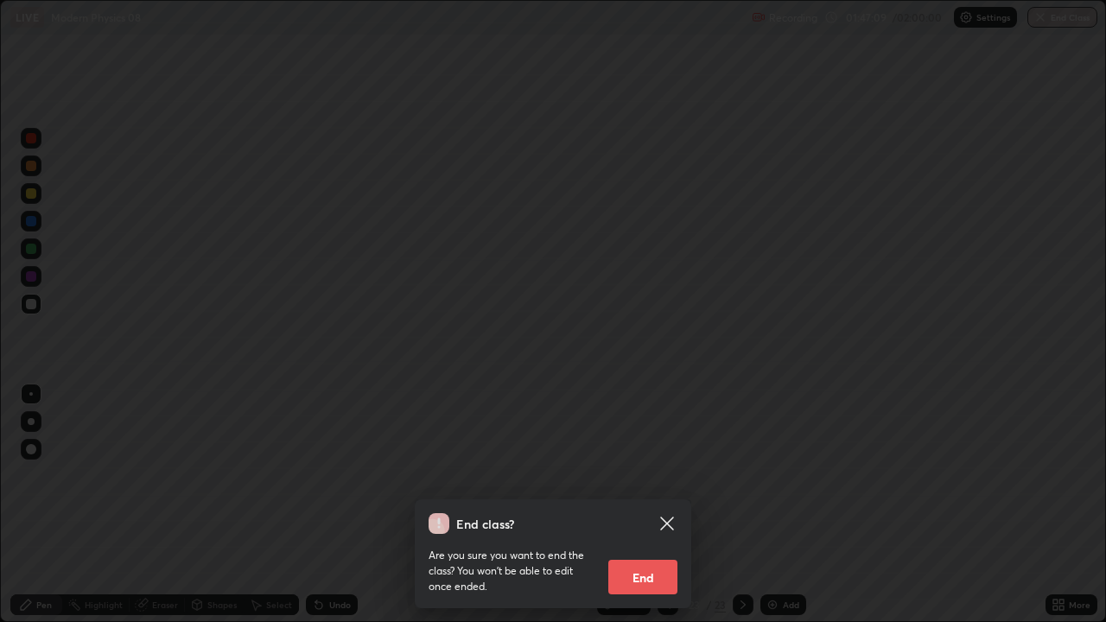
click at [659, 505] on button "End" at bounding box center [642, 577] width 69 height 35
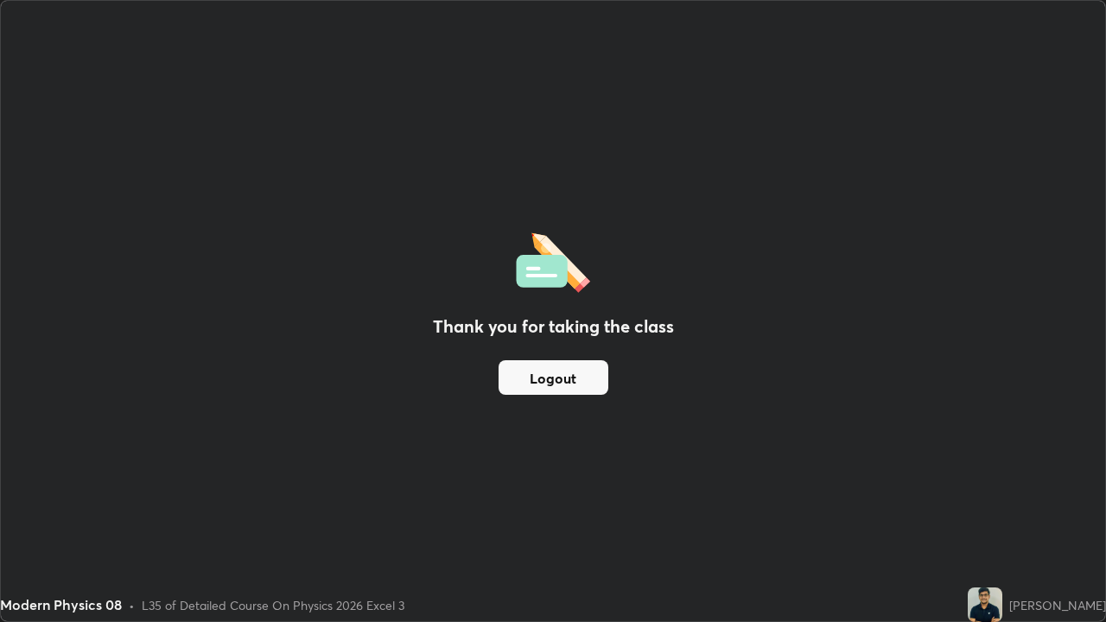
click at [582, 382] on button "Logout" at bounding box center [554, 377] width 110 height 35
click at [557, 383] on button "Logout" at bounding box center [554, 377] width 110 height 35
click at [995, 505] on img at bounding box center [985, 605] width 35 height 35
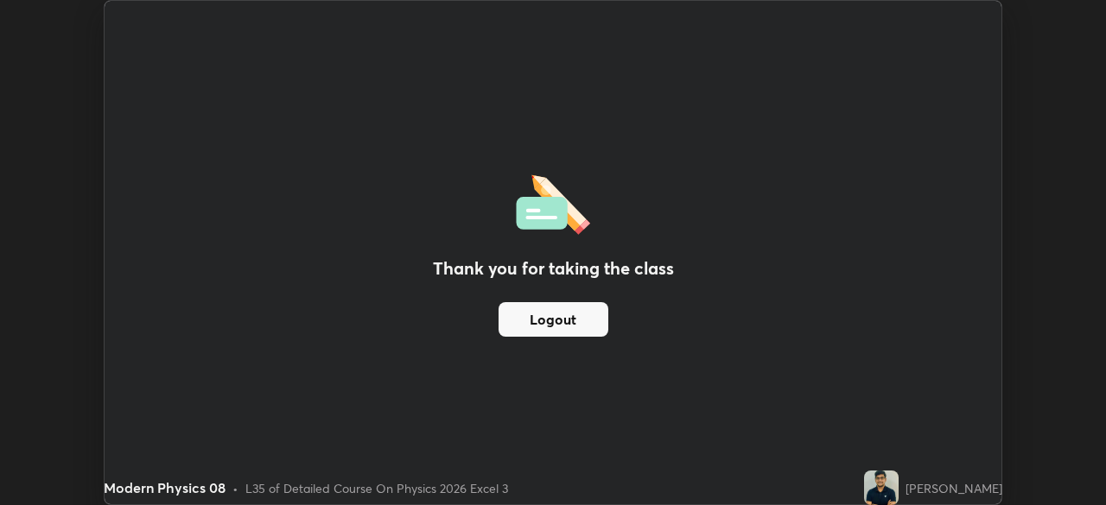
scroll to position [85903, 85303]
click at [891, 493] on img at bounding box center [881, 488] width 35 height 35
click at [893, 483] on img at bounding box center [881, 488] width 35 height 35
